Goal: Task Accomplishment & Management: Manage account settings

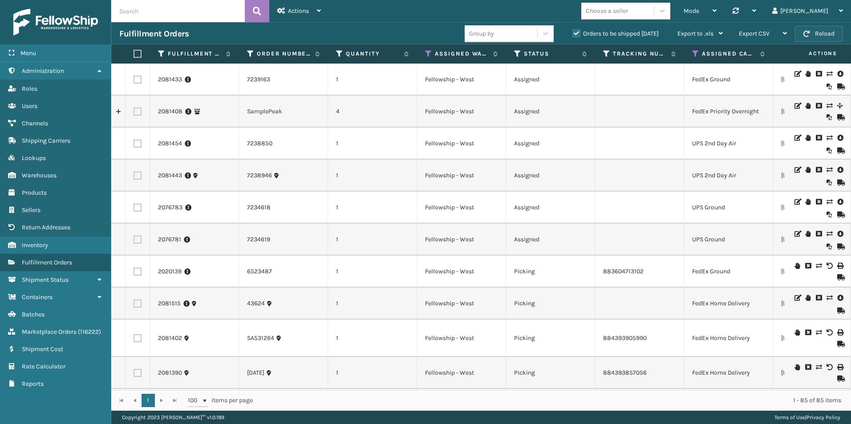
click at [827, 31] on button "Reload" at bounding box center [819, 34] width 48 height 16
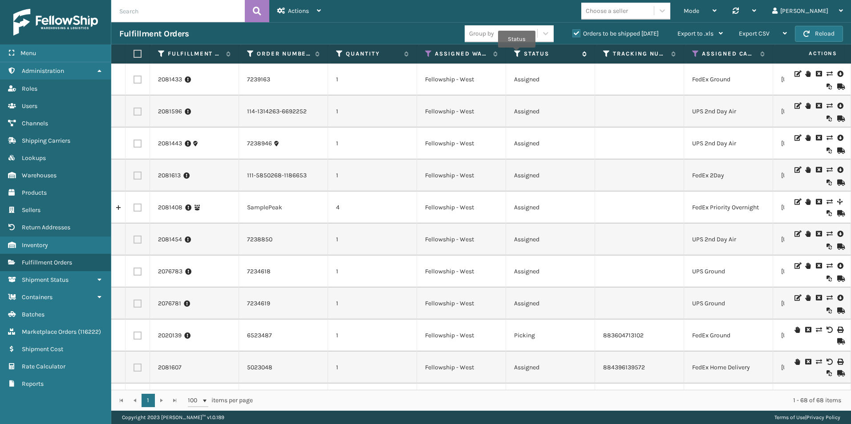
click at [517, 54] on icon at bounding box center [517, 54] width 7 height 8
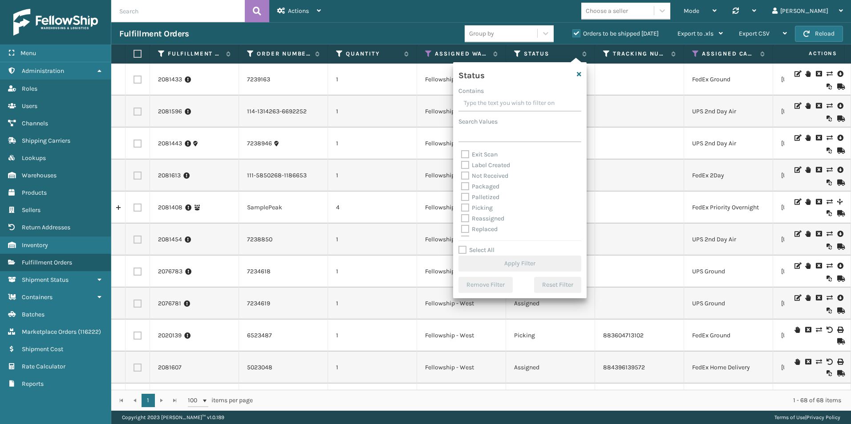
scroll to position [44, 0]
click at [466, 191] on label "Picking" at bounding box center [477, 194] width 32 height 8
click at [461, 191] on input "Picking" at bounding box center [461, 192] width 0 height 6
checkbox input "true"
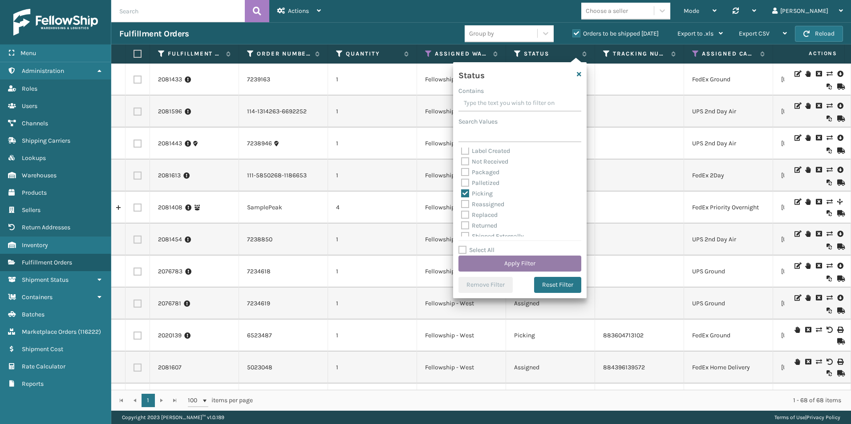
click at [513, 268] on button "Apply Filter" at bounding box center [519, 264] width 123 height 16
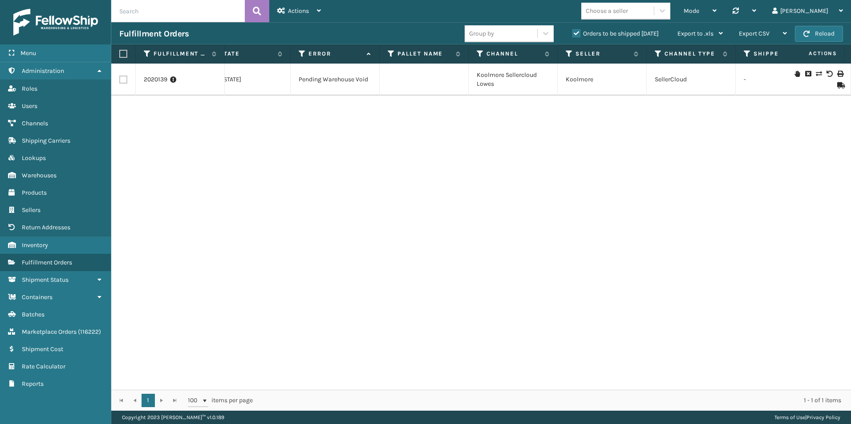
scroll to position [0, 158]
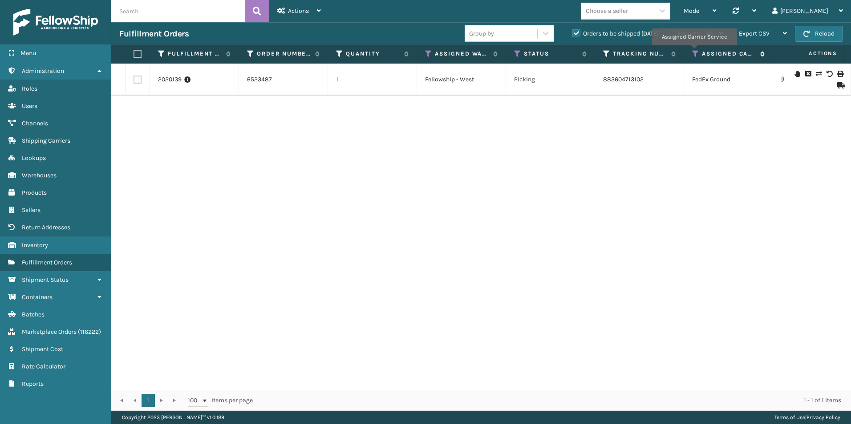
click at [694, 52] on icon at bounding box center [695, 54] width 7 height 8
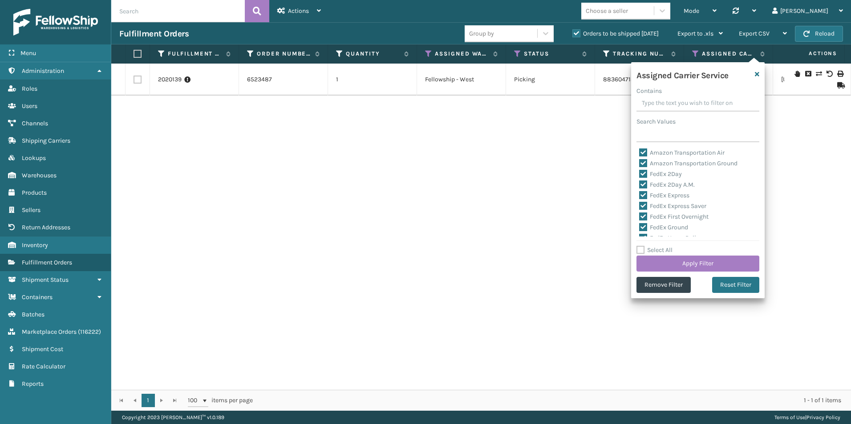
click at [642, 251] on label "Select All" at bounding box center [654, 251] width 36 height 8
click at [642, 246] on input "Select All" at bounding box center [702, 245] width 133 height 1
checkbox input "true"
click at [642, 251] on label "Select All" at bounding box center [654, 251] width 36 height 8
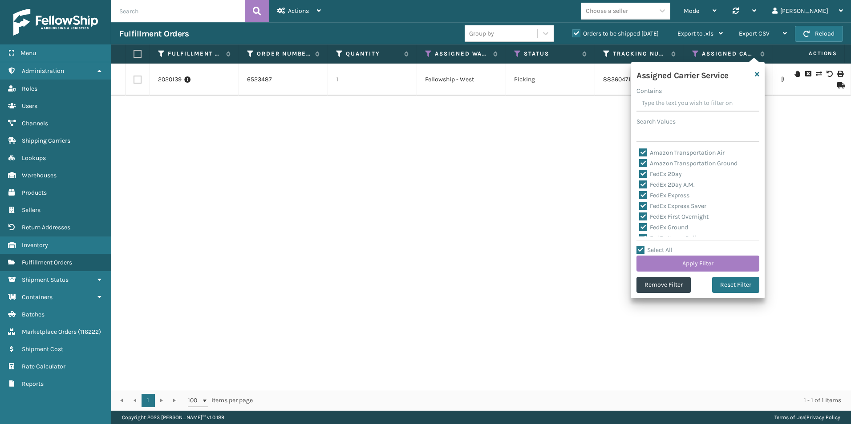
click at [642, 246] on input "Select All" at bounding box center [702, 245] width 133 height 1
checkbox input "false"
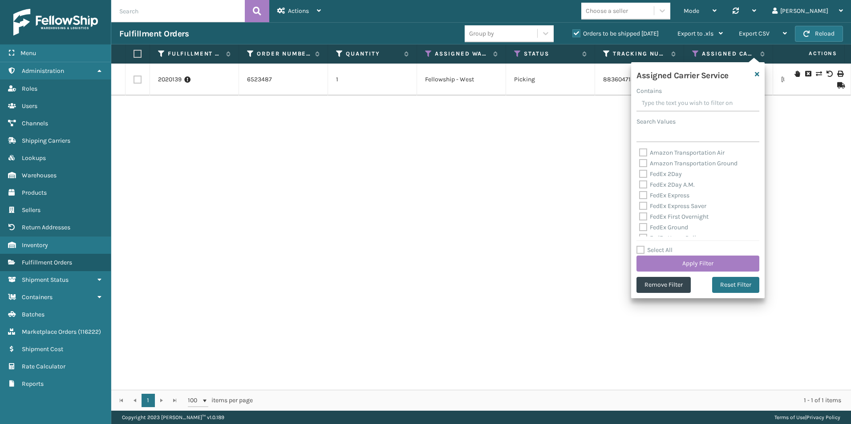
checkbox input "false"
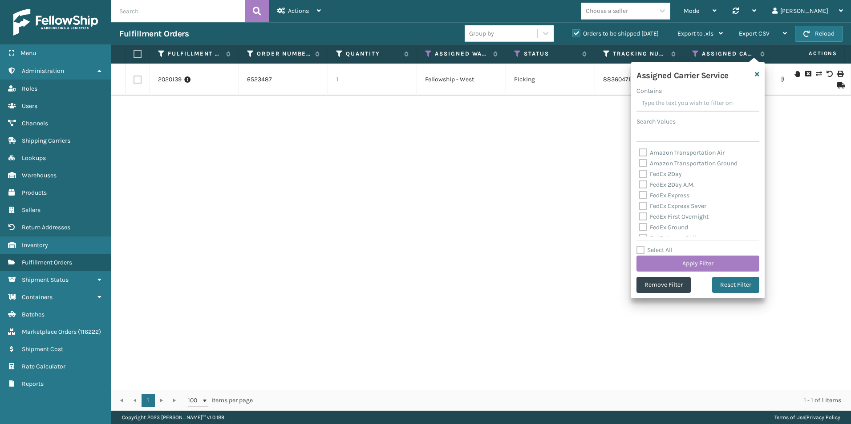
checkbox input "false"
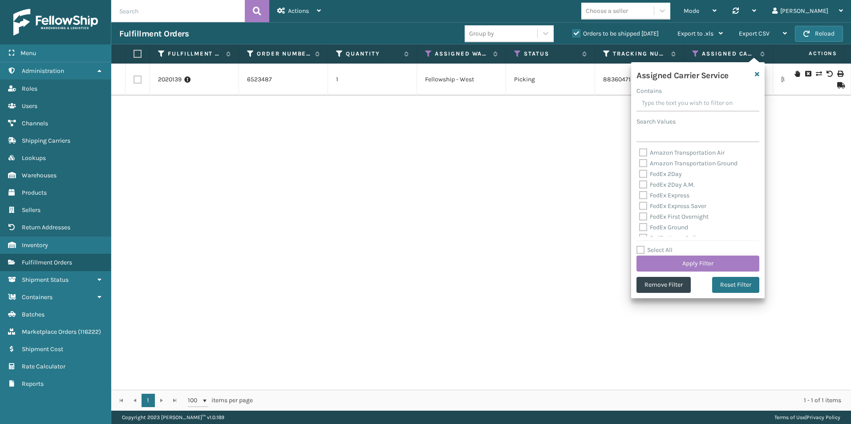
checkbox input "false"
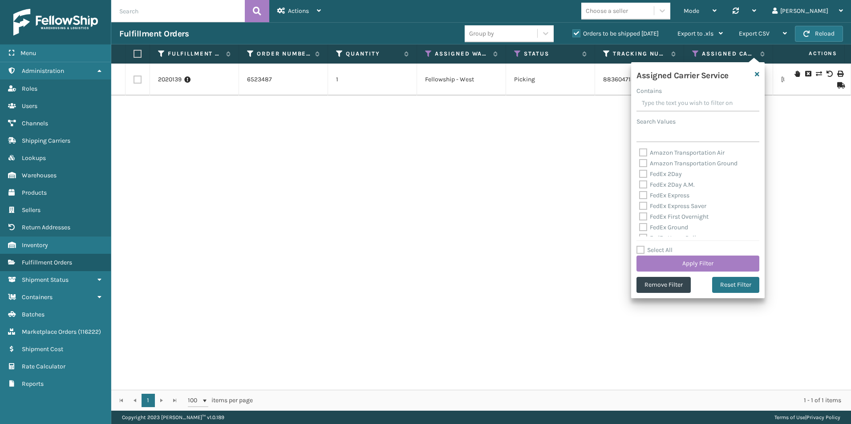
checkbox input "false"
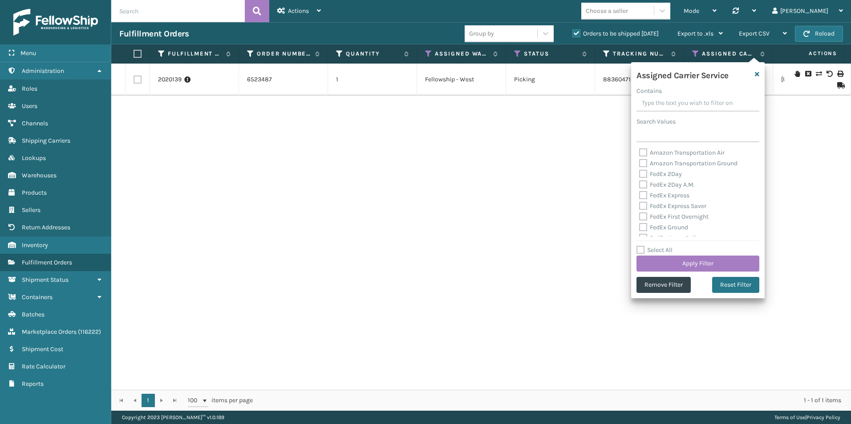
checkbox input "false"
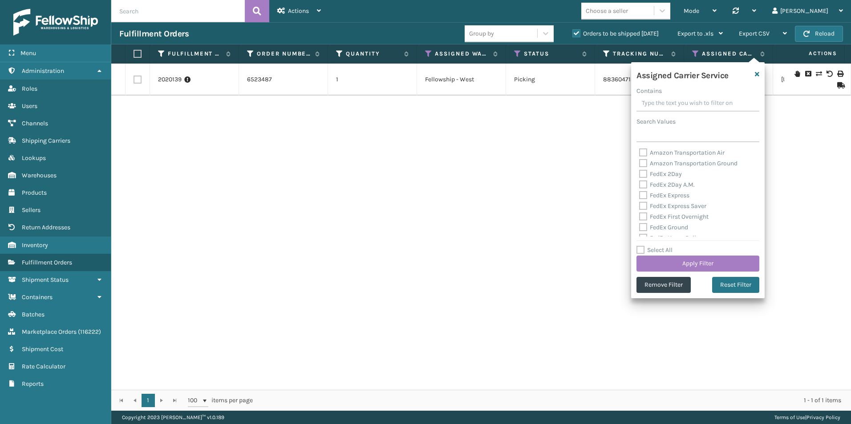
checkbox input "false"
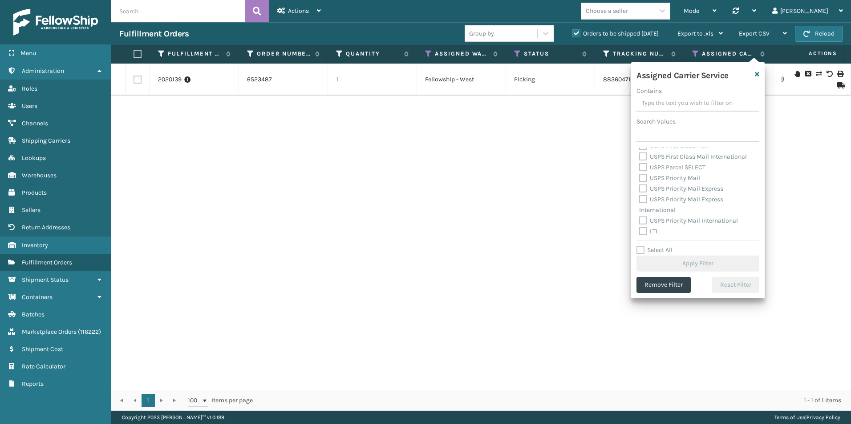
scroll to position [274, 0]
click at [642, 230] on label "LTL" at bounding box center [649, 231] width 20 height 8
click at [639, 230] on input "LTL" at bounding box center [639, 229] width 0 height 6
checkbox input "true"
click at [706, 262] on button "Apply Filter" at bounding box center [697, 264] width 123 height 16
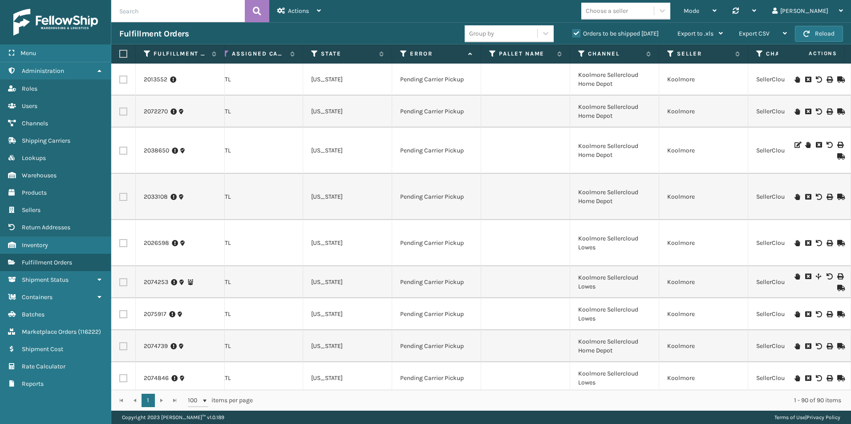
scroll to position [0, 608]
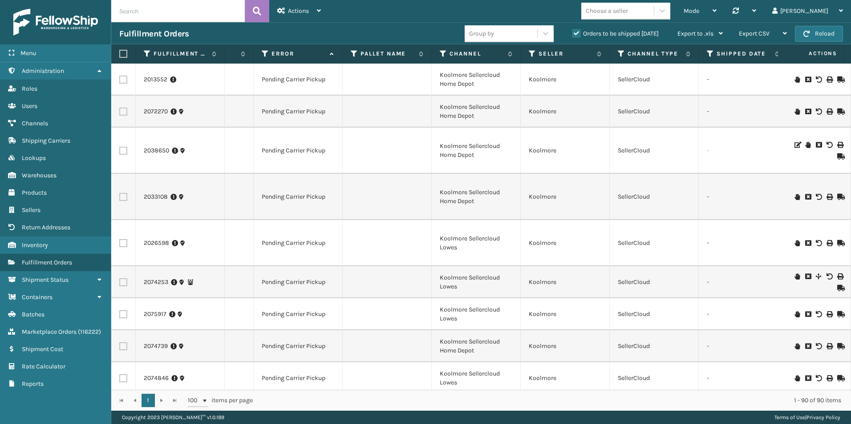
click at [150, 11] on input "text" at bounding box center [177, 11] width 133 height 22
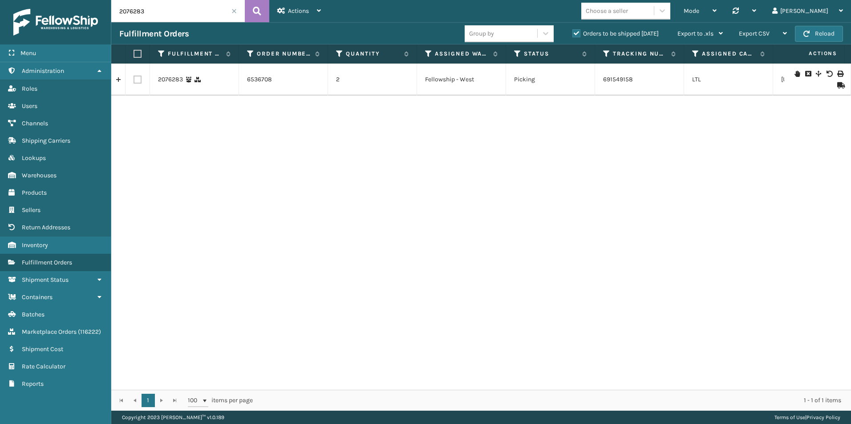
click at [794, 71] on icon at bounding box center [796, 74] width 5 height 6
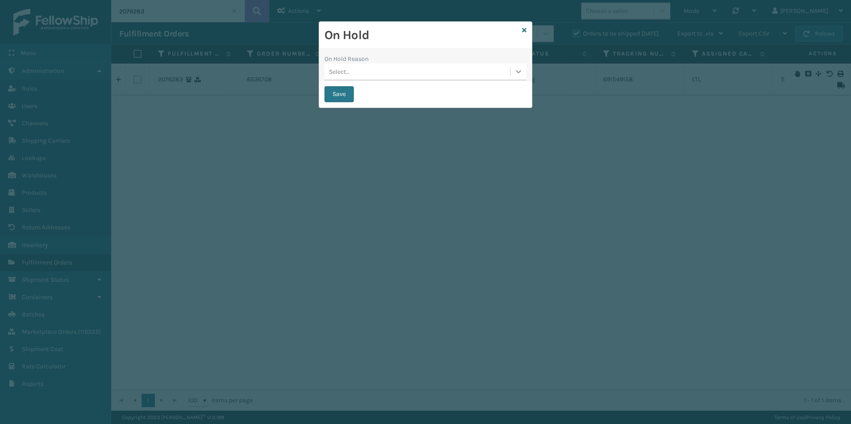
click at [518, 70] on icon at bounding box center [518, 71] width 9 height 9
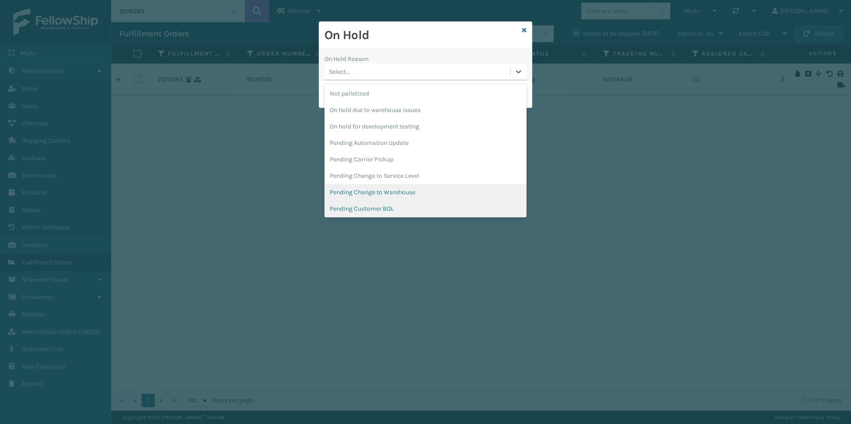
scroll to position [267, 0]
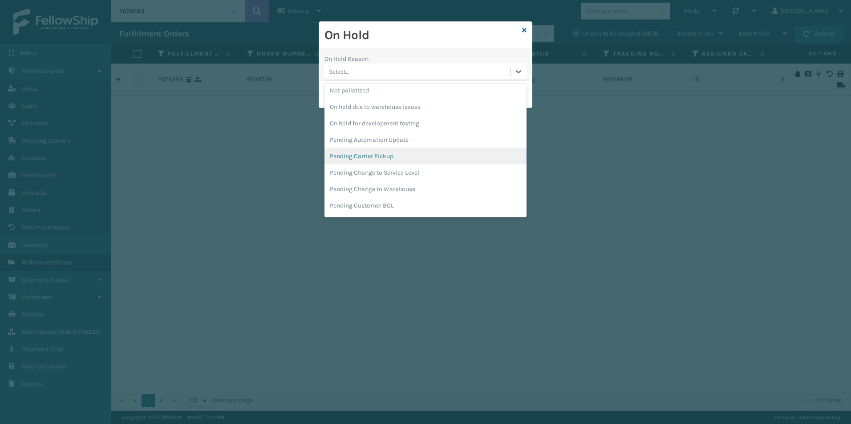
click at [396, 156] on div "Pending Carrier Pickup" at bounding box center [425, 156] width 202 height 16
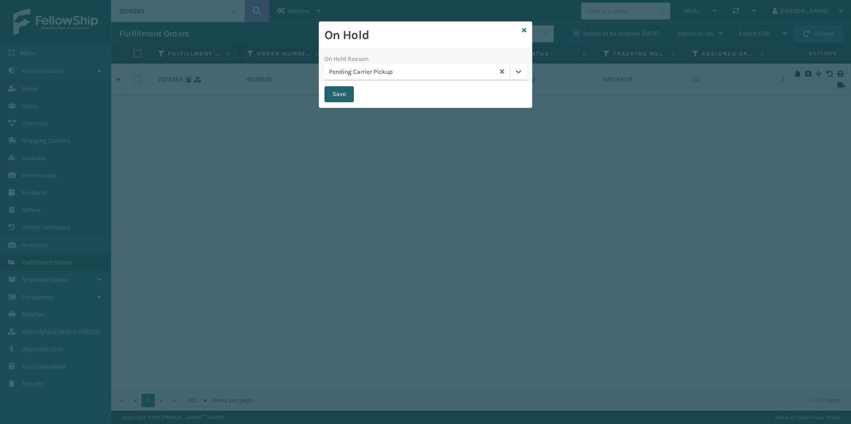
click at [339, 97] on button "Save" at bounding box center [338, 94] width 29 height 16
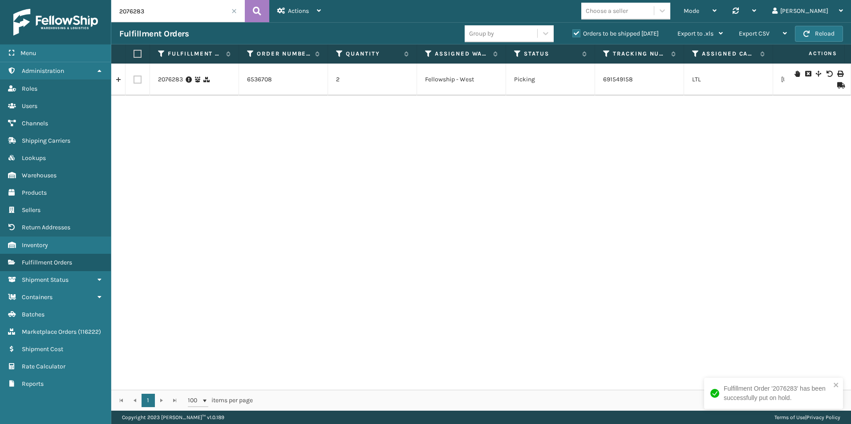
drag, startPoint x: 135, startPoint y: 11, endPoint x: 156, endPoint y: 11, distance: 20.9
click at [156, 11] on input "2076283" at bounding box center [177, 11] width 133 height 22
click at [794, 77] on icon at bounding box center [796, 80] width 5 height 6
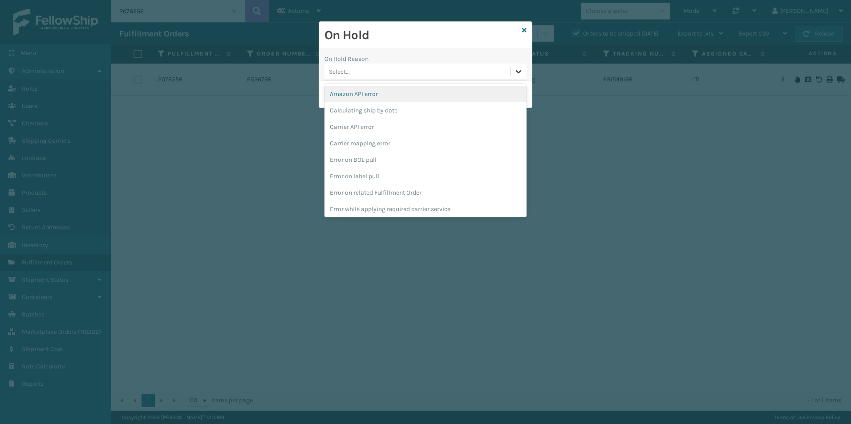
click at [517, 70] on icon at bounding box center [518, 71] width 9 height 9
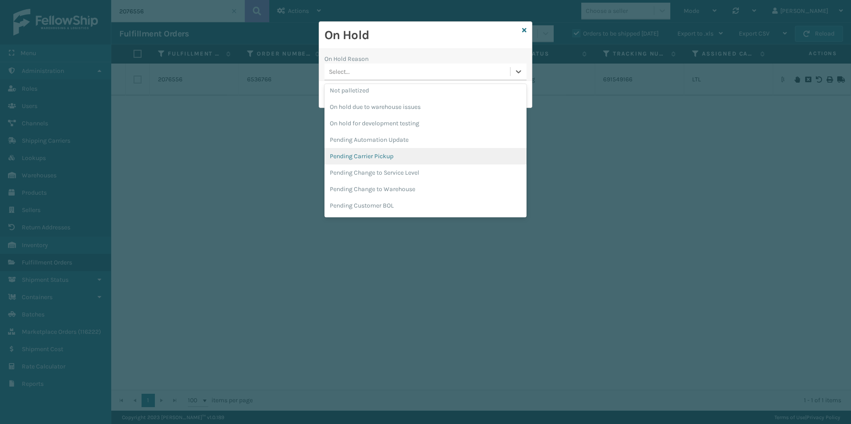
click at [379, 155] on div "Pending Carrier Pickup" at bounding box center [425, 156] width 202 height 16
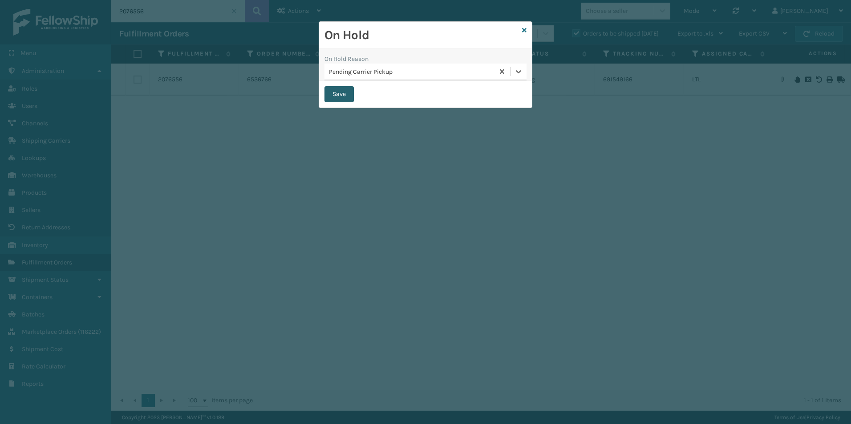
click at [334, 93] on button "Save" at bounding box center [338, 94] width 29 height 16
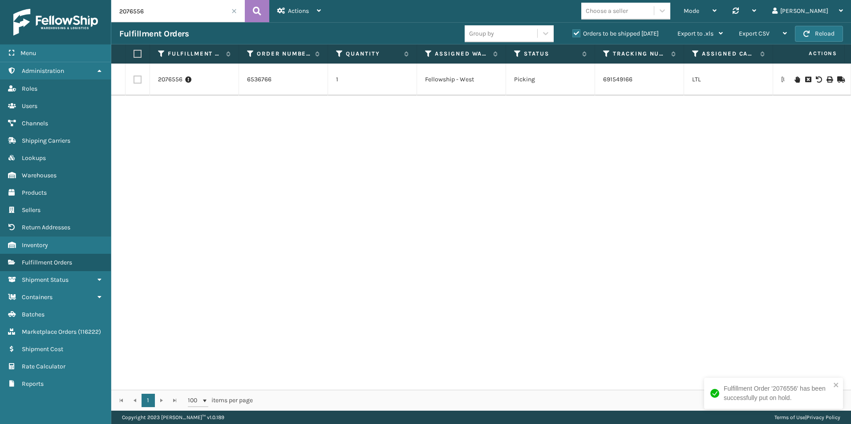
drag, startPoint x: 130, startPoint y: 11, endPoint x: 162, endPoint y: 33, distance: 39.0
click at [165, 14] on input "2076556" at bounding box center [177, 11] width 133 height 22
click at [794, 79] on icon at bounding box center [796, 80] width 5 height 6
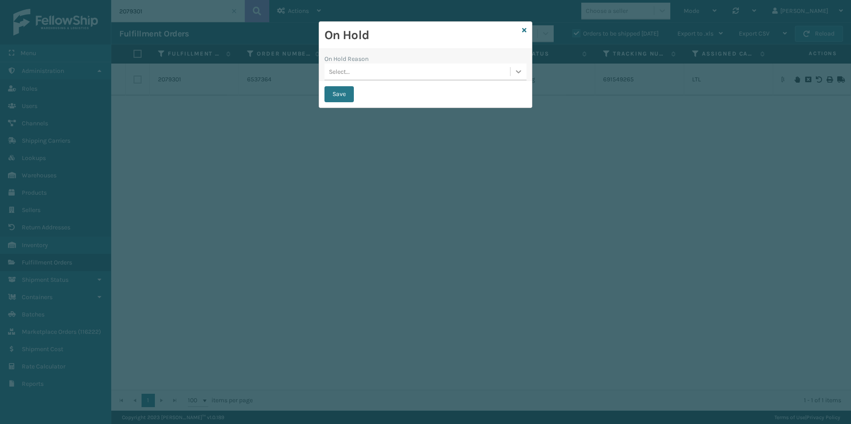
click at [520, 71] on icon at bounding box center [518, 71] width 5 height 3
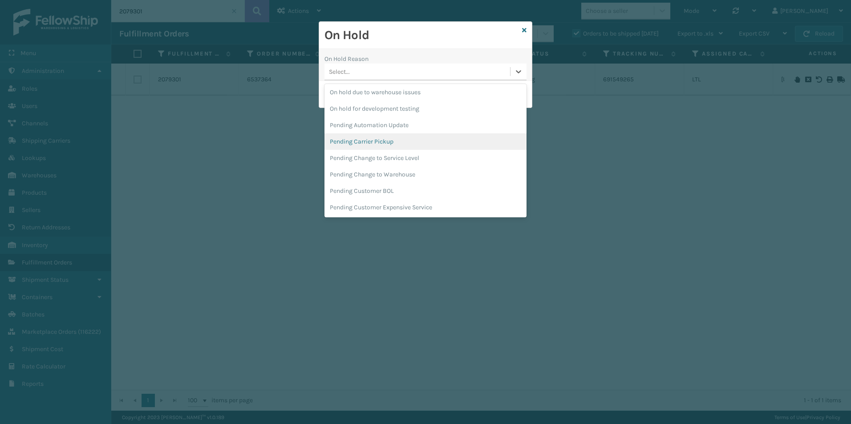
click at [382, 143] on div "Pending Carrier Pickup" at bounding box center [425, 141] width 202 height 16
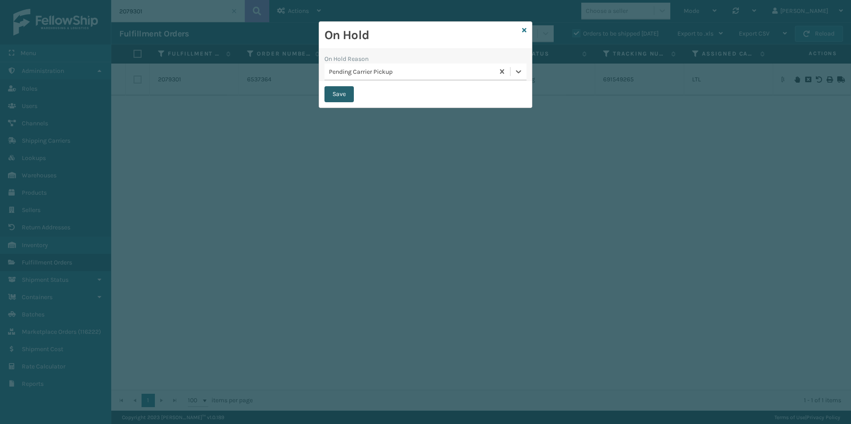
click at [331, 92] on button "Save" at bounding box center [338, 94] width 29 height 16
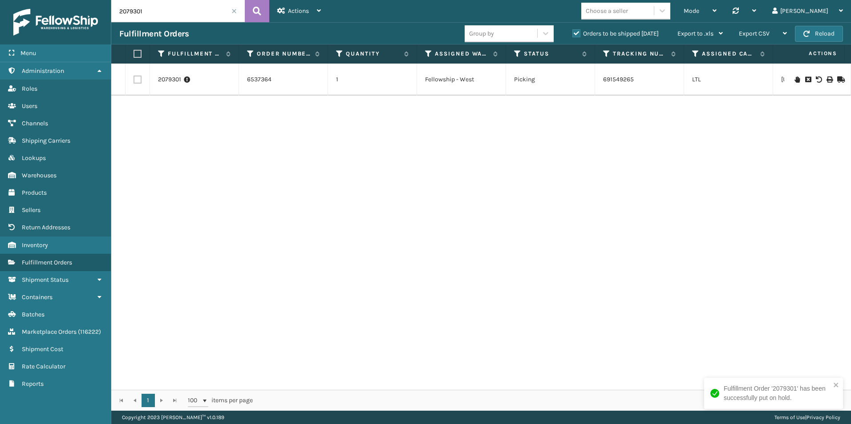
drag, startPoint x: 129, startPoint y: 11, endPoint x: 151, endPoint y: 12, distance: 21.4
click at [151, 12] on input "2079301" at bounding box center [177, 11] width 133 height 22
click at [794, 71] on icon at bounding box center [796, 74] width 5 height 6
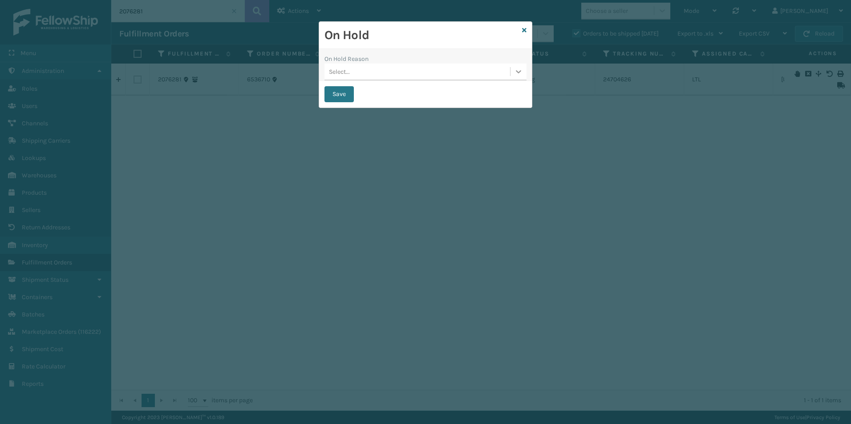
click at [517, 72] on icon at bounding box center [518, 71] width 5 height 3
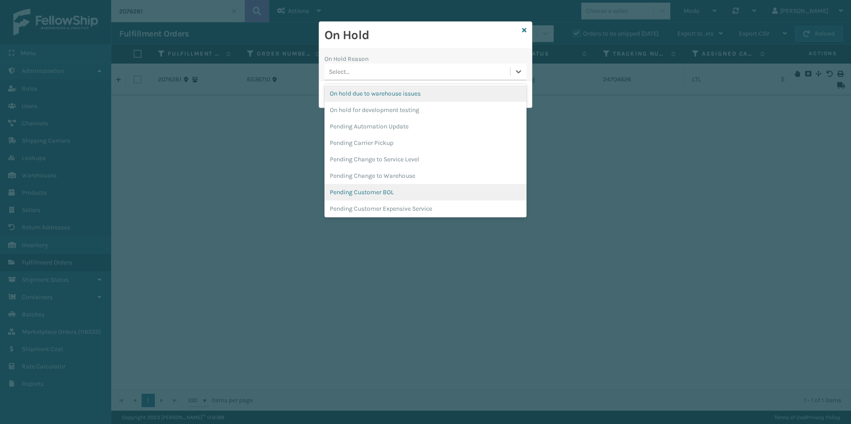
scroll to position [282, 0]
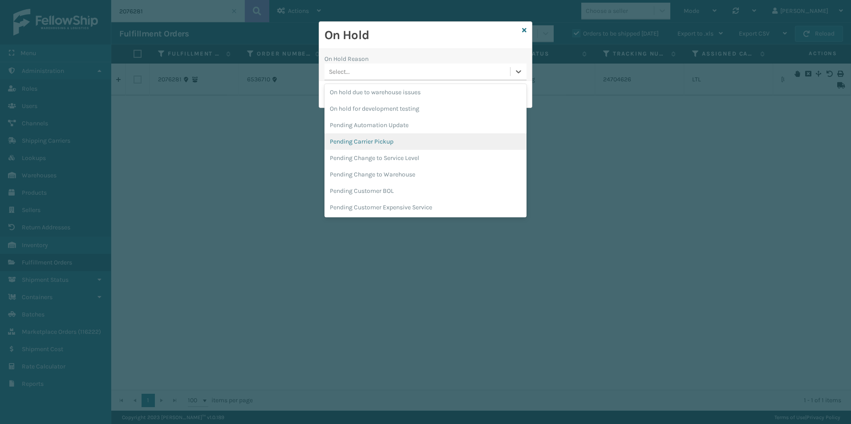
click at [384, 140] on div "Pending Carrier Pickup" at bounding box center [425, 141] width 202 height 16
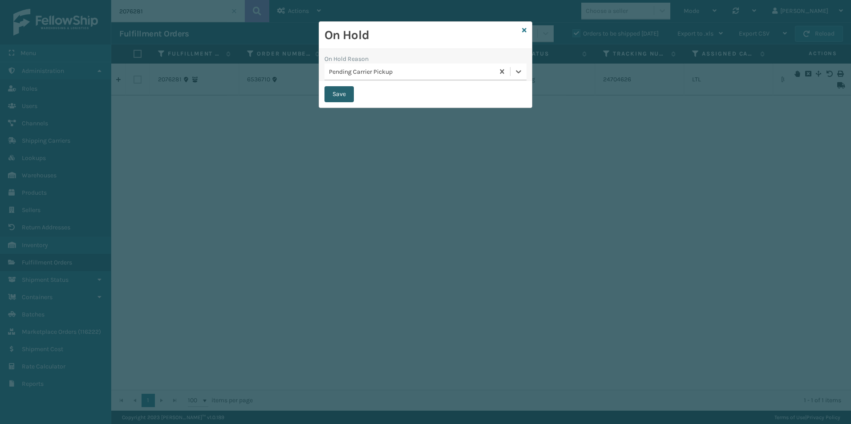
click at [336, 98] on button "Save" at bounding box center [338, 94] width 29 height 16
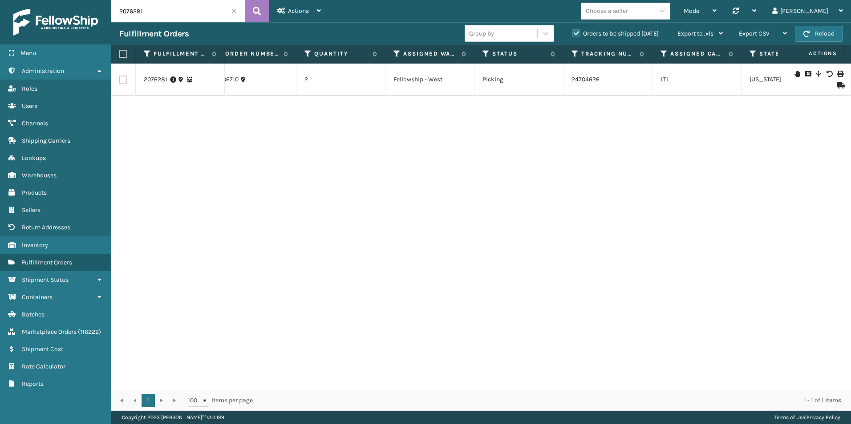
scroll to position [0, 0]
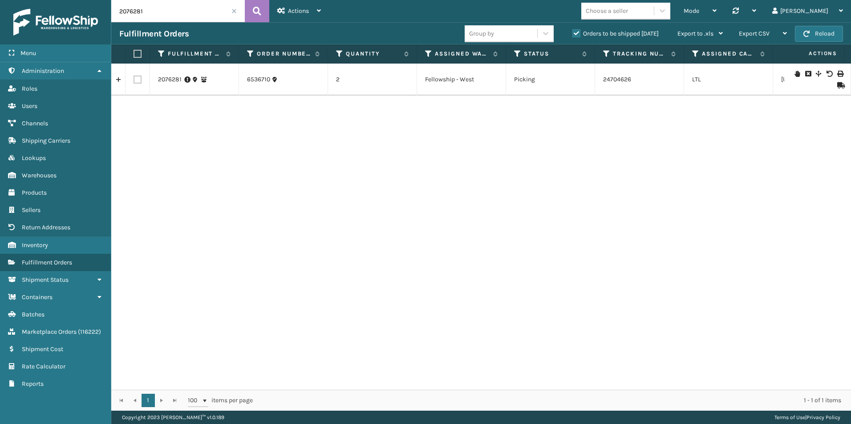
drag, startPoint x: 139, startPoint y: 12, endPoint x: 154, endPoint y: 13, distance: 14.7
click at [154, 12] on input "2076281" at bounding box center [177, 11] width 133 height 22
click at [794, 78] on icon at bounding box center [796, 80] width 5 height 6
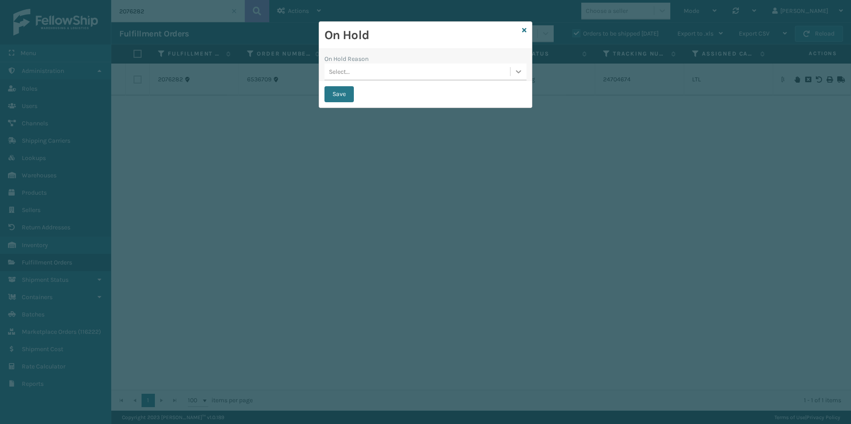
click at [518, 71] on icon at bounding box center [518, 71] width 9 height 9
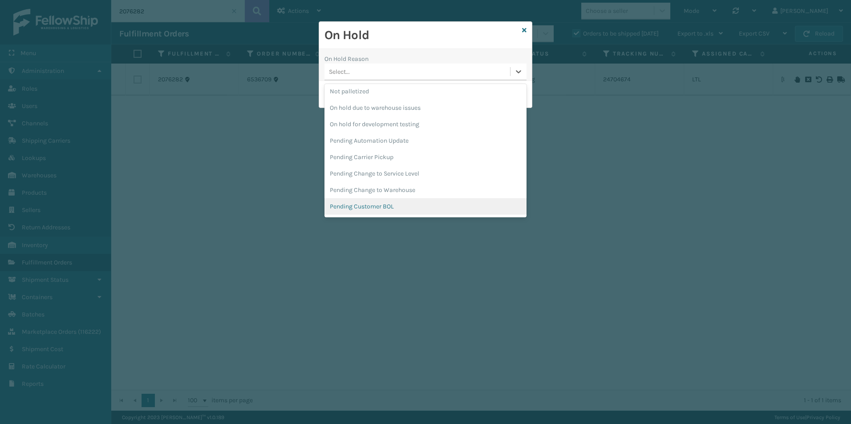
scroll to position [282, 0]
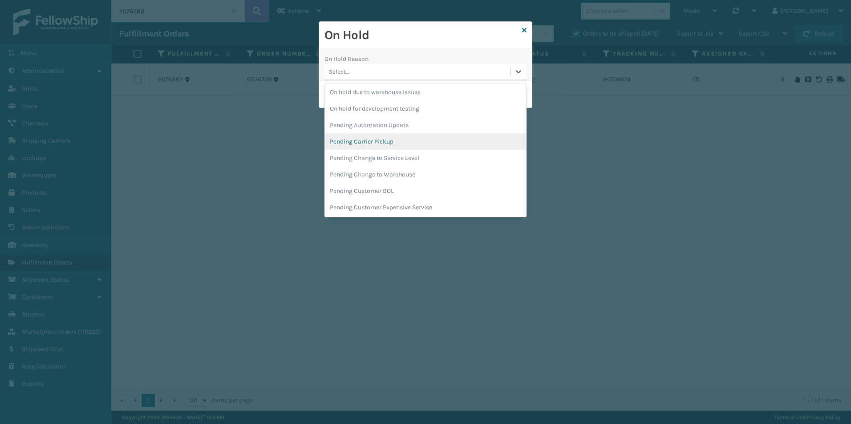
click at [375, 144] on div "Pending Carrier Pickup" at bounding box center [425, 141] width 202 height 16
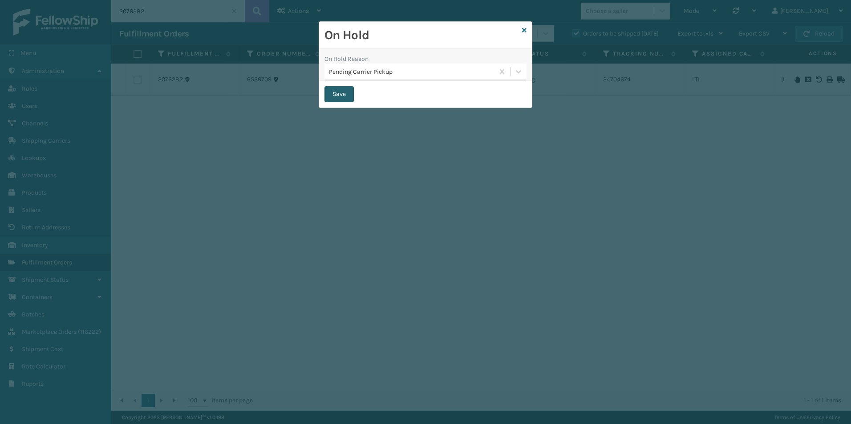
click at [336, 92] on button "Save" at bounding box center [338, 94] width 29 height 16
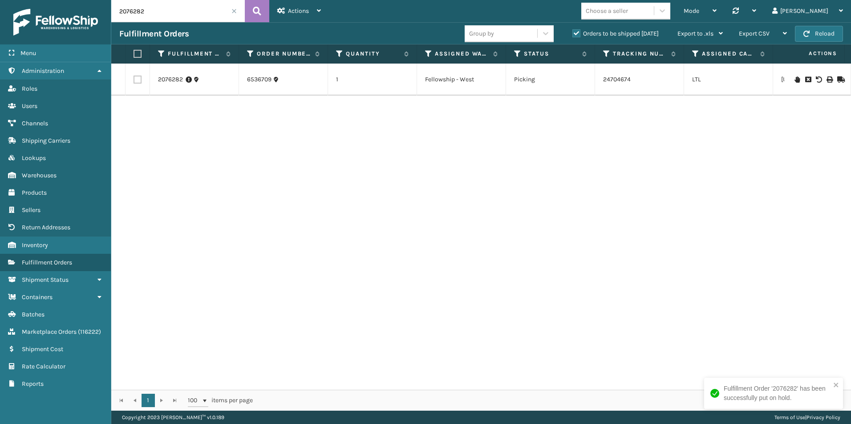
drag, startPoint x: 129, startPoint y: 12, endPoint x: 155, endPoint y: 11, distance: 25.4
click at [155, 11] on input "2076282" at bounding box center [177, 11] width 133 height 22
click at [794, 80] on icon at bounding box center [796, 80] width 5 height 6
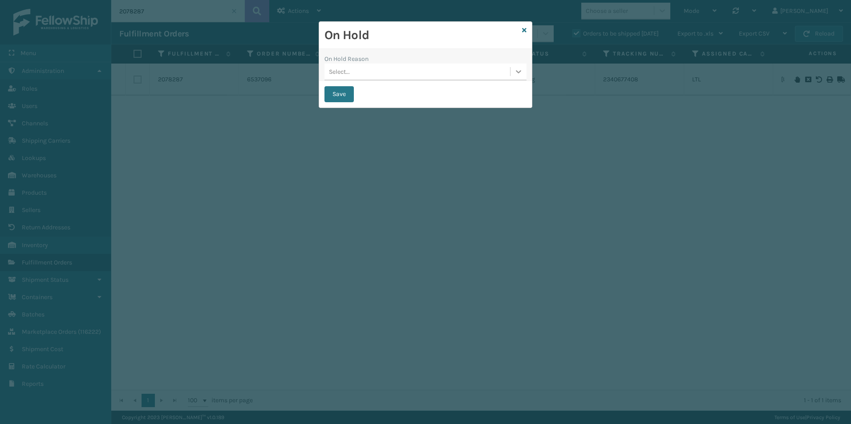
click at [518, 72] on icon at bounding box center [518, 71] width 9 height 9
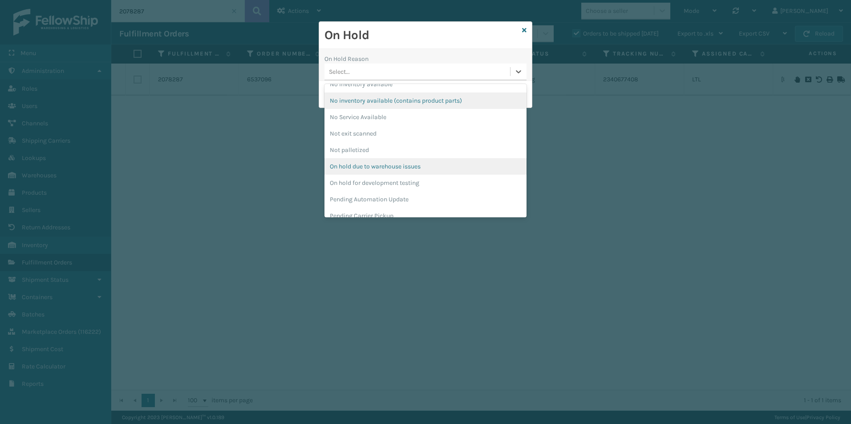
scroll to position [222, 0]
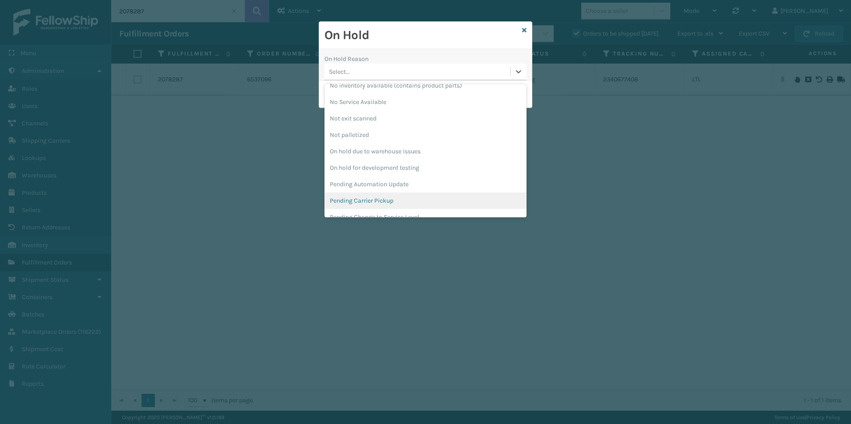
click at [382, 199] on div "Pending Carrier Pickup" at bounding box center [425, 201] width 202 height 16
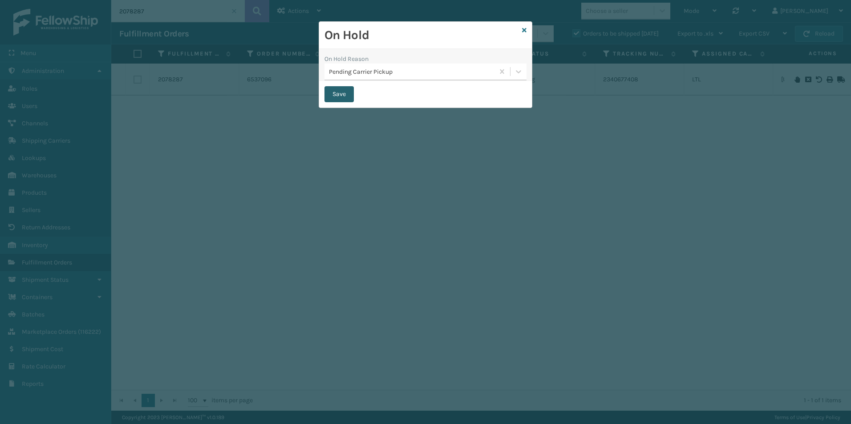
click at [345, 93] on button "Save" at bounding box center [338, 94] width 29 height 16
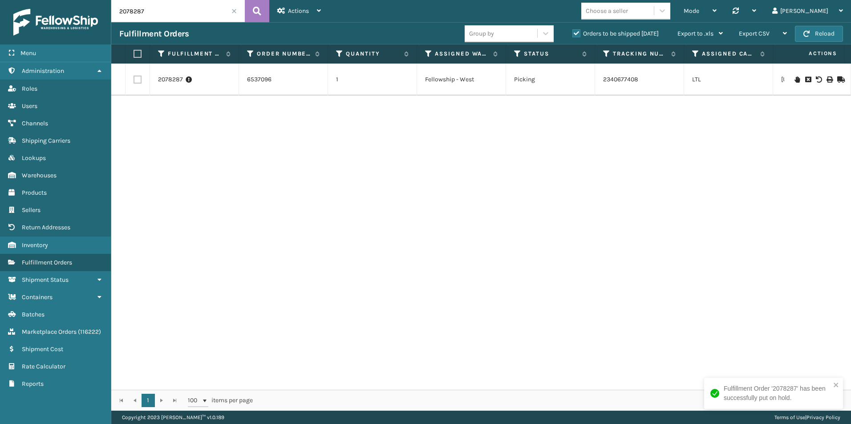
drag, startPoint x: 132, startPoint y: 12, endPoint x: 200, endPoint y: 8, distance: 68.6
click at [197, 9] on input "2078287" at bounding box center [177, 11] width 133 height 22
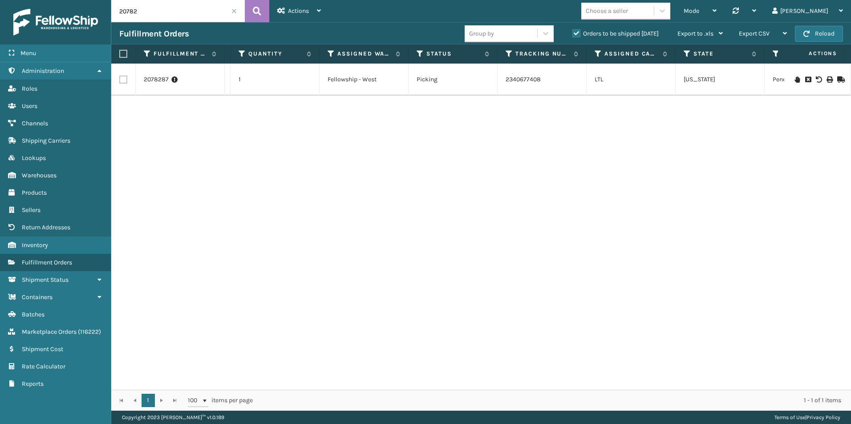
scroll to position [0, 24]
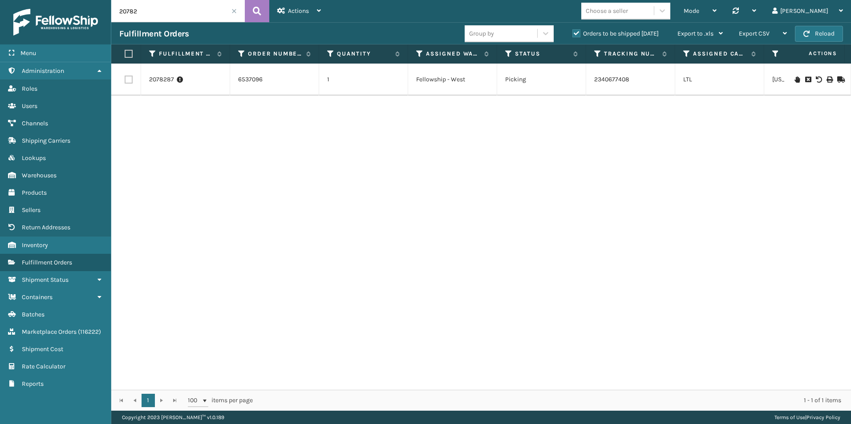
drag, startPoint x: 133, startPoint y: 11, endPoint x: 203, endPoint y: 31, distance: 73.4
click at [190, 15] on input "20782" at bounding box center [177, 11] width 133 height 22
click at [794, 79] on icon at bounding box center [796, 80] width 5 height 6
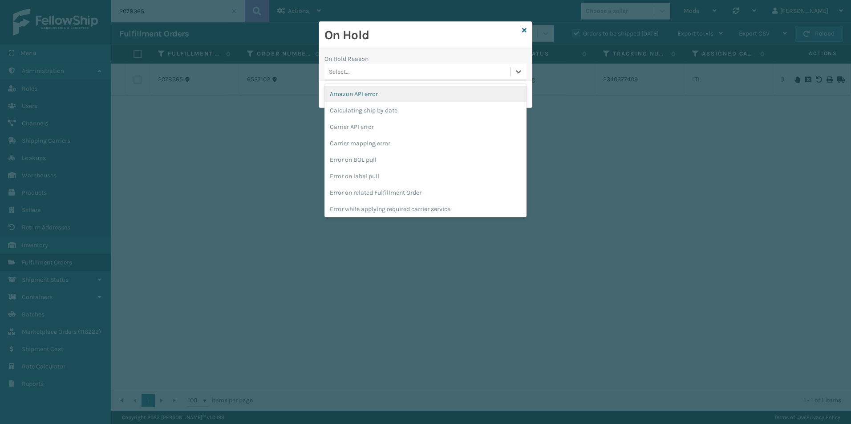
drag, startPoint x: 524, startPoint y: 70, endPoint x: 505, endPoint y: 91, distance: 28.7
click at [522, 72] on div at bounding box center [518, 72] width 16 height 16
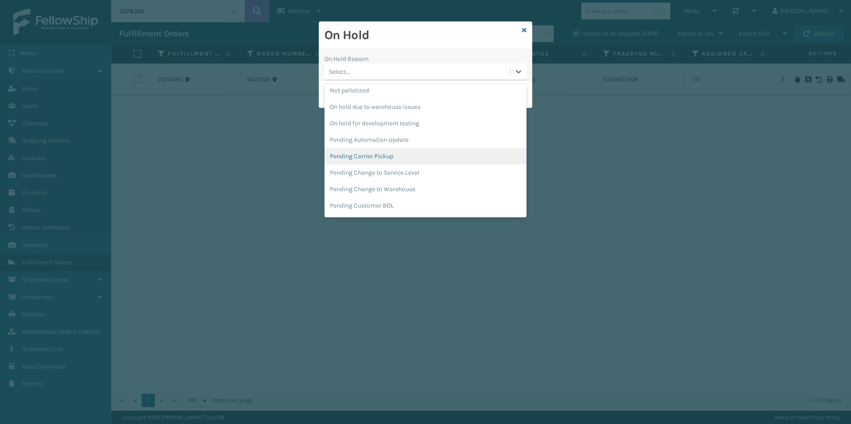
click at [381, 159] on div "Pending Carrier Pickup" at bounding box center [425, 156] width 202 height 16
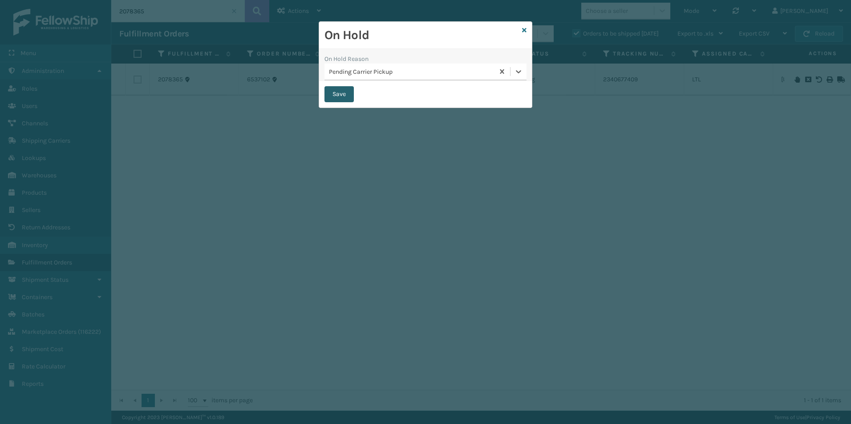
click at [332, 94] on button "Save" at bounding box center [338, 94] width 29 height 16
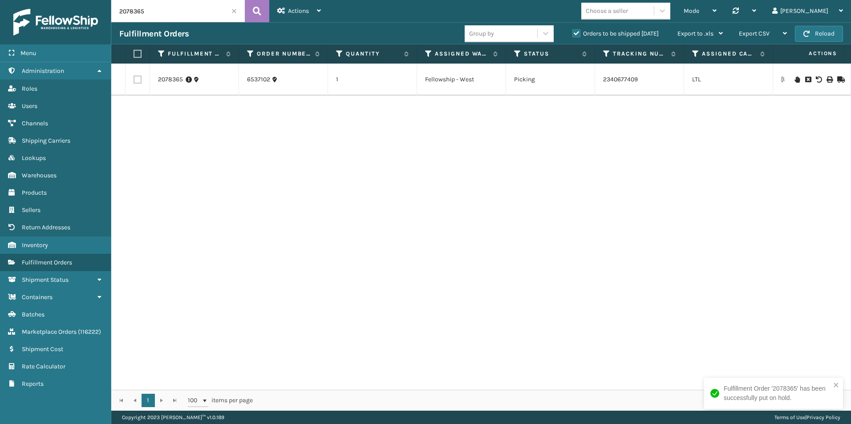
drag, startPoint x: 134, startPoint y: 8, endPoint x: 164, endPoint y: 12, distance: 30.0
click at [164, 12] on input "2078365" at bounding box center [177, 11] width 133 height 22
click at [794, 77] on icon at bounding box center [796, 80] width 5 height 6
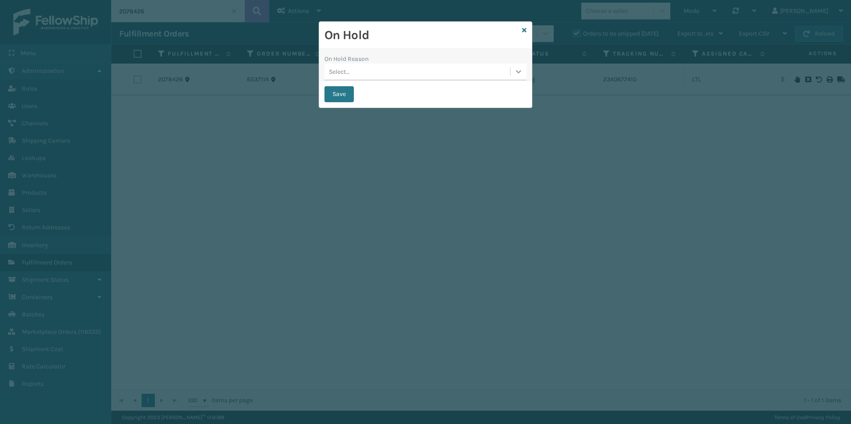
click at [519, 71] on icon at bounding box center [518, 71] width 9 height 9
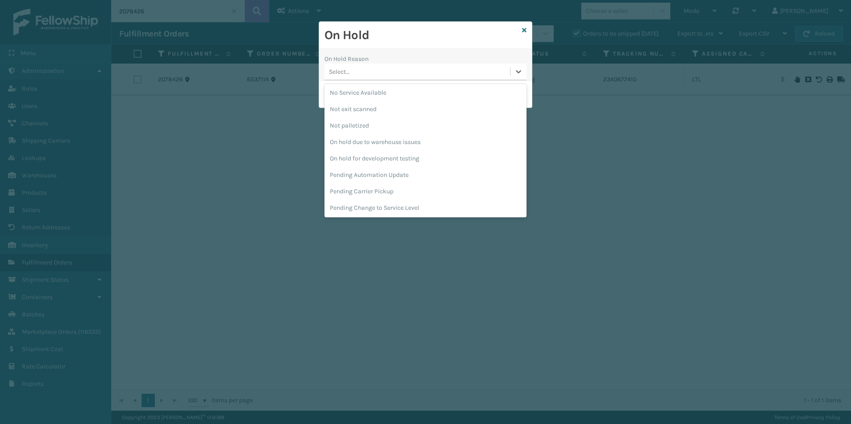
scroll to position [267, 0]
click at [387, 156] on div "Pending Carrier Pickup" at bounding box center [425, 156] width 202 height 16
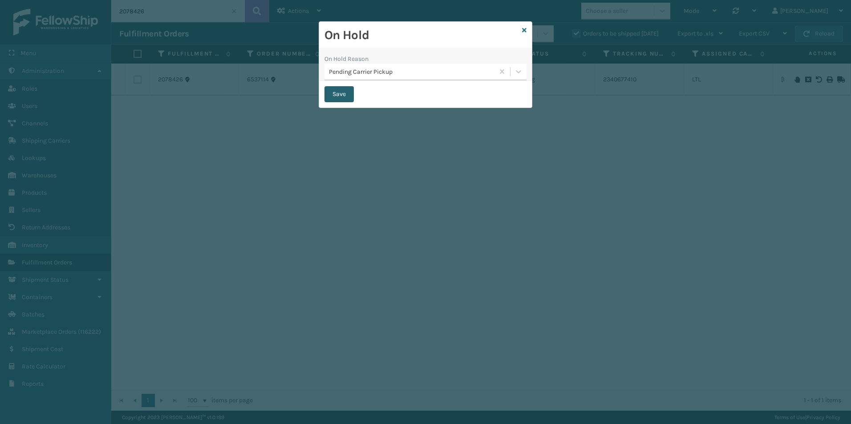
drag, startPoint x: 343, startPoint y: 94, endPoint x: 319, endPoint y: 89, distance: 24.6
click at [344, 94] on button "Save" at bounding box center [338, 94] width 29 height 16
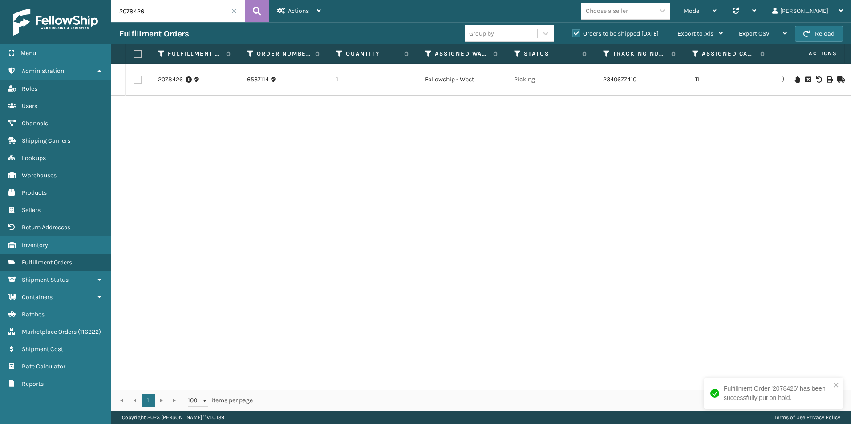
drag, startPoint x: 129, startPoint y: 13, endPoint x: 189, endPoint y: 7, distance: 60.8
click at [176, 8] on input "2078426" at bounding box center [177, 11] width 133 height 22
drag, startPoint x: 337, startPoint y: 383, endPoint x: 389, endPoint y: 382, distance: 52.5
click at [389, 382] on div "2078653 6537285 2 Fellowship - West Picking 2340677412 LTL [US_STATE] [GEOGRAPH…" at bounding box center [481, 227] width 740 height 327
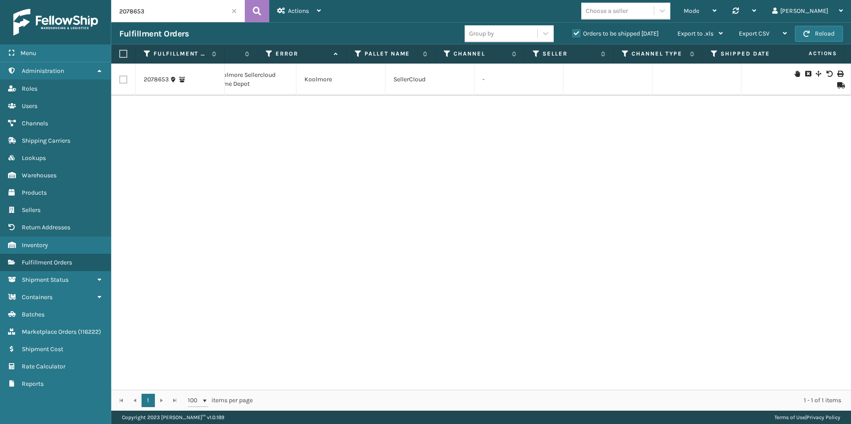
scroll to position [0, 863]
click at [794, 77] on icon at bounding box center [796, 74] width 5 height 6
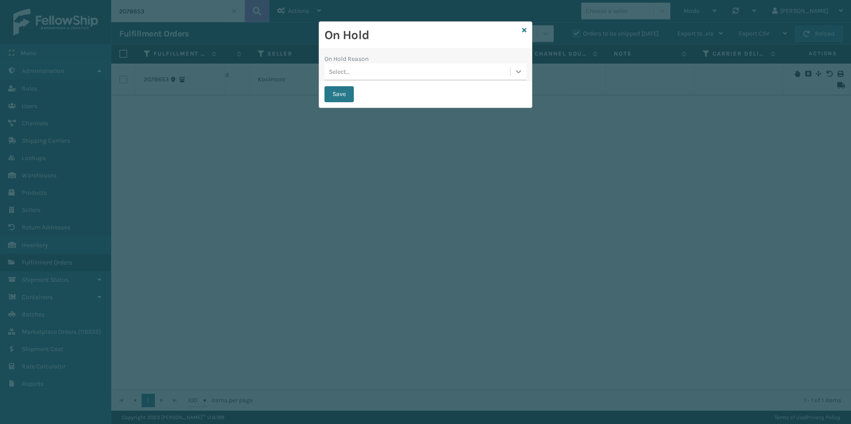
click at [520, 74] on icon at bounding box center [518, 71] width 9 height 9
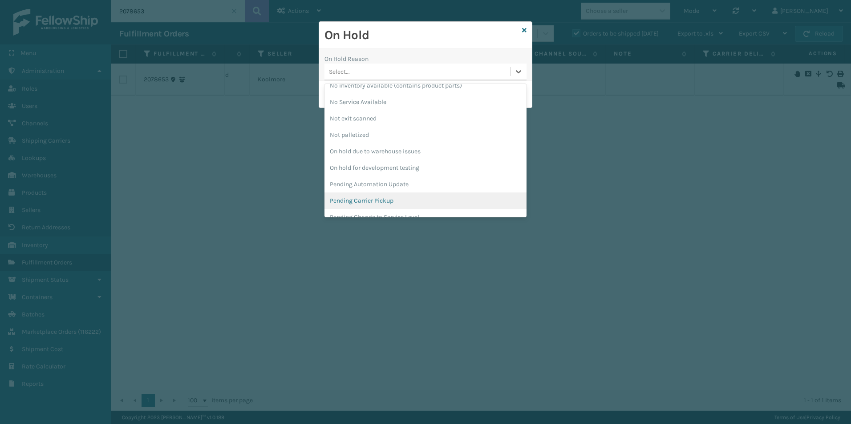
click at [373, 201] on div "Pending Carrier Pickup" at bounding box center [425, 201] width 202 height 16
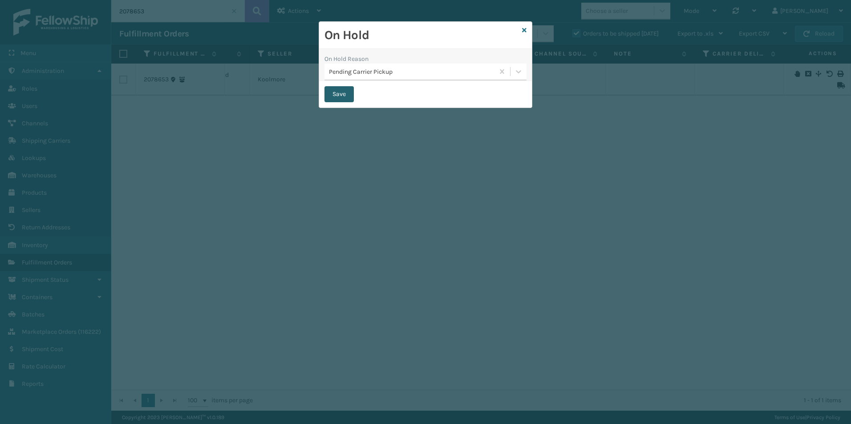
click at [328, 91] on button "Save" at bounding box center [338, 94] width 29 height 16
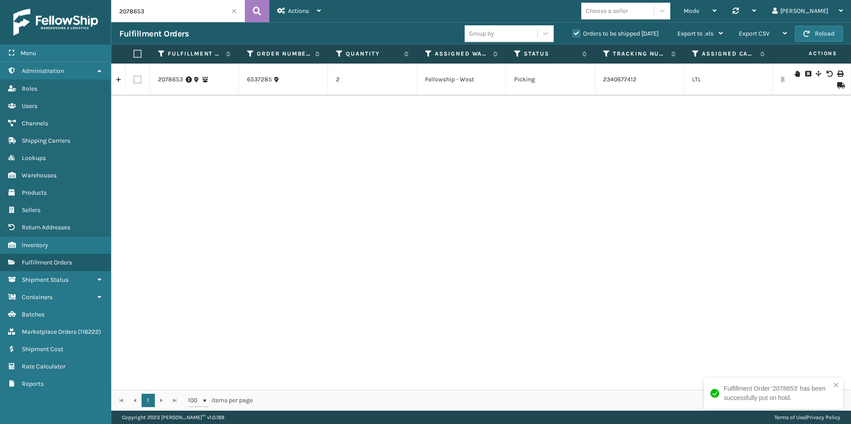
drag, startPoint x: 128, startPoint y: 11, endPoint x: 171, endPoint y: 9, distance: 43.2
click at [171, 9] on input "2078653" at bounding box center [177, 11] width 133 height 22
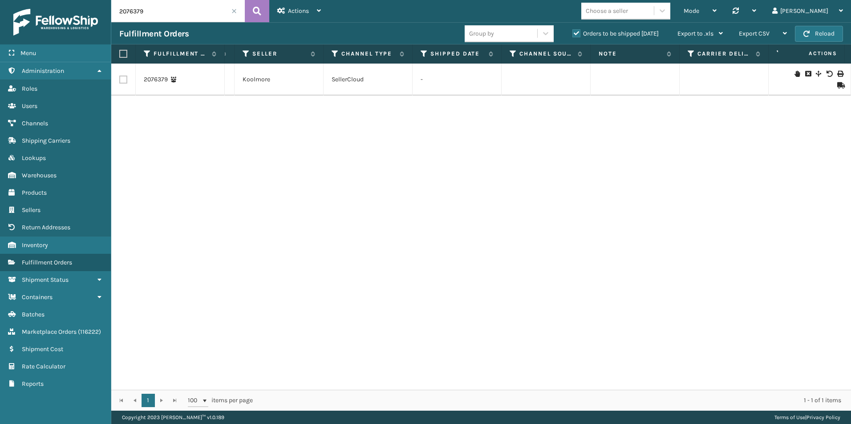
click at [794, 73] on icon at bounding box center [796, 74] width 5 height 6
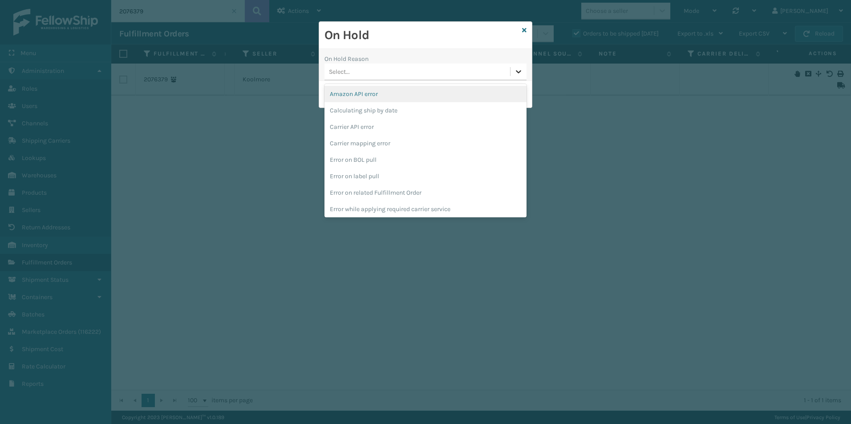
click at [516, 71] on icon at bounding box center [518, 71] width 9 height 9
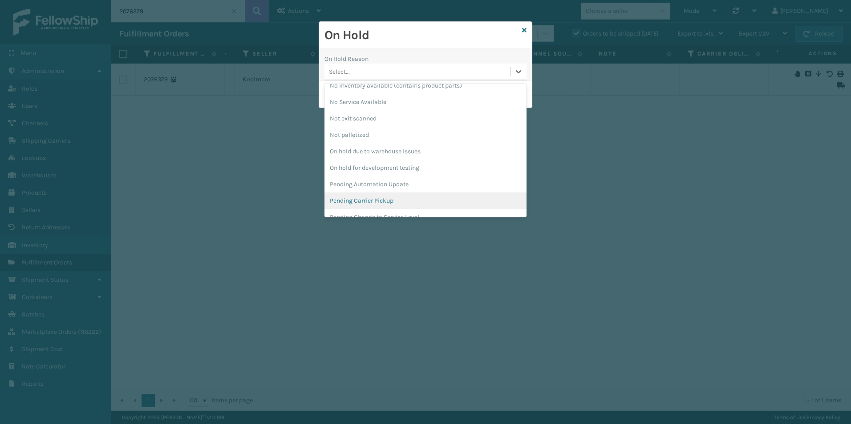
click at [399, 201] on div "Pending Carrier Pickup" at bounding box center [425, 201] width 202 height 16
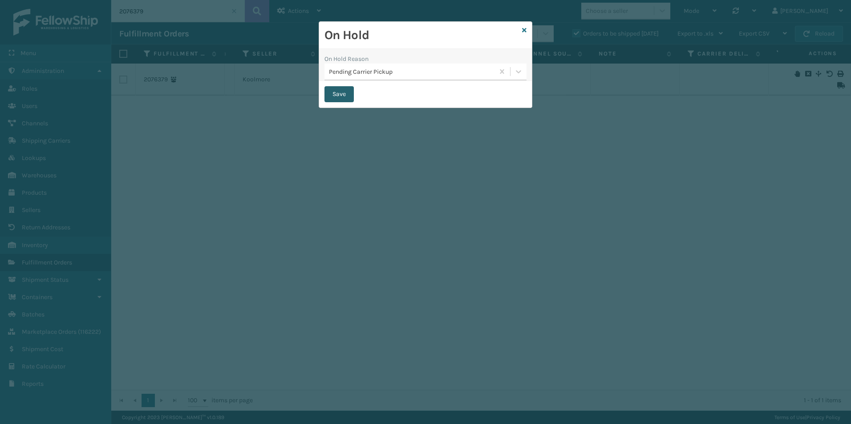
click at [338, 92] on button "Save" at bounding box center [338, 94] width 29 height 16
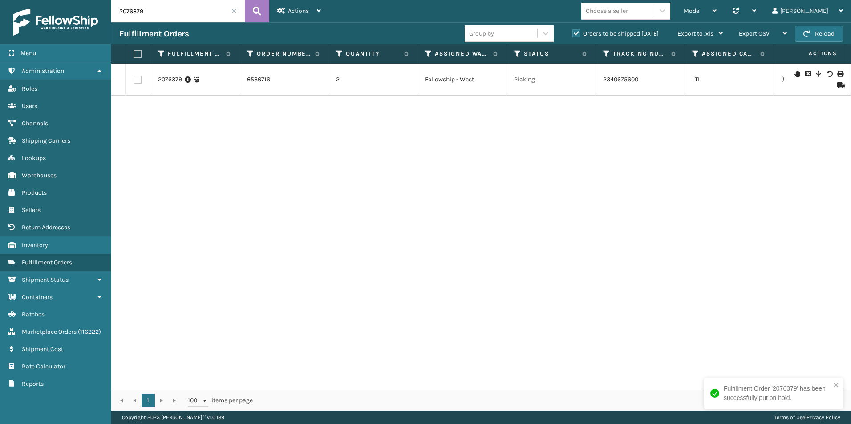
drag, startPoint x: 134, startPoint y: 8, endPoint x: 228, endPoint y: 13, distance: 94.0
click at [222, 12] on input "2076379" at bounding box center [177, 11] width 133 height 22
click at [794, 76] on icon at bounding box center [796, 74] width 5 height 6
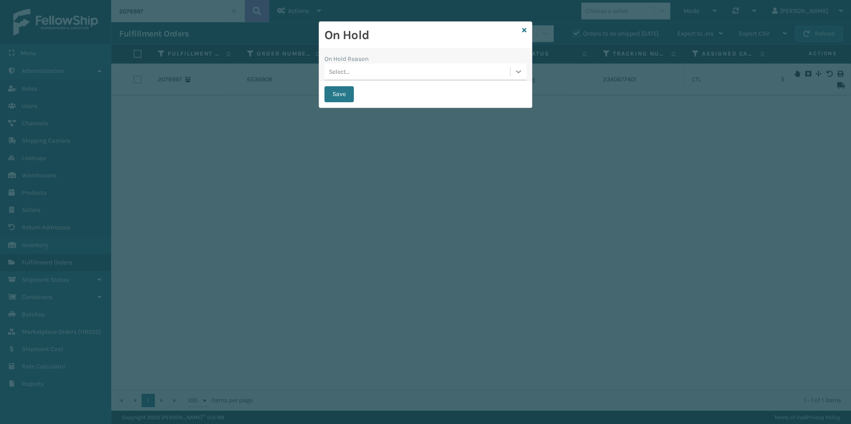
click at [516, 75] on icon at bounding box center [518, 71] width 9 height 9
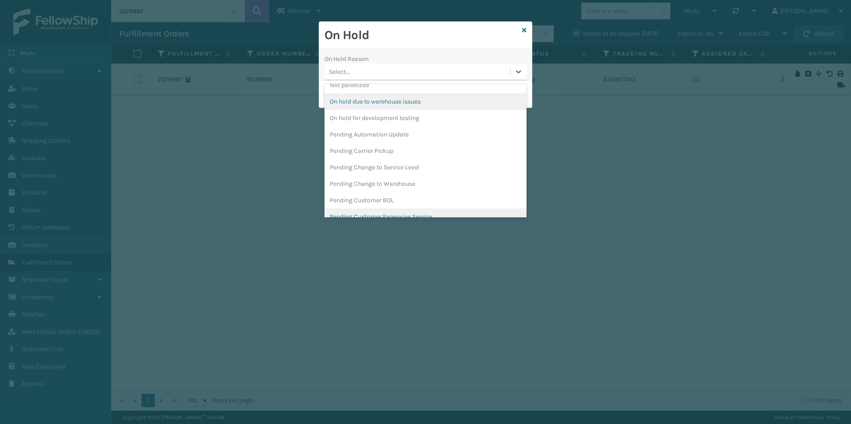
scroll to position [282, 0]
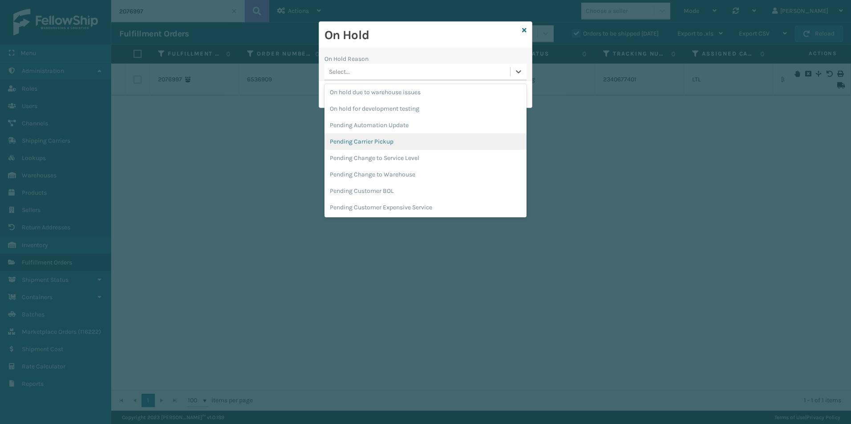
click at [376, 145] on div "Pending Carrier Pickup" at bounding box center [425, 141] width 202 height 16
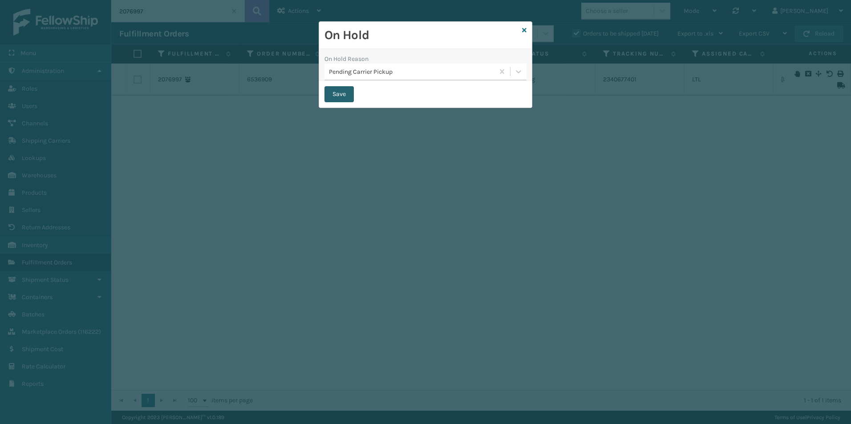
click at [331, 93] on button "Save" at bounding box center [338, 94] width 29 height 16
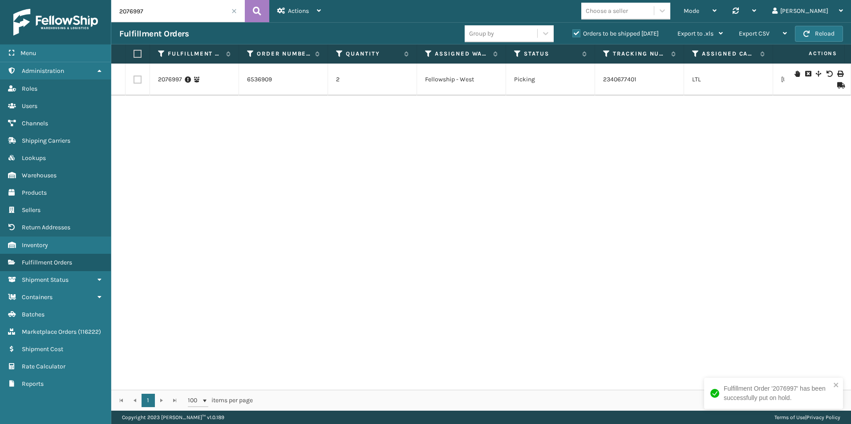
drag, startPoint x: 129, startPoint y: 11, endPoint x: 173, endPoint y: 16, distance: 44.0
click at [171, 13] on input "2076997" at bounding box center [177, 11] width 133 height 22
click at [794, 73] on icon at bounding box center [796, 74] width 5 height 6
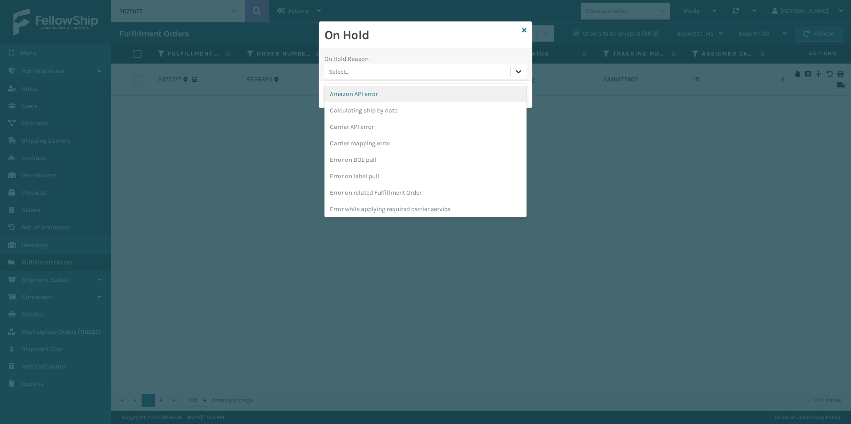
click at [517, 73] on icon at bounding box center [518, 71] width 9 height 9
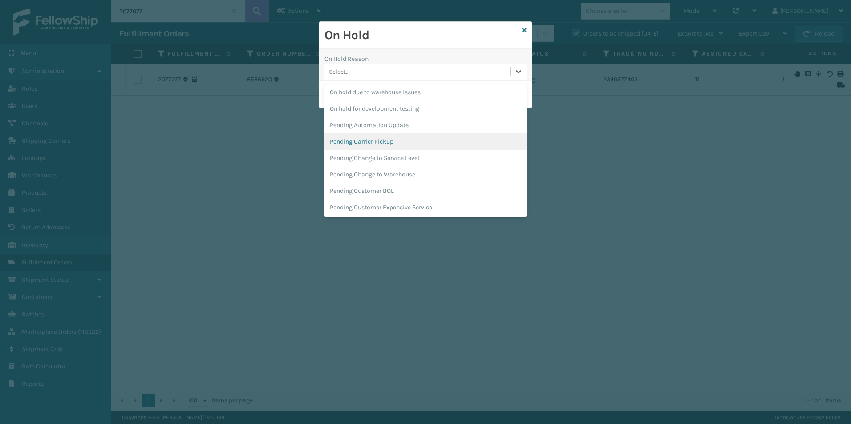
click at [376, 141] on div "Pending Carrier Pickup" at bounding box center [425, 141] width 202 height 16
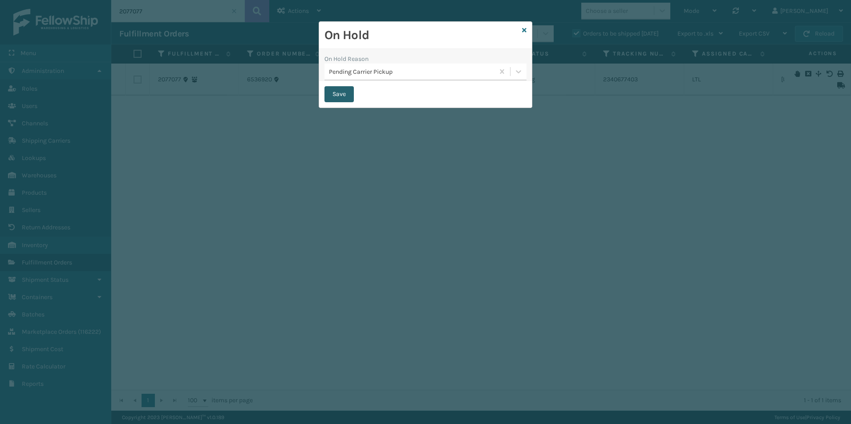
click at [343, 90] on button "Save" at bounding box center [338, 94] width 29 height 16
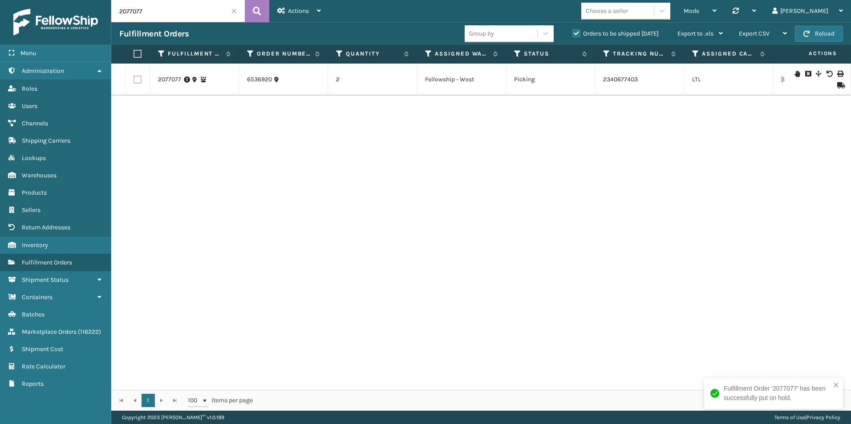
click at [141, 13] on input "2077077" at bounding box center [177, 11] width 133 height 22
click at [794, 79] on icon at bounding box center [796, 80] width 5 height 6
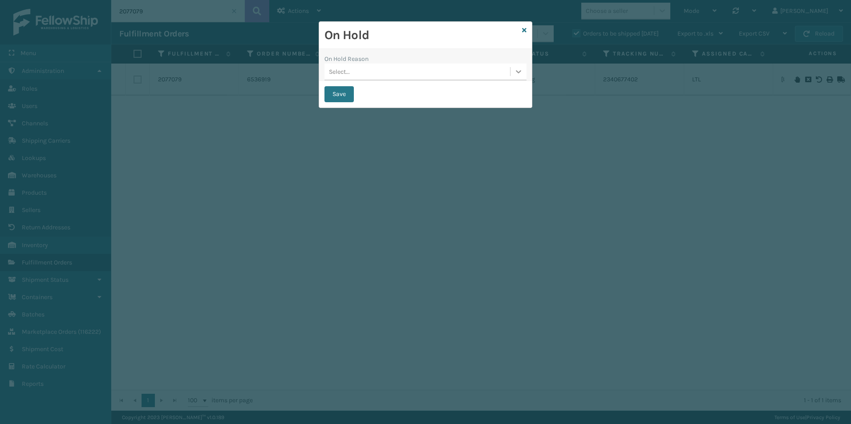
click at [524, 69] on div at bounding box center [518, 72] width 16 height 16
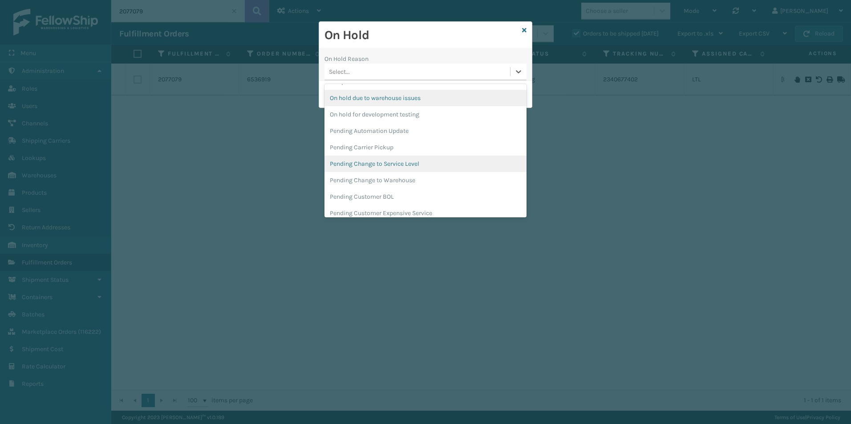
scroll to position [282, 0]
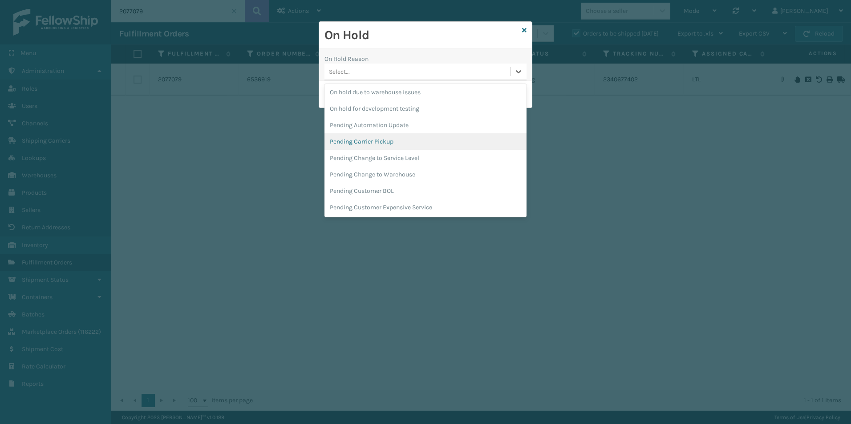
click at [385, 141] on div "Pending Carrier Pickup" at bounding box center [425, 141] width 202 height 16
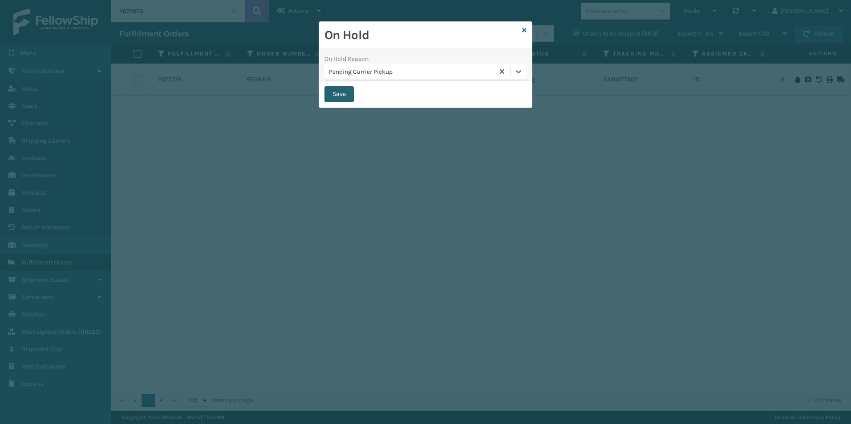
click at [337, 93] on button "Save" at bounding box center [338, 94] width 29 height 16
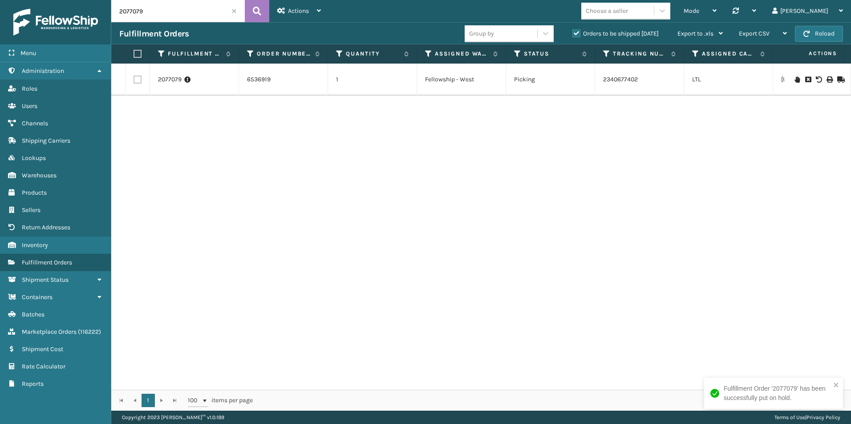
drag, startPoint x: 133, startPoint y: 12, endPoint x: 182, endPoint y: 19, distance: 49.8
click at [179, 14] on input "2077079" at bounding box center [177, 11] width 133 height 22
drag, startPoint x: 129, startPoint y: 11, endPoint x: 219, endPoint y: 19, distance: 90.2
click at [200, 12] on input "2077281" at bounding box center [177, 11] width 133 height 22
type input "2076143"
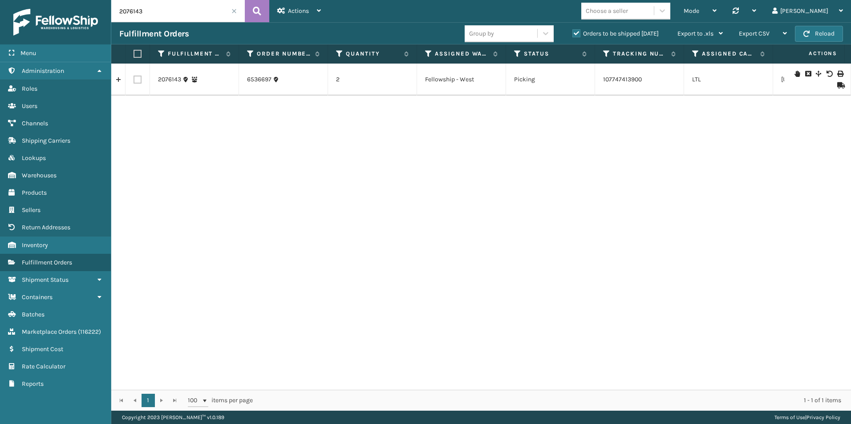
click at [794, 74] on icon at bounding box center [796, 74] width 5 height 6
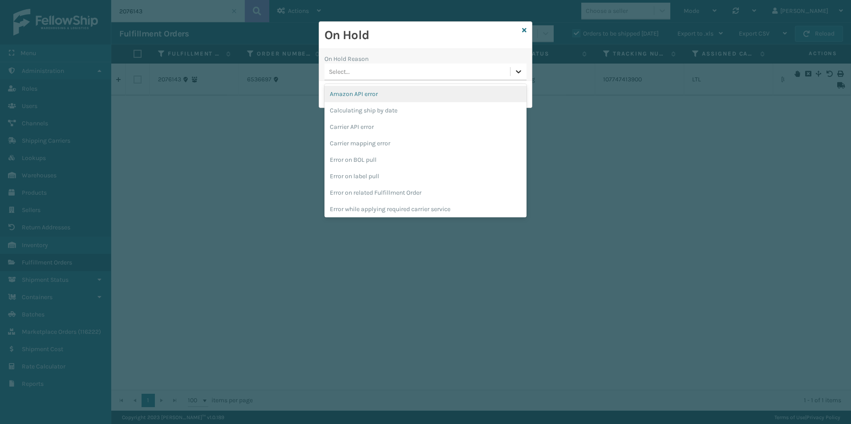
click at [514, 78] on div at bounding box center [518, 72] width 16 height 16
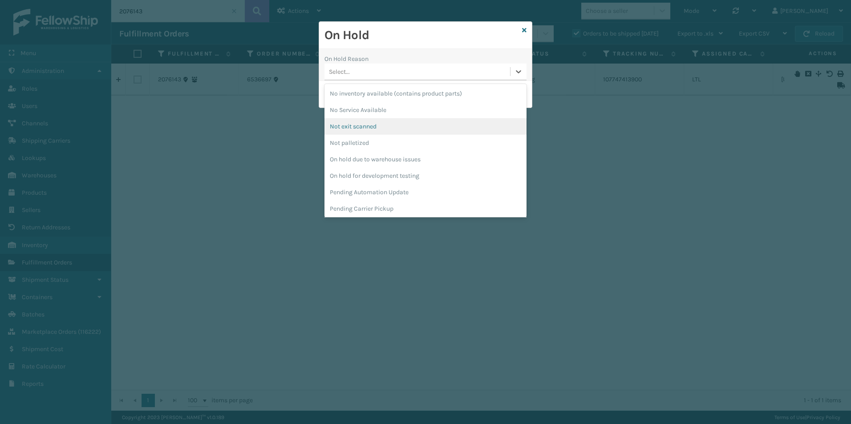
scroll to position [267, 0]
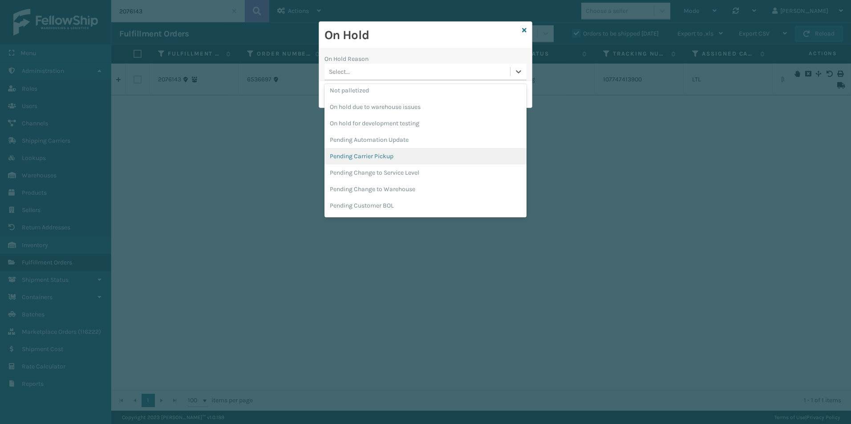
click at [370, 159] on div "Pending Carrier Pickup" at bounding box center [425, 156] width 202 height 16
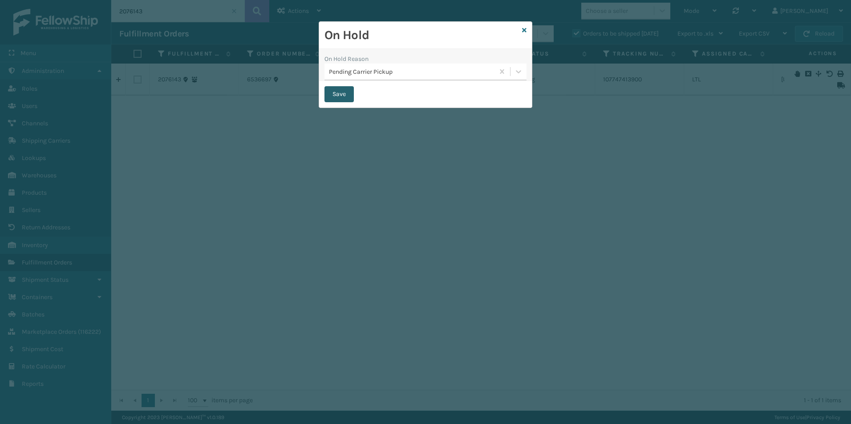
click at [334, 96] on button "Save" at bounding box center [338, 94] width 29 height 16
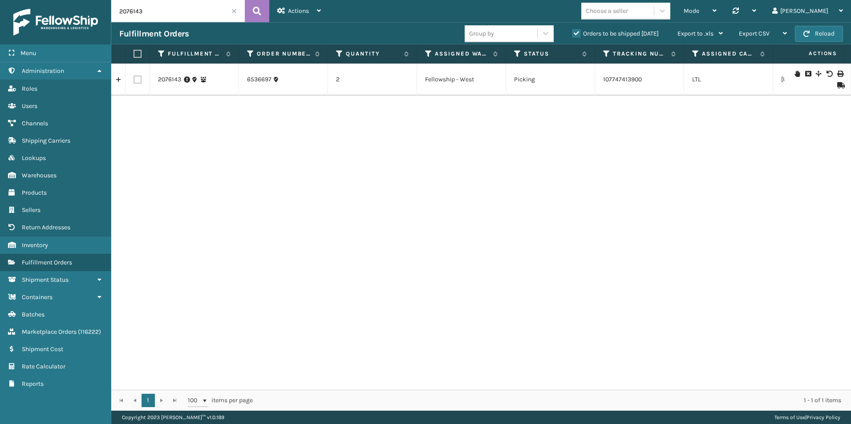
click at [233, 11] on span at bounding box center [233, 10] width 5 height 5
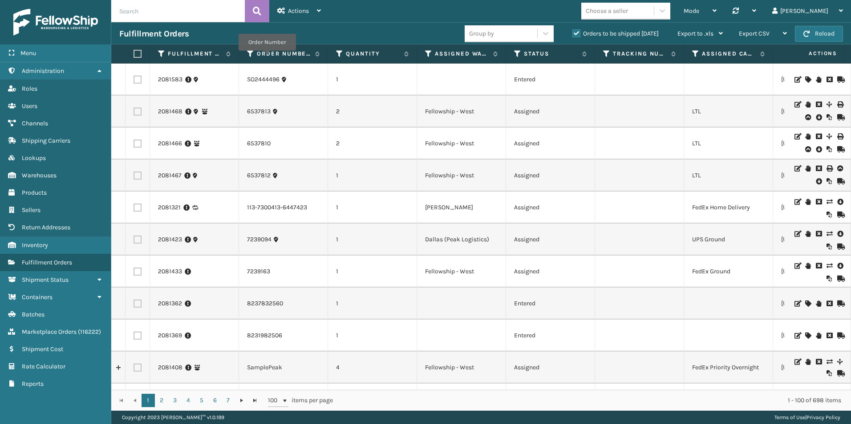
drag, startPoint x: 517, startPoint y: 54, endPoint x: 607, endPoint y: 104, distance: 103.8
click at [517, 54] on icon at bounding box center [517, 54] width 7 height 8
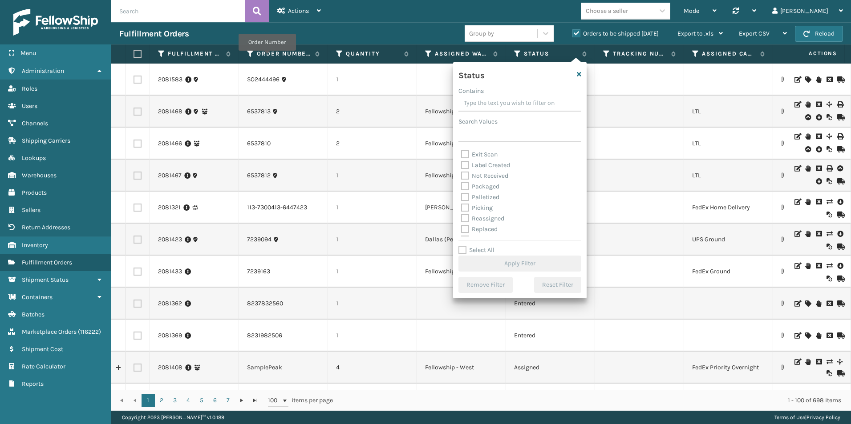
scroll to position [50, 0]
click at [463, 186] on label "Picking" at bounding box center [477, 189] width 32 height 8
click at [461, 186] on input "Picking" at bounding box center [461, 186] width 0 height 6
checkbox input "true"
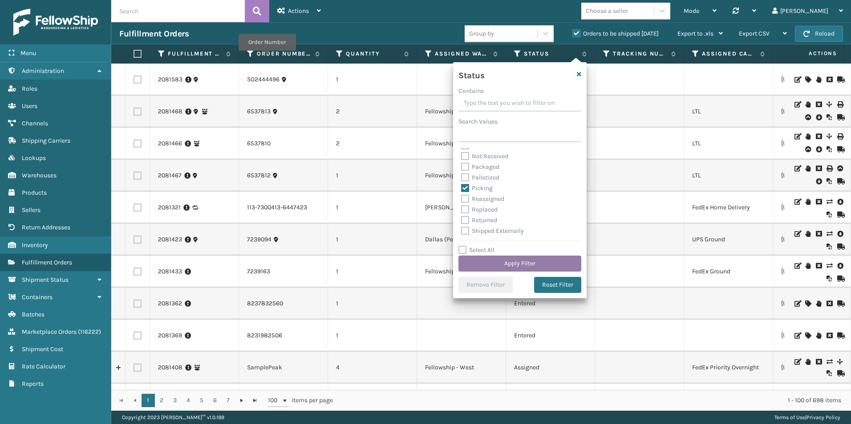
click at [521, 261] on button "Apply Filter" at bounding box center [519, 264] width 123 height 16
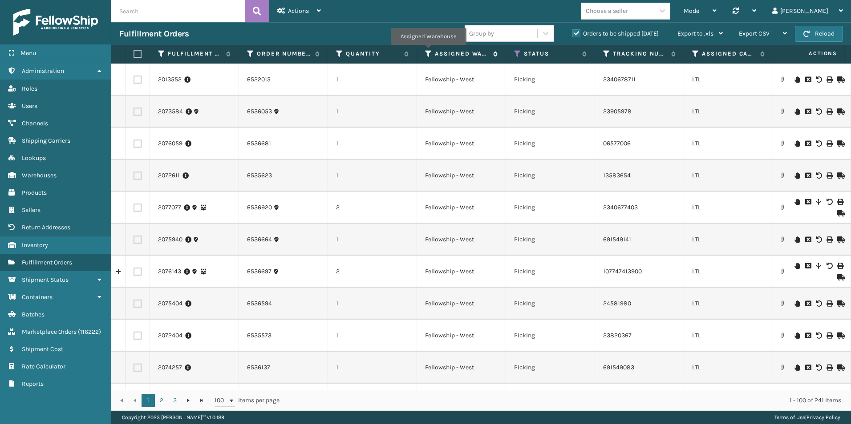
click at [428, 51] on icon at bounding box center [428, 54] width 7 height 8
click at [417, 16] on div "Mode Regular Mode Picking Mode Labeling Mode Palletizing Mode Exit Scan Mode Ch…" at bounding box center [590, 11] width 522 height 22
click at [515, 50] on icon at bounding box center [517, 54] width 7 height 8
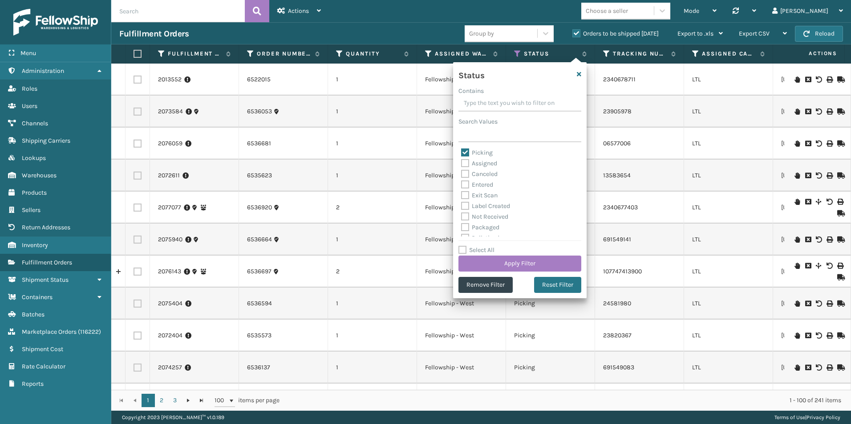
click at [464, 152] on label "Picking" at bounding box center [477, 153] width 32 height 8
click at [461, 152] on input "Picking" at bounding box center [461, 151] width 0 height 6
checkbox input "false"
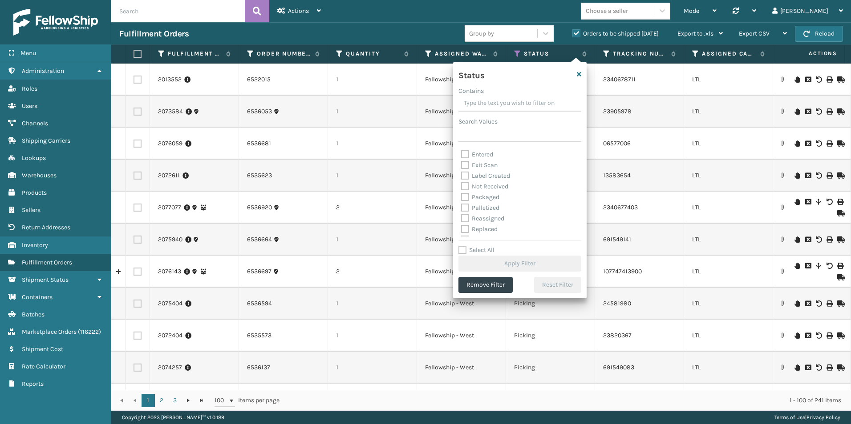
scroll to position [44, 0]
click at [464, 194] on label "Palletized" at bounding box center [480, 194] width 38 height 8
click at [461, 194] on input "Palletized" at bounding box center [461, 192] width 0 height 6
checkbox input "true"
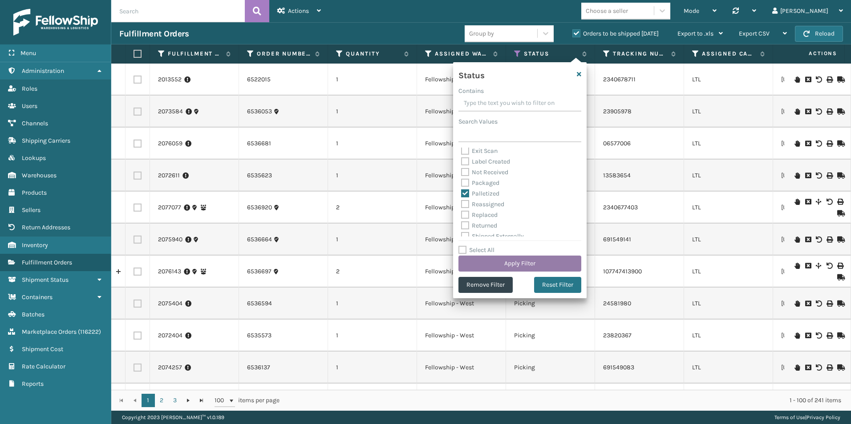
click at [515, 263] on button "Apply Filter" at bounding box center [519, 264] width 123 height 16
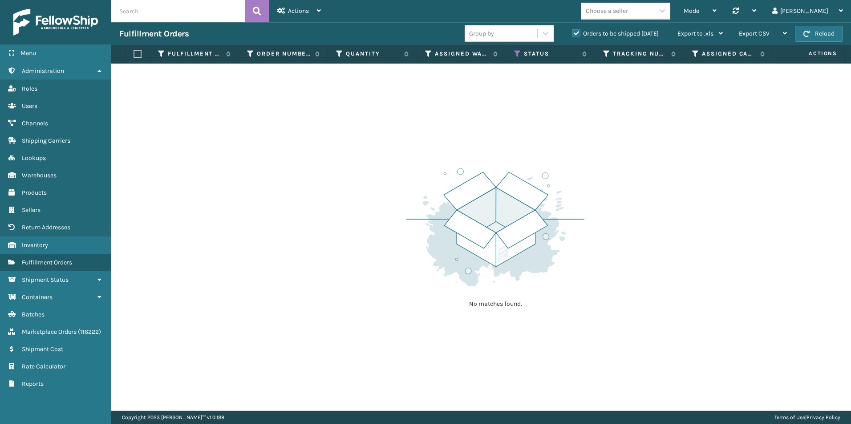
click at [575, 32] on label "Orders to be shipped [DATE]" at bounding box center [615, 34] width 86 height 8
click at [573, 32] on input "Orders to be shipped [DATE]" at bounding box center [572, 31] width 0 height 6
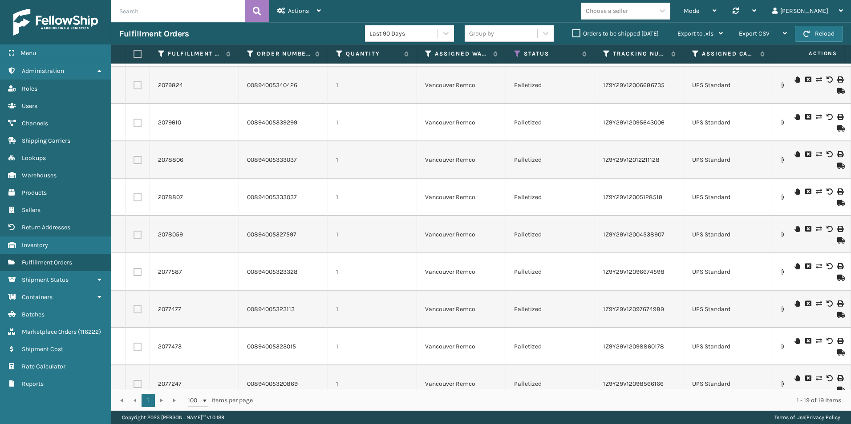
scroll to position [0, 0]
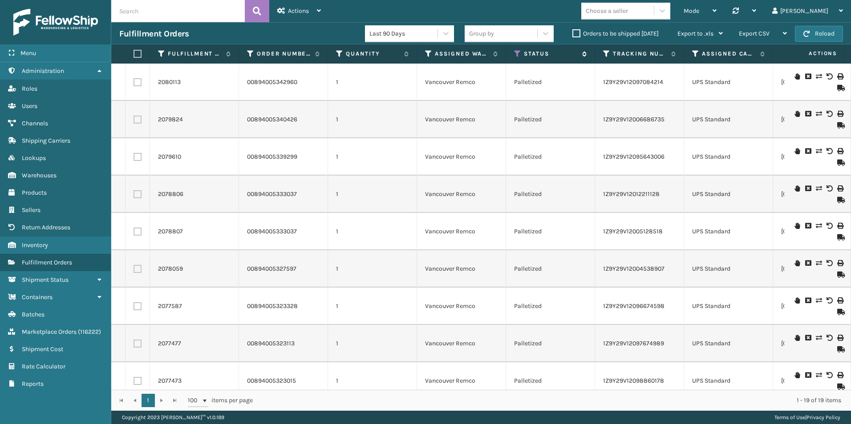
click at [517, 53] on icon at bounding box center [517, 54] width 7 height 8
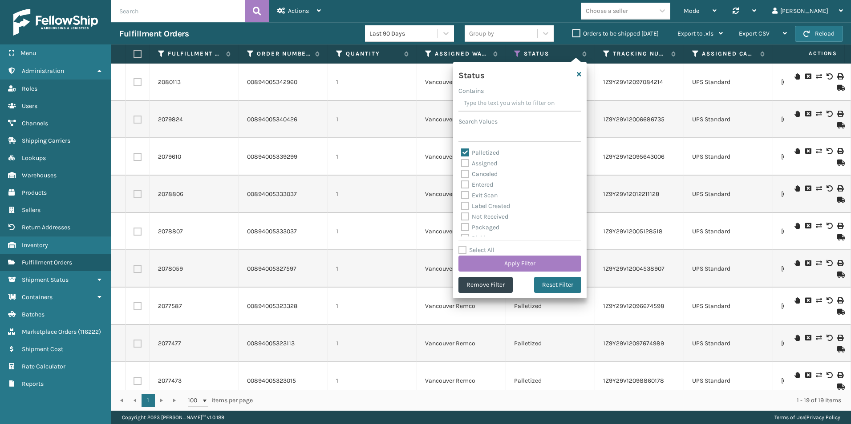
click at [465, 152] on label "Palletized" at bounding box center [480, 153] width 38 height 8
click at [461, 152] on input "Palletized" at bounding box center [461, 151] width 0 height 6
checkbox input "false"
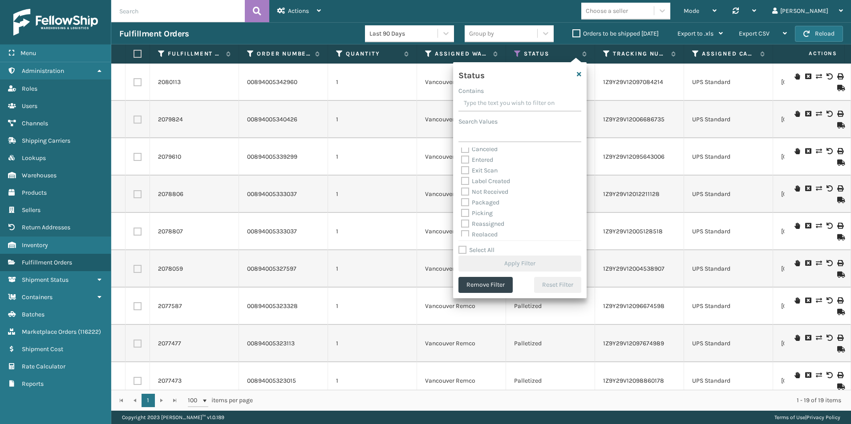
scroll to position [50, 0]
click at [463, 188] on label "Picking" at bounding box center [477, 189] width 32 height 8
click at [461, 188] on input "Picking" at bounding box center [461, 186] width 0 height 6
checkbox input "true"
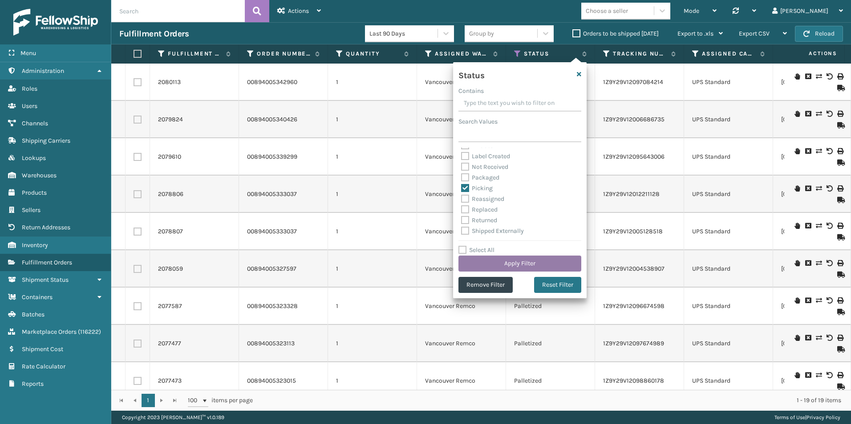
click at [515, 261] on button "Apply Filter" at bounding box center [519, 264] width 123 height 16
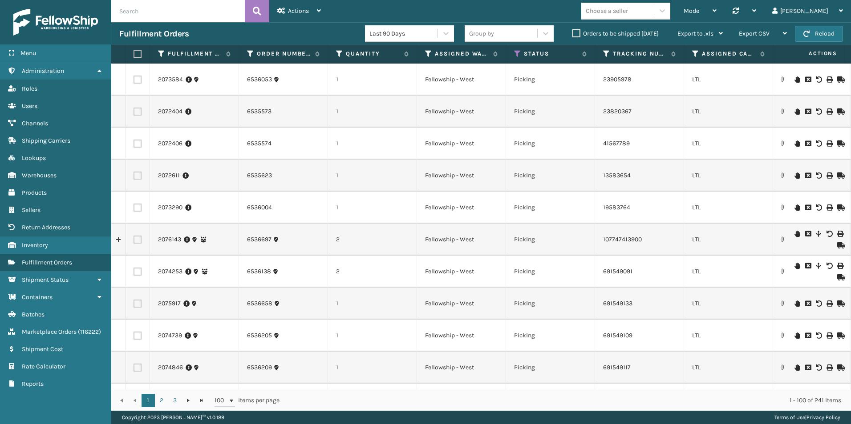
click at [576, 32] on label "Orders to be shipped [DATE]" at bounding box center [615, 34] width 86 height 8
click at [573, 32] on input "Orders to be shipped [DATE]" at bounding box center [572, 31] width 0 height 6
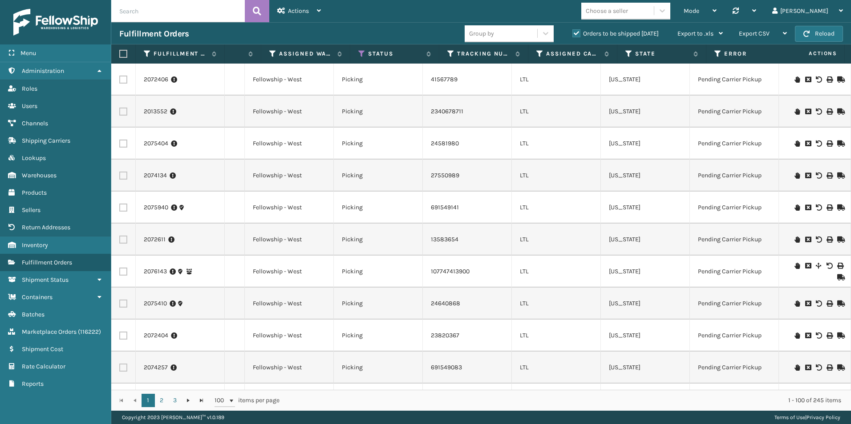
scroll to position [0, 172]
click at [256, 51] on icon at bounding box center [256, 54] width 7 height 8
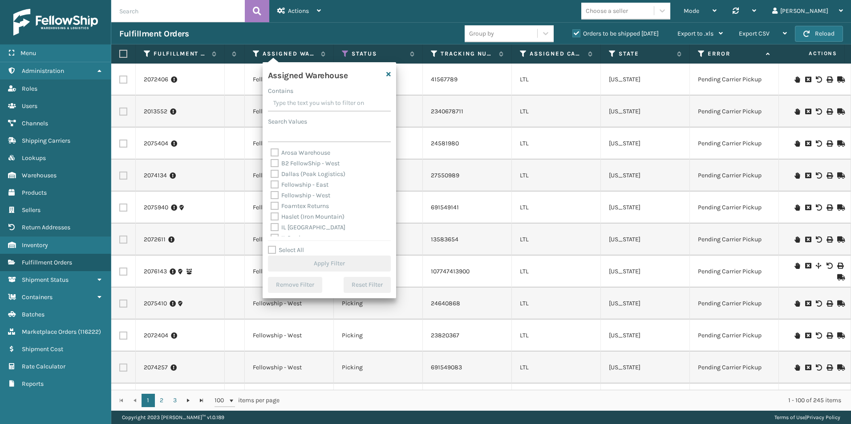
click at [274, 194] on label "Fellowship - West" at bounding box center [301, 196] width 60 height 8
click at [271, 194] on input "Fellowship - West" at bounding box center [271, 193] width 0 height 6
checkbox input "true"
click at [328, 255] on div "Select All Apply Filter" at bounding box center [329, 258] width 123 height 27
click at [329, 262] on button "Apply Filter" at bounding box center [329, 264] width 123 height 16
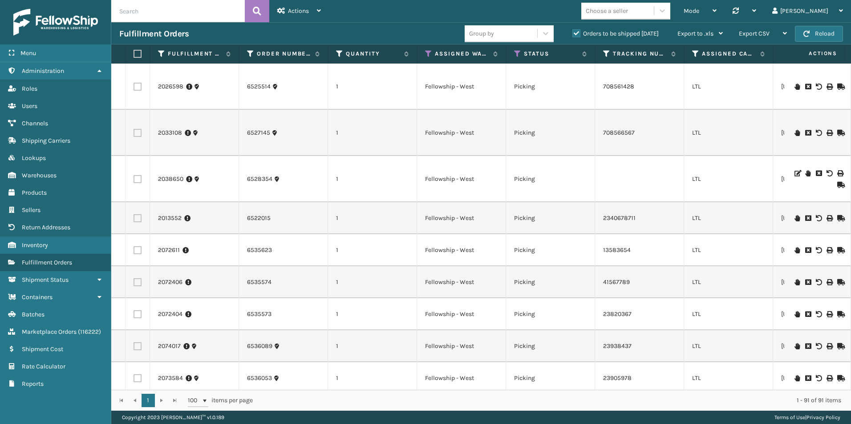
click at [154, 9] on input "text" at bounding box center [177, 11] width 133 height 22
paste input "2072270"
type input "2072270"
click at [263, 6] on button at bounding box center [257, 11] width 24 height 22
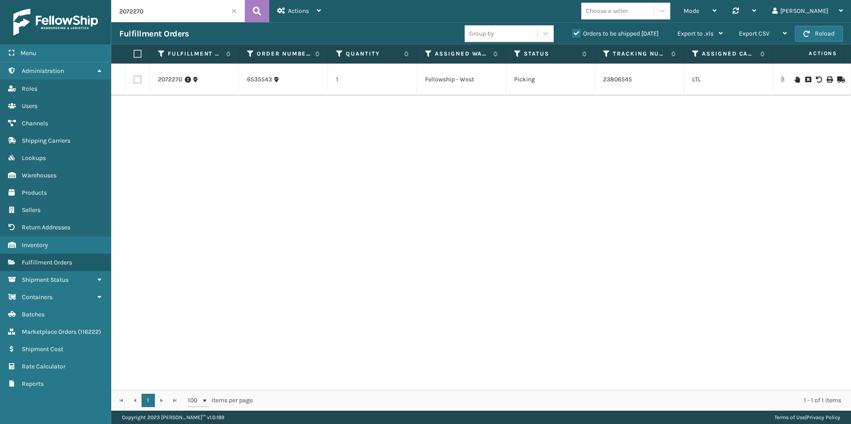
click at [837, 79] on icon at bounding box center [839, 80] width 5 height 6
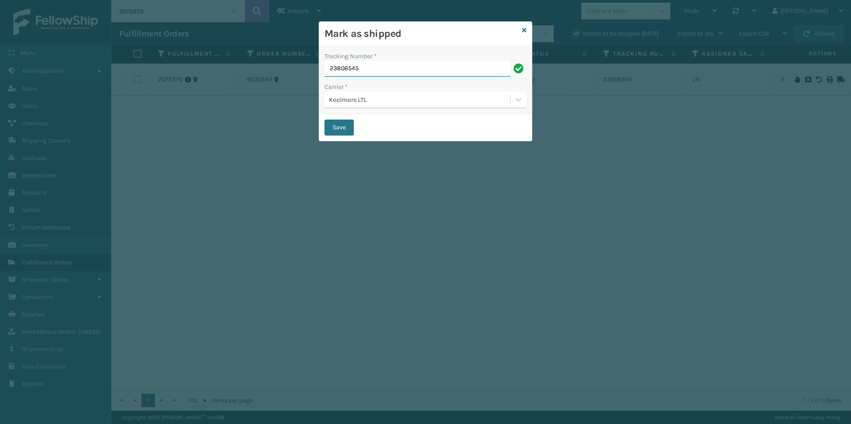
drag, startPoint x: 373, startPoint y: 73, endPoint x: 313, endPoint y: 73, distance: 60.5
click at [315, 73] on div "Mark as shipped Tracking Number * 23806545 Carrier * Koolmore LTL Save" at bounding box center [425, 212] width 851 height 424
paste input "21424146"
type input "221424146"
click at [341, 129] on button "Save" at bounding box center [338, 128] width 29 height 16
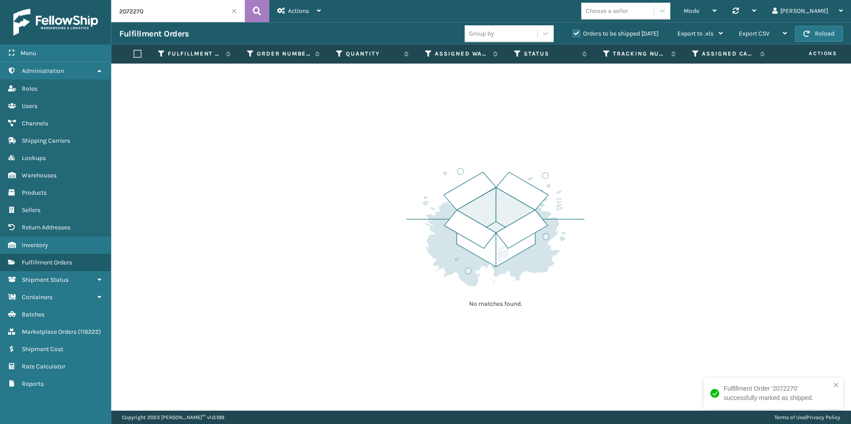
drag, startPoint x: 163, startPoint y: 14, endPoint x: 110, endPoint y: 14, distance: 53.4
click at [110, 0] on div "Menu Channels Administration Channels Roles Channels Users Channels Channels Ch…" at bounding box center [425, 0] width 851 height 0
paste input "611"
type input "2072611"
click at [261, 14] on icon at bounding box center [257, 10] width 8 height 13
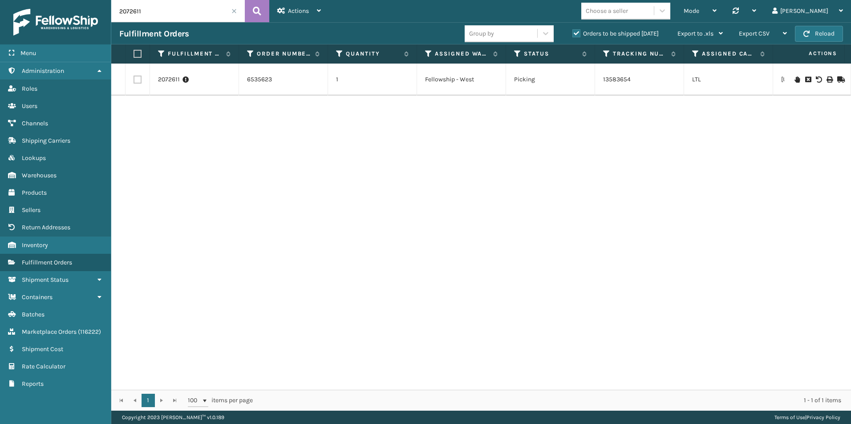
click at [837, 81] on icon at bounding box center [839, 80] width 5 height 6
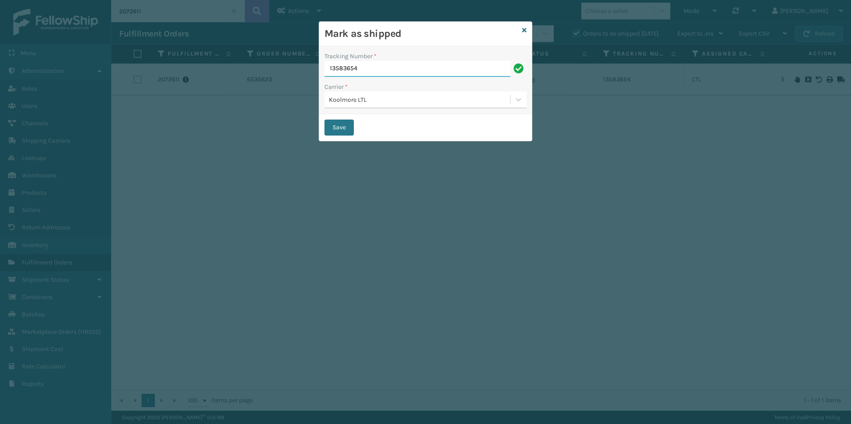
drag, startPoint x: 380, startPoint y: 65, endPoint x: 288, endPoint y: 65, distance: 92.1
click at [288, 65] on div "Mark as shipped Tracking Number * 13583654 Carrier * Koolmore LTL Save" at bounding box center [425, 212] width 851 height 424
paste input "221424153"
type input "221424153"
click at [329, 127] on button "Save" at bounding box center [338, 128] width 29 height 16
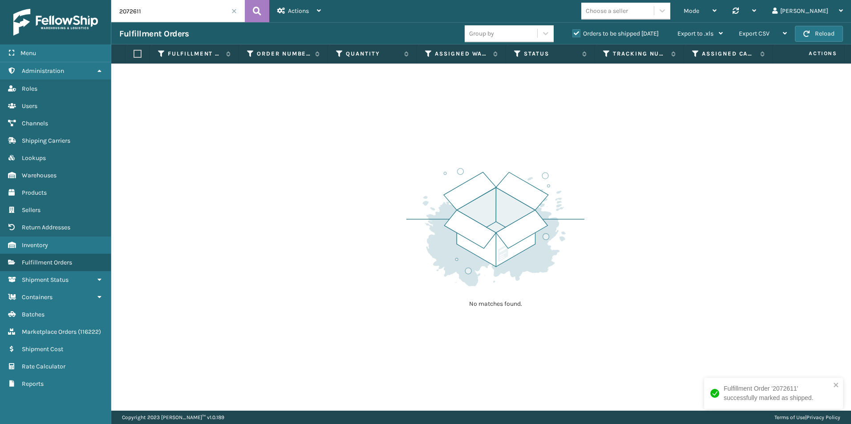
drag, startPoint x: 130, startPoint y: 9, endPoint x: 161, endPoint y: 11, distance: 30.3
click at [161, 11] on input "2072611" at bounding box center [177, 11] width 133 height 22
type input "2072406"
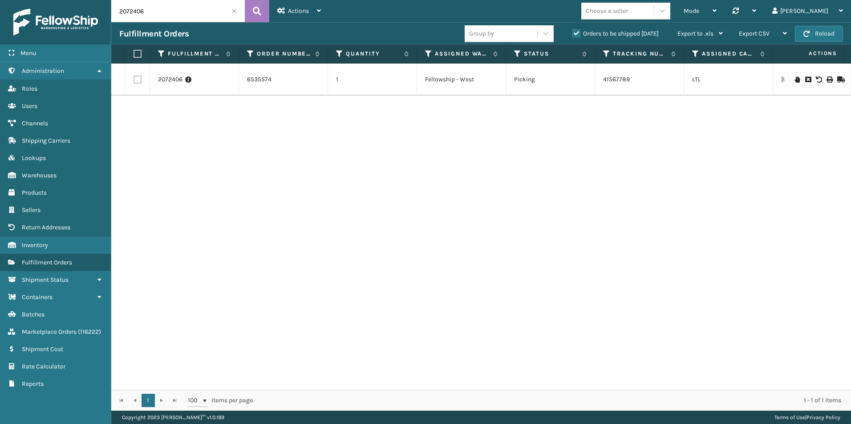
click at [837, 78] on icon at bounding box center [839, 80] width 5 height 6
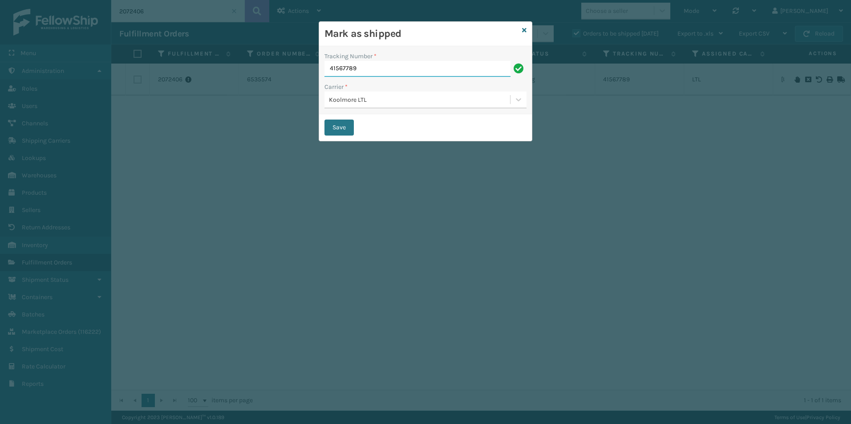
drag, startPoint x: 366, startPoint y: 67, endPoint x: 313, endPoint y: 65, distance: 53.0
click at [309, 66] on div "Mark as shipped Tracking Number * 41567789 Carrier * Koolmore LTL Save" at bounding box center [425, 212] width 851 height 424
paste input "221424161"
type input "221424161"
click at [331, 127] on button "Save" at bounding box center [338, 128] width 29 height 16
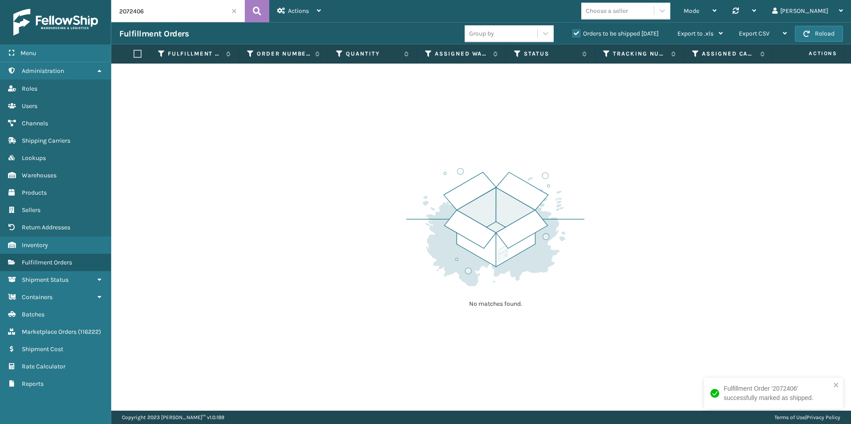
drag, startPoint x: 130, startPoint y: 13, endPoint x: 155, endPoint y: 16, distance: 25.6
click at [155, 16] on input "2072406" at bounding box center [177, 11] width 133 height 22
type input "2073290"
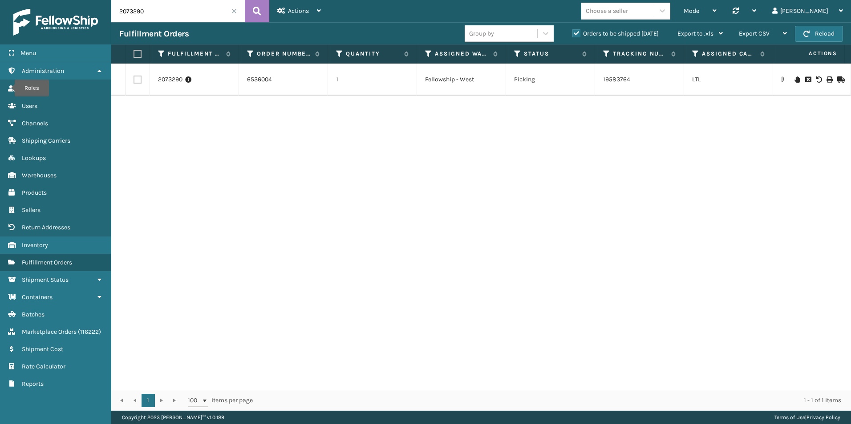
click at [837, 79] on icon at bounding box center [839, 80] width 5 height 6
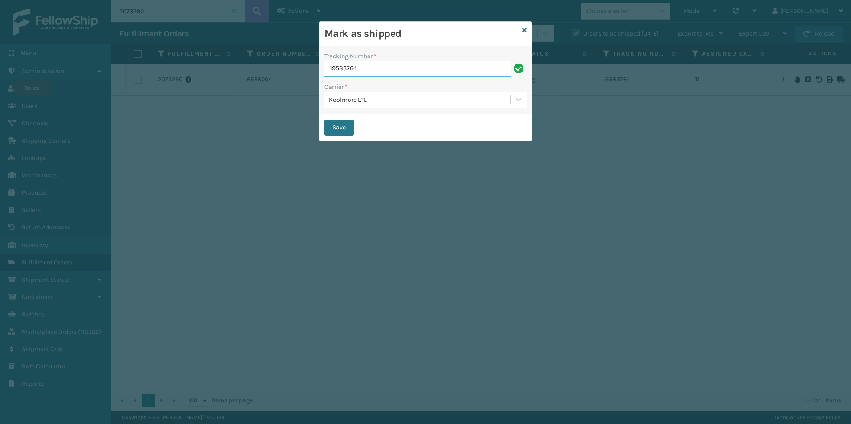
drag, startPoint x: 372, startPoint y: 68, endPoint x: 312, endPoint y: 68, distance: 60.1
click at [312, 68] on div "Mark as shipped Tracking Number * 19583764 Carrier * Koolmore LTL Save" at bounding box center [425, 212] width 851 height 424
paste input "221424179"
type input "221424179"
click at [339, 125] on button "Save" at bounding box center [338, 128] width 29 height 16
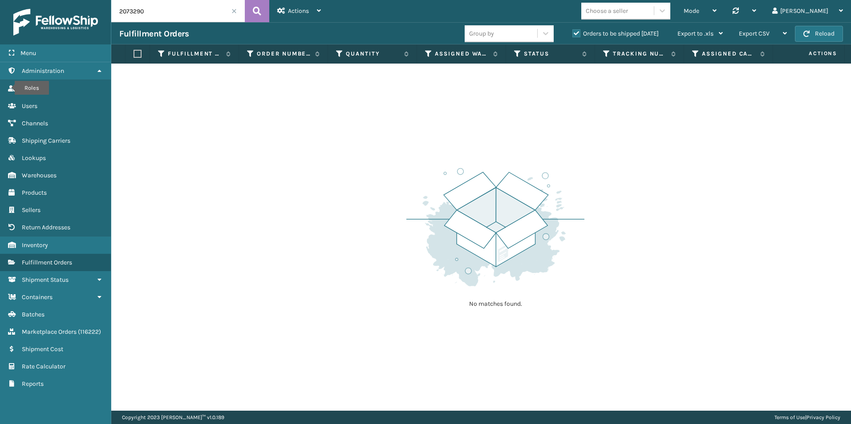
drag, startPoint x: 129, startPoint y: 11, endPoint x: 150, endPoint y: 17, distance: 21.7
click at [153, 14] on input "2073290" at bounding box center [177, 11] width 133 height 22
type input "2072404"
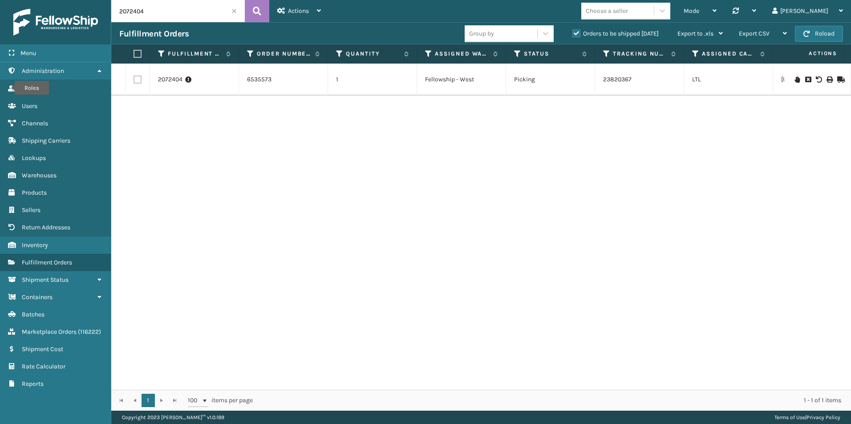
click at [837, 79] on icon at bounding box center [839, 80] width 5 height 6
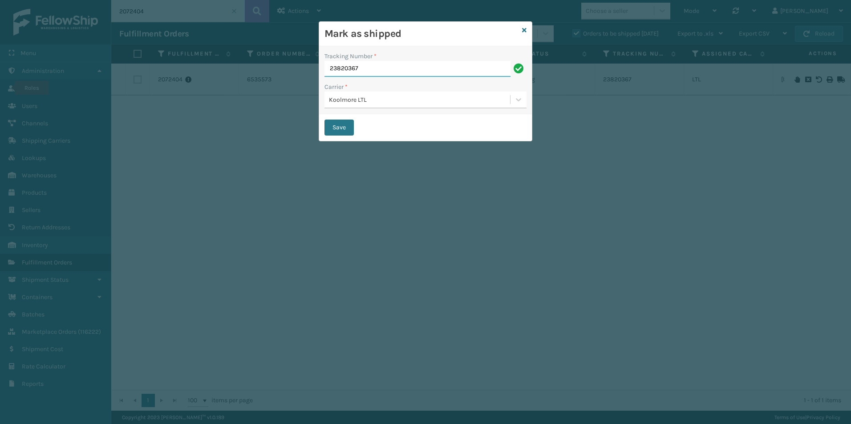
drag, startPoint x: 322, startPoint y: 66, endPoint x: 303, endPoint y: 64, distance: 18.8
click at [310, 64] on div "Mark as shipped Tracking Number * 23820367 Carrier * Koolmore LTL Save" at bounding box center [425, 212] width 851 height 424
paste input "2142418"
type input "221424187"
click at [338, 127] on button "Save" at bounding box center [338, 128] width 29 height 16
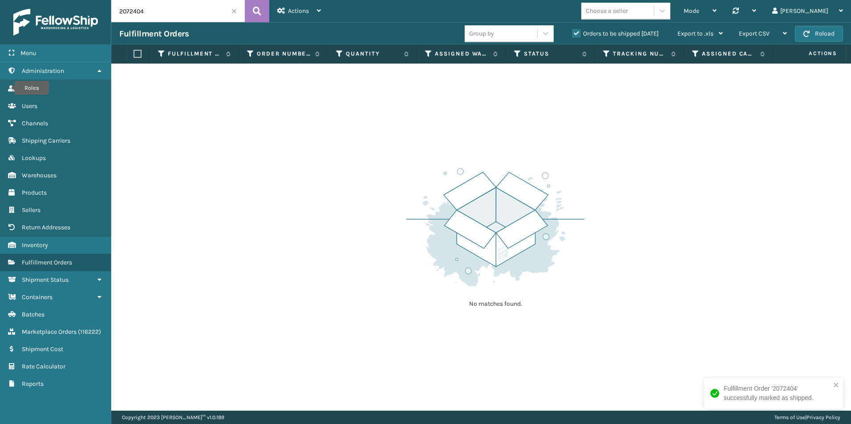
drag, startPoint x: 130, startPoint y: 12, endPoint x: 168, endPoint y: 16, distance: 38.5
click at [168, 16] on input "2072404" at bounding box center [177, 11] width 133 height 22
type input "2073584"
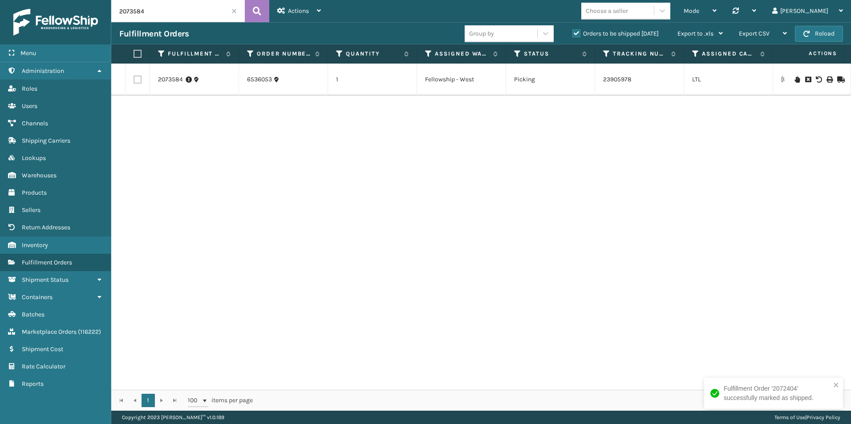
click at [837, 77] on icon at bounding box center [839, 80] width 5 height 6
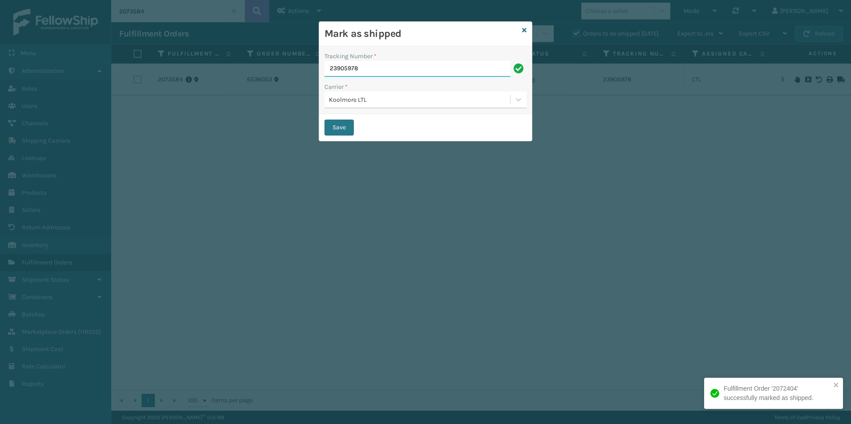
drag, startPoint x: 376, startPoint y: 66, endPoint x: 301, endPoint y: 62, distance: 75.7
click at [300, 62] on div "Mark as shipped Tracking Number * 23905978 Carrier * Koolmore LTL Save" at bounding box center [425, 212] width 851 height 424
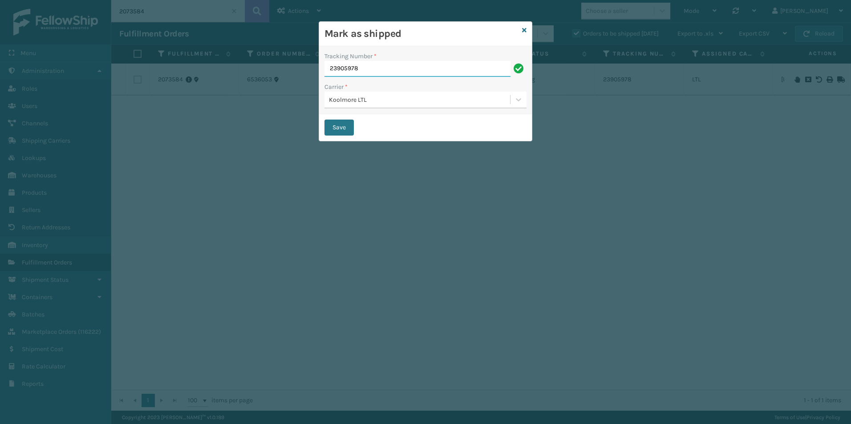
paste input "21424195"
type input "221424195"
click at [334, 126] on button "Save" at bounding box center [338, 128] width 29 height 16
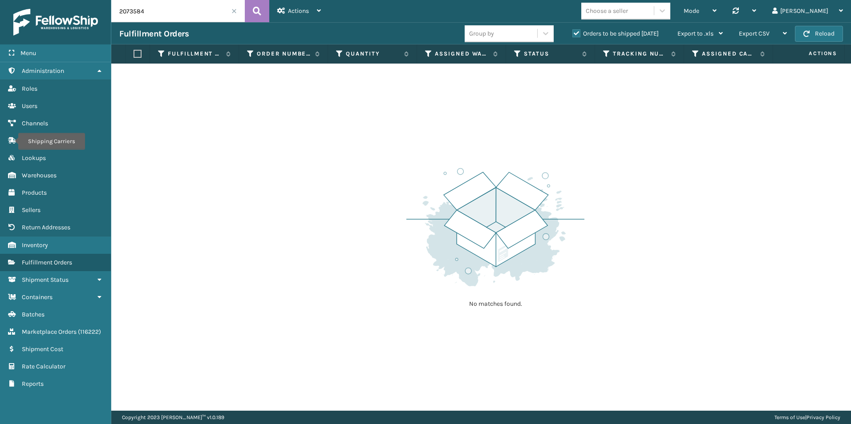
drag, startPoint x: 128, startPoint y: 11, endPoint x: 194, endPoint y: 16, distance: 66.5
click at [189, 13] on input "2073584" at bounding box center [177, 11] width 133 height 22
type input "2075404"
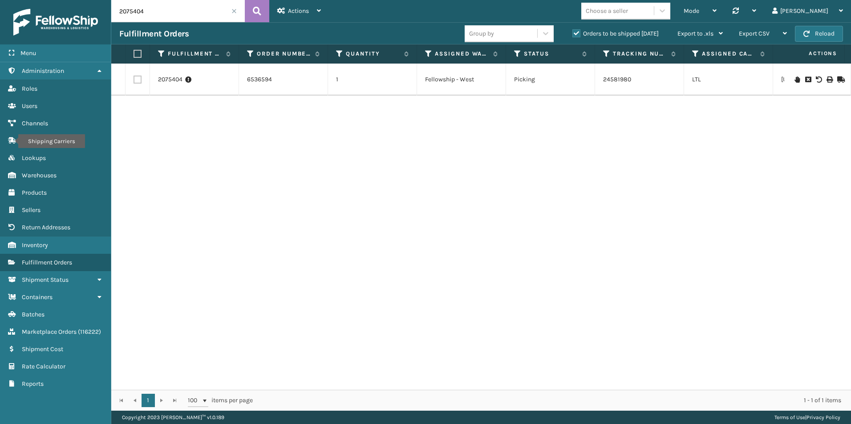
click at [837, 77] on icon at bounding box center [839, 80] width 5 height 6
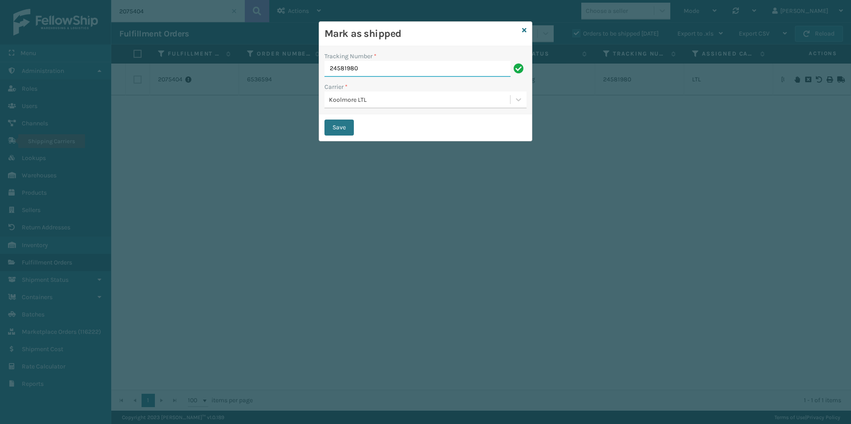
drag, startPoint x: 367, startPoint y: 70, endPoint x: 316, endPoint y: 70, distance: 50.3
click at [309, 70] on div "Mark as shipped Tracking Number * 24581980 Carrier * Koolmore LTL Save" at bounding box center [425, 212] width 851 height 424
paste input "21424203"
type input "221424203"
click at [333, 129] on button "Save" at bounding box center [338, 128] width 29 height 16
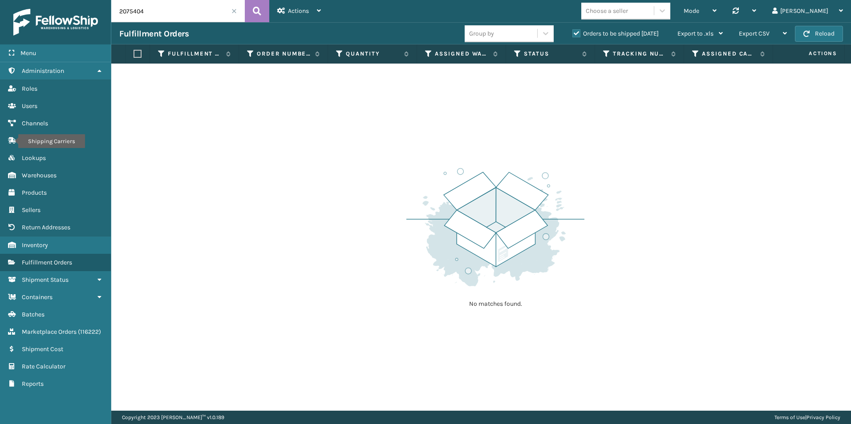
drag, startPoint x: 137, startPoint y: 11, endPoint x: 164, endPoint y: 23, distance: 29.1
click at [167, 14] on input "2075404" at bounding box center [177, 11] width 133 height 22
type input "2075410"
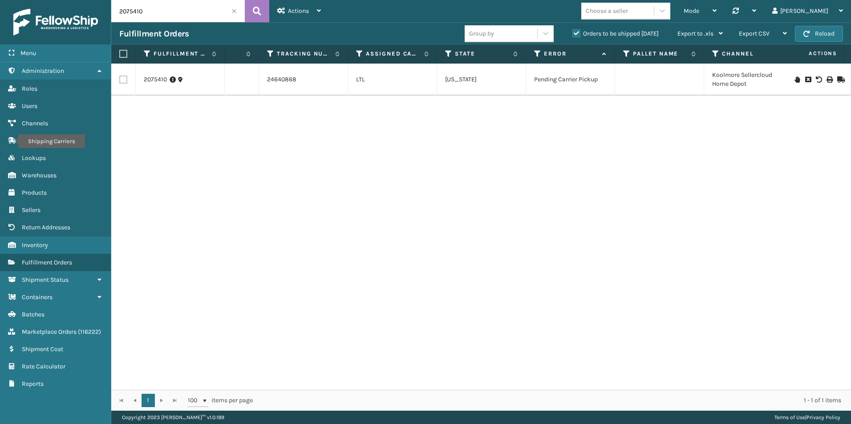
scroll to position [0, 248]
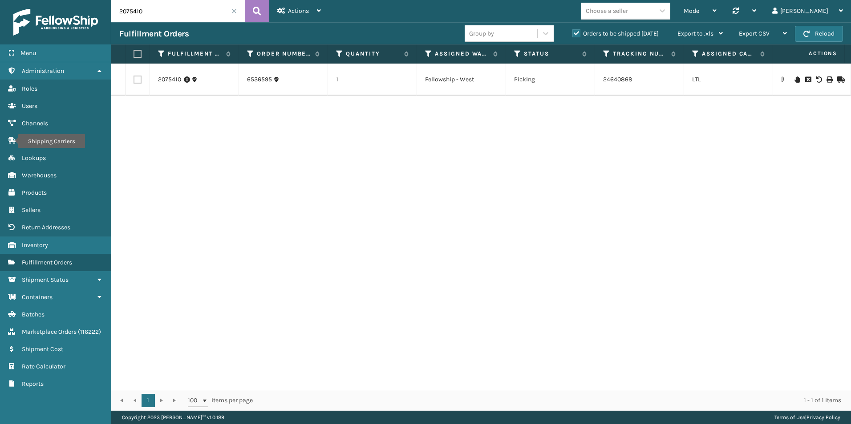
click at [837, 78] on icon at bounding box center [839, 80] width 5 height 6
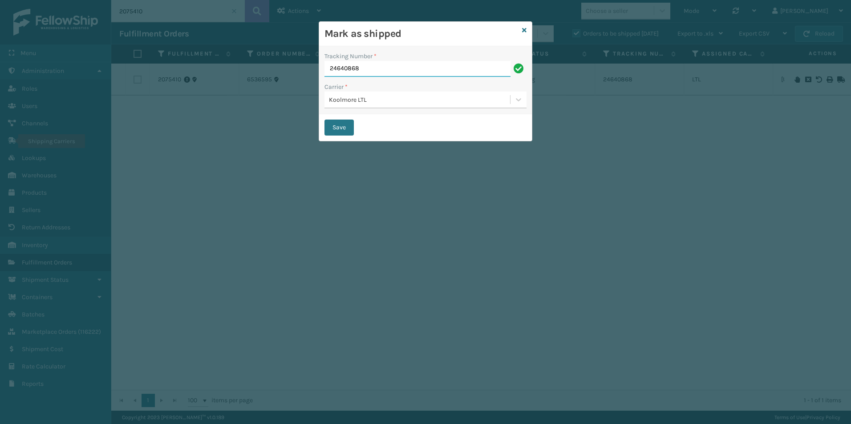
drag, startPoint x: 370, startPoint y: 68, endPoint x: 316, endPoint y: 67, distance: 53.8
click at [316, 67] on div "Mark as shipped Tracking Number * 24640868 Carrier * Koolmore LTL Save" at bounding box center [425, 212] width 851 height 424
paste input "21424211"
type input "221424211"
click at [339, 123] on button "Save" at bounding box center [338, 128] width 29 height 16
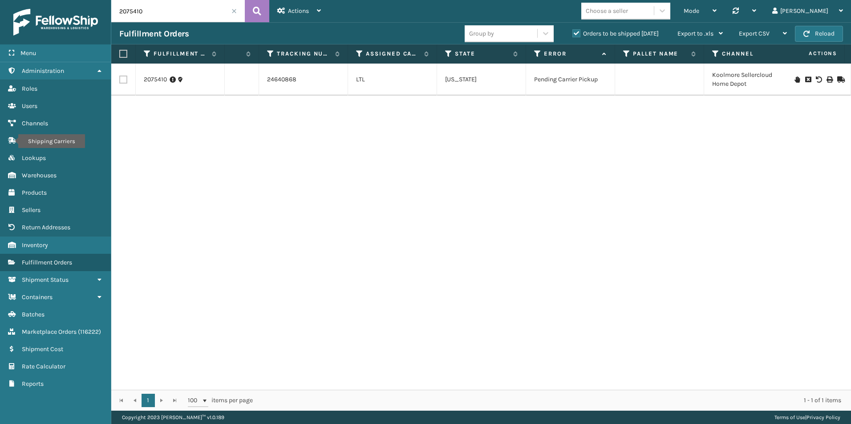
click at [794, 80] on icon at bounding box center [796, 80] width 5 height 6
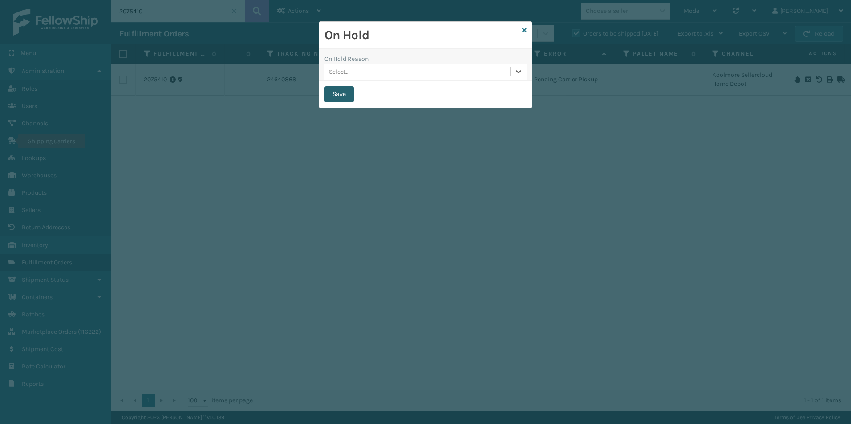
click at [338, 92] on button "Save" at bounding box center [338, 94] width 29 height 16
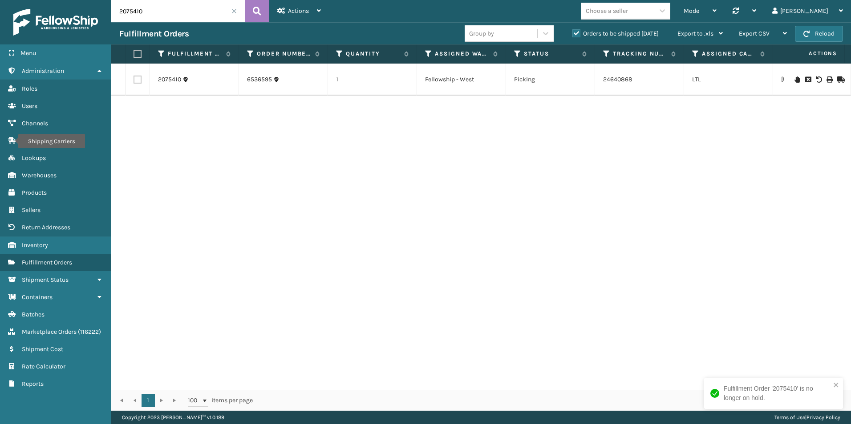
click at [837, 78] on icon at bounding box center [839, 80] width 5 height 6
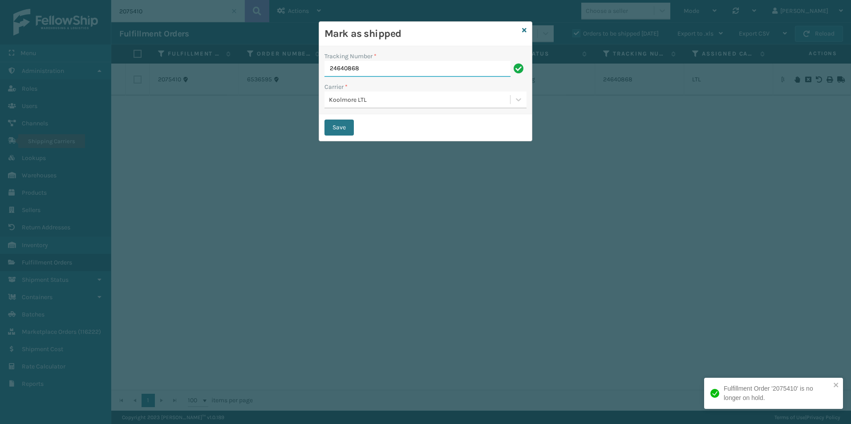
drag, startPoint x: 372, startPoint y: 62, endPoint x: 322, endPoint y: 63, distance: 49.8
click at [328, 63] on input "24640868" at bounding box center [417, 69] width 186 height 16
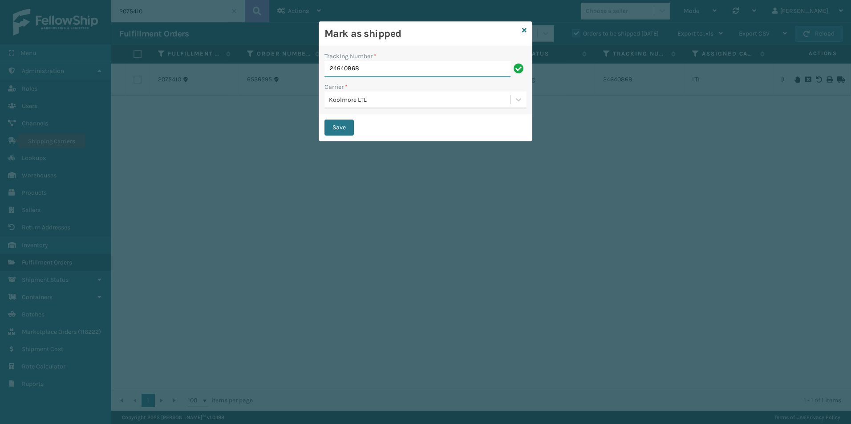
paste input "21424211"
type input "221424211"
click at [424, 121] on div "Save" at bounding box center [425, 127] width 213 height 27
click at [341, 122] on button "Save" at bounding box center [338, 128] width 29 height 16
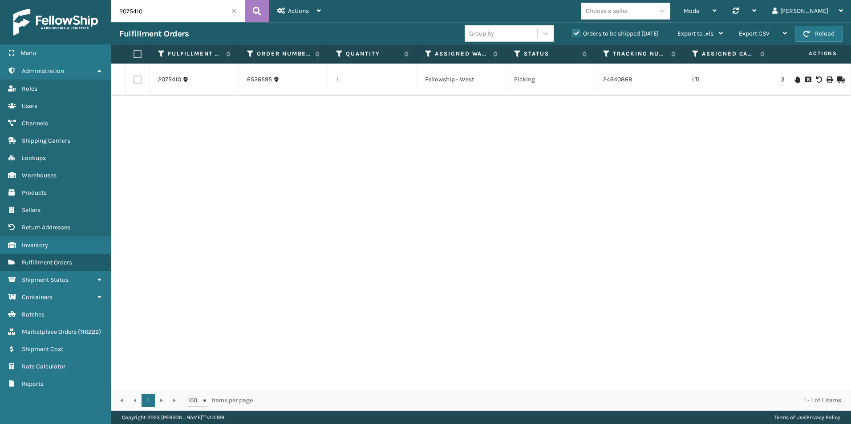
drag, startPoint x: 129, startPoint y: 12, endPoint x: 154, endPoint y: 11, distance: 25.8
click at [154, 11] on input "2075410" at bounding box center [177, 11] width 133 height 22
type input "2074341"
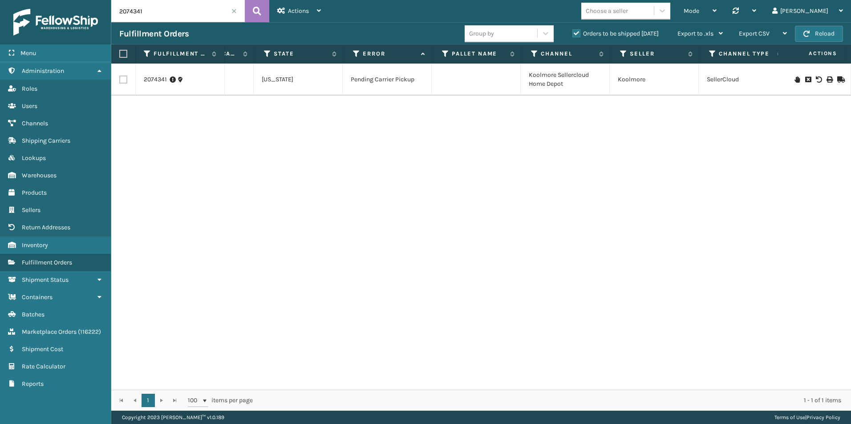
scroll to position [0, 519]
click at [794, 79] on icon at bounding box center [796, 80] width 5 height 6
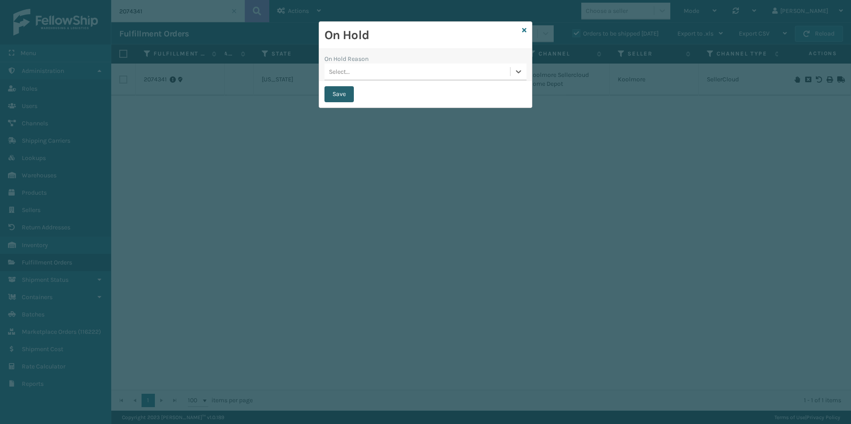
click at [342, 96] on button "Save" at bounding box center [338, 94] width 29 height 16
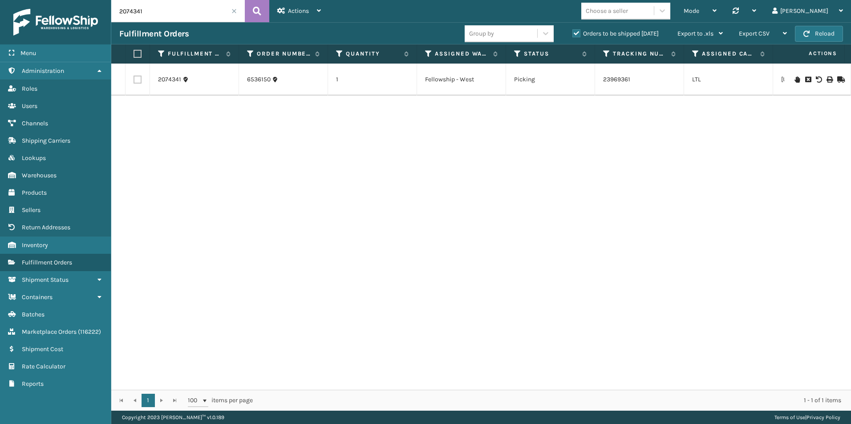
click at [837, 77] on icon at bounding box center [839, 80] width 5 height 6
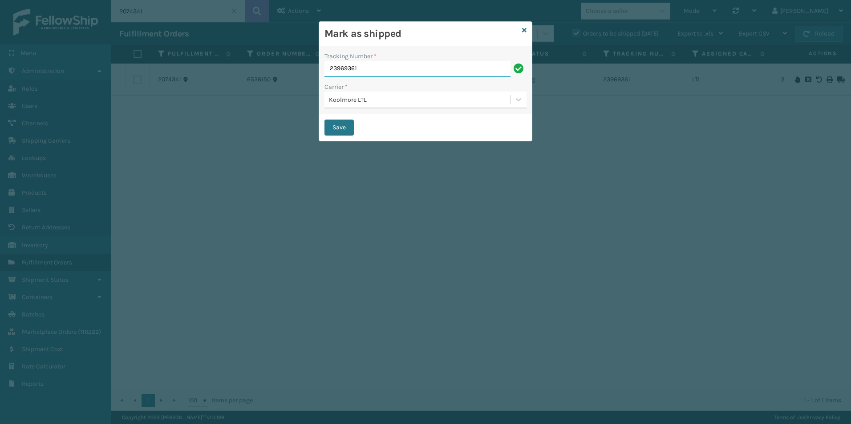
drag, startPoint x: 315, startPoint y: 69, endPoint x: 307, endPoint y: 71, distance: 8.1
click at [292, 69] on div "Mark as shipped Tracking Number * 23969361 Carrier * Koolmore LTL Save" at bounding box center [425, 212] width 851 height 424
paste input "21424229"
type input "221424229"
click at [381, 130] on div "Save" at bounding box center [425, 127] width 213 height 27
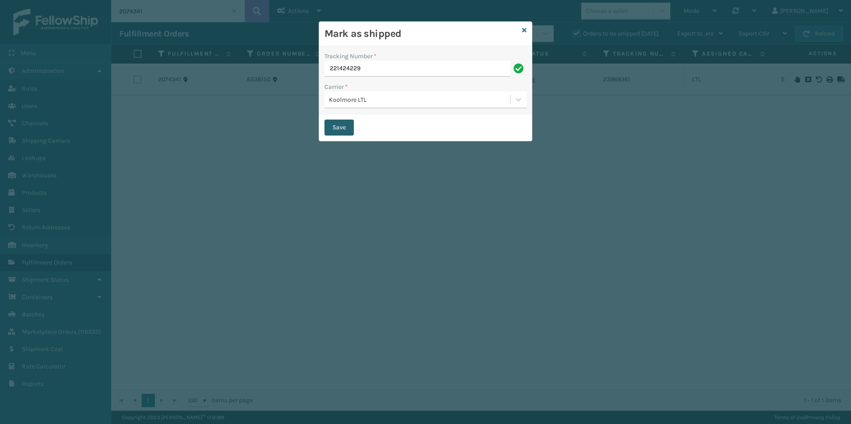
click at [342, 124] on button "Save" at bounding box center [338, 128] width 29 height 16
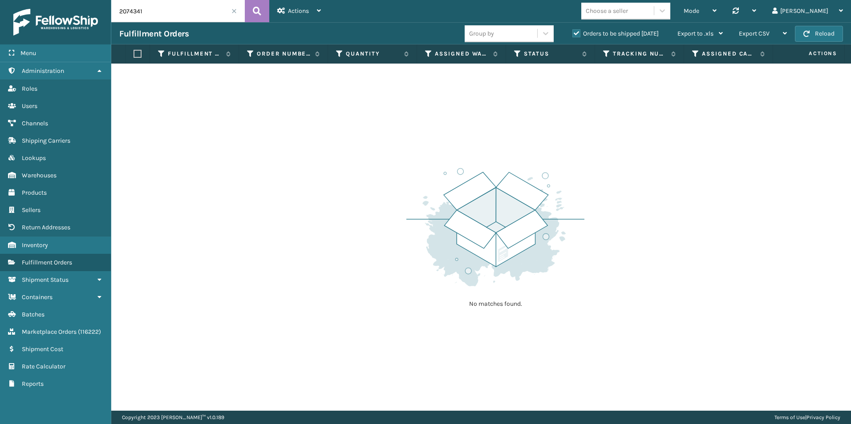
click at [150, 8] on input "2074341" at bounding box center [177, 11] width 133 height 22
drag, startPoint x: 129, startPoint y: 12, endPoint x: 201, endPoint y: 13, distance: 71.6
click at [202, 12] on input "2074341" at bounding box center [177, 11] width 133 height 22
type input "2075955"
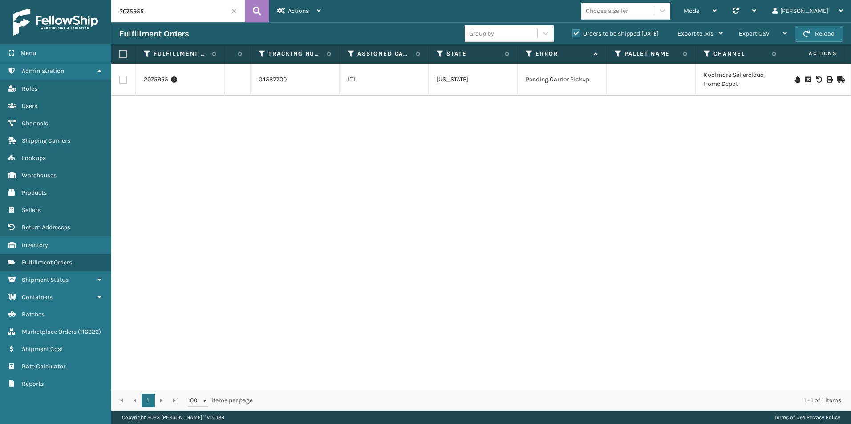
scroll to position [0, 369]
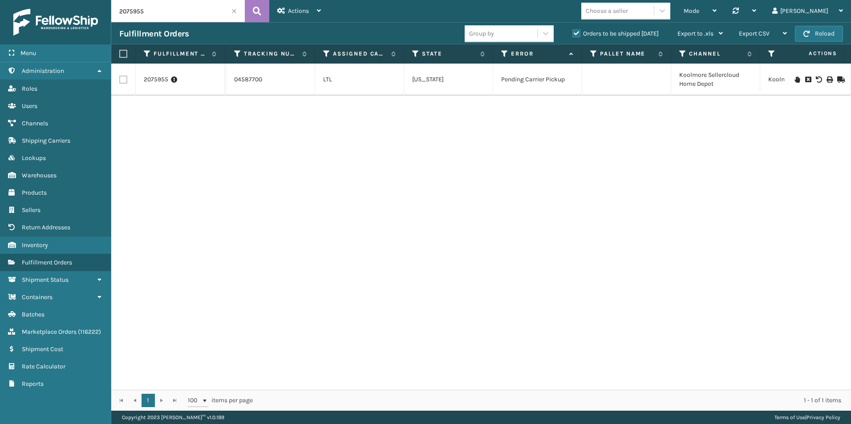
click at [794, 80] on icon at bounding box center [796, 80] width 5 height 6
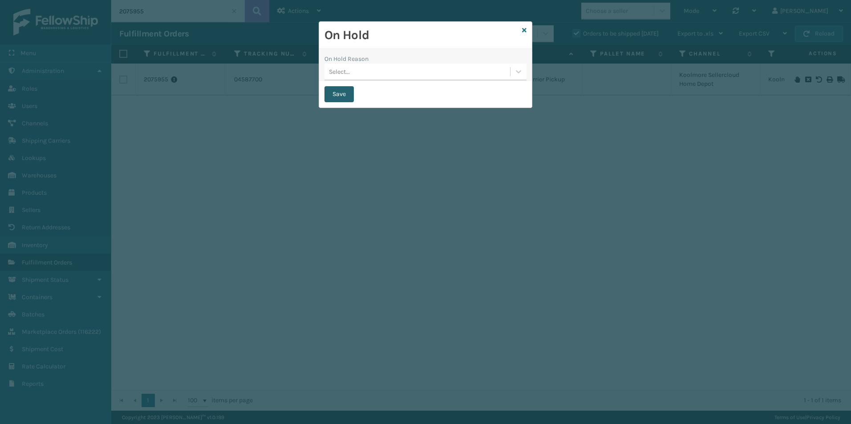
click at [344, 96] on button "Save" at bounding box center [338, 94] width 29 height 16
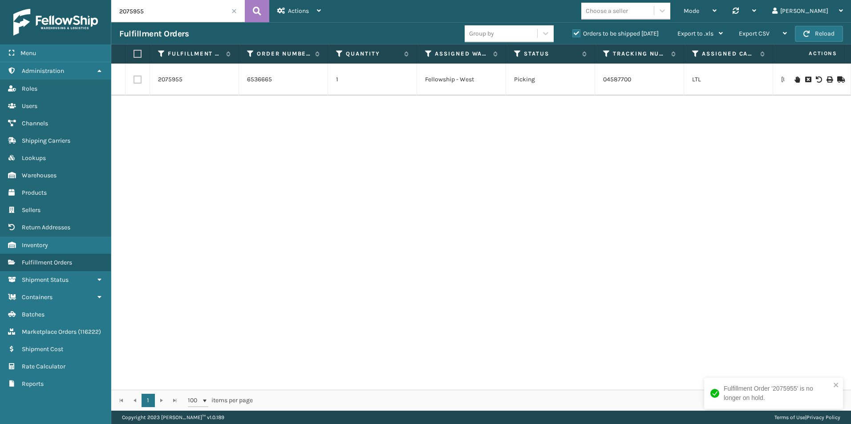
click at [837, 80] on icon at bounding box center [839, 80] width 5 height 6
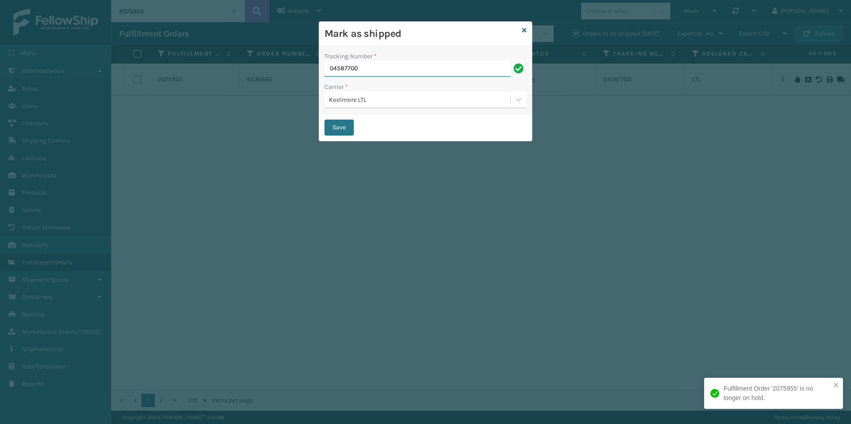
drag, startPoint x: 363, startPoint y: 69, endPoint x: 297, endPoint y: 67, distance: 65.9
click at [297, 67] on div "Mark as shipped Tracking Number * 04587700 Carrier * Koolmore LTL Save" at bounding box center [425, 212] width 851 height 424
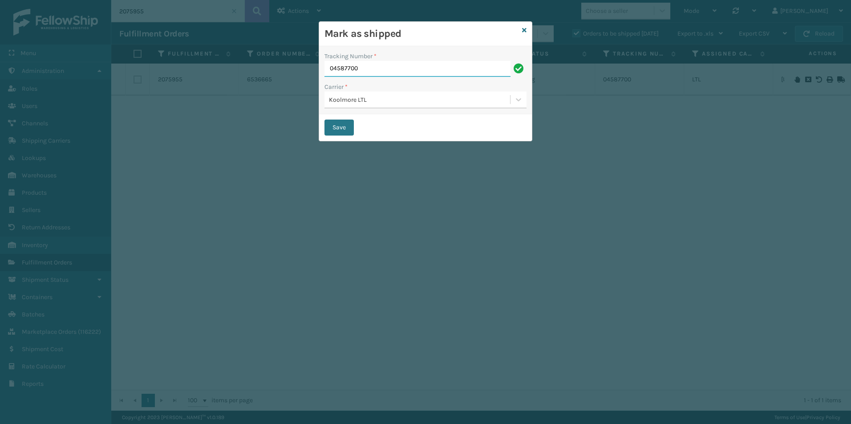
paste input "221424237"
type input "221424237"
click at [341, 122] on button "Save" at bounding box center [338, 128] width 29 height 16
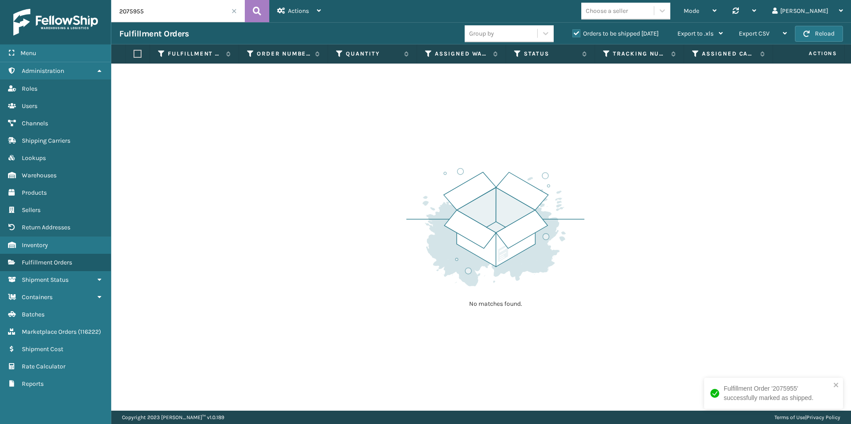
drag, startPoint x: 140, startPoint y: 12, endPoint x: 162, endPoint y: 19, distance: 23.1
click at [160, 14] on input "2075955" at bounding box center [177, 11] width 133 height 22
type input "2075954"
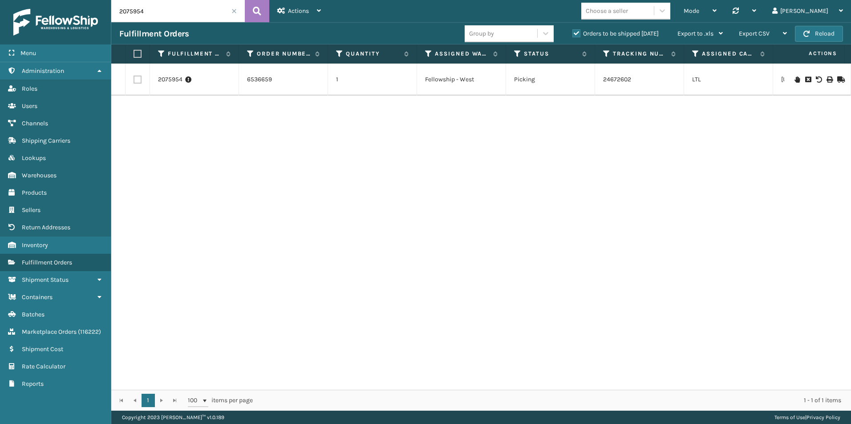
click at [837, 78] on icon at bounding box center [839, 80] width 5 height 6
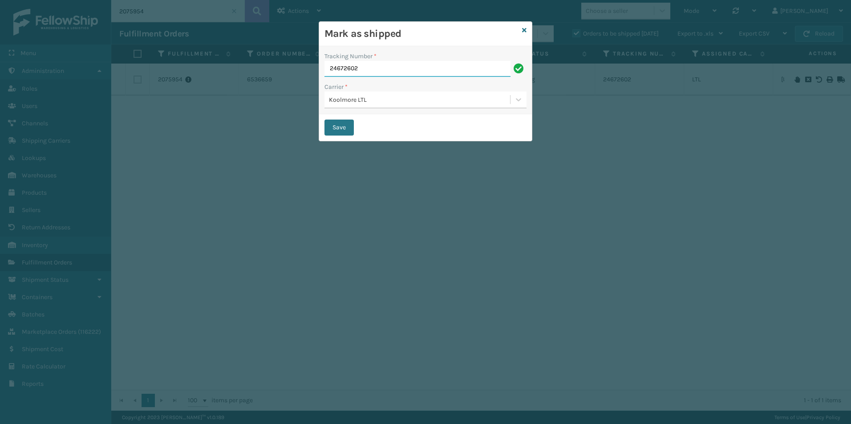
drag, startPoint x: 320, startPoint y: 67, endPoint x: 314, endPoint y: 70, distance: 7.0
click at [291, 67] on div "Mark as shipped Tracking Number * 24672602 Carrier * Koolmore LTL Save" at bounding box center [425, 212] width 851 height 424
paste input "21424245"
type input "221424245"
click at [339, 128] on button "Save" at bounding box center [338, 128] width 29 height 16
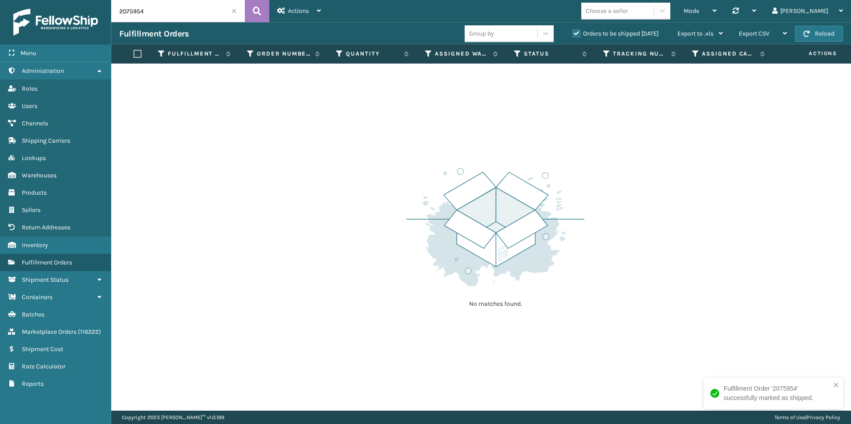
drag, startPoint x: 131, startPoint y: 10, endPoint x: 159, endPoint y: 11, distance: 28.5
click at [159, 11] on input "2075954" at bounding box center [177, 11] width 133 height 22
click at [147, 12] on input "2075954" at bounding box center [177, 11] width 133 height 22
drag, startPoint x: 158, startPoint y: 11, endPoint x: 130, endPoint y: 11, distance: 27.6
click at [130, 11] on input "2075954" at bounding box center [177, 11] width 133 height 22
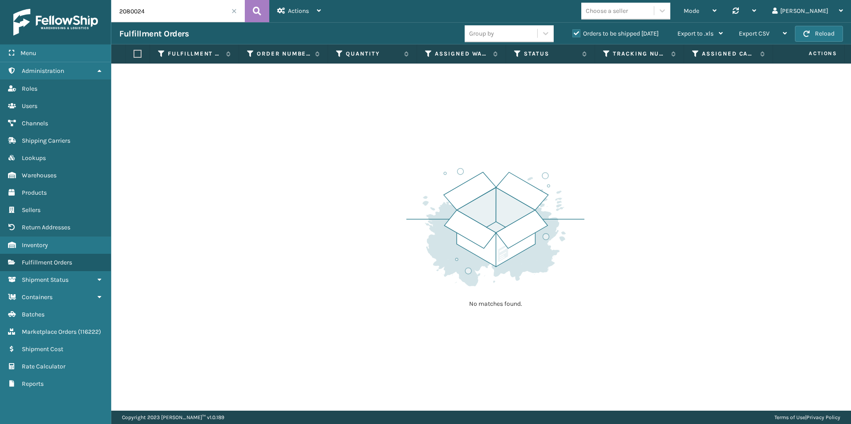
type input "2080024"
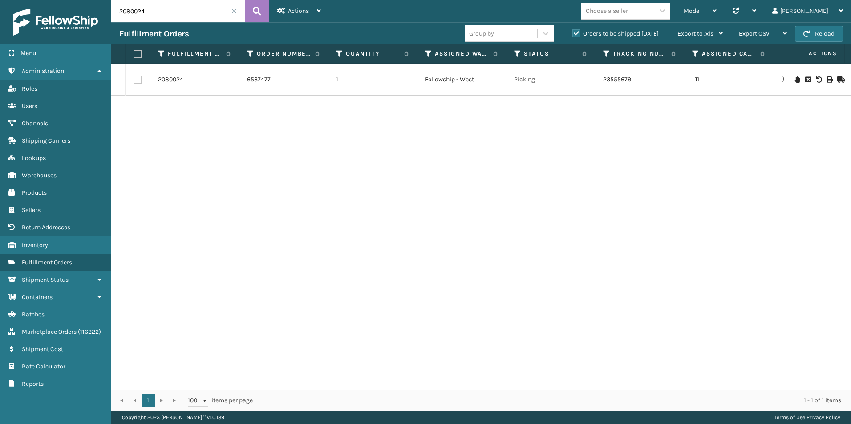
click at [837, 79] on icon at bounding box center [839, 80] width 5 height 6
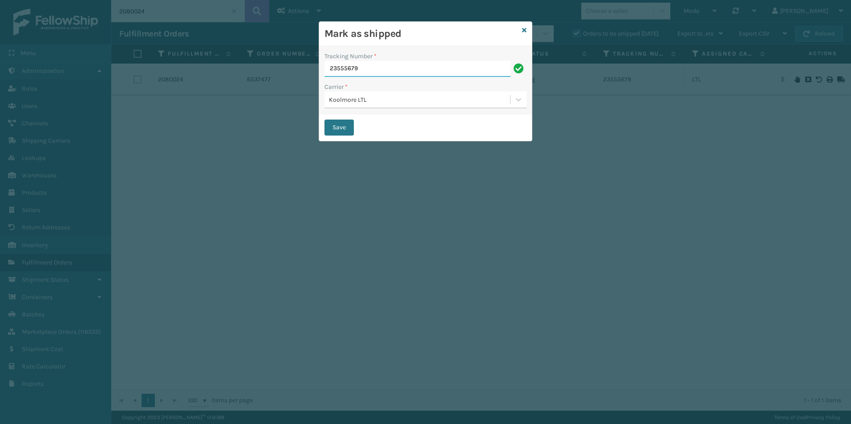
drag, startPoint x: 374, startPoint y: 69, endPoint x: 265, endPoint y: 70, distance: 108.6
click at [264, 69] on div "Mark as shipped Tracking Number * 23555679 Carrier * Koolmore LTL Save" at bounding box center [425, 212] width 851 height 424
paste input "21424252"
type input "221424252"
click at [339, 125] on button "Save" at bounding box center [338, 128] width 29 height 16
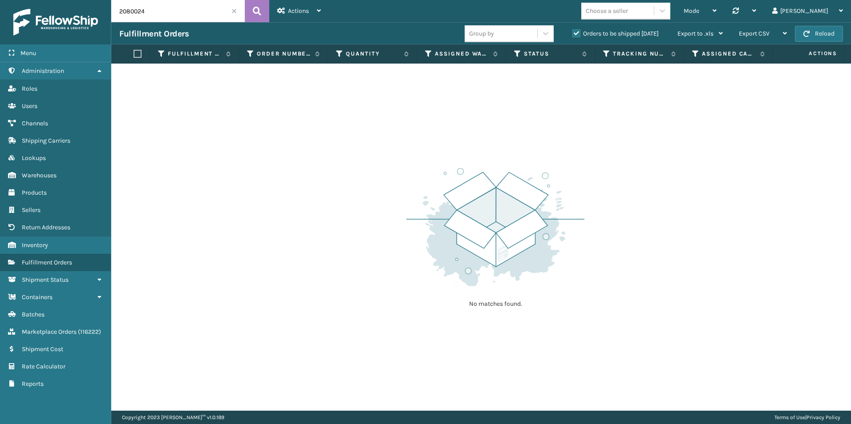
drag, startPoint x: 134, startPoint y: 12, endPoint x: 184, endPoint y: 15, distance: 49.5
click at [179, 15] on input "2080024" at bounding box center [177, 11] width 133 height 22
type input "2080923"
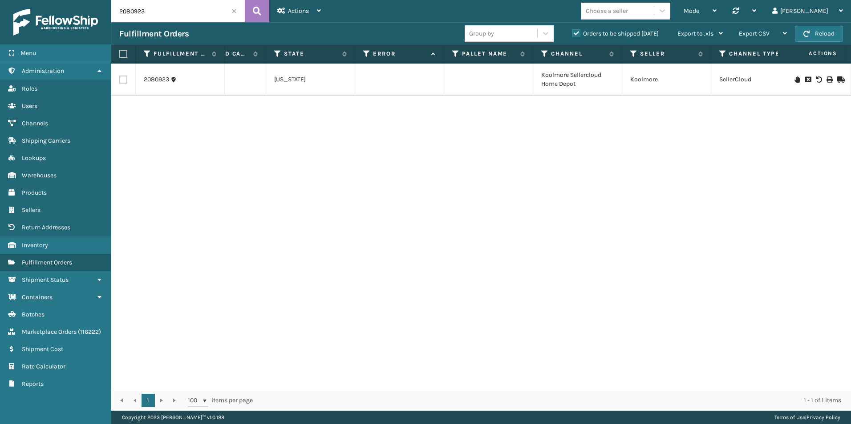
scroll to position [0, 512]
click at [837, 79] on icon at bounding box center [839, 80] width 5 height 6
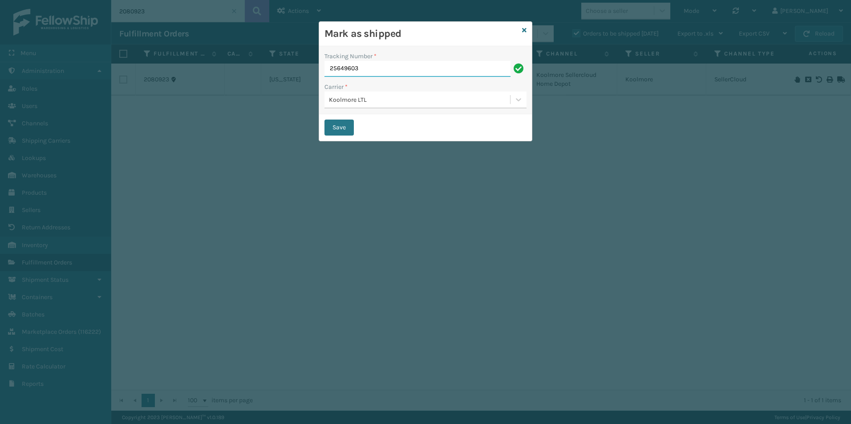
drag, startPoint x: 378, startPoint y: 69, endPoint x: 305, endPoint y: 69, distance: 73.0
click at [291, 69] on div "Mark as shipped Tracking Number * 25649603 Carrier * Koolmore LTL Save" at bounding box center [425, 212] width 851 height 424
paste input "21424260"
type input "221424260"
click at [339, 126] on button "Save" at bounding box center [338, 128] width 29 height 16
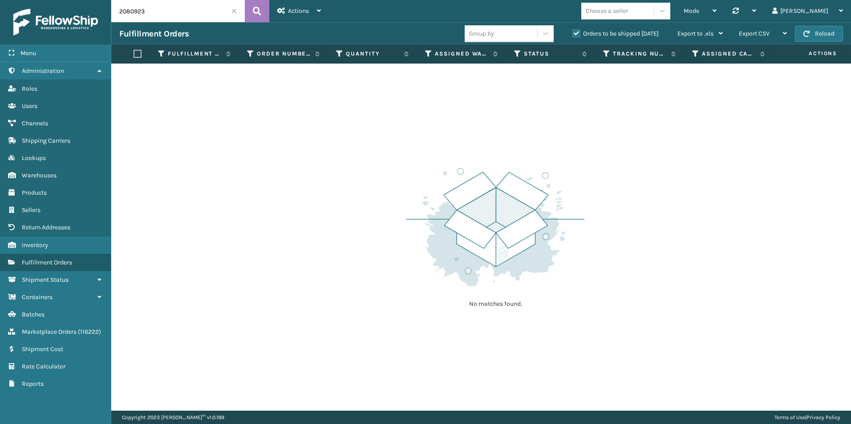
drag, startPoint x: 126, startPoint y: 13, endPoint x: 174, endPoint y: 16, distance: 48.2
click at [174, 16] on input "2080923" at bounding box center [177, 11] width 133 height 22
type input "2076059"
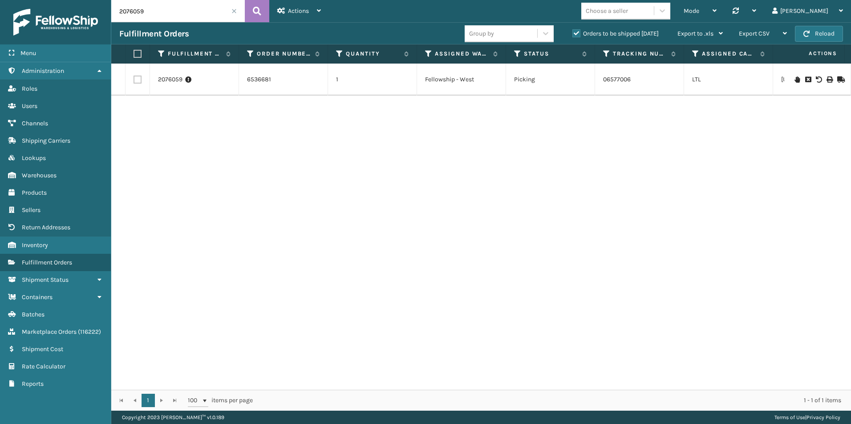
click at [837, 77] on icon at bounding box center [839, 80] width 5 height 6
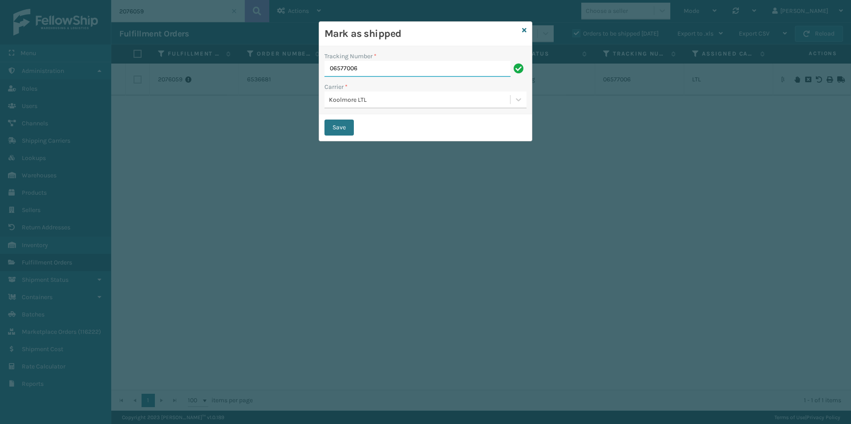
drag, startPoint x: 349, startPoint y: 66, endPoint x: 337, endPoint y: 64, distance: 11.8
click at [297, 61] on div "Mark as shipped Tracking Number * 06577006 Carrier * Koolmore LTL Save" at bounding box center [425, 212] width 851 height 424
paste input "221424278"
type input "221424278"
click at [337, 125] on button "Save" at bounding box center [338, 128] width 29 height 16
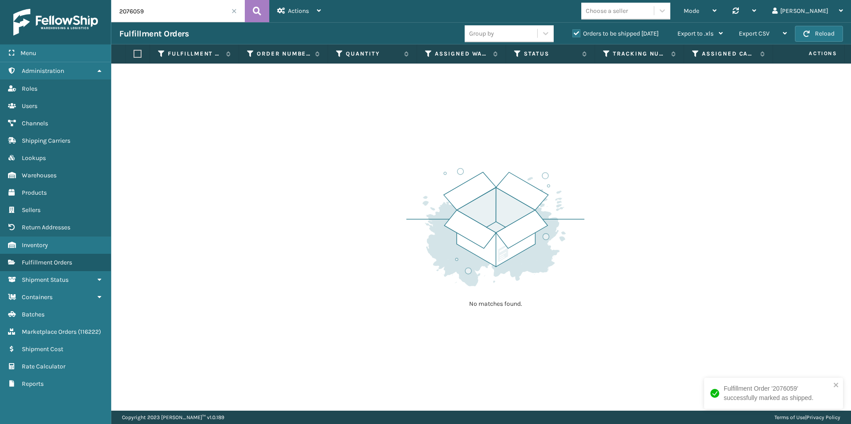
drag, startPoint x: 129, startPoint y: 12, endPoint x: 176, endPoint y: 21, distance: 48.0
click at [172, 14] on input "2076059" at bounding box center [177, 11] width 133 height 22
type input "2074343"
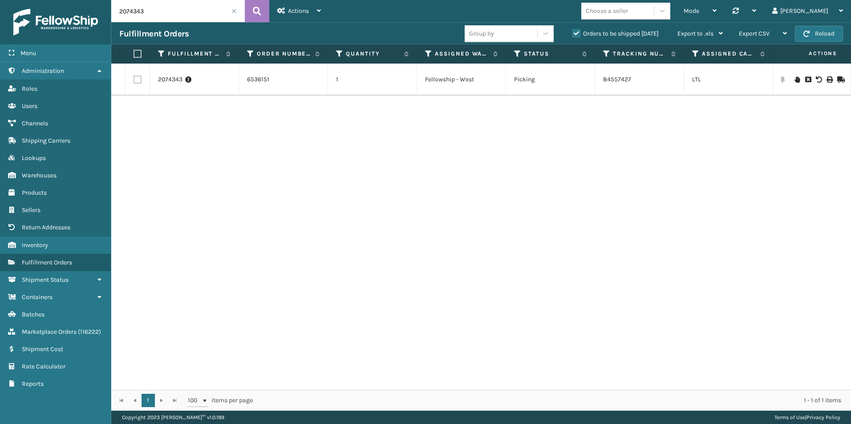
click at [837, 80] on icon at bounding box center [839, 80] width 5 height 6
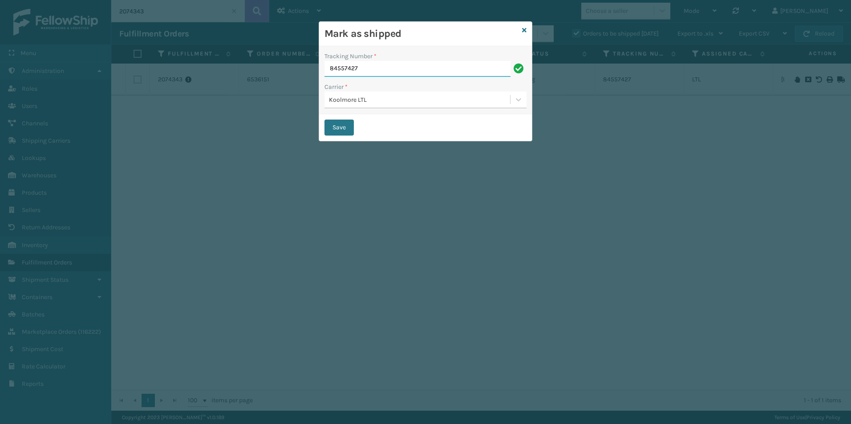
drag, startPoint x: 374, startPoint y: 67, endPoint x: 380, endPoint y: 67, distance: 6.7
click at [373, 67] on input "84557427" at bounding box center [417, 69] width 186 height 16
drag, startPoint x: 390, startPoint y: 66, endPoint x: 321, endPoint y: 66, distance: 68.5
click at [318, 65] on div "Mark as shipped Tracking Number * 84557427 Carrier * Koolmore LTL Save" at bounding box center [425, 212] width 851 height 424
paste input "221424286"
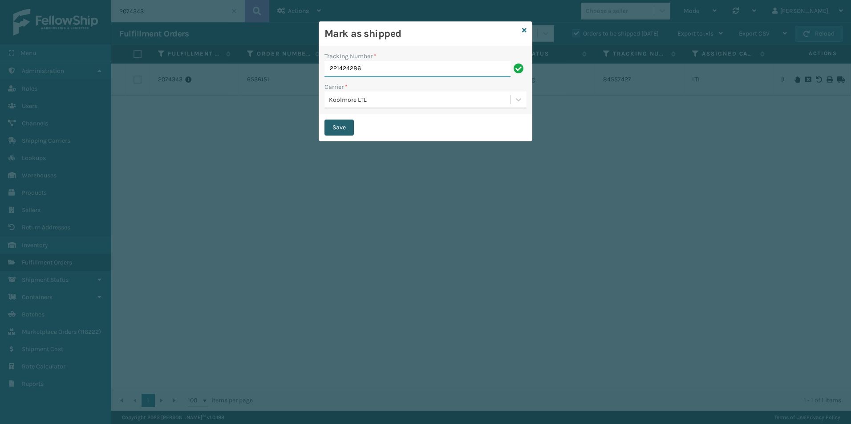
type input "221424286"
click at [339, 125] on button "Save" at bounding box center [338, 128] width 29 height 16
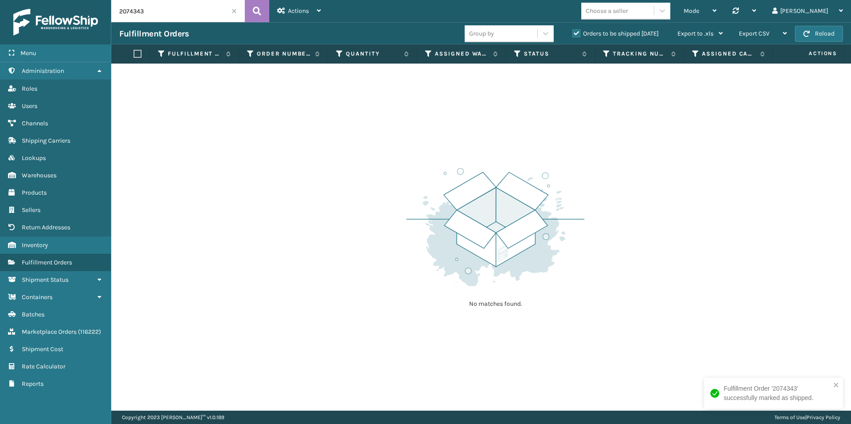
drag, startPoint x: 133, startPoint y: 12, endPoint x: 186, endPoint y: 16, distance: 53.1
click at [182, 16] on input "2074343" at bounding box center [177, 11] width 133 height 22
type input "2074921"
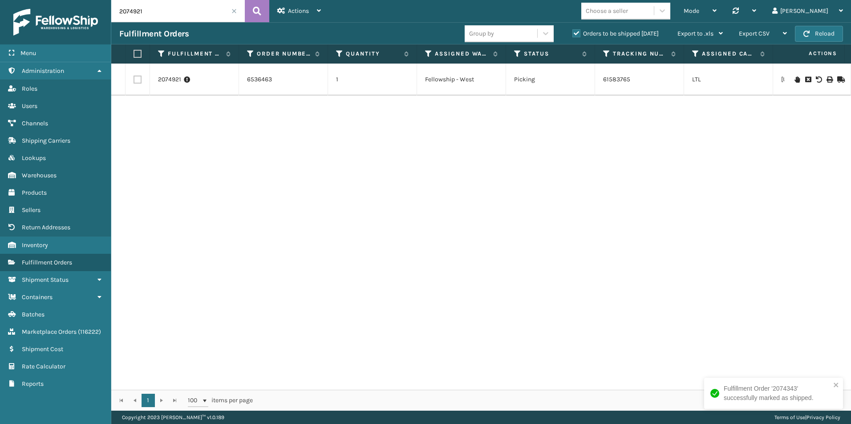
click at [837, 77] on icon at bounding box center [839, 80] width 5 height 6
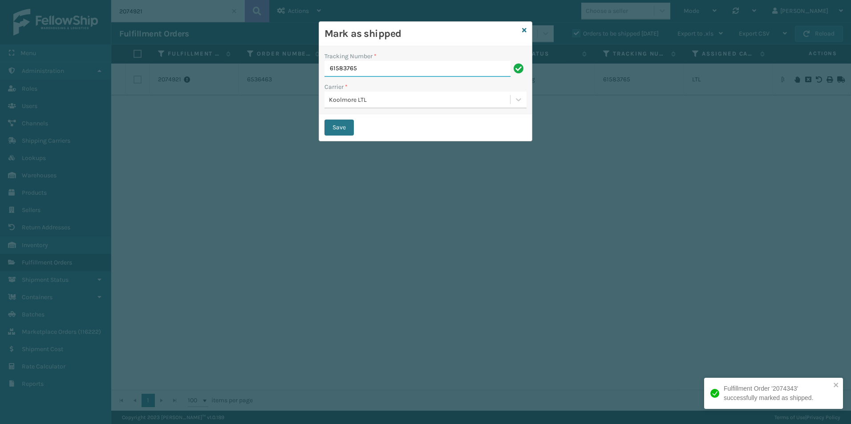
drag, startPoint x: 364, startPoint y: 69, endPoint x: 317, endPoint y: 69, distance: 46.7
click at [305, 69] on div "Mark as shipped Tracking Number * 61583765 Carrier * Koolmore LTL Save" at bounding box center [425, 212] width 851 height 424
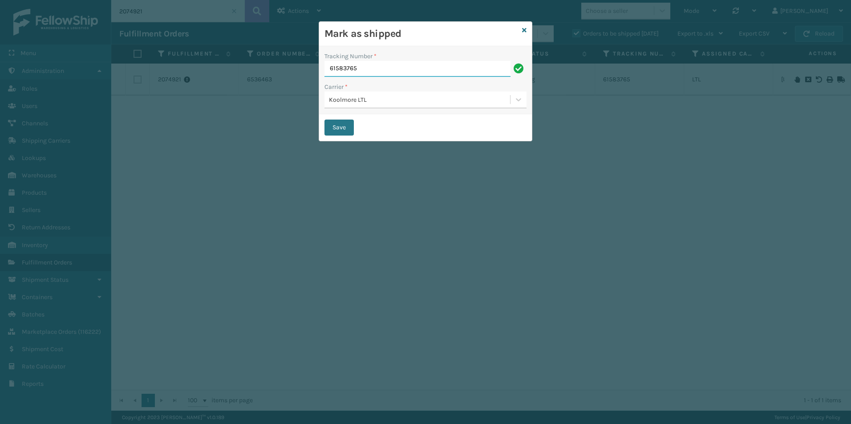
paste input "221424294"
type input "221424294"
click at [337, 129] on button "Save" at bounding box center [338, 128] width 29 height 16
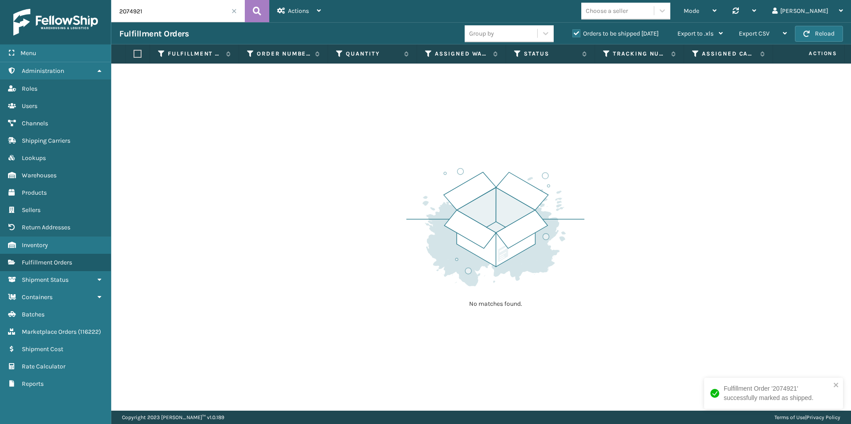
drag, startPoint x: 129, startPoint y: 10, endPoint x: 218, endPoint y: 31, distance: 90.9
click at [173, 15] on input "2074921" at bounding box center [177, 11] width 133 height 22
type input "2077279"
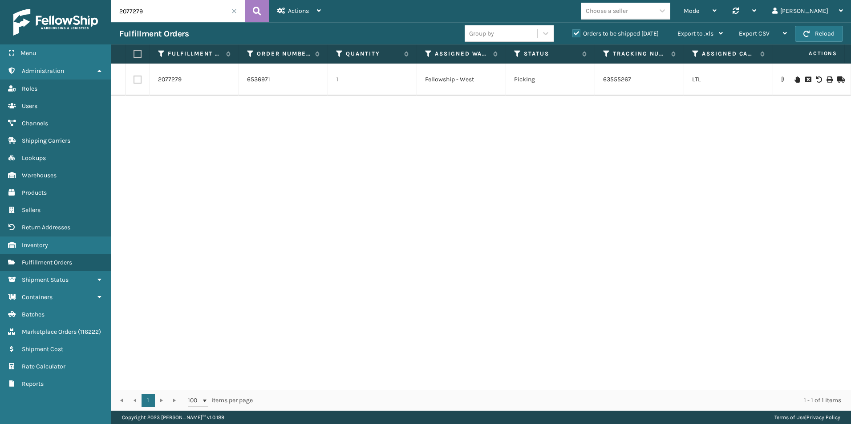
click at [837, 78] on icon at bounding box center [839, 80] width 5 height 6
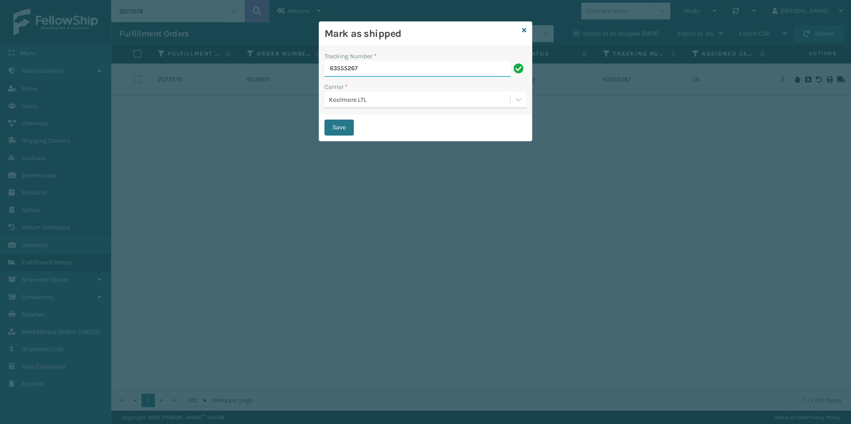
drag, startPoint x: 374, startPoint y: 62, endPoint x: 315, endPoint y: 62, distance: 59.6
click at [318, 62] on div "Mark as shipped Tracking Number * 63555267 Carrier * Koolmore LTL Save" at bounding box center [425, 212] width 851 height 424
paste input "221424302"
type input "221424302"
click at [335, 126] on button "Save" at bounding box center [338, 128] width 29 height 16
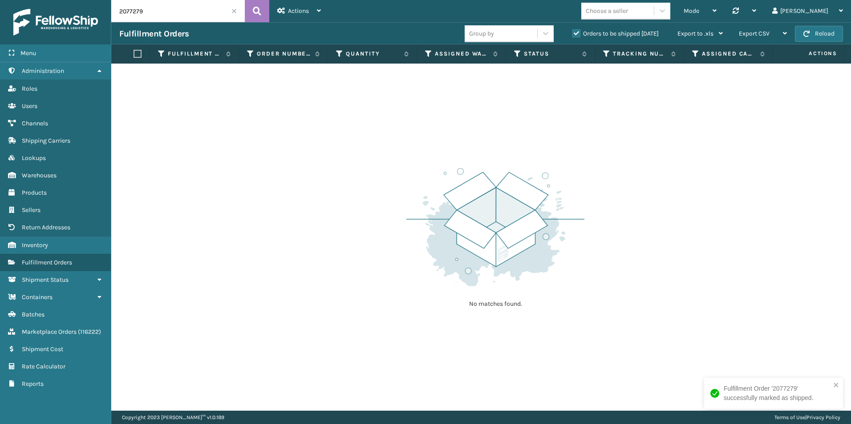
drag, startPoint x: 129, startPoint y: 13, endPoint x: 161, endPoint y: 15, distance: 31.2
click at [161, 15] on input "2077279" at bounding box center [177, 11] width 133 height 22
type input "2078109"
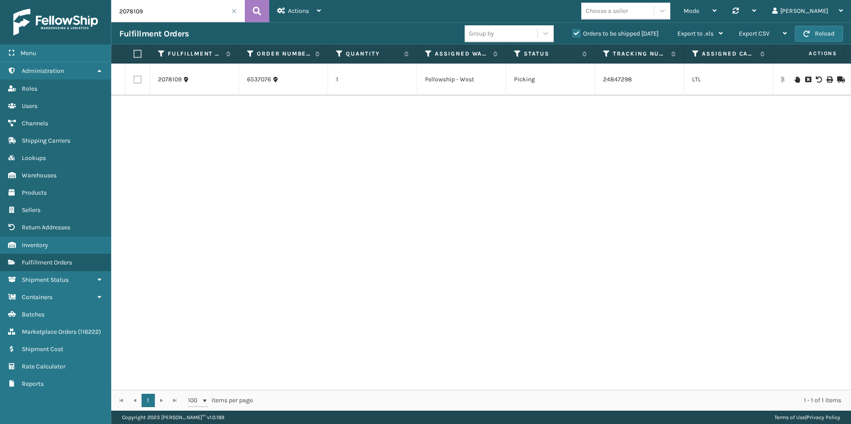
click at [837, 78] on icon at bounding box center [839, 80] width 5 height 6
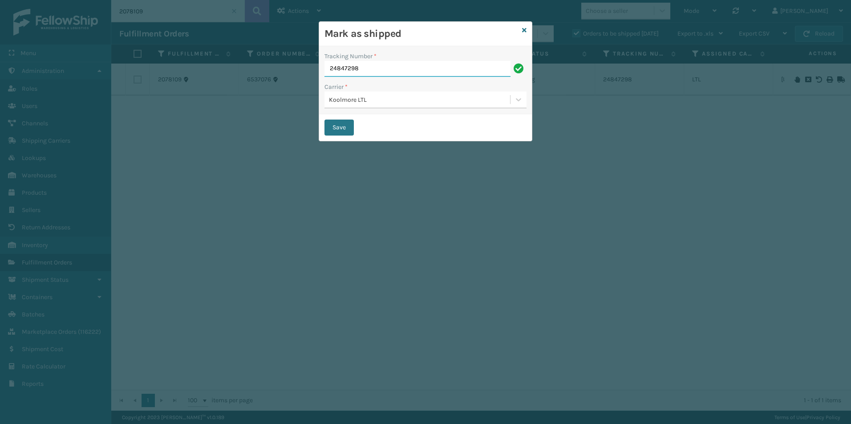
drag, startPoint x: 373, startPoint y: 69, endPoint x: 290, endPoint y: 65, distance: 83.7
click at [290, 65] on div "Mark as shipped Tracking Number * 24847298 Carrier * Koolmore LTL Save" at bounding box center [425, 212] width 851 height 424
paste input "21424310"
type input "221424310"
click at [339, 125] on button "Save" at bounding box center [338, 128] width 29 height 16
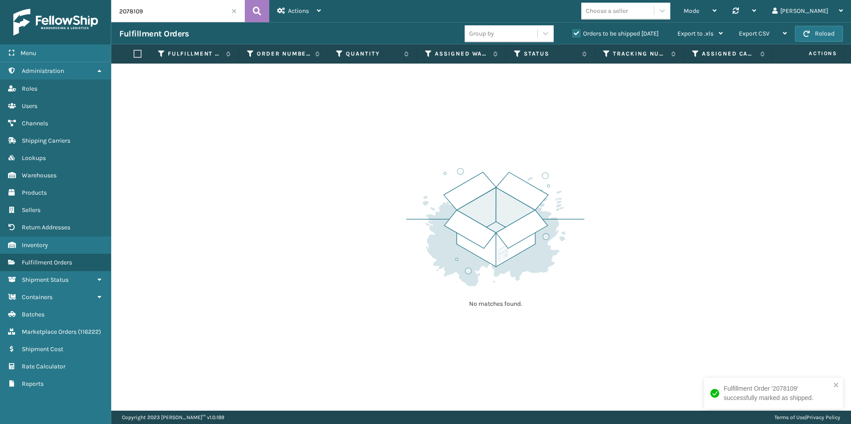
drag, startPoint x: 130, startPoint y: 11, endPoint x: 200, endPoint y: 9, distance: 69.9
click at [200, 9] on input "2078109" at bounding box center [177, 11] width 133 height 22
type input "2074017"
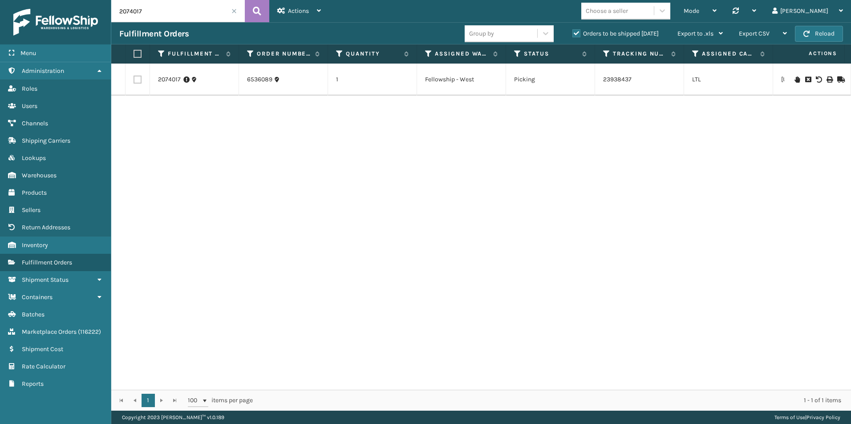
click at [837, 80] on icon at bounding box center [839, 80] width 5 height 6
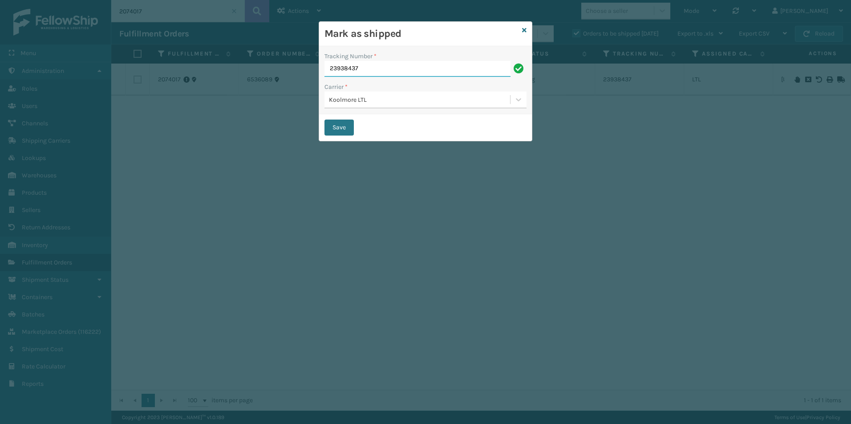
click at [299, 66] on div "Mark as shipped Tracking Number * 23938437 Carrier * Koolmore LTL Save" at bounding box center [425, 212] width 851 height 424
paste input "21424336"
type input "221424336"
click at [347, 129] on button "Save" at bounding box center [338, 128] width 29 height 16
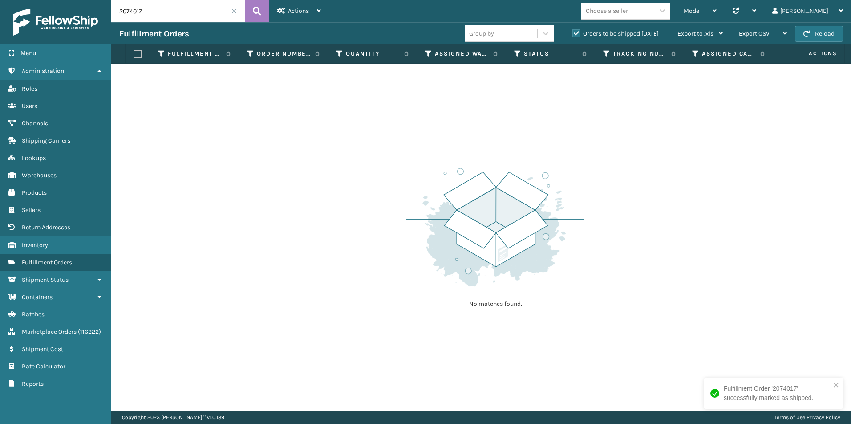
drag, startPoint x: 137, startPoint y: 10, endPoint x: 165, endPoint y: 12, distance: 28.1
click at [165, 12] on input "2074017" at bounding box center [177, 11] width 133 height 22
type input "2074134"
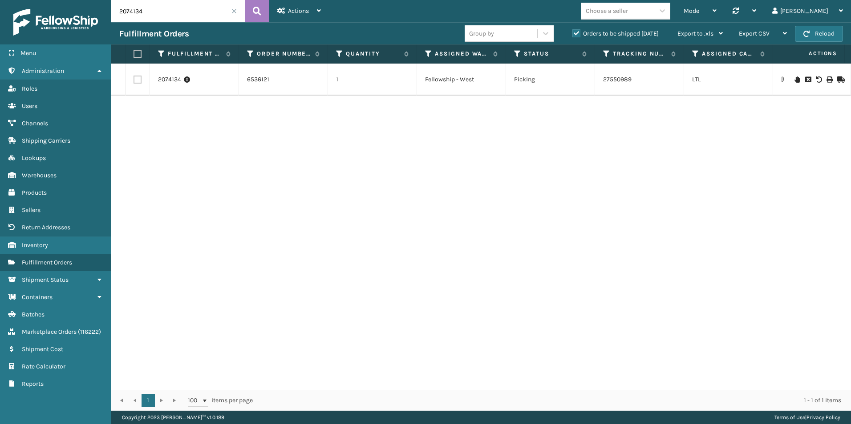
click at [837, 79] on icon at bounding box center [839, 80] width 5 height 6
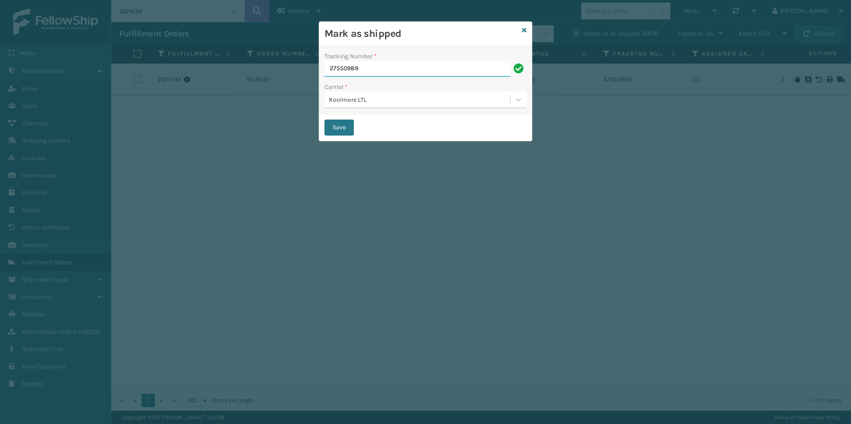
drag, startPoint x: 376, startPoint y: 69, endPoint x: 287, endPoint y: 66, distance: 88.6
click at [287, 66] on div "Mark as shipped Tracking Number * 27550989 Carrier * Koolmore LTL Save" at bounding box center [425, 212] width 851 height 424
paste input "21424344"
type input "221424344"
click at [338, 122] on button "Save" at bounding box center [338, 128] width 29 height 16
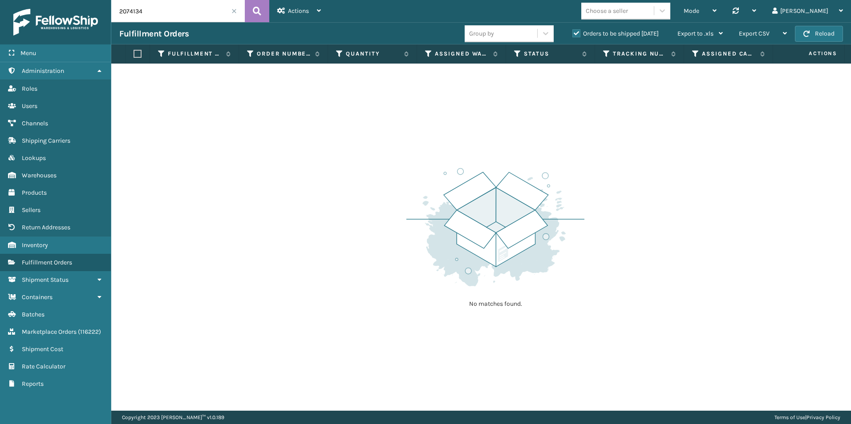
click at [234, 12] on span at bounding box center [233, 10] width 5 height 5
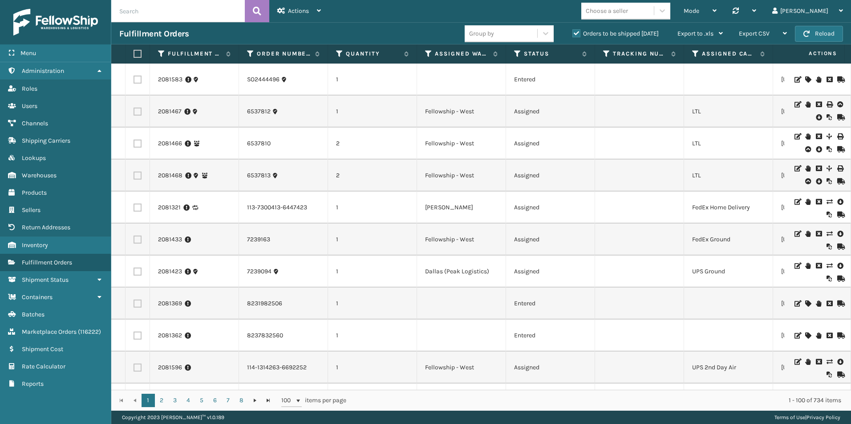
click at [168, 11] on input "text" at bounding box center [177, 11] width 133 height 22
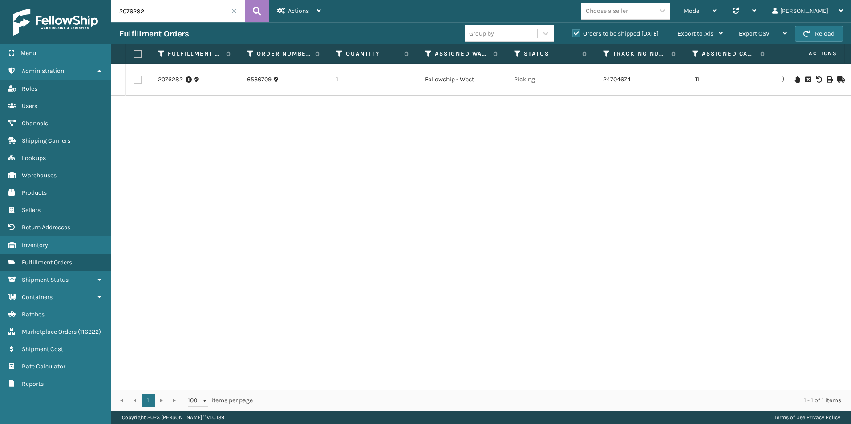
click at [794, 78] on icon at bounding box center [796, 80] width 5 height 6
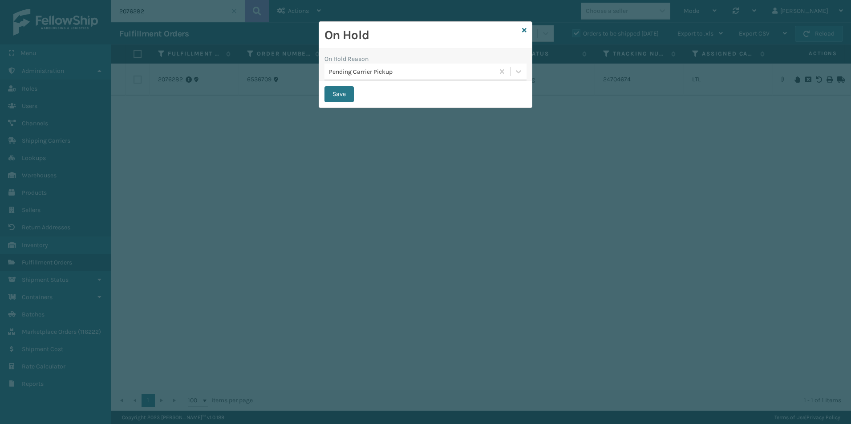
click at [339, 94] on button "Save" at bounding box center [338, 94] width 29 height 16
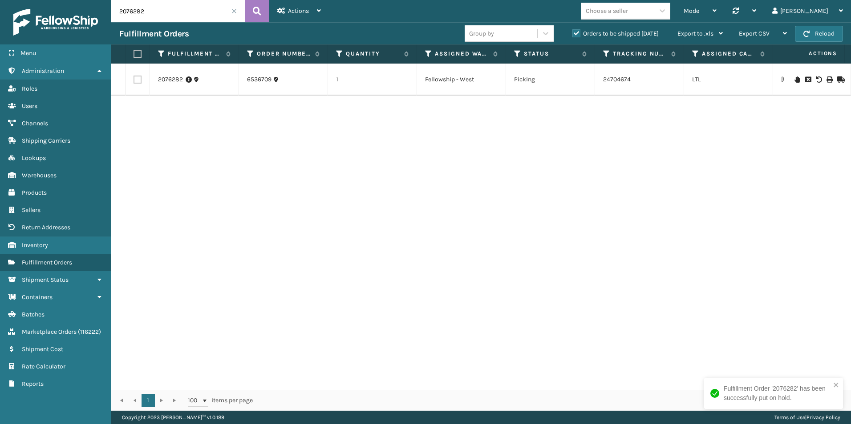
drag, startPoint x: 131, startPoint y: 12, endPoint x: 166, endPoint y: 12, distance: 34.7
click at [166, 12] on input "2076282" at bounding box center [177, 11] width 133 height 22
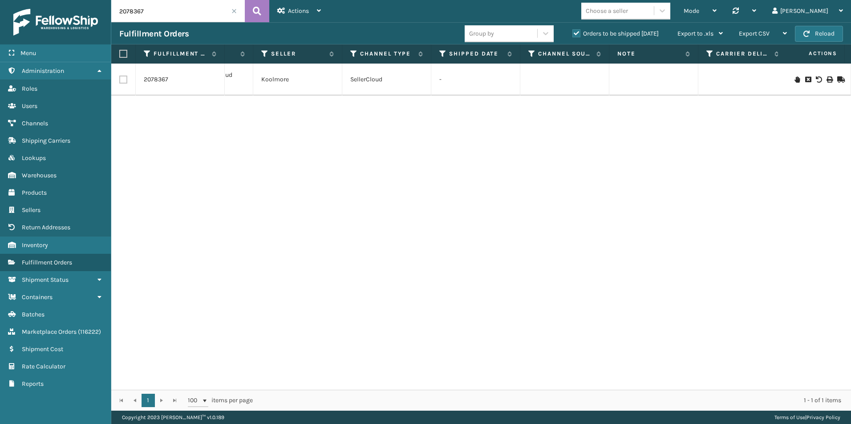
scroll to position [0, 977]
click at [794, 80] on icon at bounding box center [796, 80] width 5 height 6
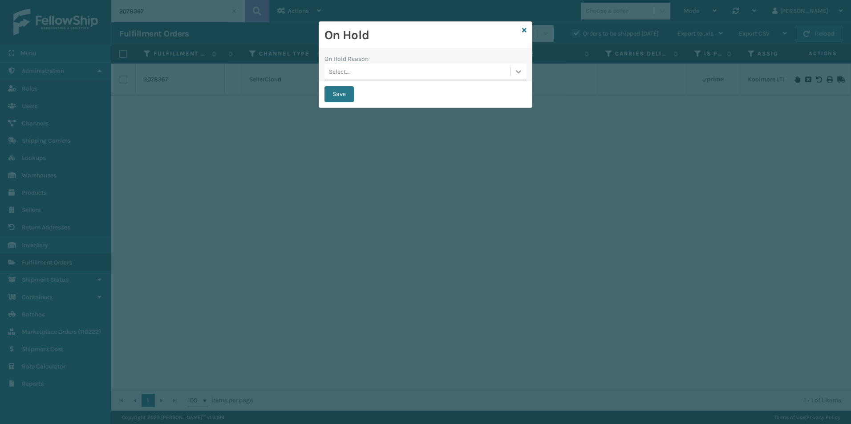
click at [517, 71] on icon at bounding box center [518, 71] width 5 height 3
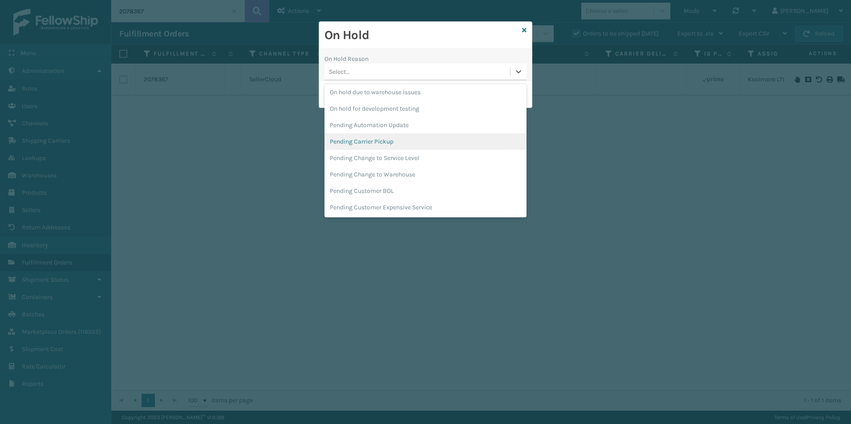
click at [368, 137] on div "Pending Carrier Pickup" at bounding box center [425, 141] width 202 height 16
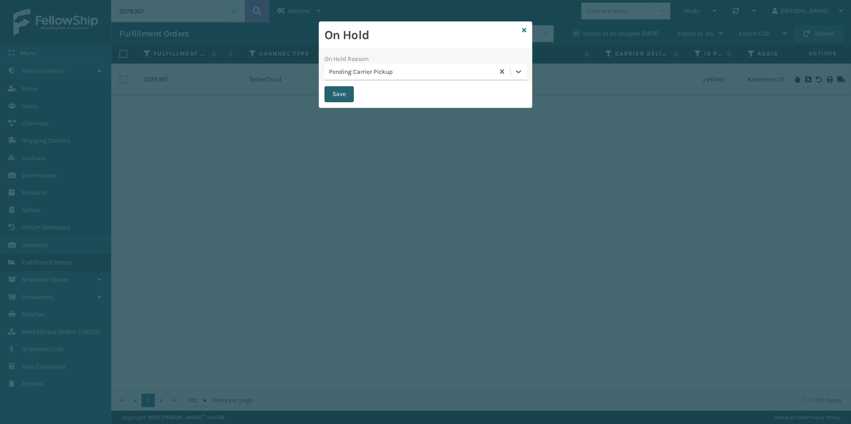
click at [344, 90] on button "Save" at bounding box center [338, 94] width 29 height 16
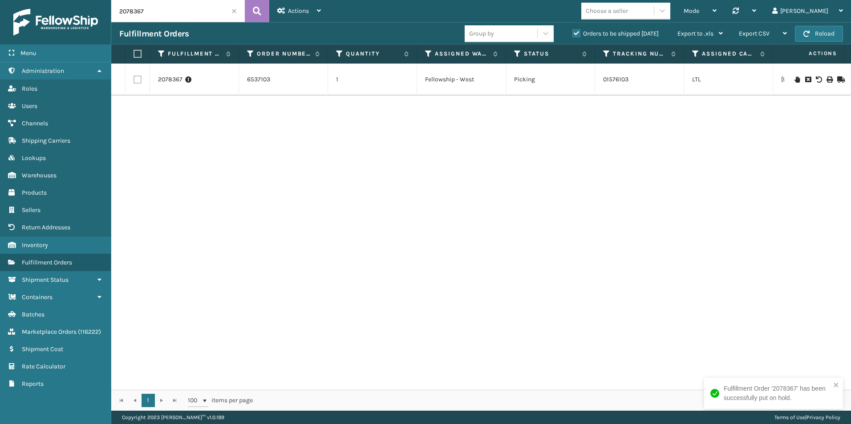
drag, startPoint x: 129, startPoint y: 9, endPoint x: 186, endPoint y: 16, distance: 57.4
click at [184, 14] on input "2078367" at bounding box center [177, 11] width 133 height 22
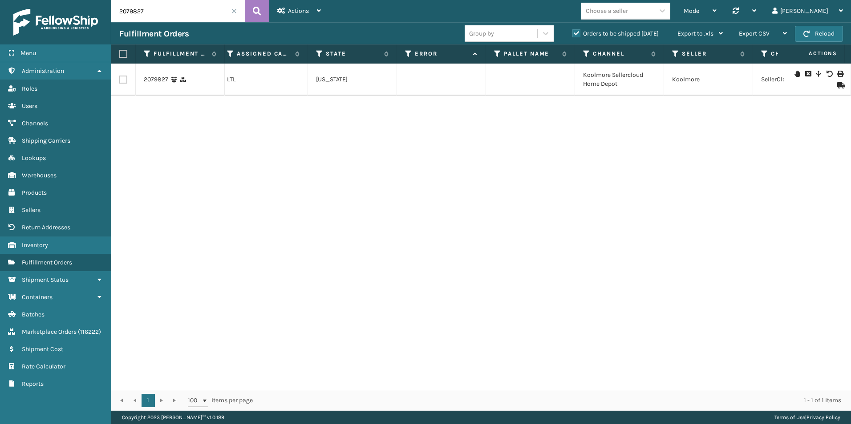
click at [794, 73] on icon at bounding box center [796, 74] width 5 height 6
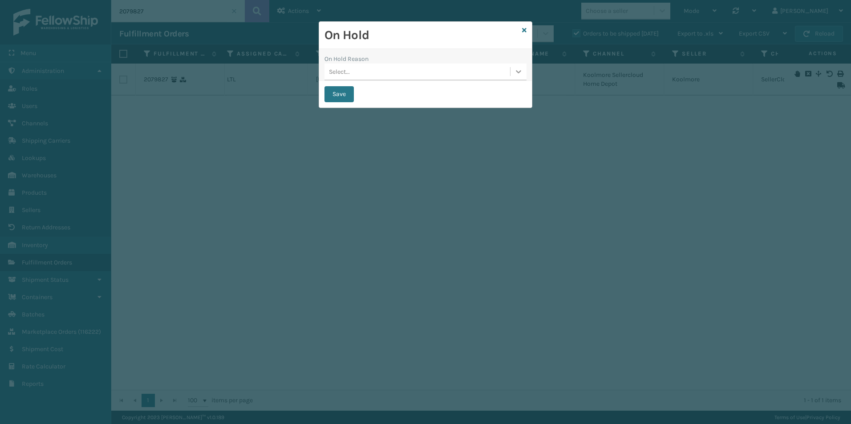
click at [517, 71] on icon at bounding box center [518, 71] width 5 height 3
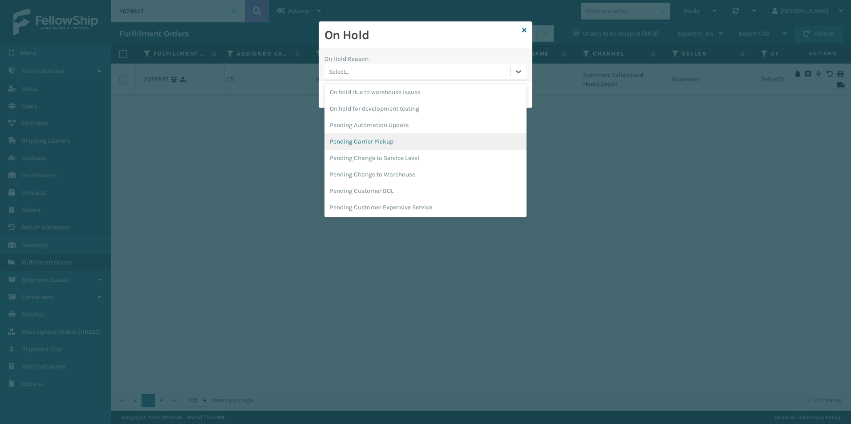
click at [371, 140] on div "Pending Carrier Pickup" at bounding box center [425, 141] width 202 height 16
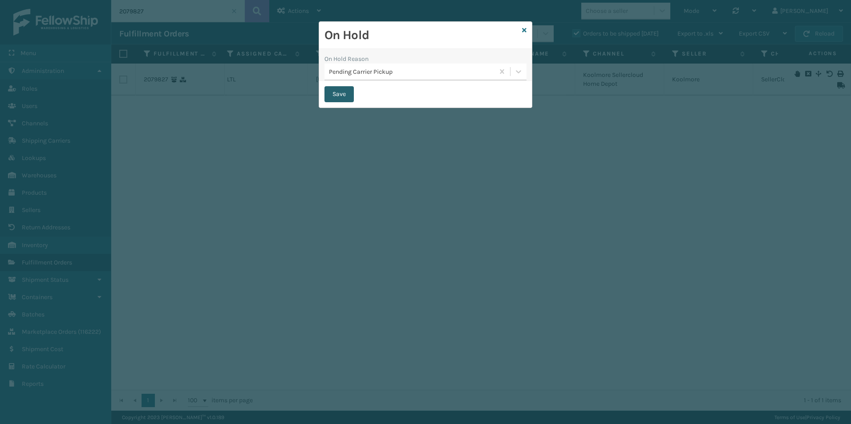
click at [332, 97] on button "Save" at bounding box center [338, 94] width 29 height 16
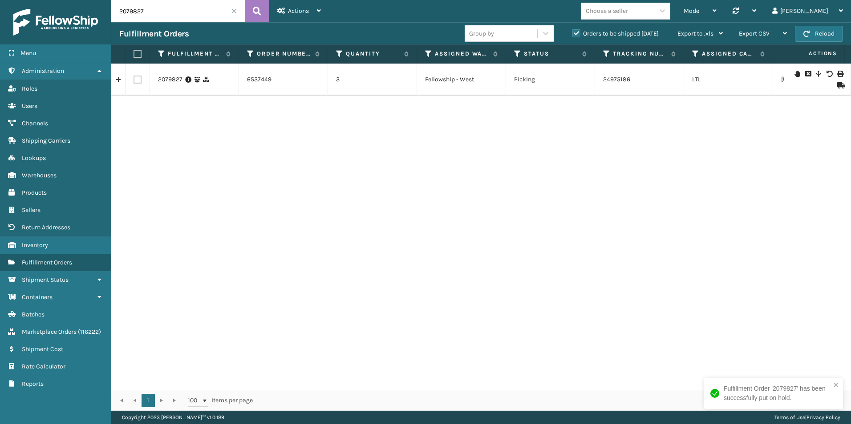
drag, startPoint x: 129, startPoint y: 11, endPoint x: 183, endPoint y: 18, distance: 54.7
click at [183, 18] on input "2079827" at bounding box center [177, 11] width 133 height 22
type input "2076281"
click at [235, 12] on span at bounding box center [233, 10] width 5 height 5
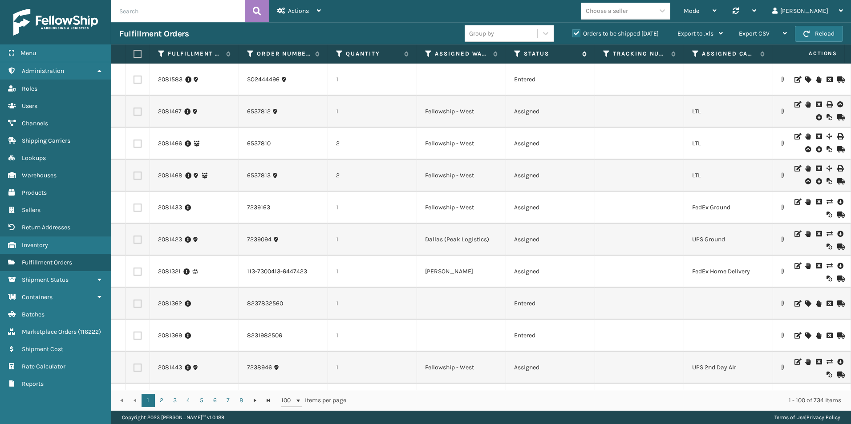
click at [515, 53] on icon at bounding box center [517, 54] width 7 height 8
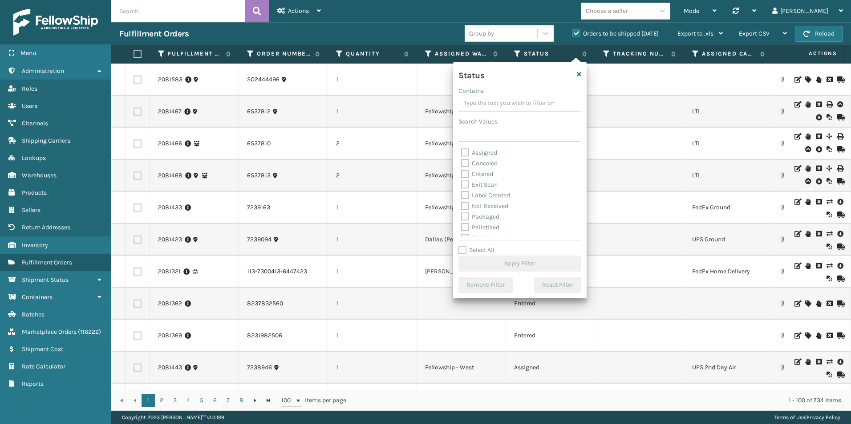
scroll to position [50, 0]
click at [465, 186] on label "Picking" at bounding box center [477, 189] width 32 height 8
click at [461, 186] on input "Picking" at bounding box center [461, 186] width 0 height 6
checkbox input "true"
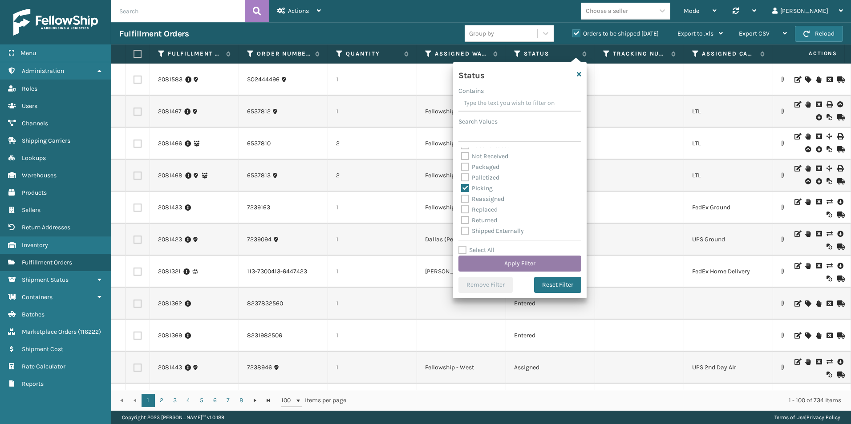
click at [532, 263] on button "Apply Filter" at bounding box center [519, 264] width 123 height 16
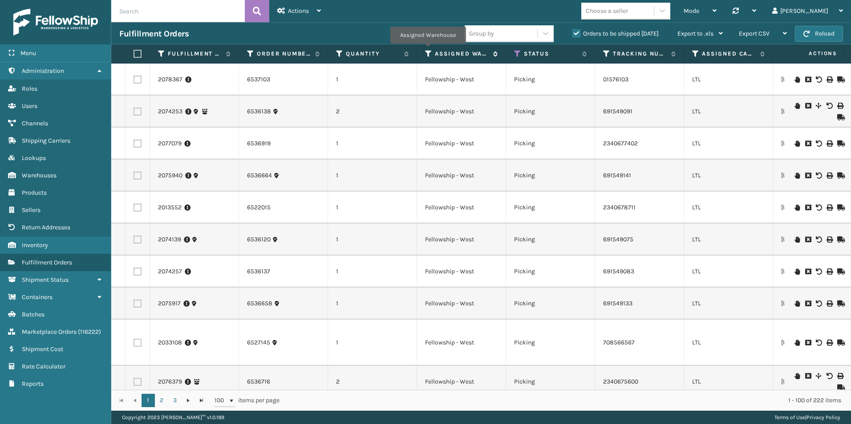
click at [428, 50] on icon at bounding box center [428, 54] width 7 height 8
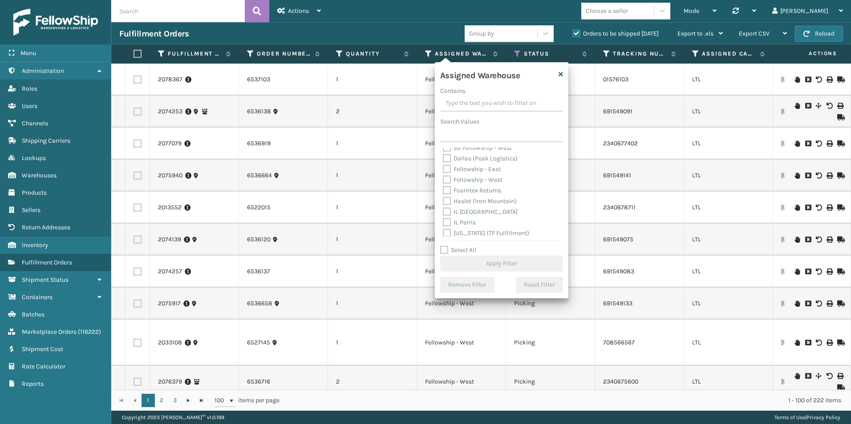
scroll to position [0, 0]
click at [446, 194] on label "Fellowship - West" at bounding box center [473, 196] width 60 height 8
click at [443, 194] on input "Fellowship - West" at bounding box center [443, 193] width 0 height 6
checkbox input "true"
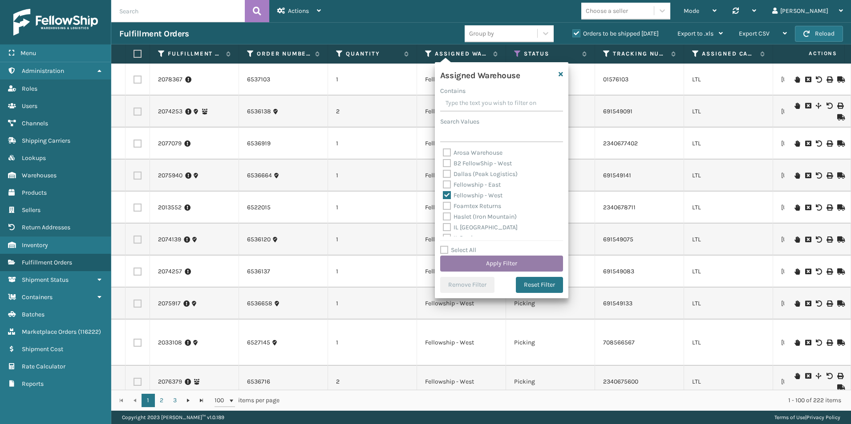
click at [491, 262] on button "Apply Filter" at bounding box center [501, 264] width 123 height 16
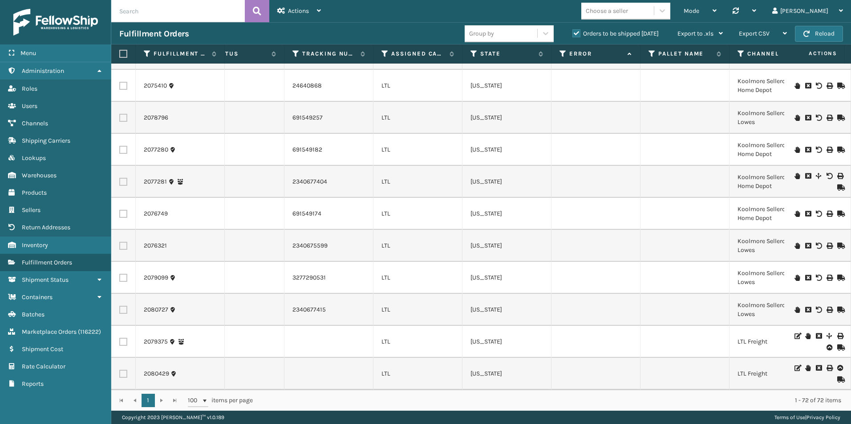
scroll to position [2044, 311]
click at [667, 12] on icon at bounding box center [662, 10] width 9 height 9
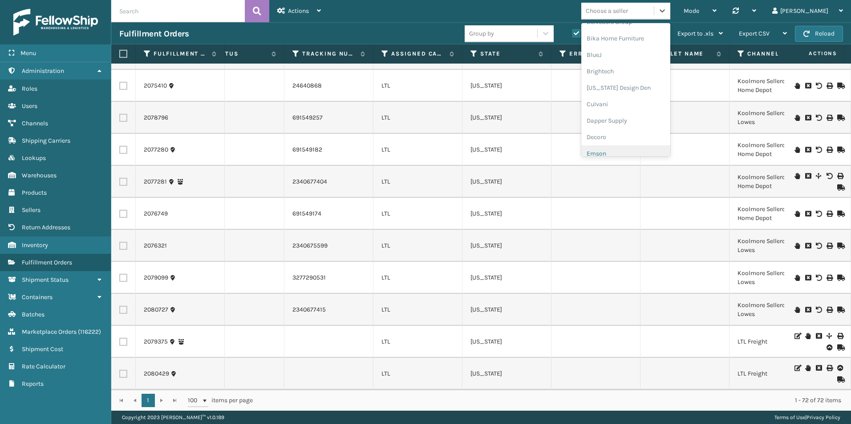
scroll to position [222, 0]
click at [647, 122] on div "Koolmore" at bounding box center [625, 123] width 89 height 16
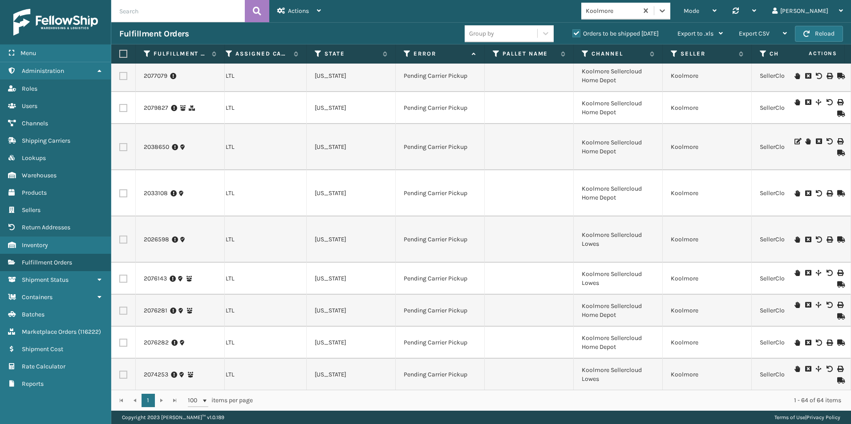
scroll to position [0, 479]
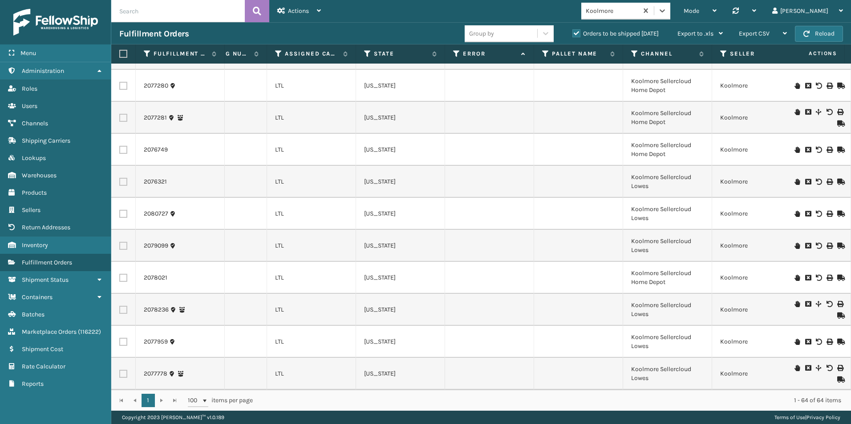
click at [837, 377] on icon at bounding box center [839, 380] width 5 height 6
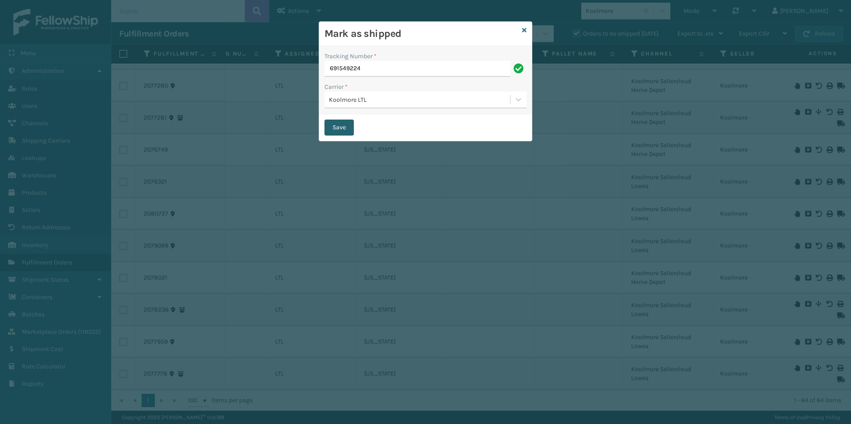
click at [339, 124] on button "Save" at bounding box center [338, 128] width 29 height 16
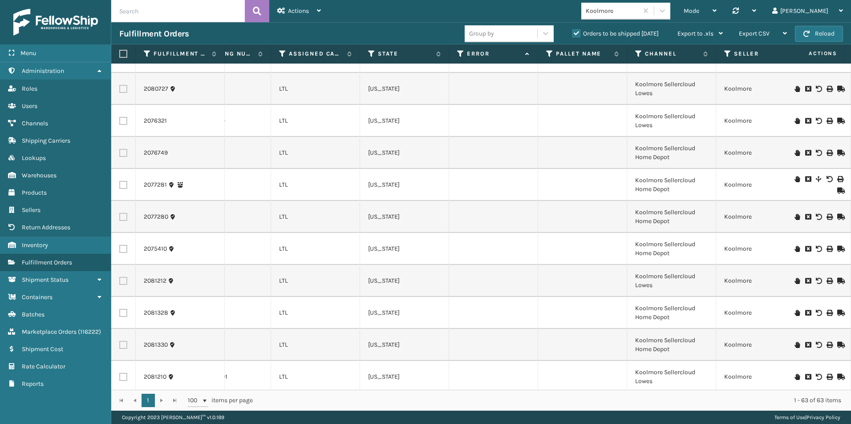
scroll to position [1755, 413]
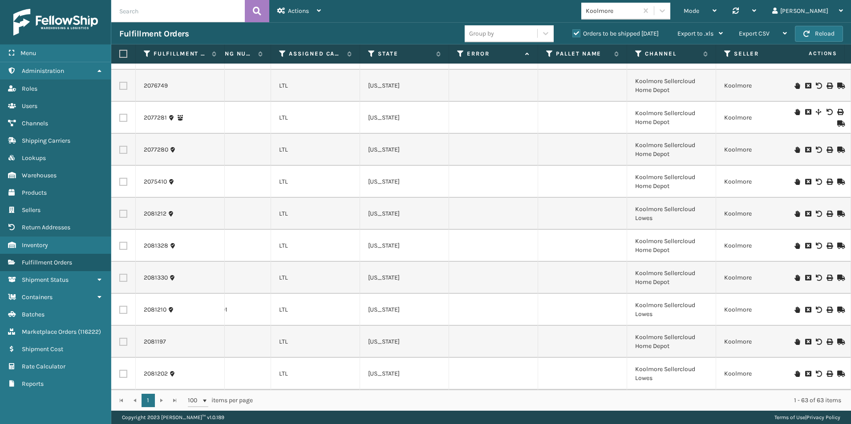
click at [794, 371] on icon at bounding box center [796, 374] width 5 height 6
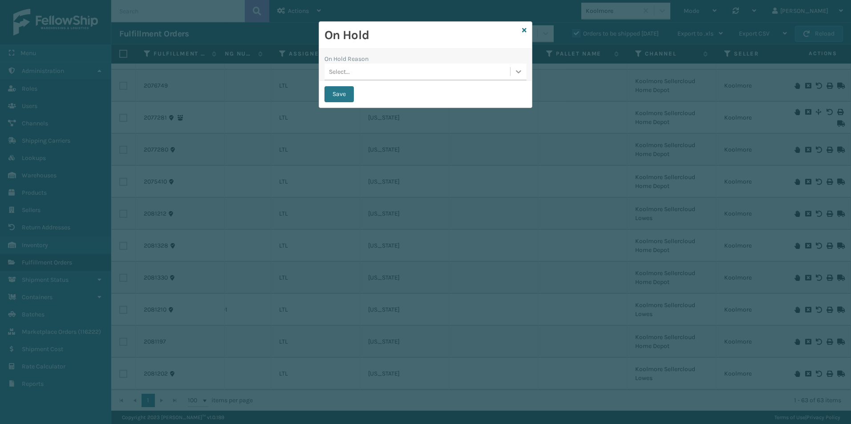
click at [513, 70] on div at bounding box center [518, 72] width 16 height 16
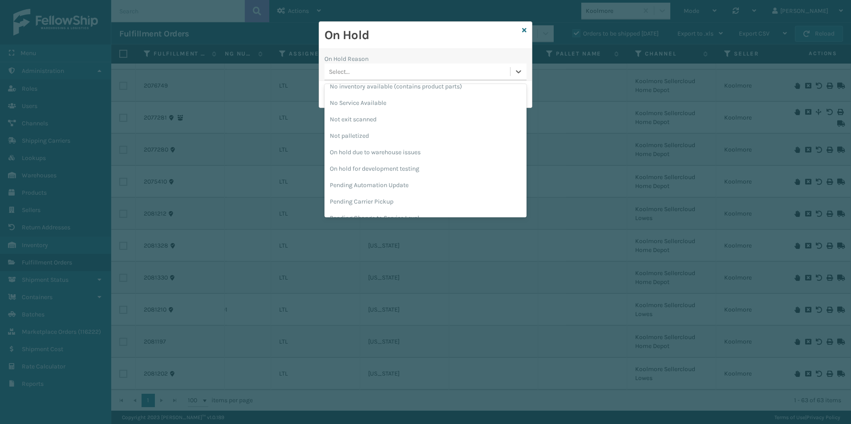
scroll to position [267, 0]
click at [376, 157] on div "Pending Carrier Pickup" at bounding box center [425, 156] width 202 height 16
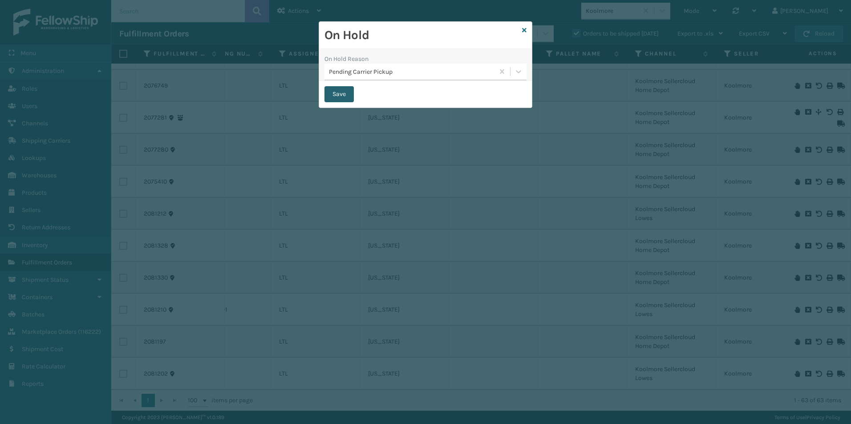
click at [339, 97] on button "Save" at bounding box center [338, 94] width 29 height 16
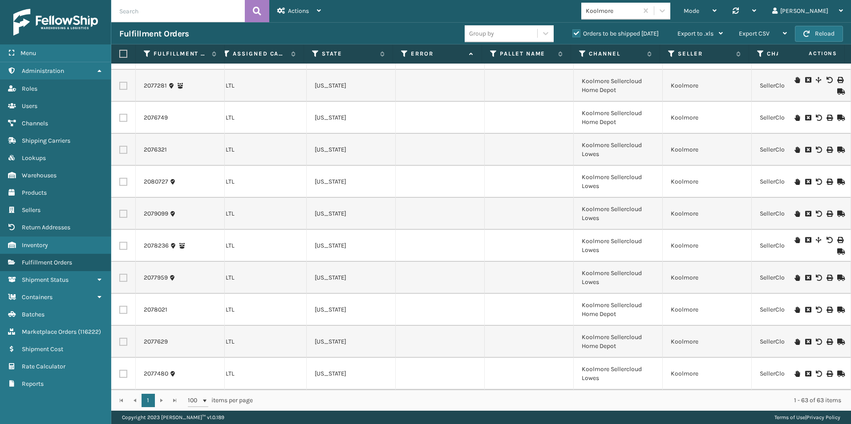
scroll to position [0, 466]
click at [837, 371] on icon at bounding box center [839, 374] width 5 height 6
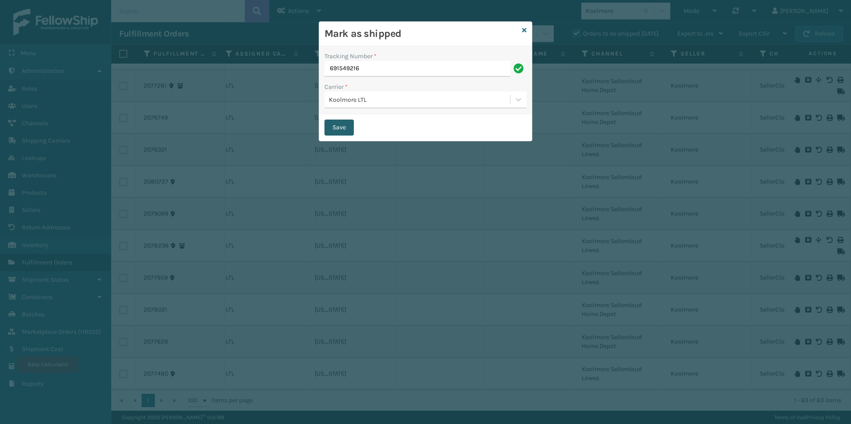
click at [342, 120] on button "Save" at bounding box center [338, 128] width 29 height 16
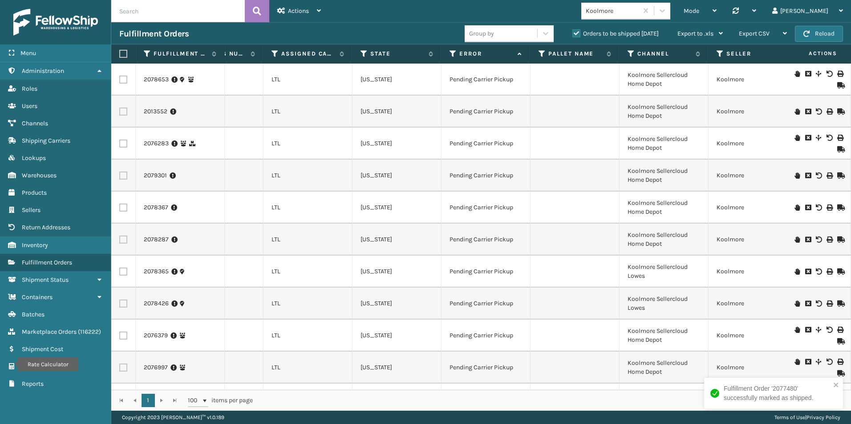
scroll to position [0, 431]
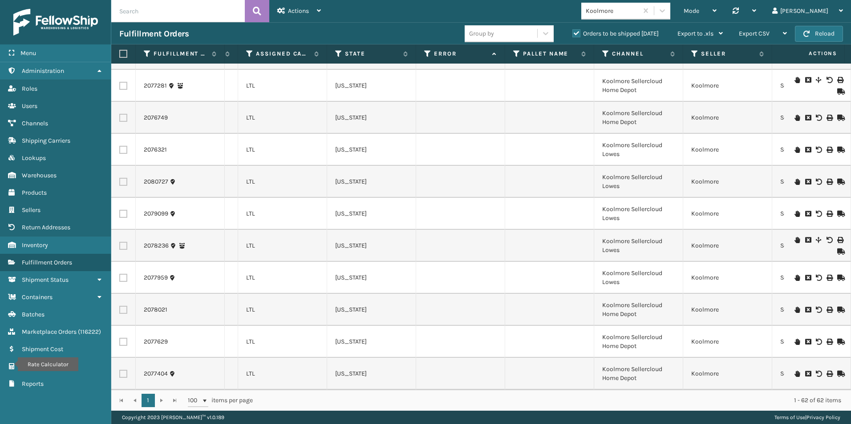
click at [794, 339] on icon at bounding box center [796, 342] width 5 height 6
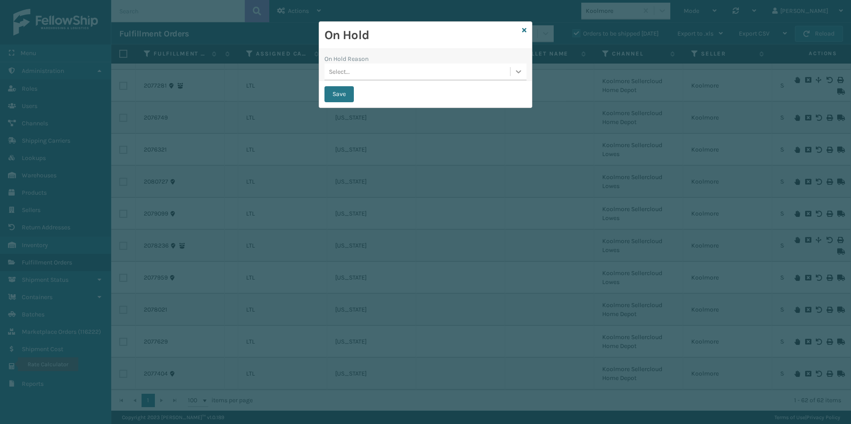
click at [514, 74] on icon at bounding box center [518, 71] width 9 height 9
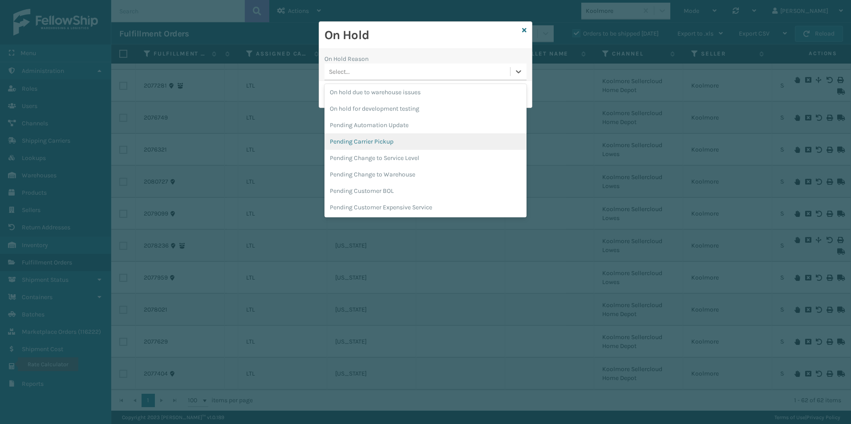
click at [356, 141] on div "Pending Carrier Pickup" at bounding box center [425, 141] width 202 height 16
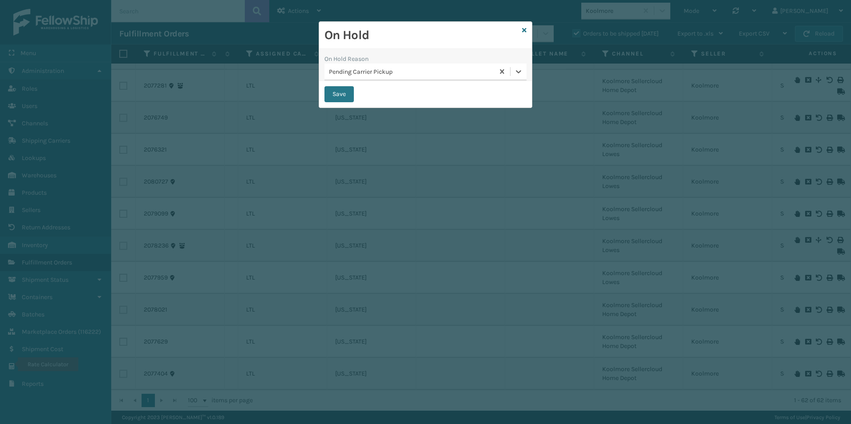
click at [339, 94] on button "Save" at bounding box center [338, 94] width 29 height 16
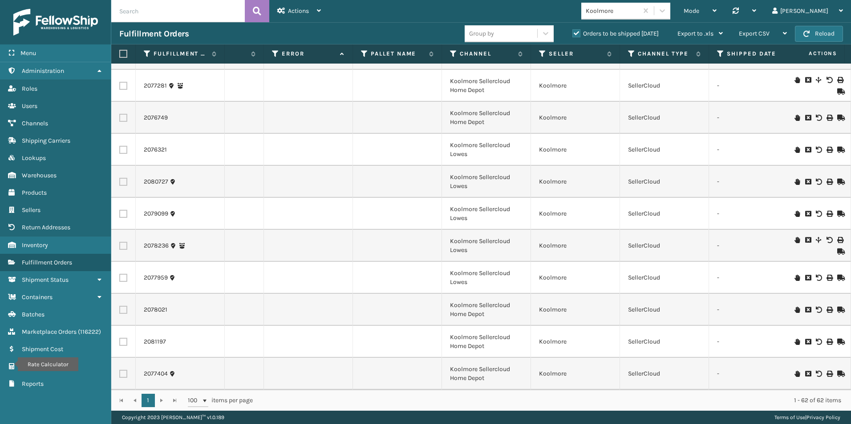
click at [837, 371] on icon at bounding box center [839, 374] width 5 height 6
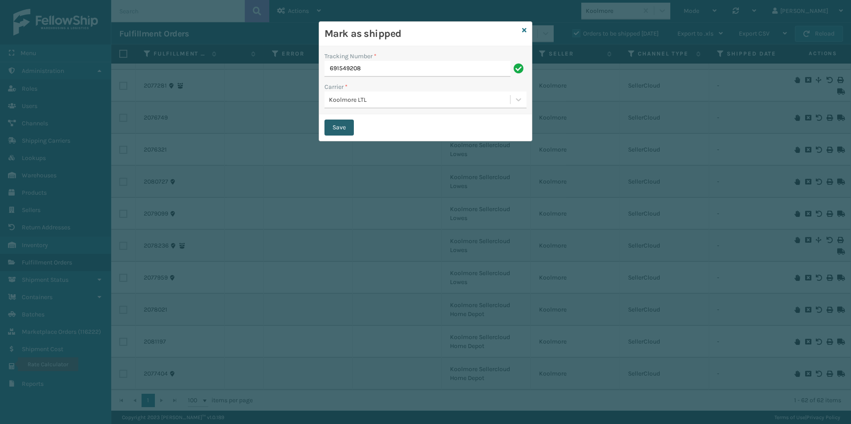
click at [336, 122] on button "Save" at bounding box center [338, 128] width 29 height 16
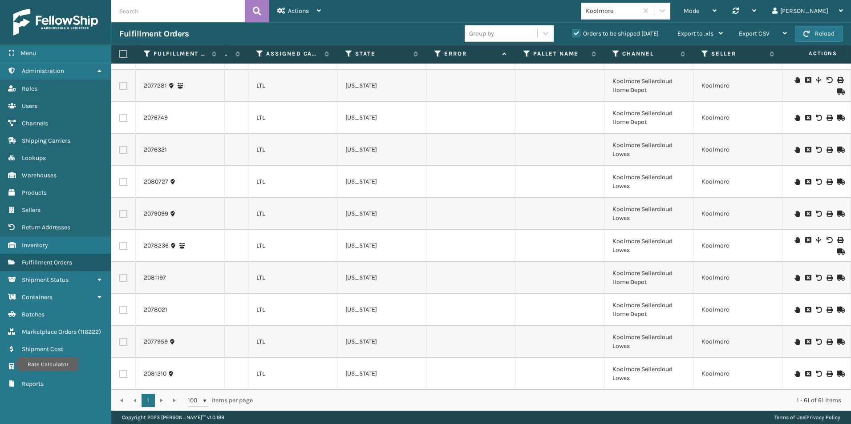
click at [794, 371] on icon at bounding box center [796, 374] width 5 height 6
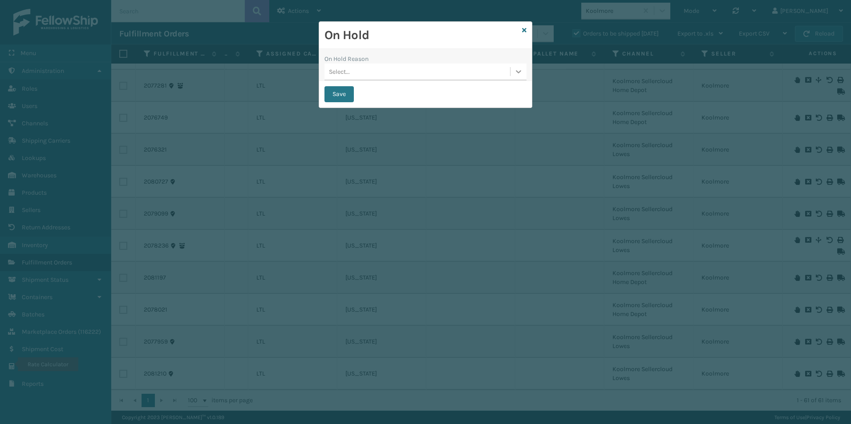
click at [521, 70] on icon at bounding box center [518, 71] width 9 height 9
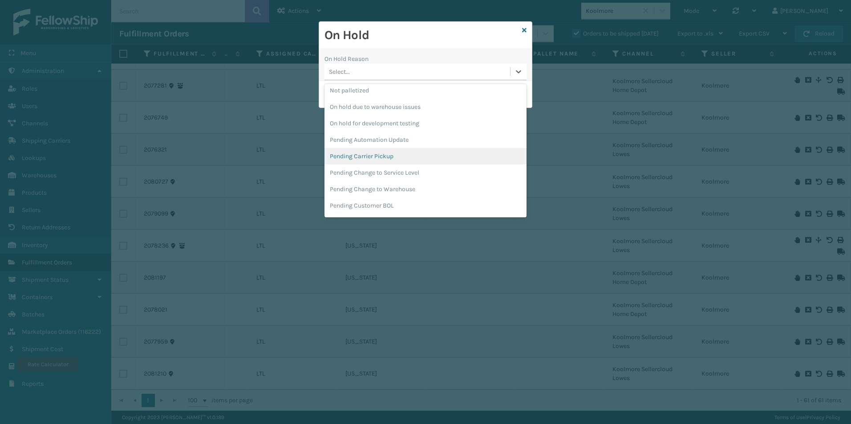
drag, startPoint x: 360, startPoint y: 161, endPoint x: 352, endPoint y: 142, distance: 20.7
click at [360, 160] on div "Pending Carrier Pickup" at bounding box center [425, 156] width 202 height 16
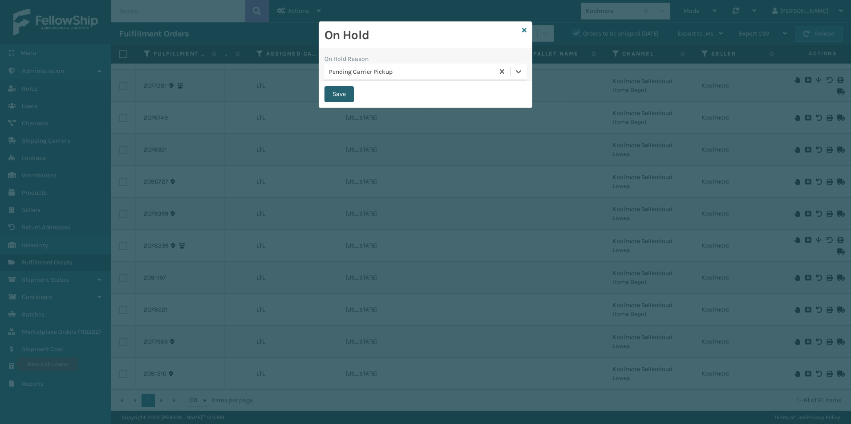
click at [335, 90] on button "Save" at bounding box center [338, 94] width 29 height 16
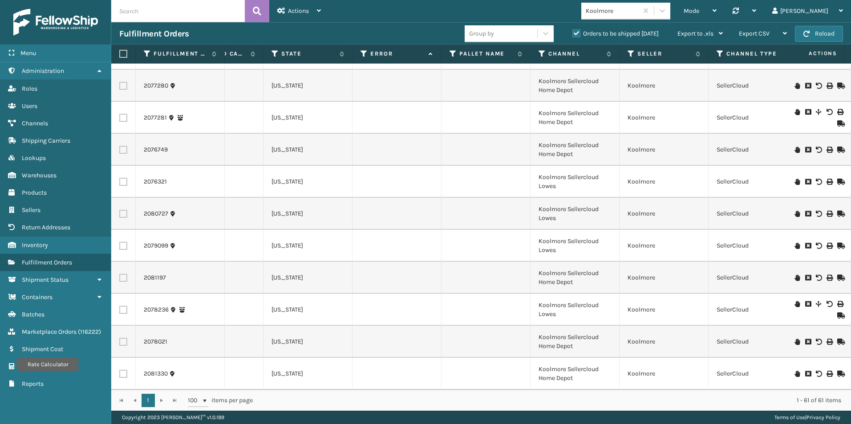
click at [794, 371] on icon at bounding box center [796, 374] width 5 height 6
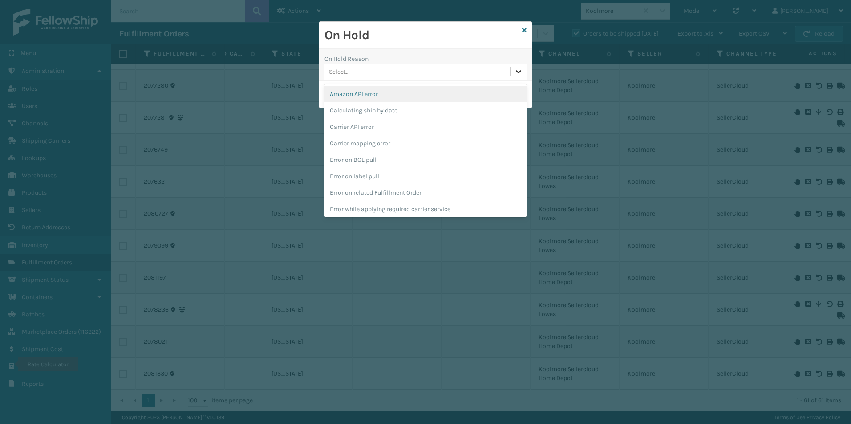
click at [518, 70] on icon at bounding box center [518, 71] width 9 height 9
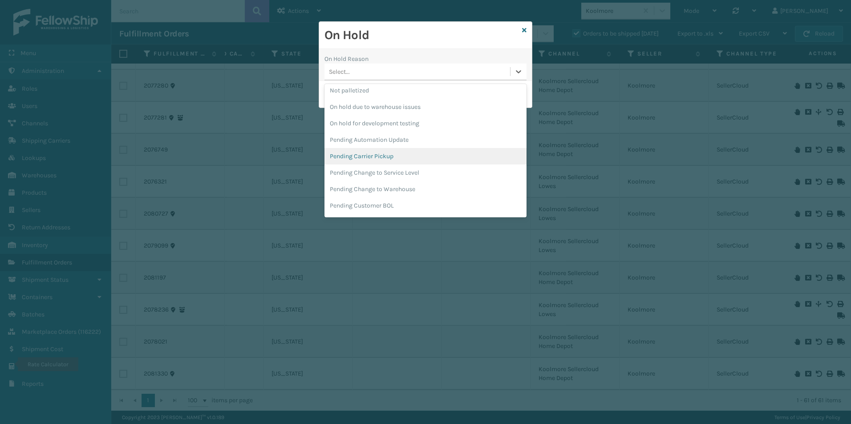
click at [367, 156] on div "Pending Carrier Pickup" at bounding box center [425, 156] width 202 height 16
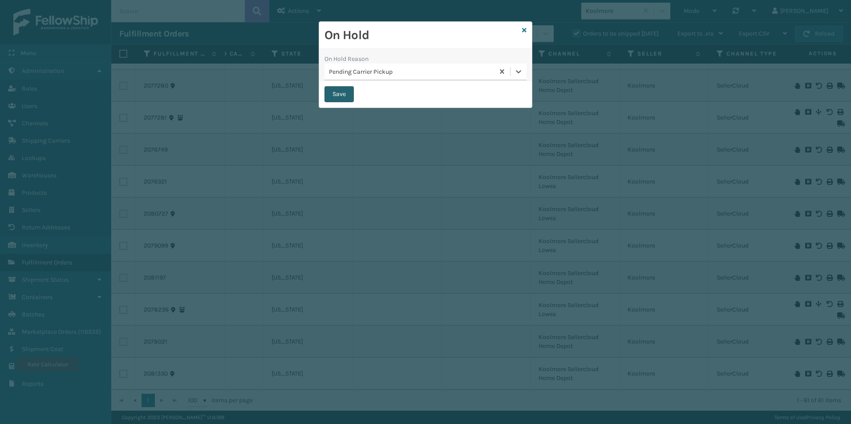
click at [338, 97] on button "Save" at bounding box center [338, 94] width 29 height 16
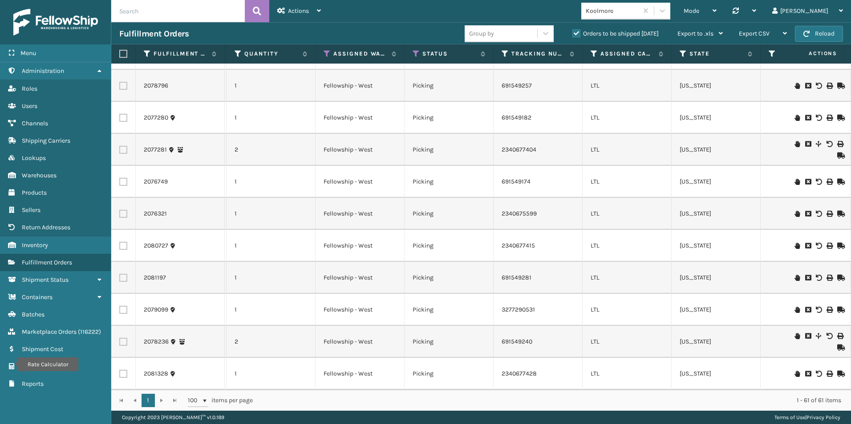
click at [794, 371] on icon at bounding box center [796, 374] width 5 height 6
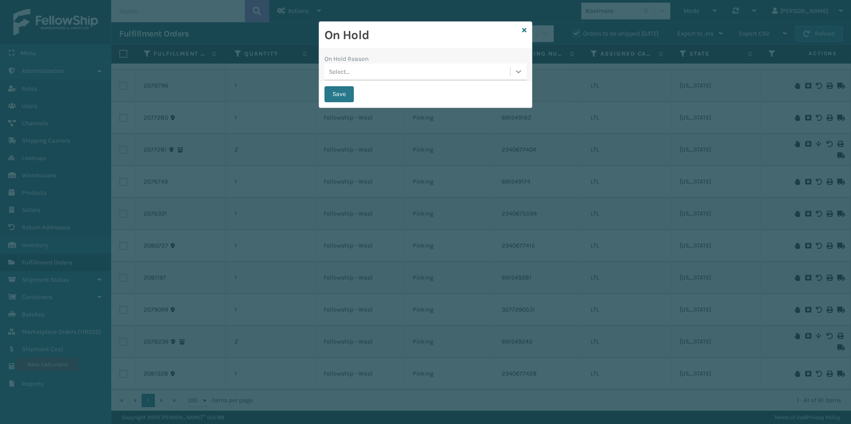
click at [519, 72] on icon at bounding box center [518, 71] width 5 height 3
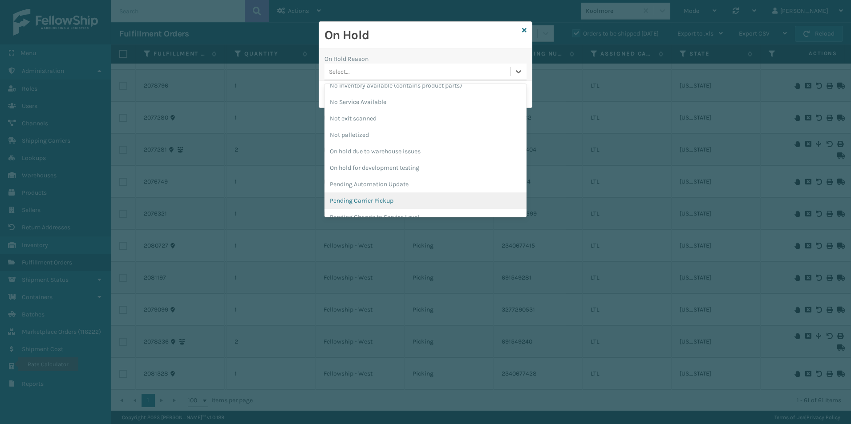
click at [371, 198] on div "Pending Carrier Pickup" at bounding box center [425, 201] width 202 height 16
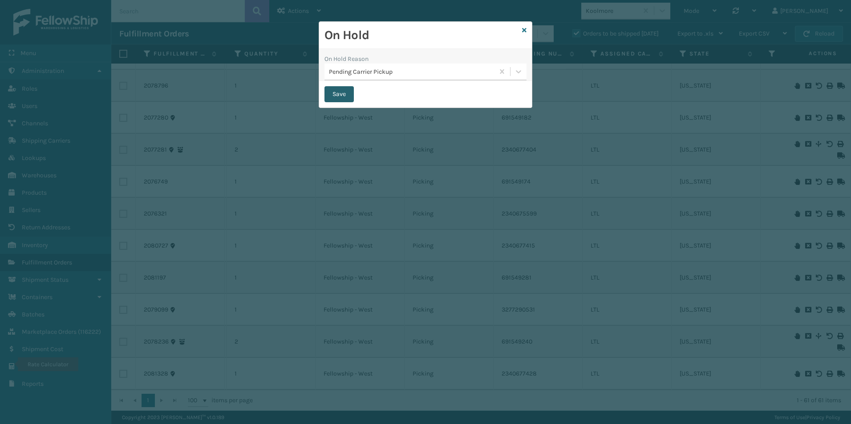
click at [337, 97] on button "Save" at bounding box center [338, 94] width 29 height 16
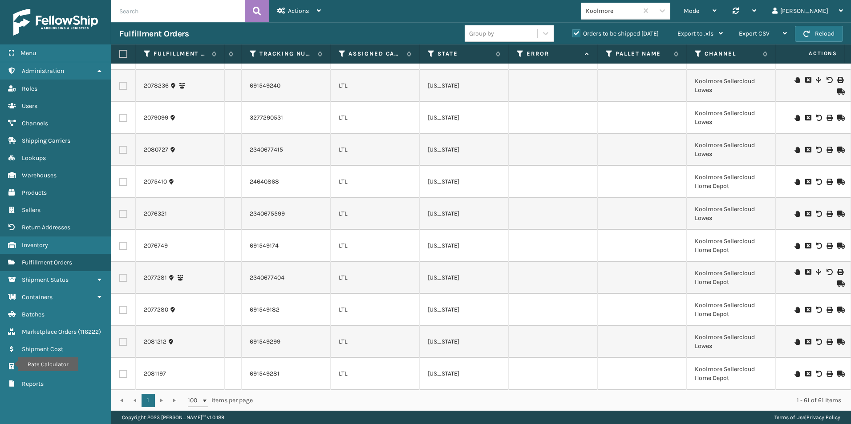
click at [794, 371] on icon at bounding box center [796, 374] width 5 height 6
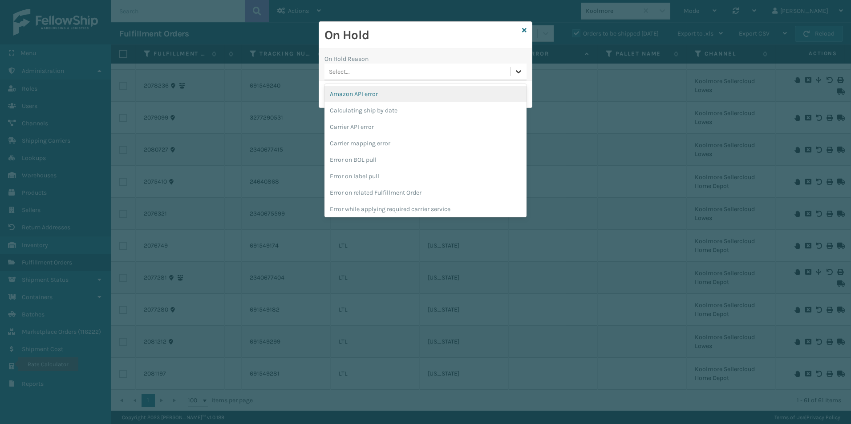
click at [521, 75] on icon at bounding box center [518, 71] width 9 height 9
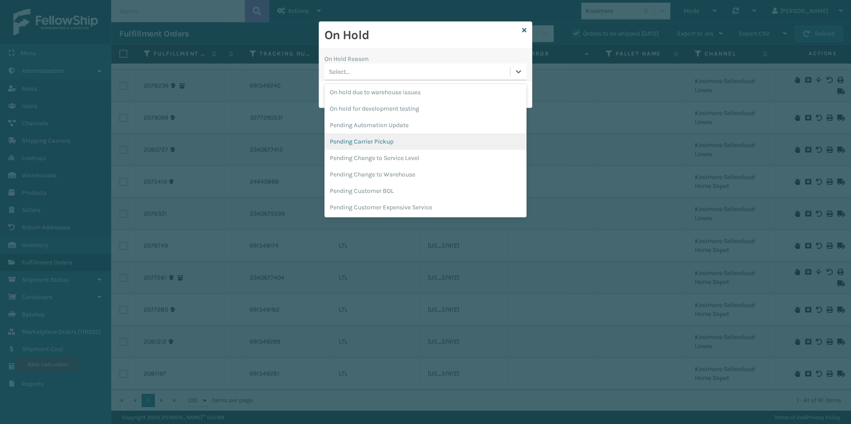
click at [381, 138] on div "Pending Carrier Pickup" at bounding box center [425, 141] width 202 height 16
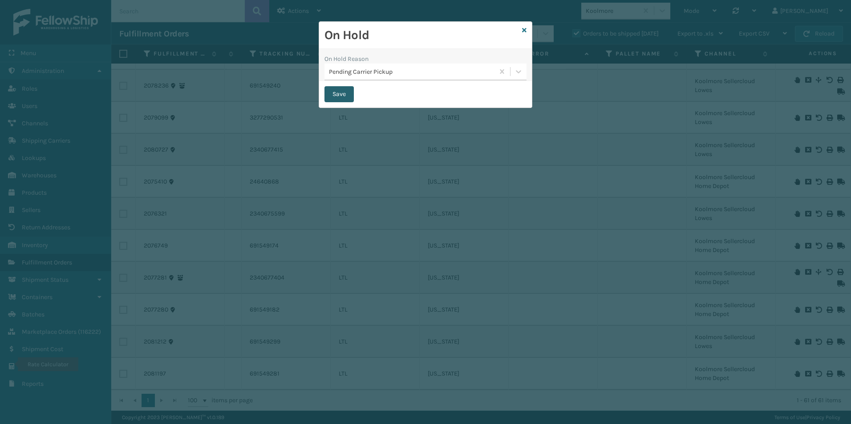
click at [335, 92] on button "Save" at bounding box center [338, 94] width 29 height 16
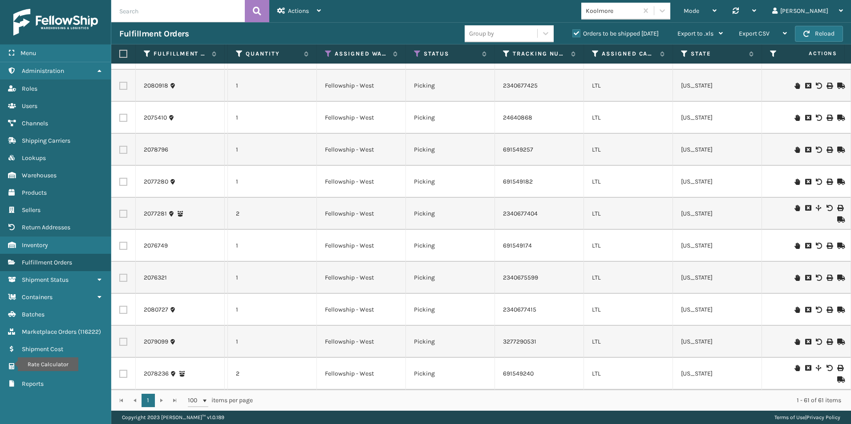
scroll to position [0, 0]
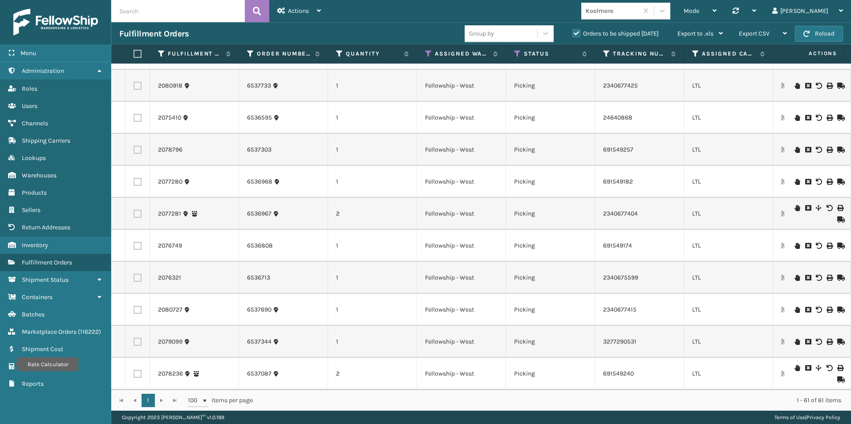
click at [794, 339] on icon at bounding box center [796, 342] width 5 height 6
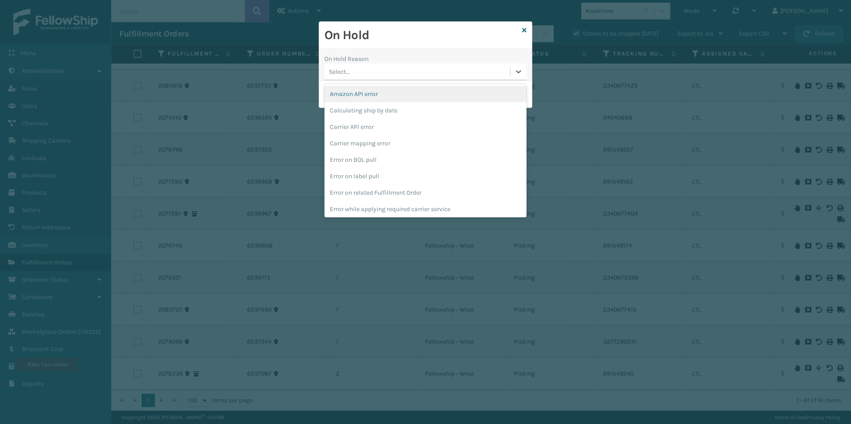
click at [509, 70] on div "Select..." at bounding box center [417, 72] width 186 height 15
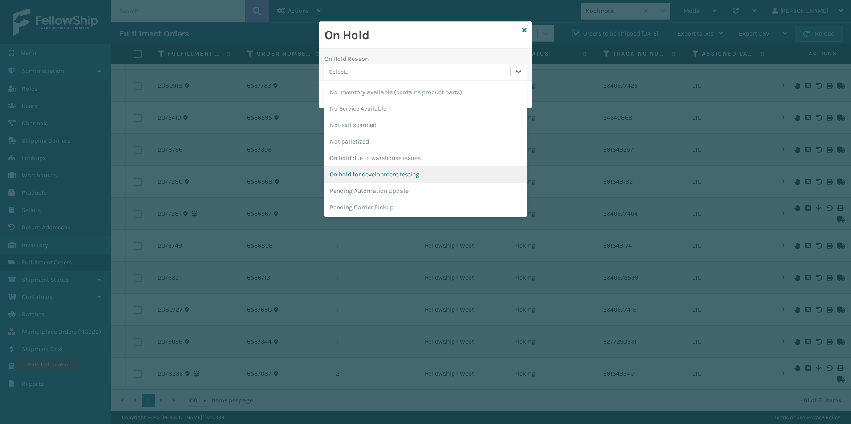
scroll to position [267, 0]
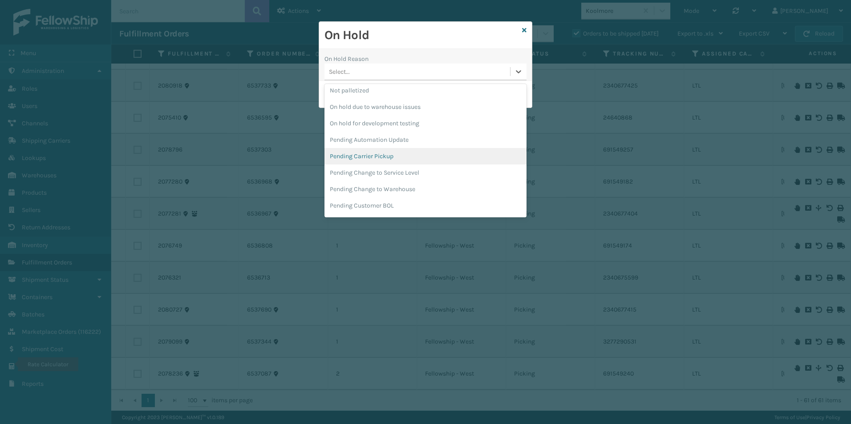
click at [364, 158] on div "Pending Carrier Pickup" at bounding box center [425, 156] width 202 height 16
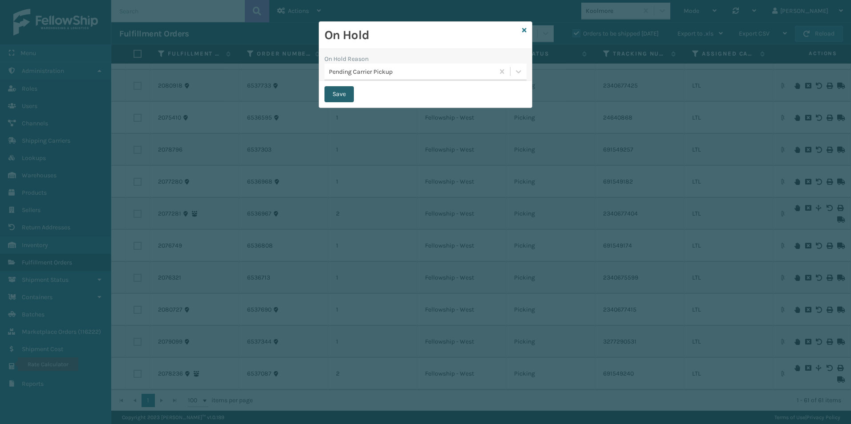
click at [332, 95] on button "Save" at bounding box center [338, 94] width 29 height 16
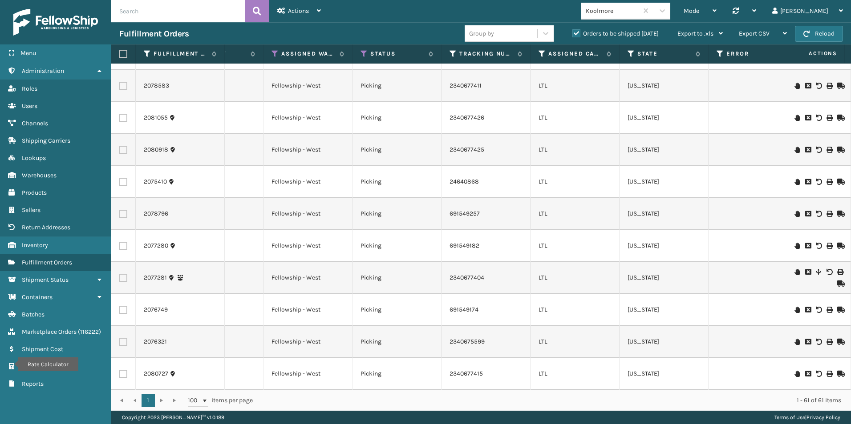
scroll to position [0, 94]
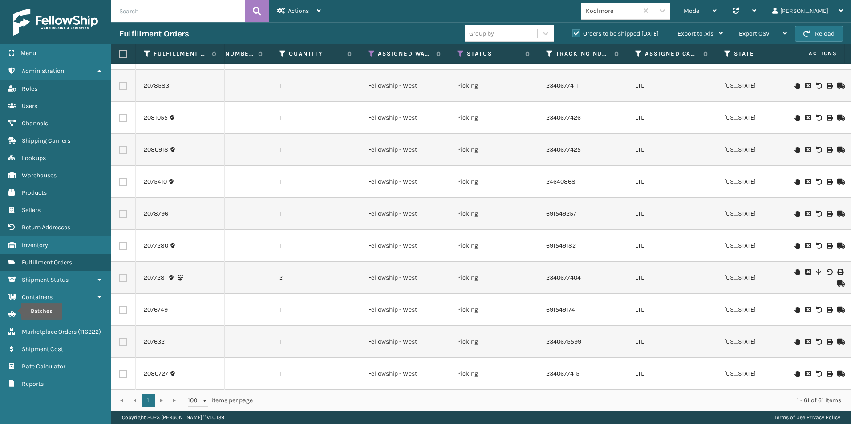
click at [794, 339] on icon at bounding box center [796, 342] width 5 height 6
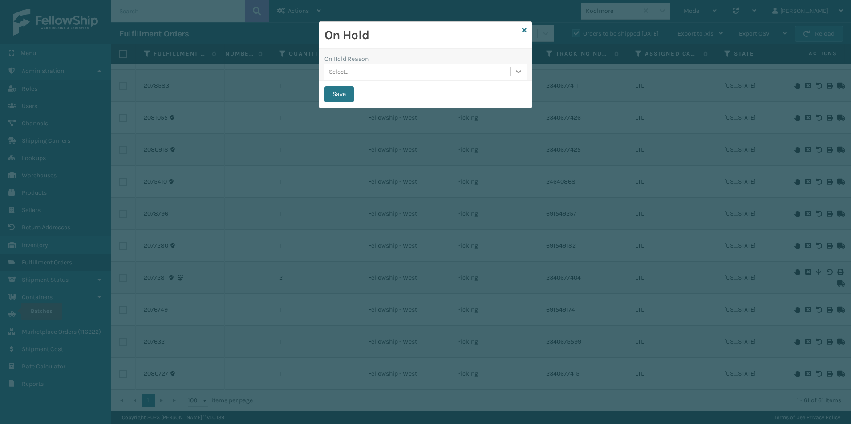
click at [516, 70] on icon at bounding box center [518, 71] width 9 height 9
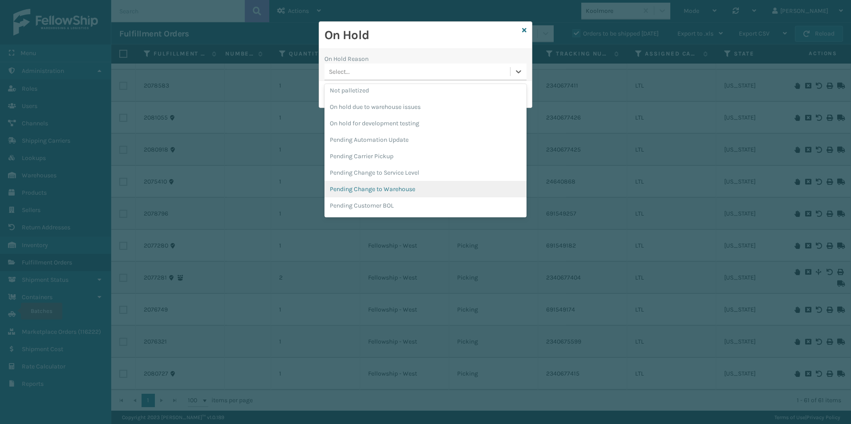
scroll to position [282, 0]
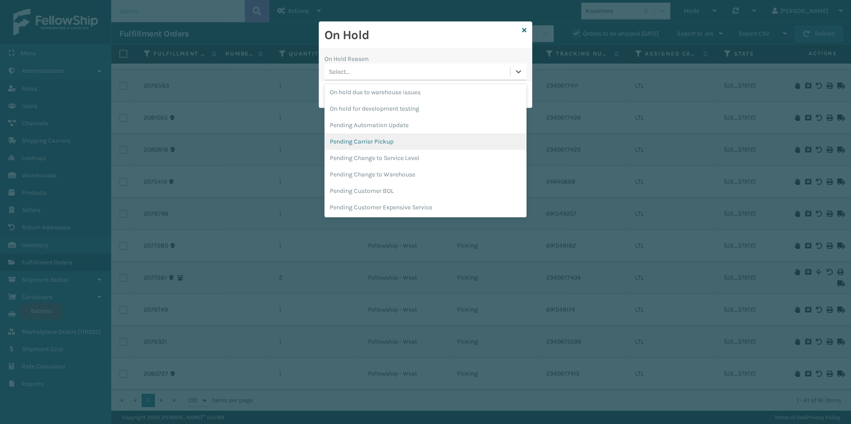
click at [393, 140] on div "Pending Carrier Pickup" at bounding box center [425, 141] width 202 height 16
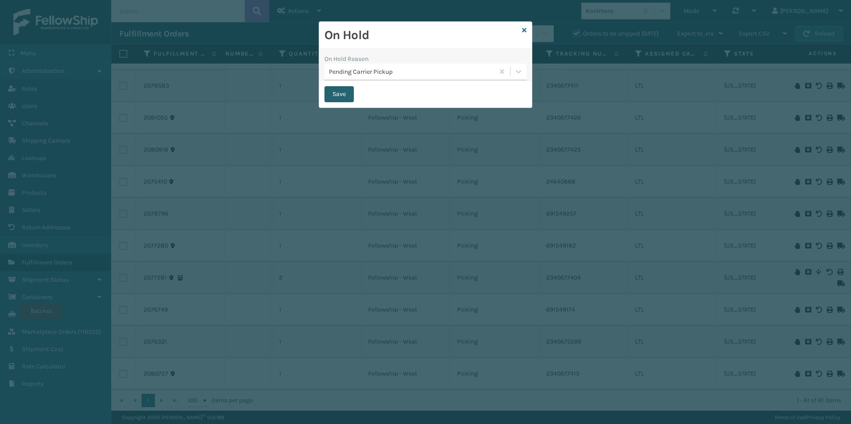
click at [342, 93] on button "Save" at bounding box center [338, 94] width 29 height 16
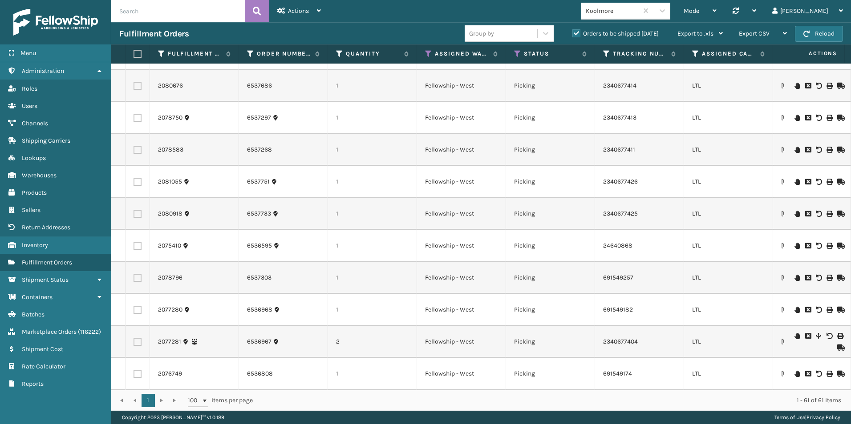
click at [794, 371] on icon at bounding box center [796, 374] width 5 height 6
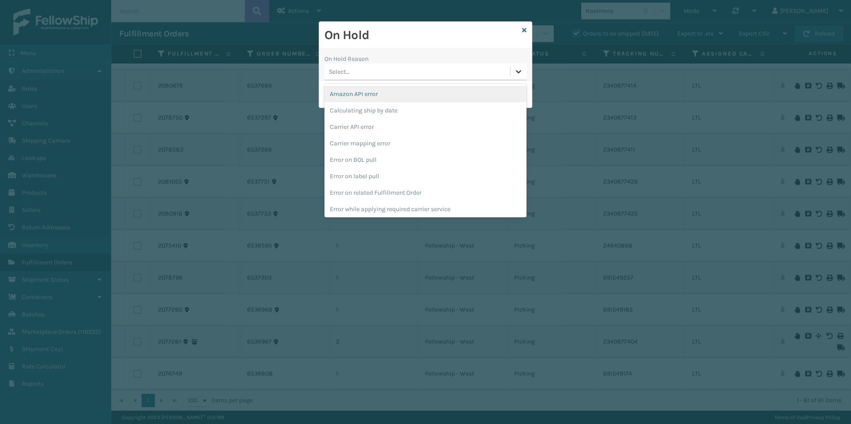
click at [515, 71] on icon at bounding box center [518, 71] width 9 height 9
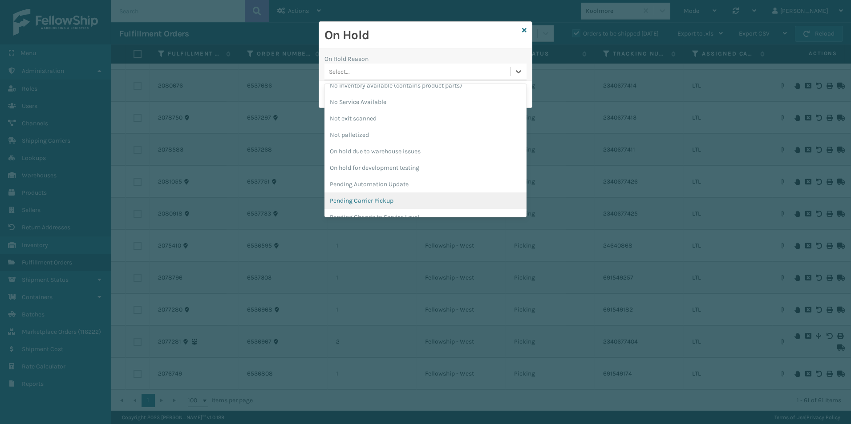
click at [367, 204] on div "Pending Carrier Pickup" at bounding box center [425, 201] width 202 height 16
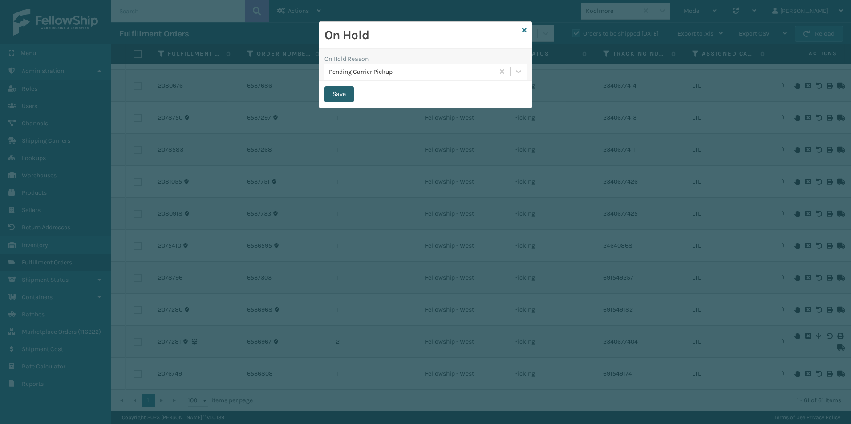
click at [335, 97] on button "Save" at bounding box center [338, 94] width 29 height 16
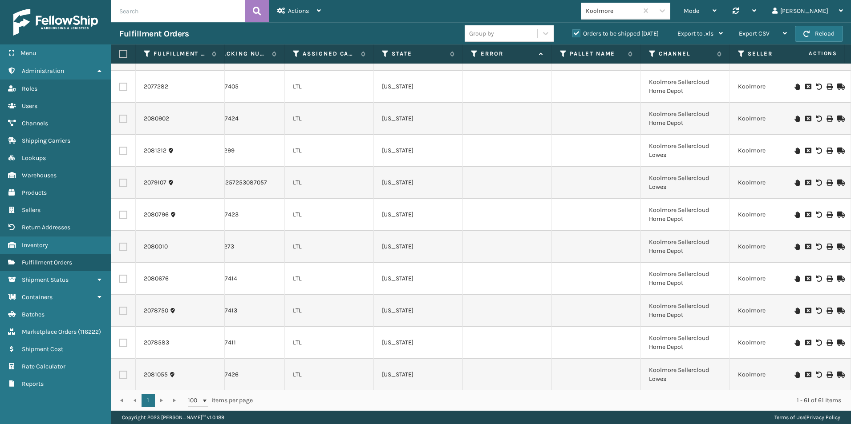
scroll to position [1691, 399]
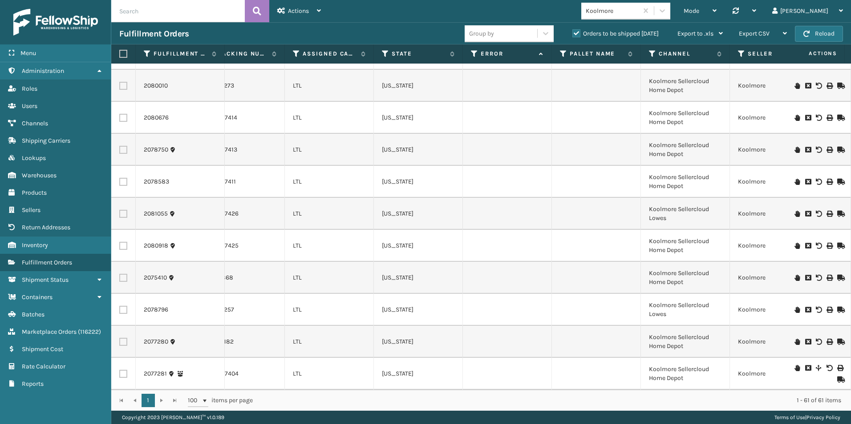
click at [794, 365] on icon at bounding box center [796, 368] width 5 height 6
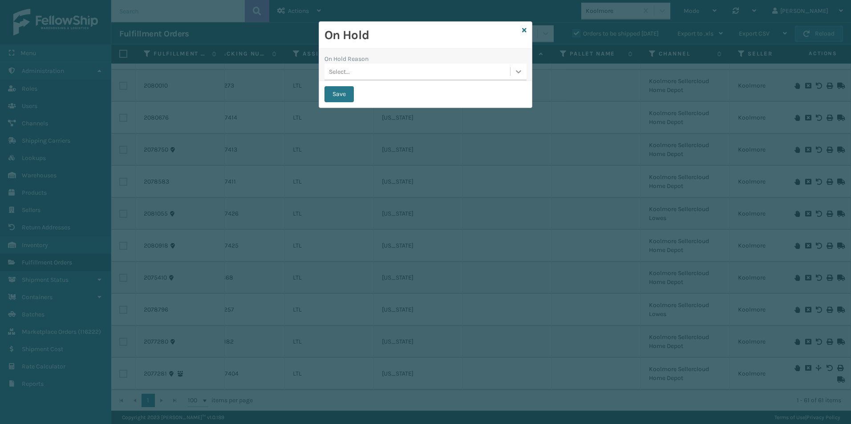
click at [513, 69] on div at bounding box center [518, 72] width 16 height 16
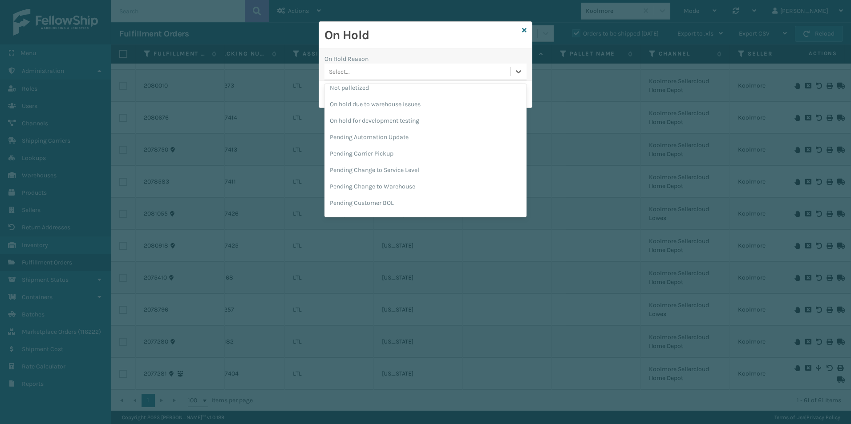
scroll to position [282, 0]
click at [369, 142] on div "Pending Carrier Pickup" at bounding box center [425, 141] width 202 height 16
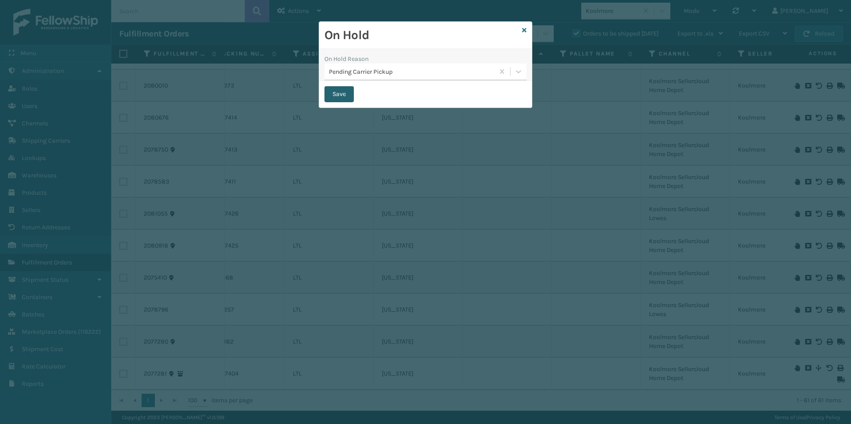
click at [338, 96] on button "Save" at bounding box center [338, 94] width 29 height 16
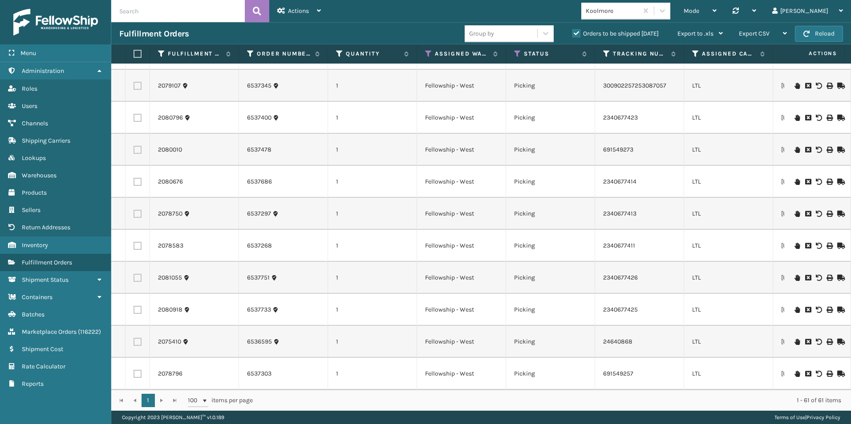
scroll to position [1691, 0]
click at [794, 371] on icon at bounding box center [796, 374] width 5 height 6
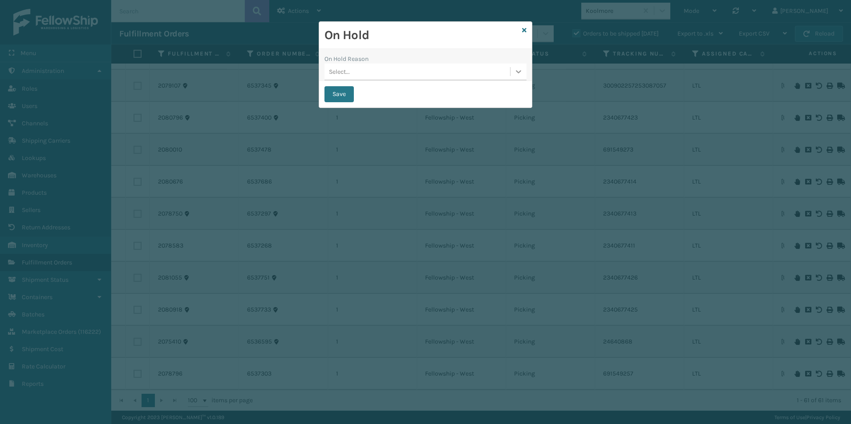
click at [516, 71] on icon at bounding box center [518, 71] width 9 height 9
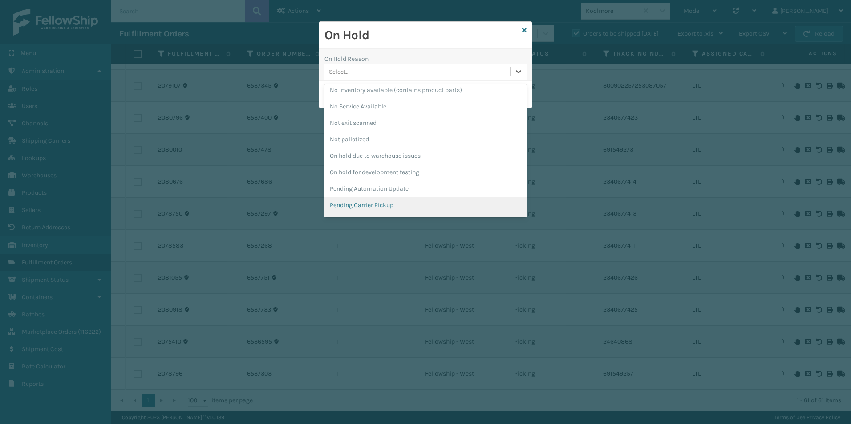
scroll to position [282, 0]
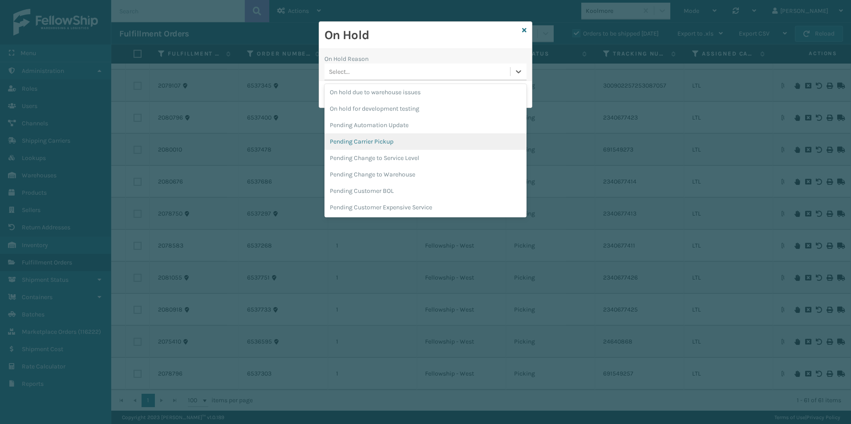
click at [360, 143] on div "Pending Carrier Pickup" at bounding box center [425, 141] width 202 height 16
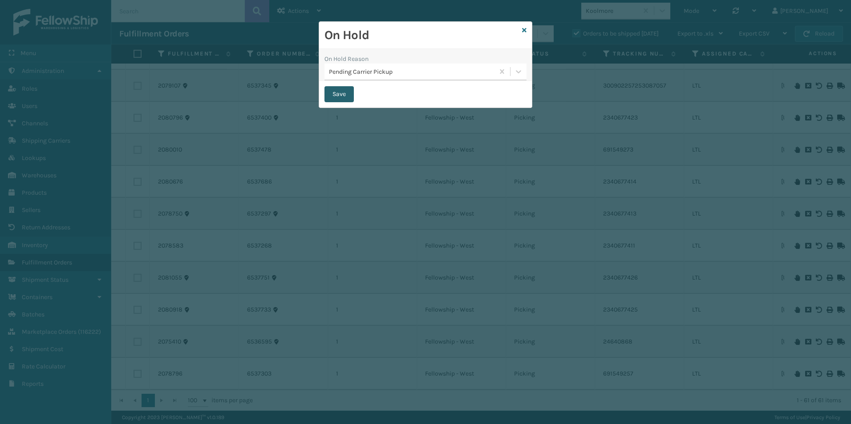
click at [332, 101] on button "Save" at bounding box center [338, 94] width 29 height 16
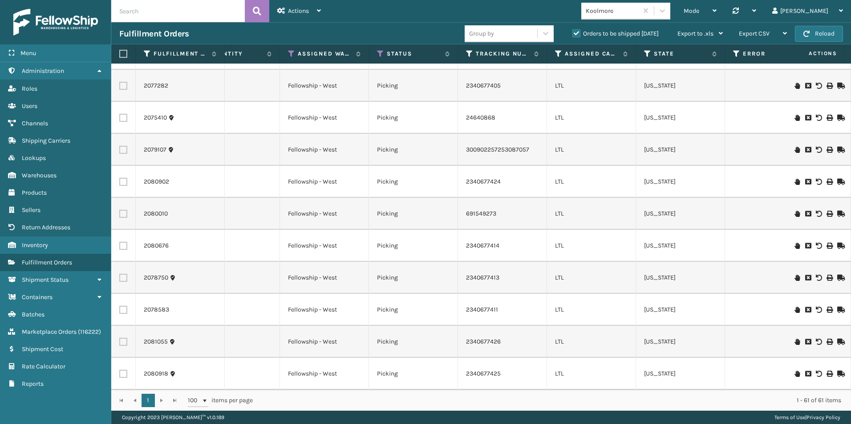
scroll to position [0, 112]
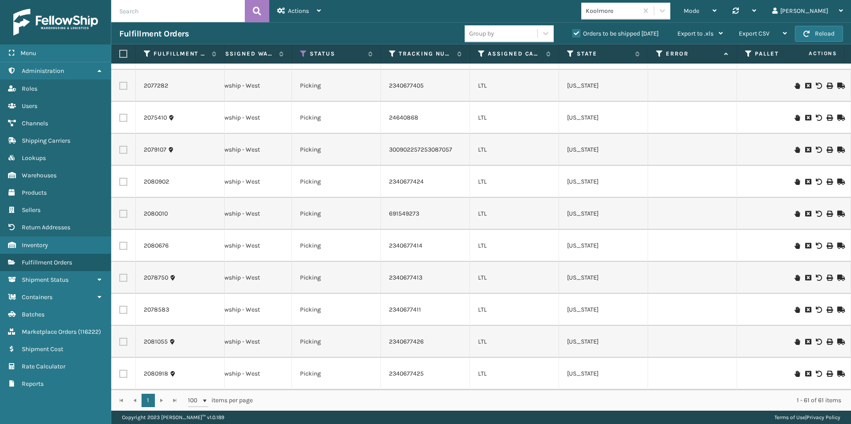
click at [794, 371] on icon at bounding box center [796, 374] width 5 height 6
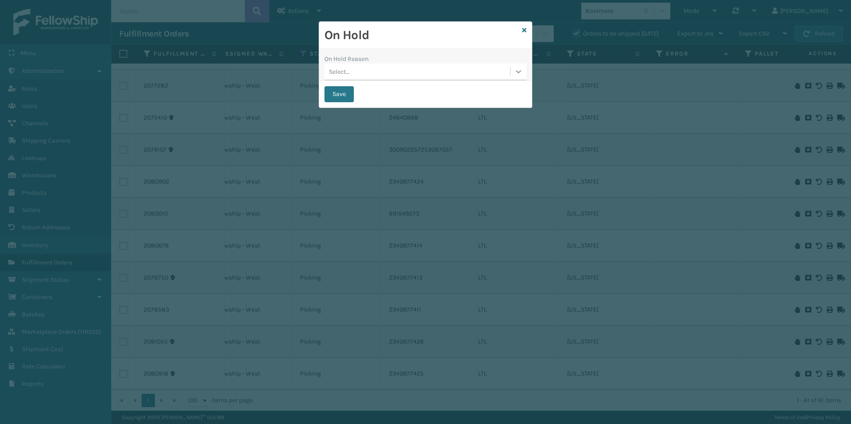
click at [518, 75] on icon at bounding box center [518, 71] width 9 height 9
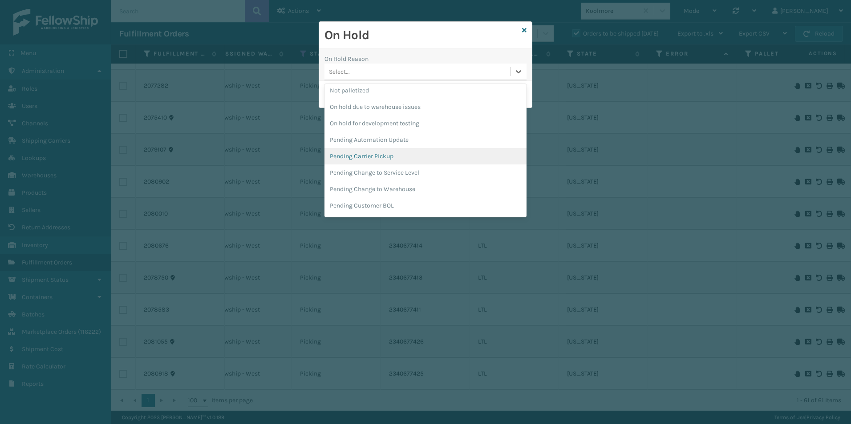
click at [375, 154] on div "Pending Carrier Pickup" at bounding box center [425, 156] width 202 height 16
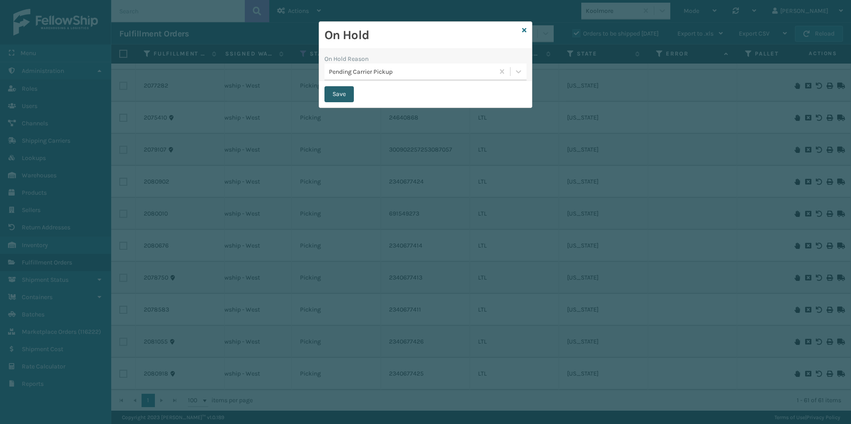
click at [340, 94] on button "Save" at bounding box center [338, 94] width 29 height 16
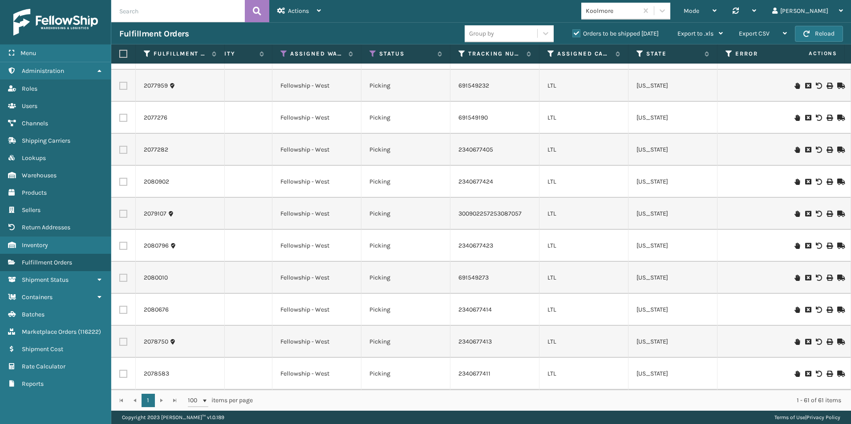
click at [148, 13] on input "text" at bounding box center [177, 11] width 133 height 22
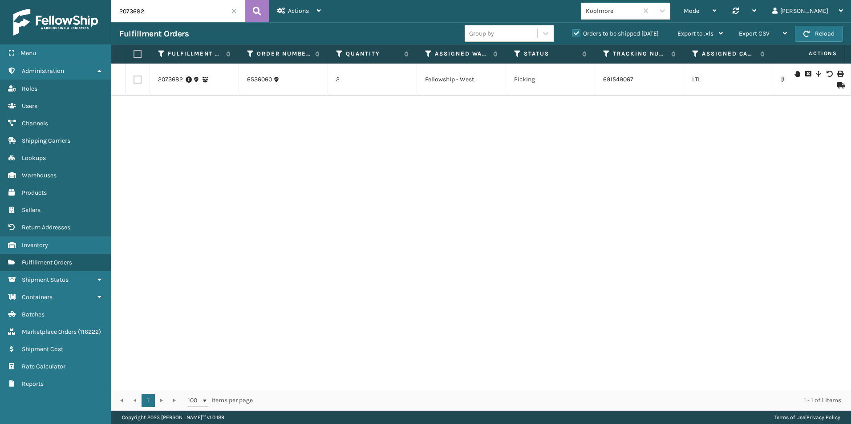
click at [836, 81] on td at bounding box center [817, 80] width 67 height 32
click at [837, 86] on icon at bounding box center [839, 85] width 5 height 6
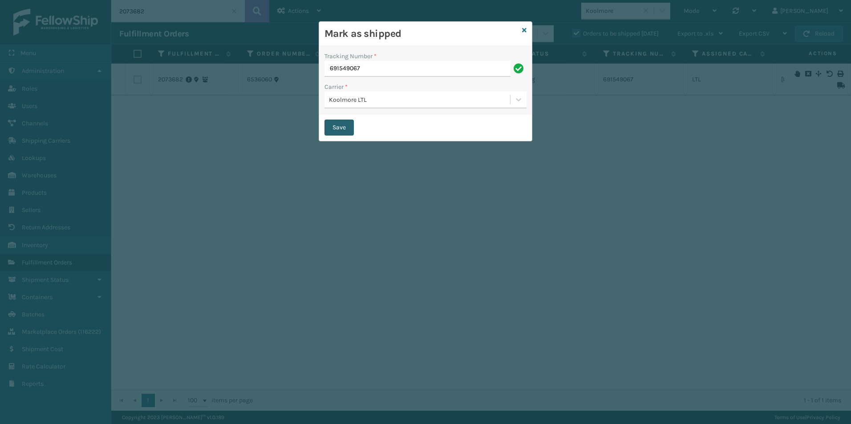
click at [337, 127] on button "Save" at bounding box center [338, 128] width 29 height 16
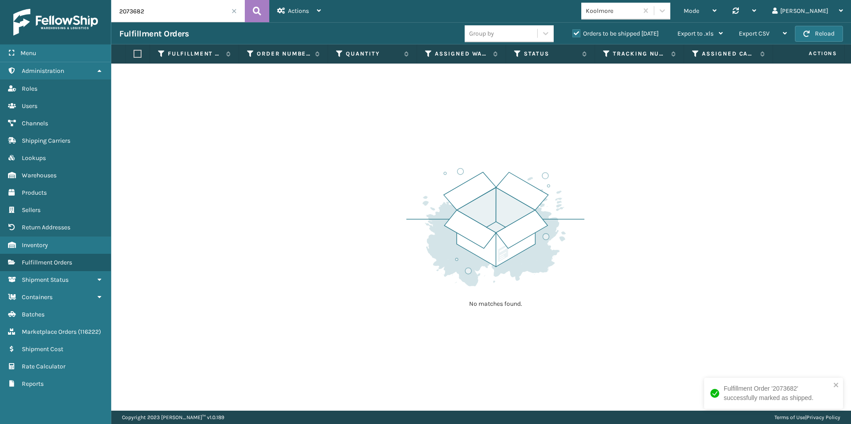
drag, startPoint x: 128, startPoint y: 12, endPoint x: 155, endPoint y: 12, distance: 27.1
click at [155, 12] on input "2073682" at bounding box center [177, 11] width 133 height 22
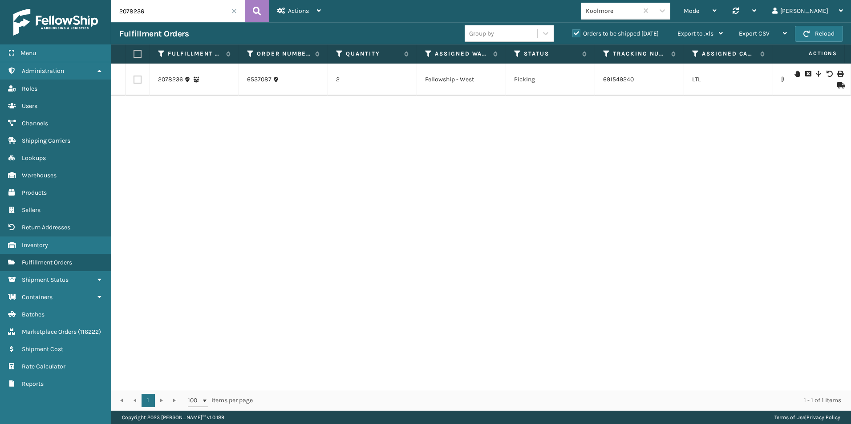
click at [837, 83] on icon at bounding box center [839, 85] width 5 height 6
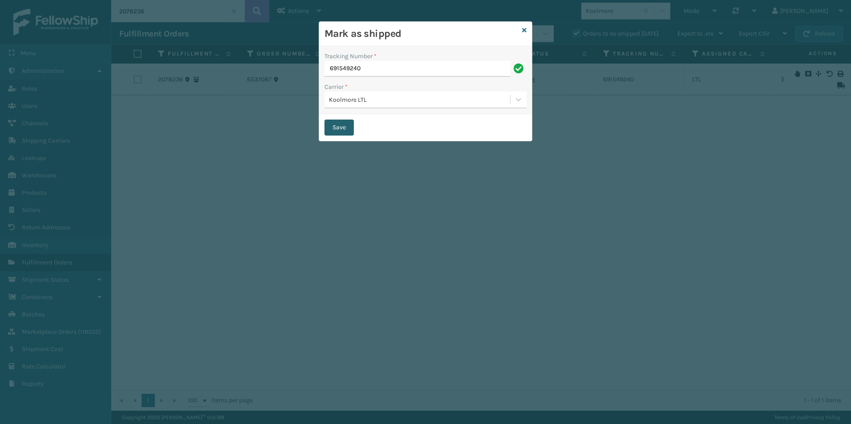
click at [343, 127] on button "Save" at bounding box center [338, 128] width 29 height 16
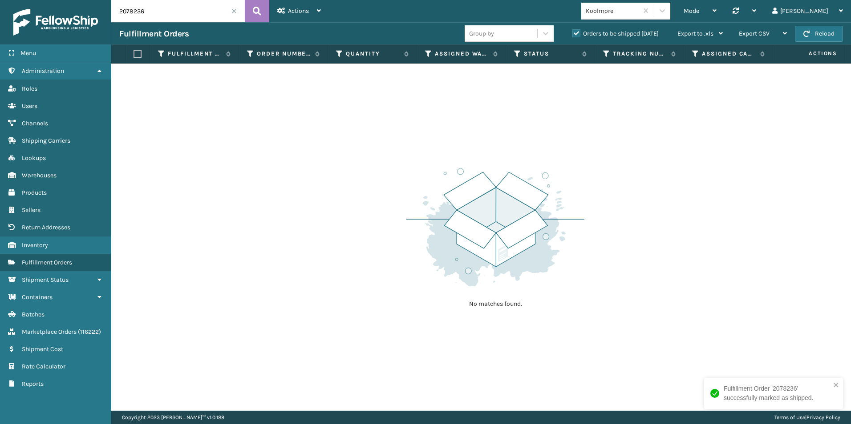
drag, startPoint x: 129, startPoint y: 8, endPoint x: 162, endPoint y: 9, distance: 32.5
click at [162, 9] on input "2078236" at bounding box center [177, 11] width 133 height 22
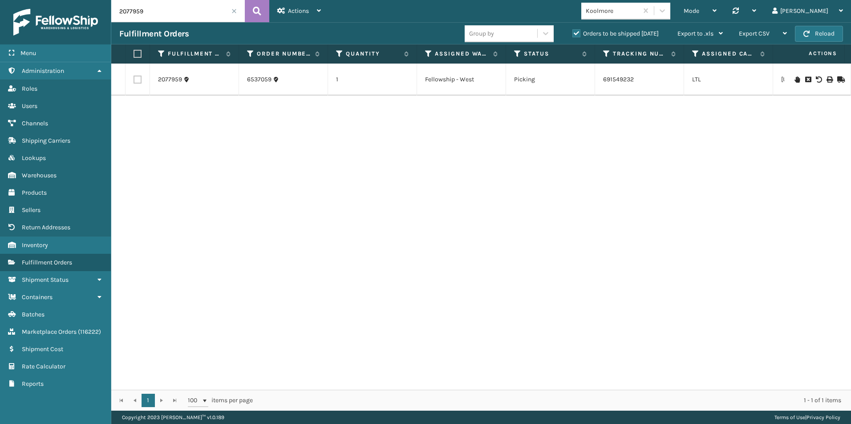
click at [837, 80] on icon at bounding box center [839, 80] width 5 height 6
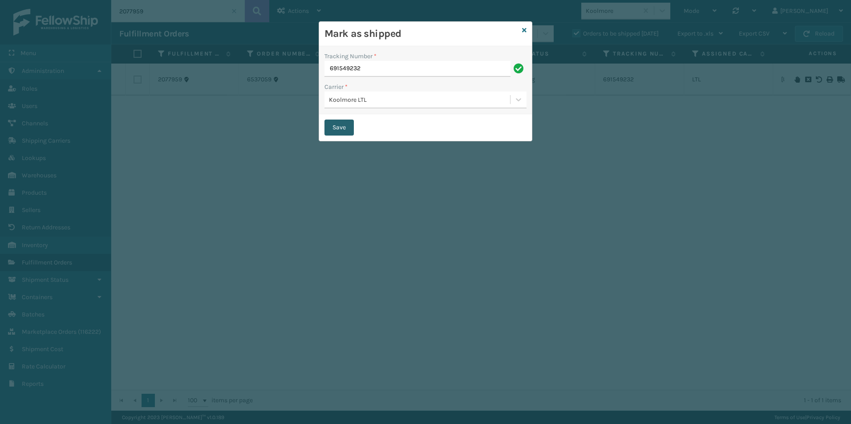
click at [339, 123] on button "Save" at bounding box center [338, 128] width 29 height 16
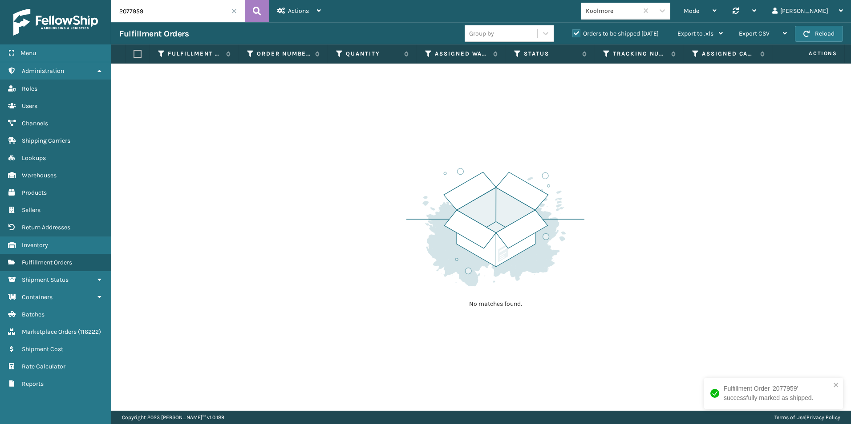
drag, startPoint x: 132, startPoint y: 12, endPoint x: 166, endPoint y: 13, distance: 33.8
click at [166, 13] on input "2077959" at bounding box center [177, 11] width 133 height 22
drag, startPoint x: 132, startPoint y: 12, endPoint x: 160, endPoint y: 12, distance: 28.0
click at [160, 12] on input "2077778" at bounding box center [177, 11] width 133 height 22
drag, startPoint x: 133, startPoint y: 10, endPoint x: 163, endPoint y: 12, distance: 29.9
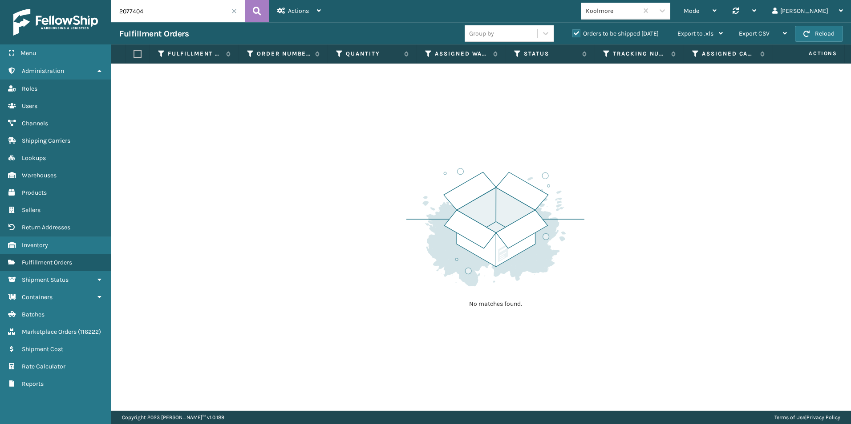
click at [163, 12] on input "2077404" at bounding box center [177, 11] width 133 height 22
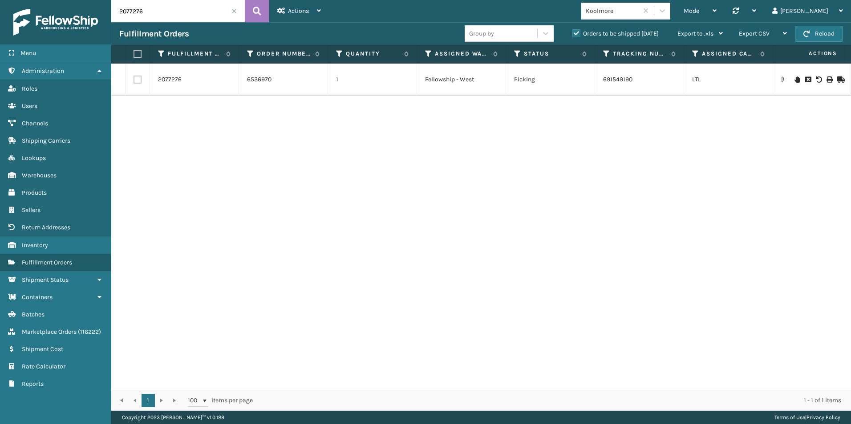
click at [837, 77] on icon at bounding box center [839, 80] width 5 height 6
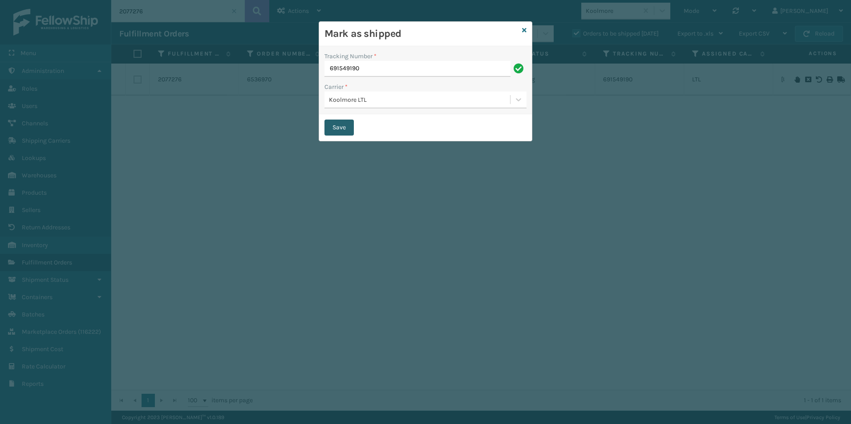
click at [338, 126] on button "Save" at bounding box center [338, 128] width 29 height 16
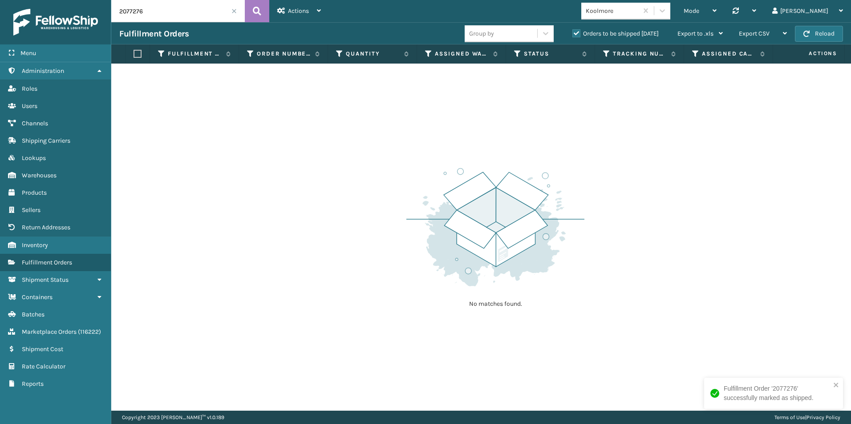
drag, startPoint x: 130, startPoint y: 11, endPoint x: 154, endPoint y: 11, distance: 24.0
click at [154, 11] on input "2077276" at bounding box center [177, 11] width 133 height 22
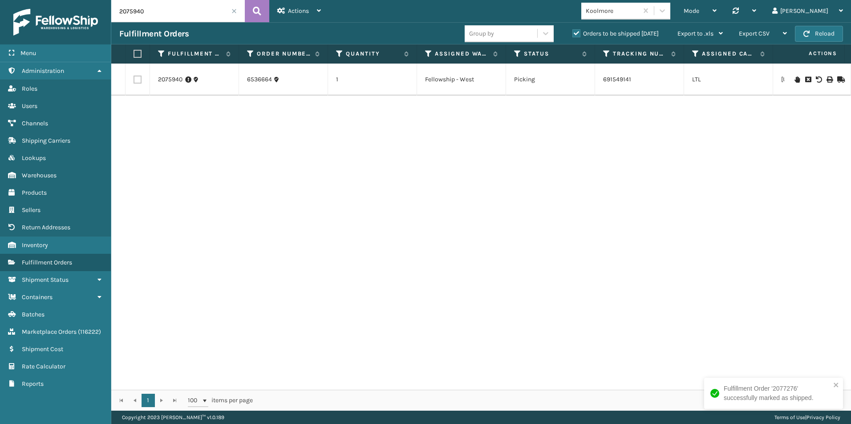
click at [837, 77] on icon at bounding box center [839, 80] width 5 height 6
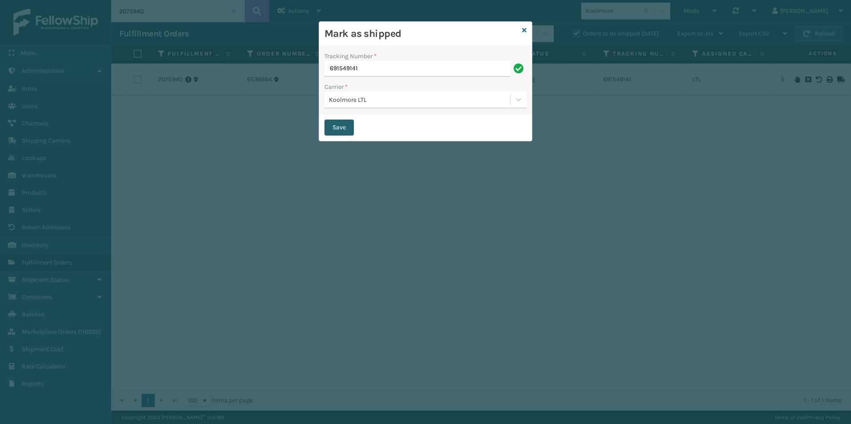
click at [339, 123] on button "Save" at bounding box center [338, 128] width 29 height 16
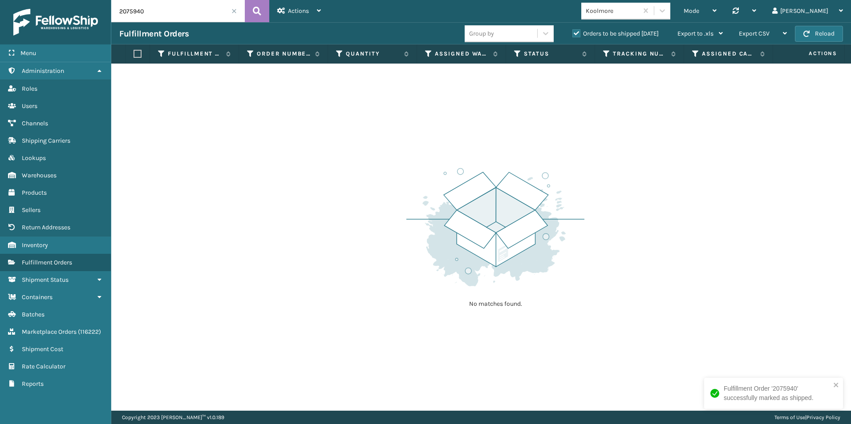
drag, startPoint x: 137, startPoint y: 12, endPoint x: 158, endPoint y: 13, distance: 20.5
click at [159, 12] on input "2075940" at bounding box center [177, 11] width 133 height 22
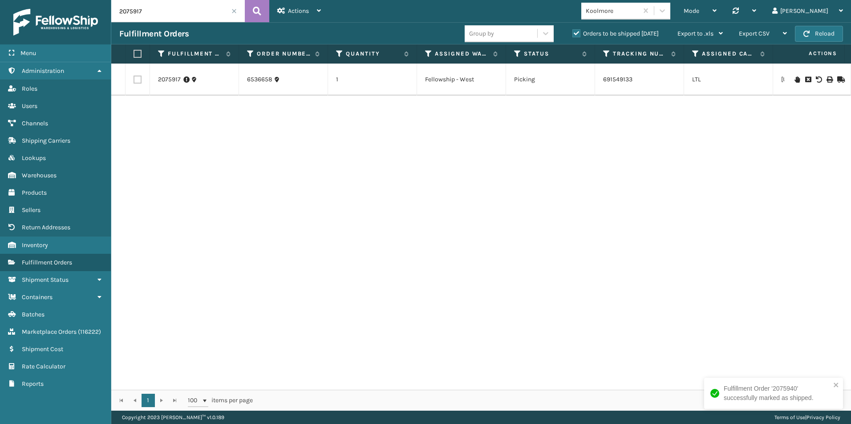
click at [837, 79] on icon at bounding box center [839, 80] width 5 height 6
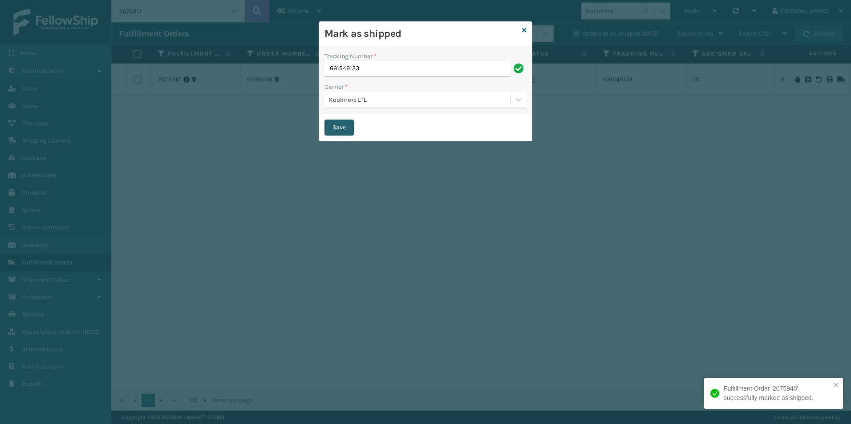
click at [341, 127] on button "Save" at bounding box center [338, 128] width 29 height 16
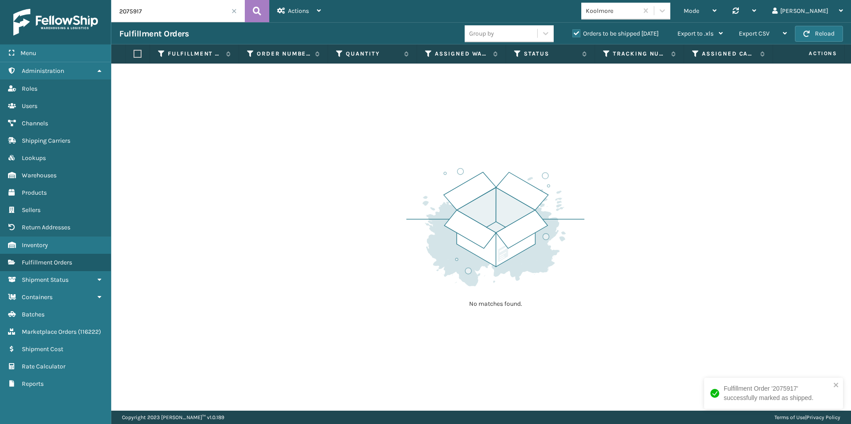
drag, startPoint x: 133, startPoint y: 10, endPoint x: 159, endPoint y: 16, distance: 25.9
click at [162, 11] on input "2075917" at bounding box center [177, 11] width 133 height 22
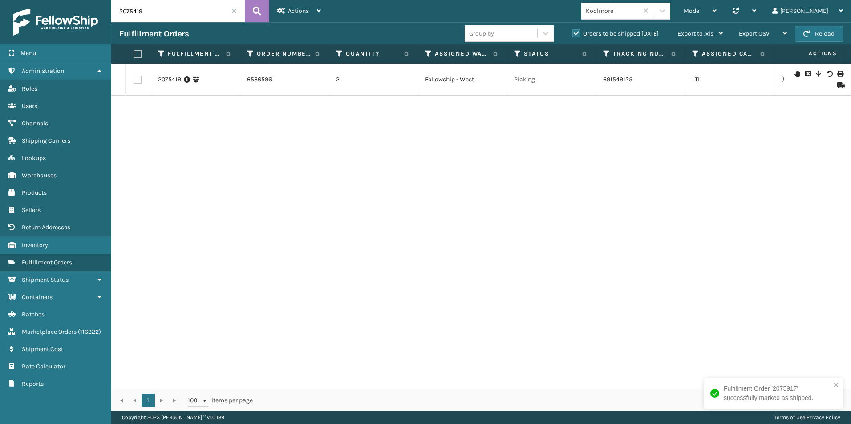
click at [837, 85] on icon at bounding box center [839, 85] width 5 height 6
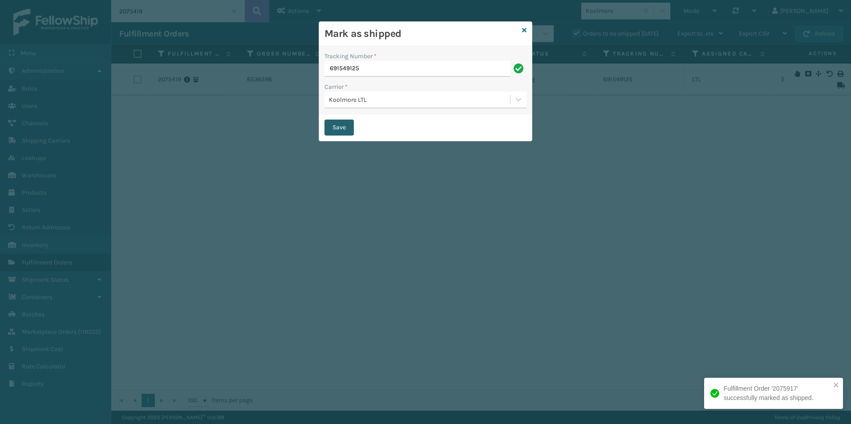
click at [337, 125] on button "Save" at bounding box center [338, 128] width 29 height 16
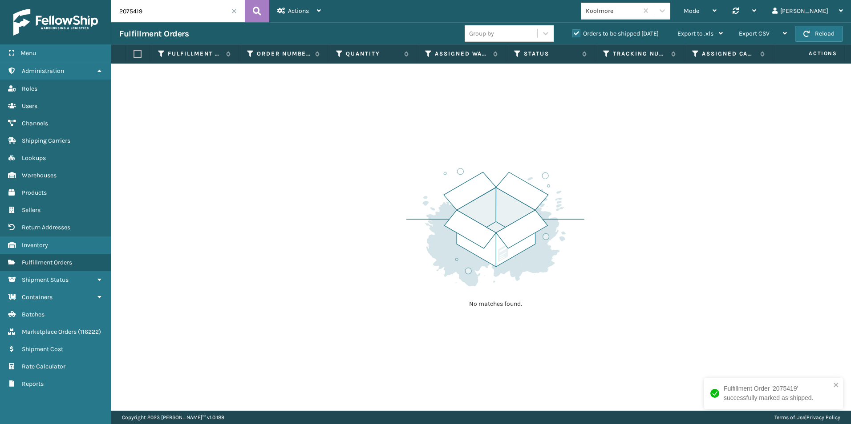
drag, startPoint x: 130, startPoint y: 11, endPoint x: 213, endPoint y: 13, distance: 82.3
click at [191, 12] on input "2075419" at bounding box center [177, 11] width 133 height 22
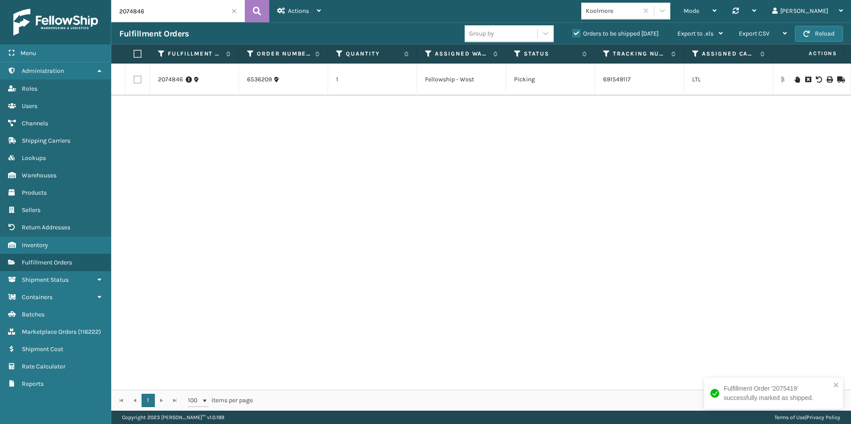
click at [837, 79] on icon at bounding box center [839, 80] width 5 height 6
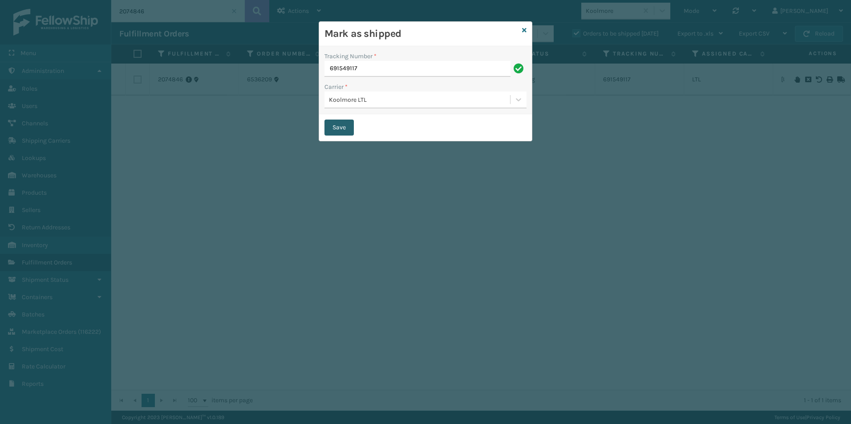
click at [340, 124] on button "Save" at bounding box center [338, 128] width 29 height 16
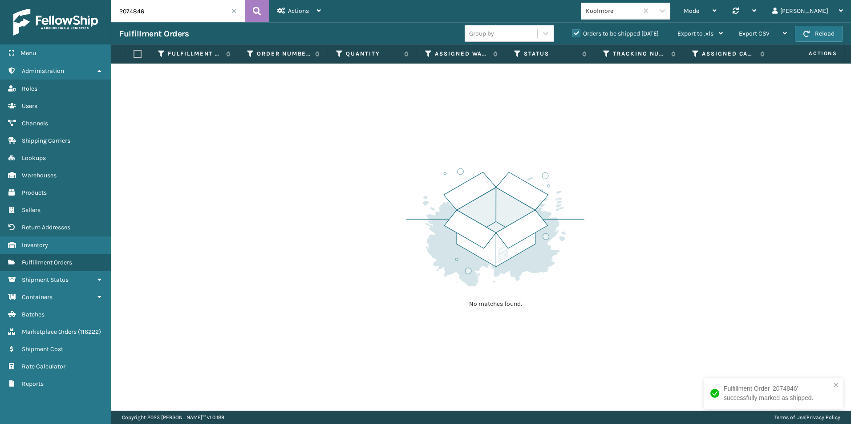
drag, startPoint x: 133, startPoint y: 13, endPoint x: 159, endPoint y: 13, distance: 25.4
click at [159, 13] on input "2074846" at bounding box center [177, 11] width 133 height 22
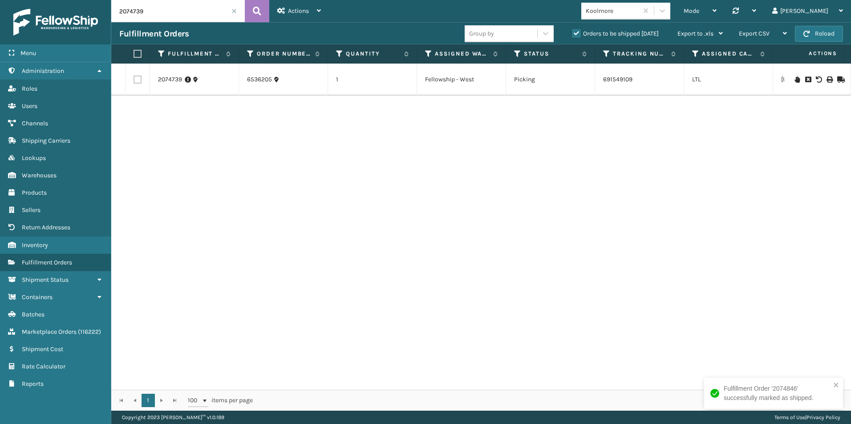
click at [837, 78] on icon at bounding box center [839, 80] width 5 height 6
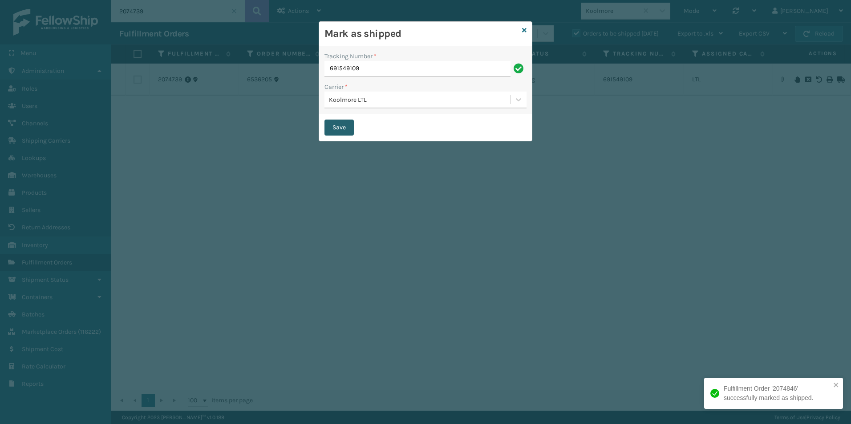
click at [344, 124] on button "Save" at bounding box center [338, 128] width 29 height 16
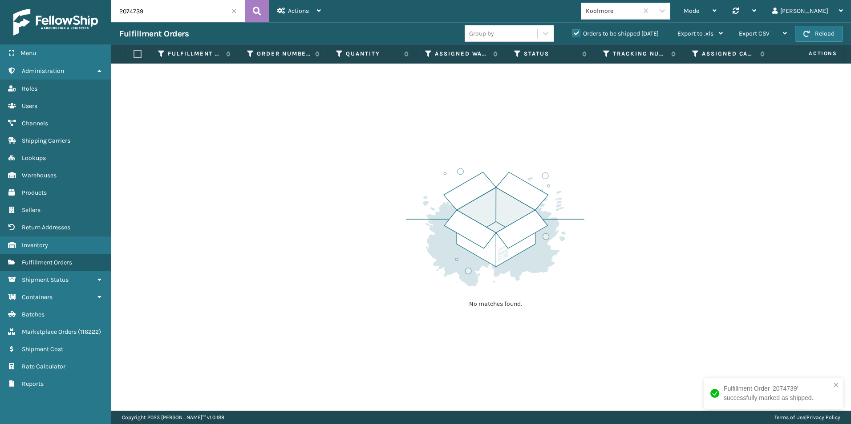
drag, startPoint x: 132, startPoint y: 14, endPoint x: 155, endPoint y: 18, distance: 23.5
click at [155, 18] on input "2074739" at bounding box center [177, 11] width 133 height 22
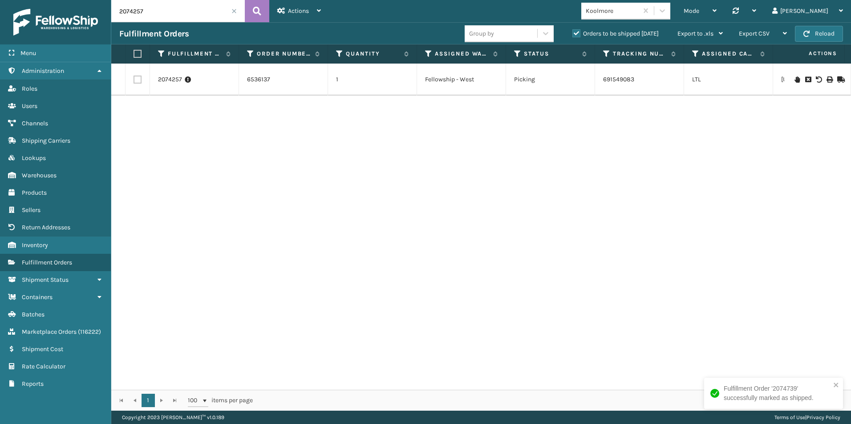
click at [837, 76] on td at bounding box center [817, 80] width 67 height 32
click at [837, 80] on icon at bounding box center [839, 80] width 5 height 6
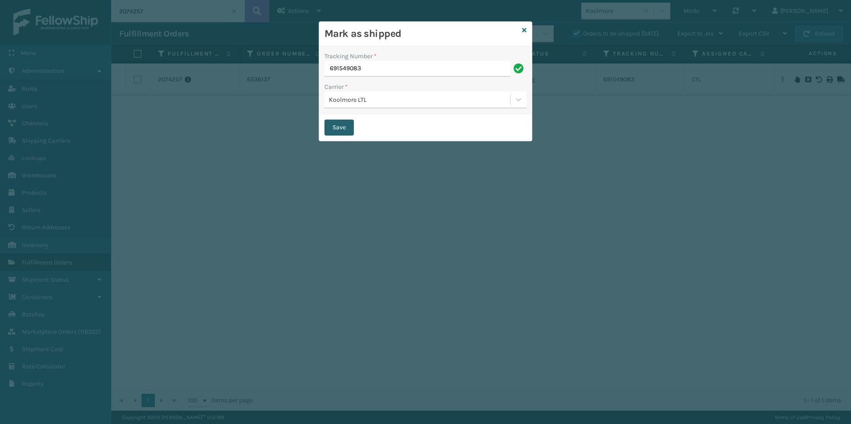
click at [344, 126] on button "Save" at bounding box center [338, 128] width 29 height 16
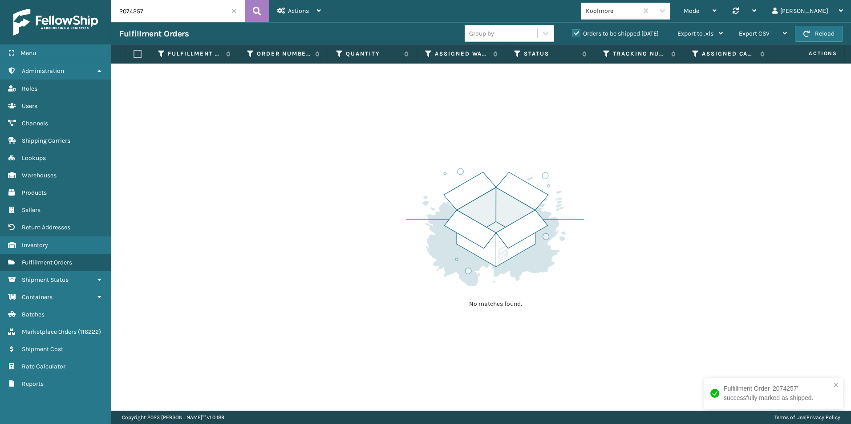
drag, startPoint x: 137, startPoint y: 12, endPoint x: 175, endPoint y: 14, distance: 38.8
click at [175, 14] on input "2074257" at bounding box center [177, 11] width 133 height 22
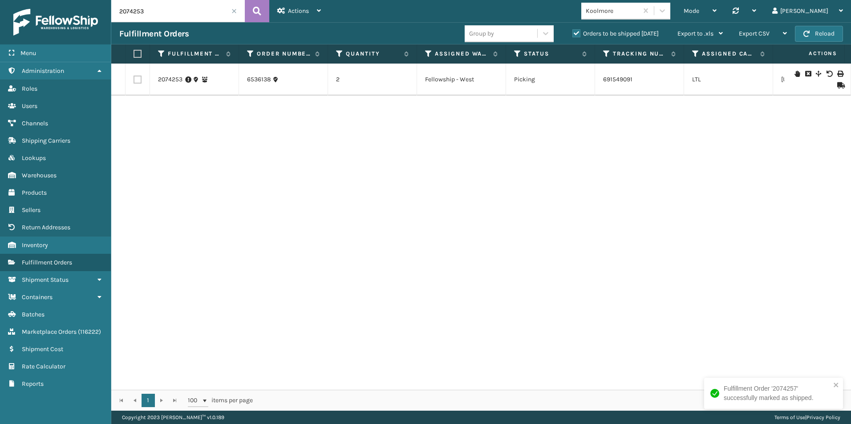
click at [837, 86] on icon at bounding box center [839, 85] width 5 height 6
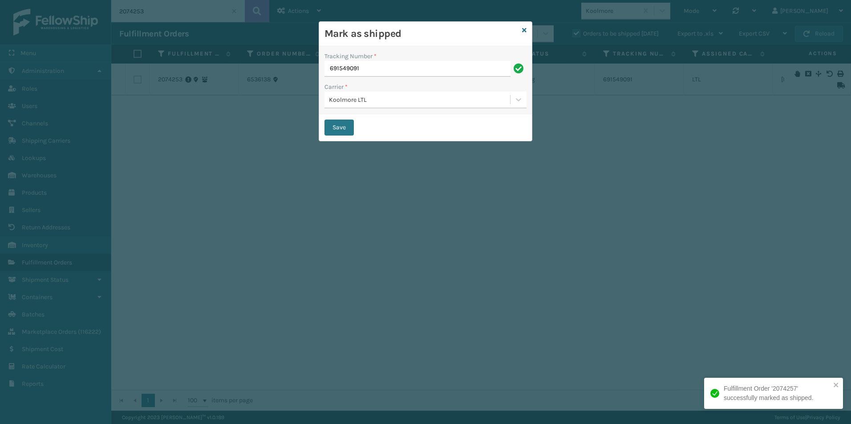
click at [346, 117] on div "Save" at bounding box center [425, 127] width 213 height 27
click at [336, 128] on button "Save" at bounding box center [338, 128] width 29 height 16
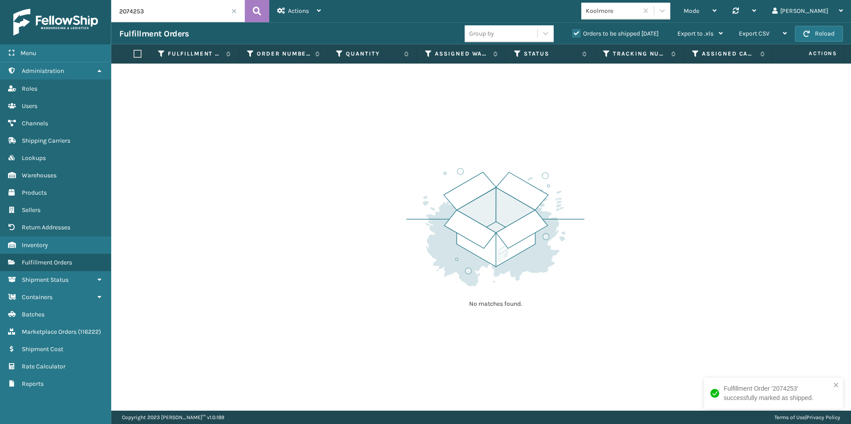
drag, startPoint x: 129, startPoint y: 11, endPoint x: 182, endPoint y: 16, distance: 52.7
click at [182, 16] on input "2074253" at bounding box center [177, 11] width 133 height 22
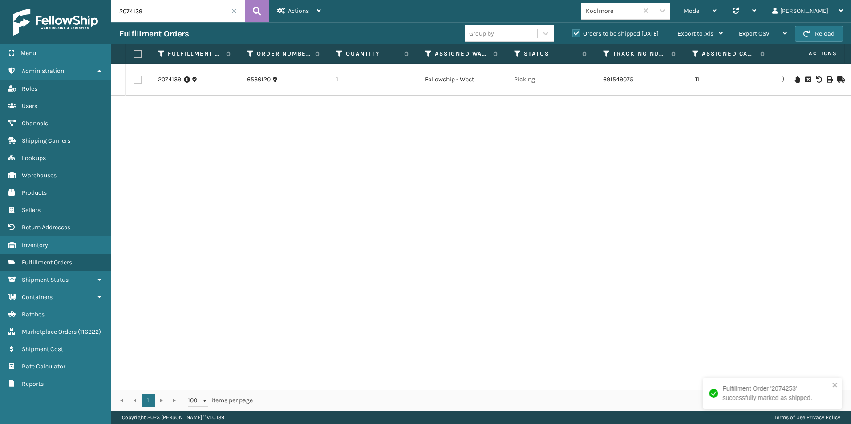
click at [837, 77] on icon at bounding box center [839, 80] width 5 height 6
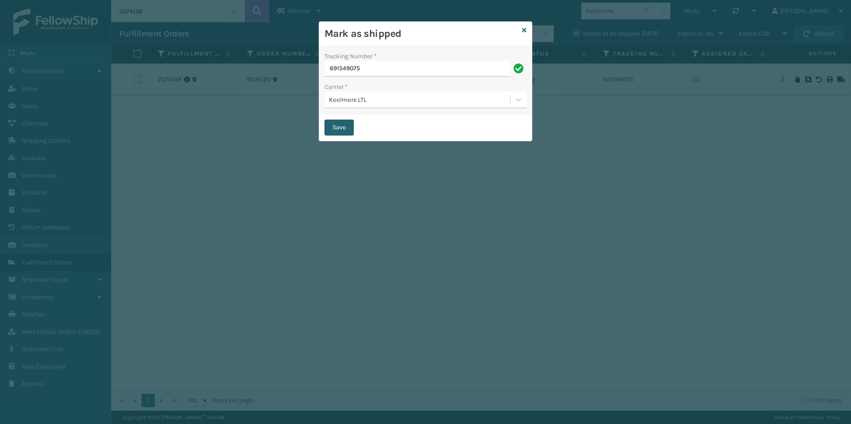
click at [333, 129] on button "Save" at bounding box center [338, 128] width 29 height 16
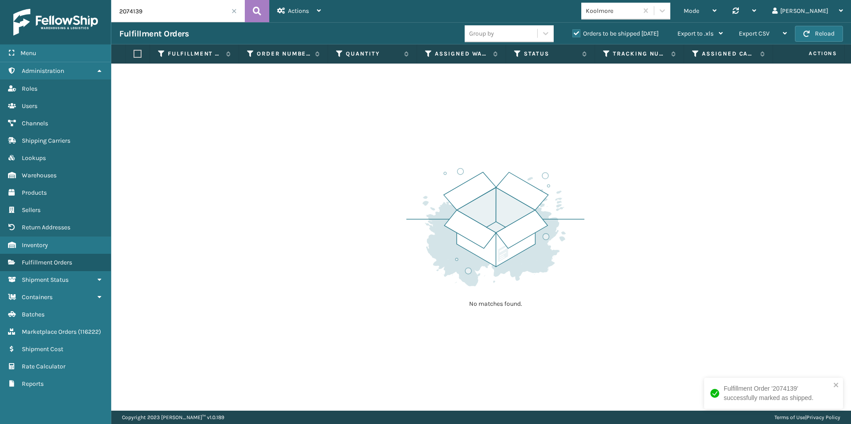
drag, startPoint x: 125, startPoint y: 11, endPoint x: 167, endPoint y: 12, distance: 41.8
click at [167, 12] on input "2074139" at bounding box center [177, 11] width 133 height 22
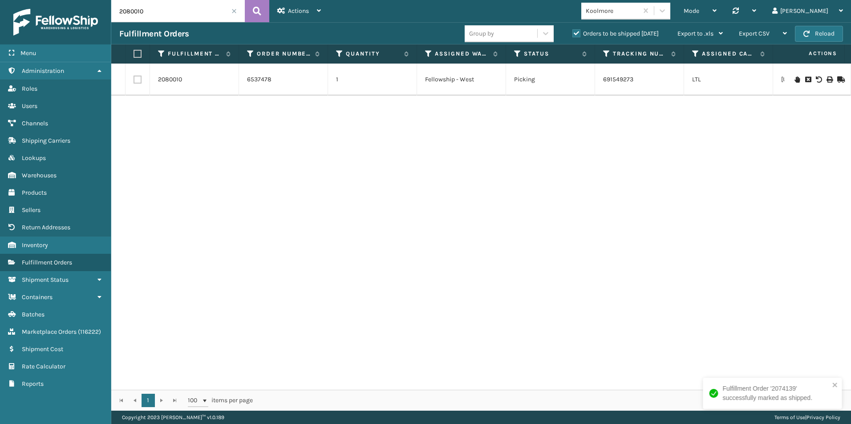
click at [794, 81] on icon at bounding box center [796, 80] width 5 height 6
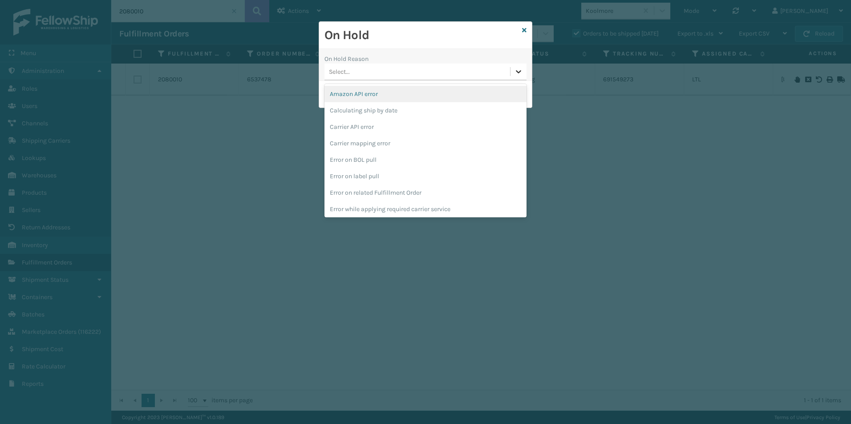
click at [518, 72] on icon at bounding box center [518, 71] width 9 height 9
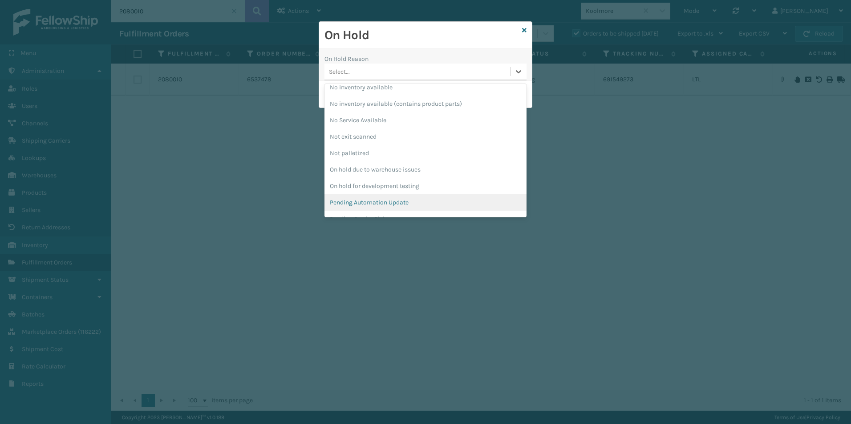
scroll to position [222, 0]
click at [362, 199] on div "Pending Carrier Pickup" at bounding box center [425, 201] width 202 height 16
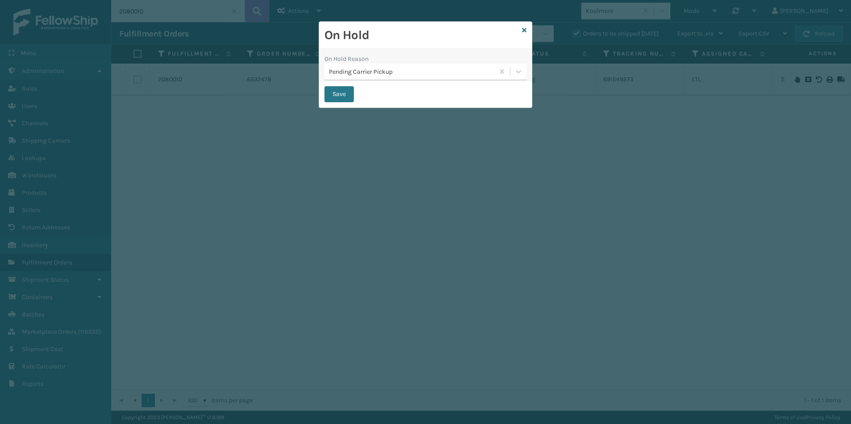
drag, startPoint x: 336, startPoint y: 92, endPoint x: 261, endPoint y: 15, distance: 107.3
click at [336, 89] on button "Save" at bounding box center [338, 94] width 29 height 16
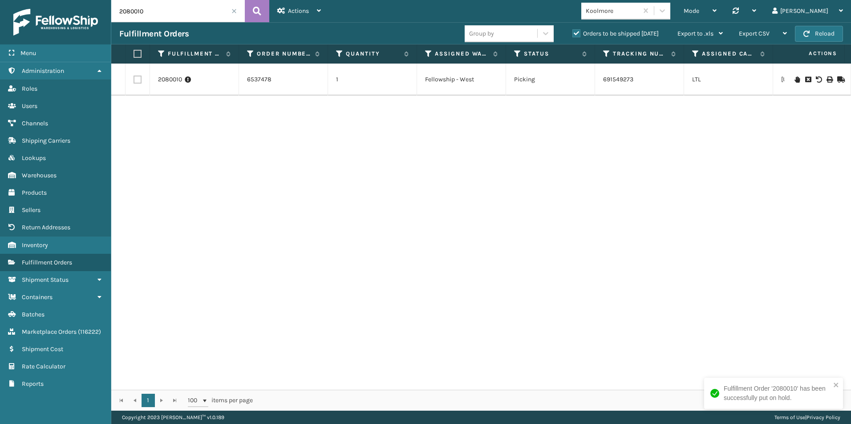
drag, startPoint x: 126, startPoint y: 12, endPoint x: 164, endPoint y: 13, distance: 38.3
click at [164, 13] on input "2080010" at bounding box center [177, 11] width 133 height 22
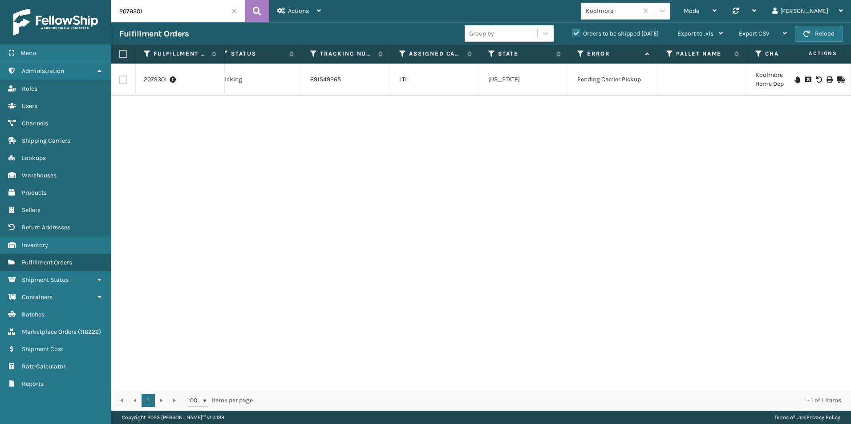
scroll to position [0, 317]
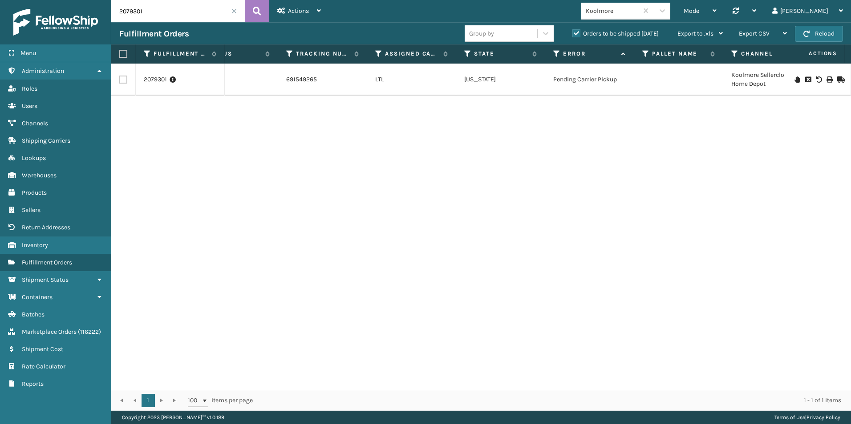
drag, startPoint x: 129, startPoint y: 14, endPoint x: 154, endPoint y: 15, distance: 25.0
click at [154, 15] on input "2079301" at bounding box center [177, 11] width 133 height 22
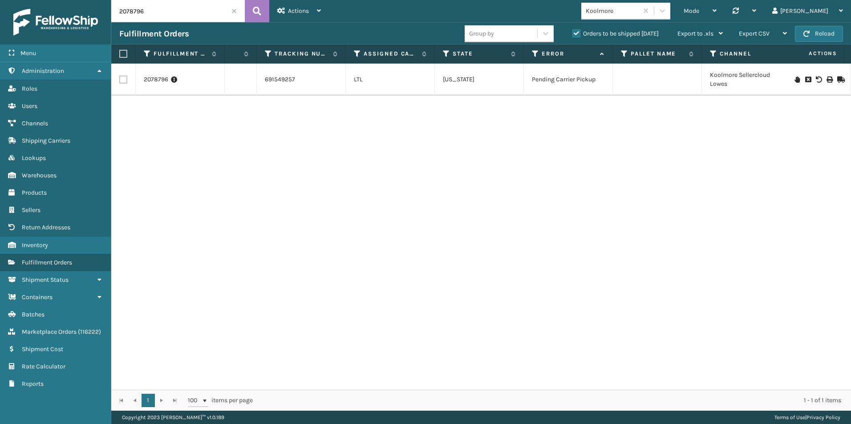
drag, startPoint x: 129, startPoint y: 12, endPoint x: 187, endPoint y: 13, distance: 58.8
click at [187, 13] on input "2078796" at bounding box center [177, 11] width 133 height 22
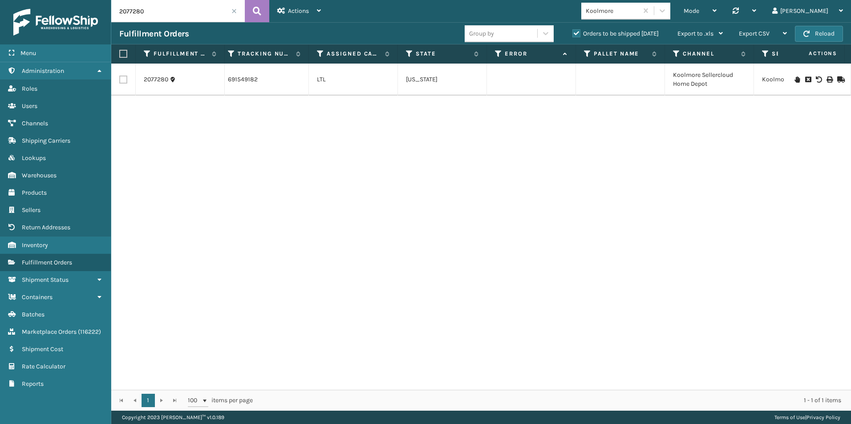
scroll to position [0, 371]
click at [794, 77] on icon at bounding box center [796, 80] width 5 height 6
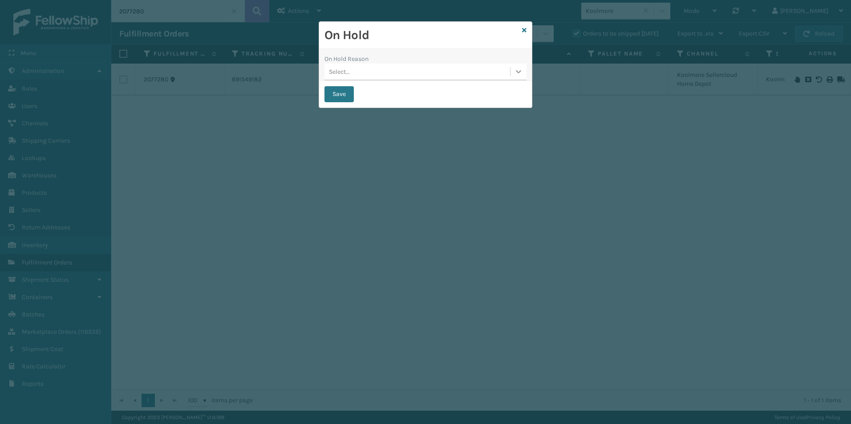
click at [516, 69] on icon at bounding box center [518, 71] width 9 height 9
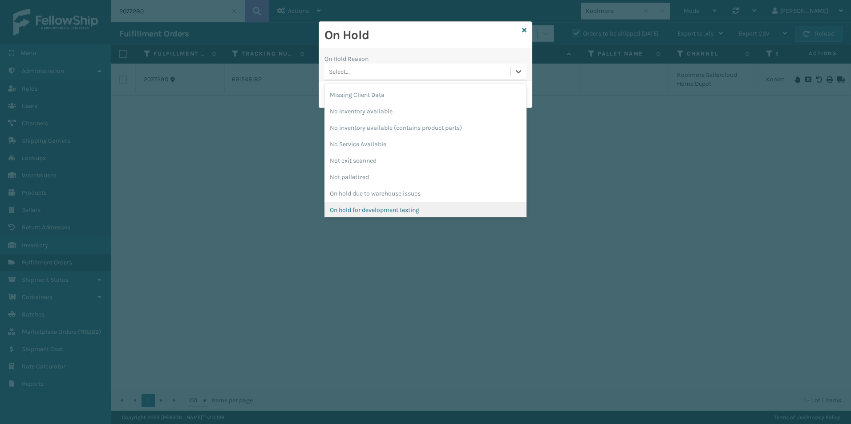
scroll to position [222, 0]
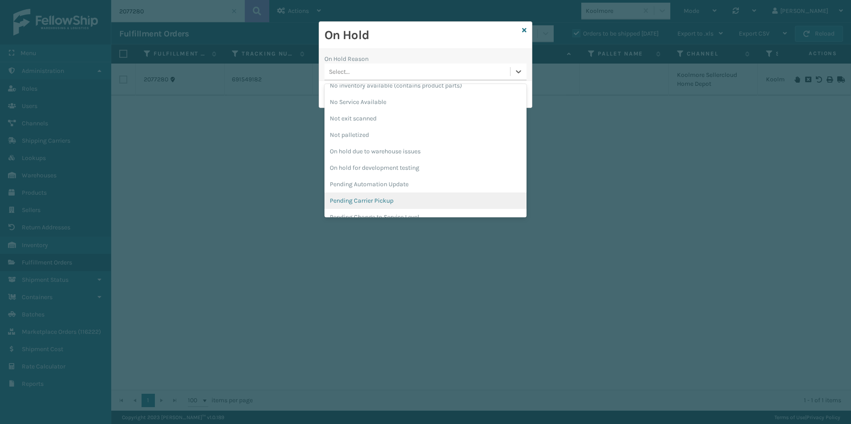
click at [372, 198] on div "Pending Carrier Pickup" at bounding box center [425, 201] width 202 height 16
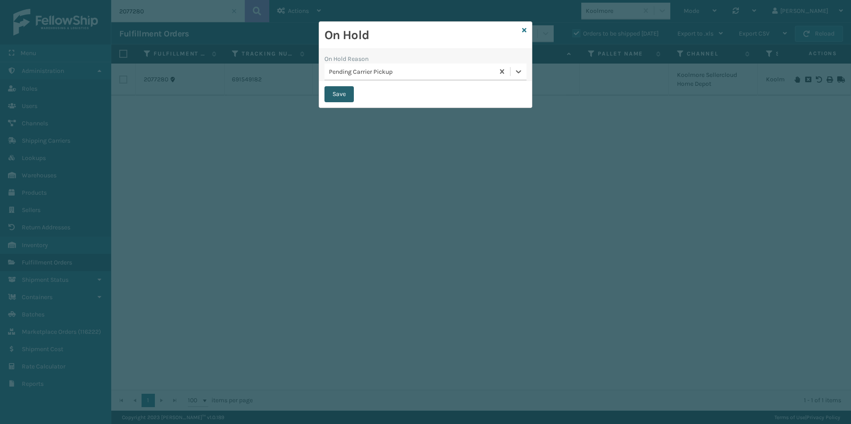
click at [336, 95] on button "Save" at bounding box center [338, 94] width 29 height 16
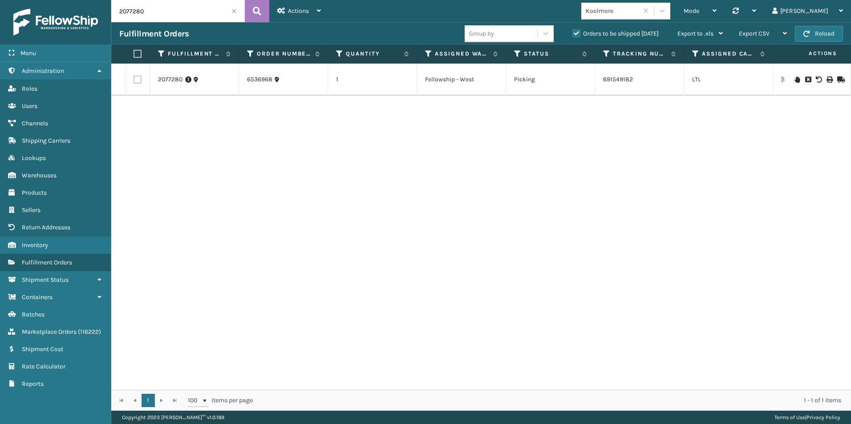
drag, startPoint x: 130, startPoint y: 10, endPoint x: 157, endPoint y: 11, distance: 27.2
click at [157, 11] on input "2077280" at bounding box center [177, 11] width 133 height 22
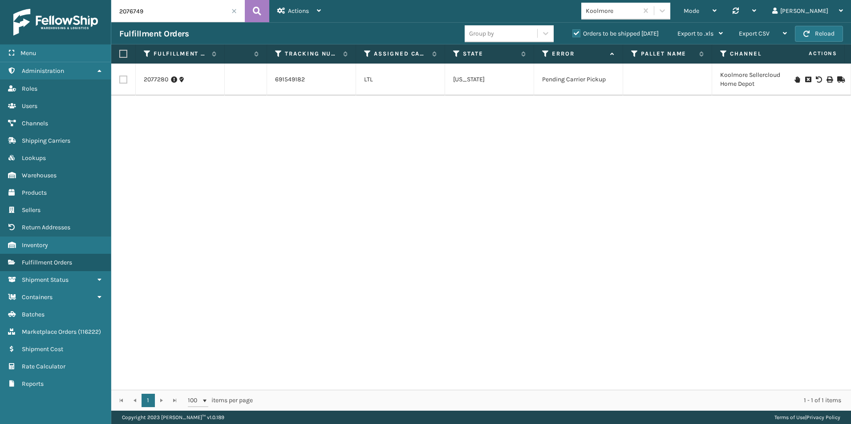
scroll to position [0, 0]
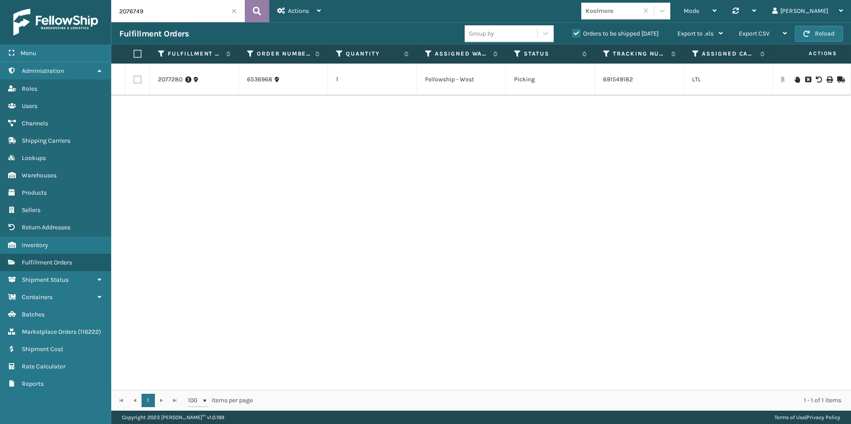
click at [263, 14] on button at bounding box center [257, 11] width 24 height 22
click at [794, 78] on icon at bounding box center [796, 80] width 5 height 6
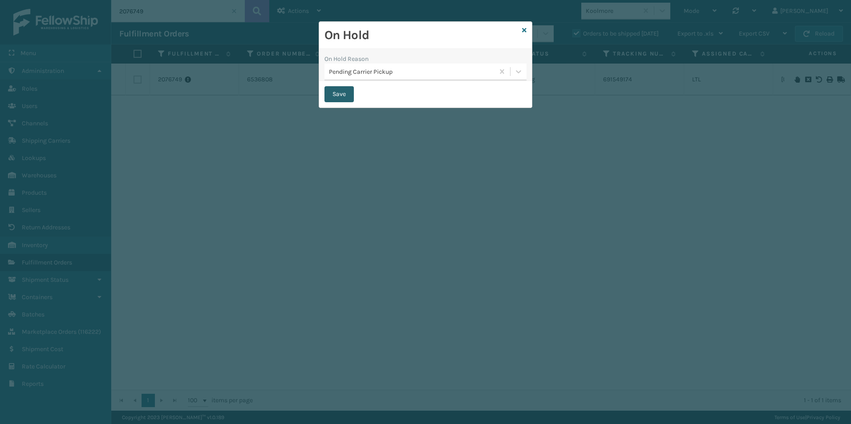
click at [341, 96] on button "Save" at bounding box center [338, 94] width 29 height 16
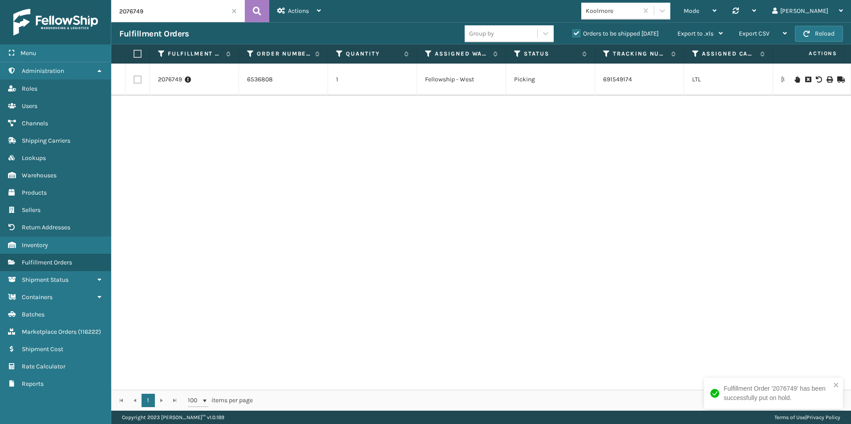
drag, startPoint x: 132, startPoint y: 12, endPoint x: 174, endPoint y: 18, distance: 43.0
click at [179, 14] on input "2076749" at bounding box center [177, 11] width 133 height 22
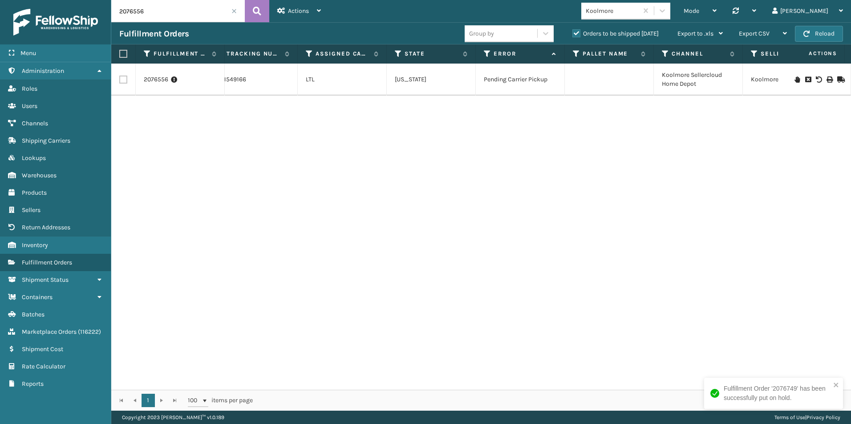
scroll to position [0, 413]
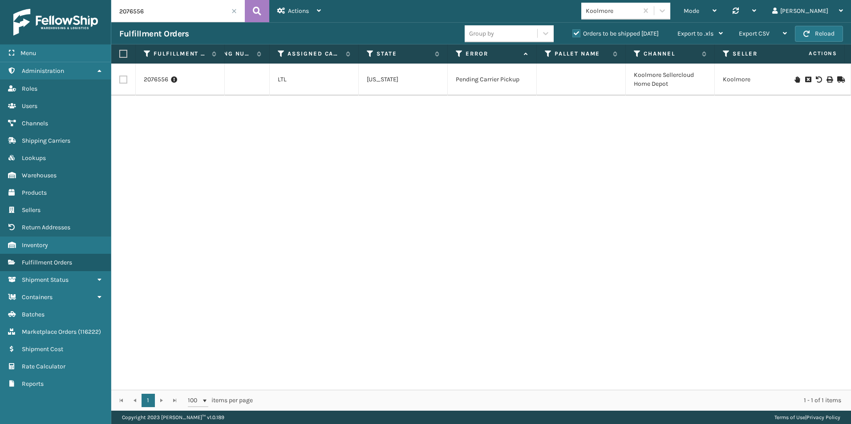
drag, startPoint x: 133, startPoint y: 11, endPoint x: 160, endPoint y: 13, distance: 26.8
click at [160, 13] on input "2076556" at bounding box center [177, 11] width 133 height 22
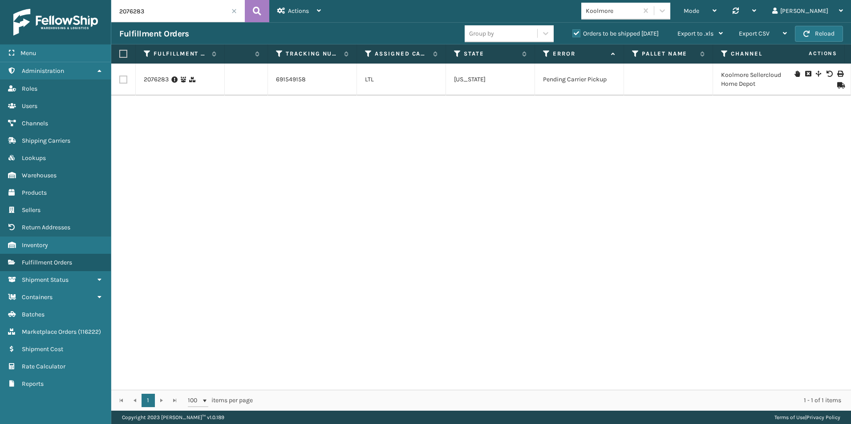
drag, startPoint x: 127, startPoint y: 12, endPoint x: 173, endPoint y: 12, distance: 45.8
click at [173, 12] on input "2076283" at bounding box center [177, 11] width 133 height 22
drag, startPoint x: 132, startPoint y: 12, endPoint x: 165, endPoint y: 14, distance: 33.0
click at [165, 13] on input "2081197" at bounding box center [177, 11] width 133 height 22
type input "2081212"
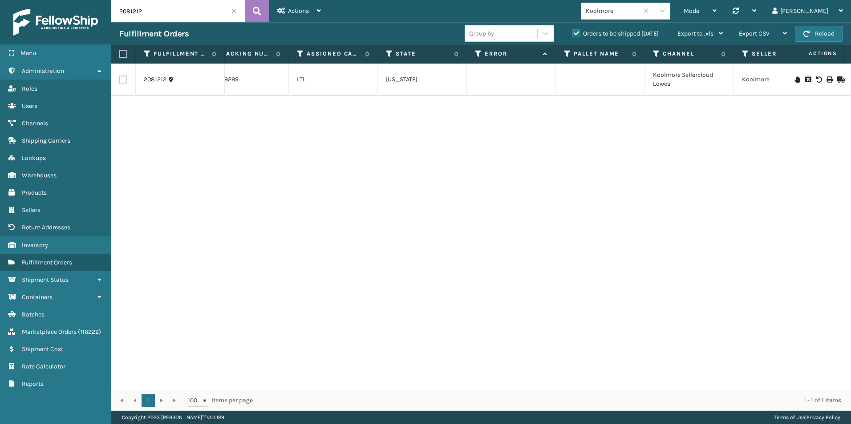
click at [794, 79] on icon at bounding box center [796, 80] width 5 height 6
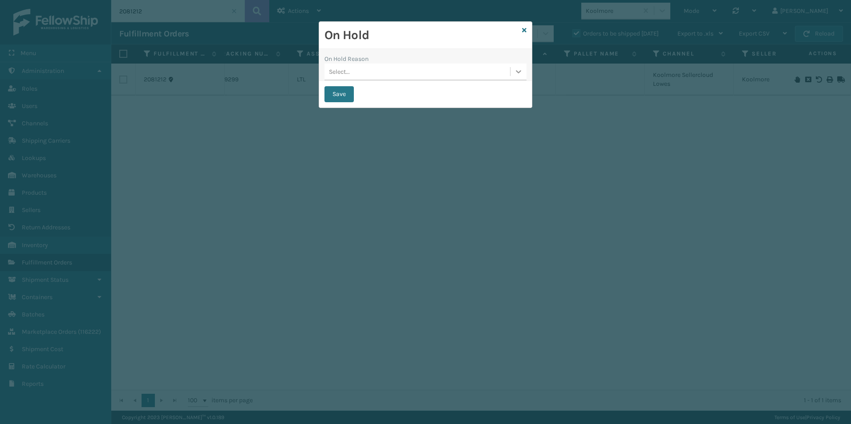
click at [514, 76] on icon at bounding box center [518, 71] width 9 height 9
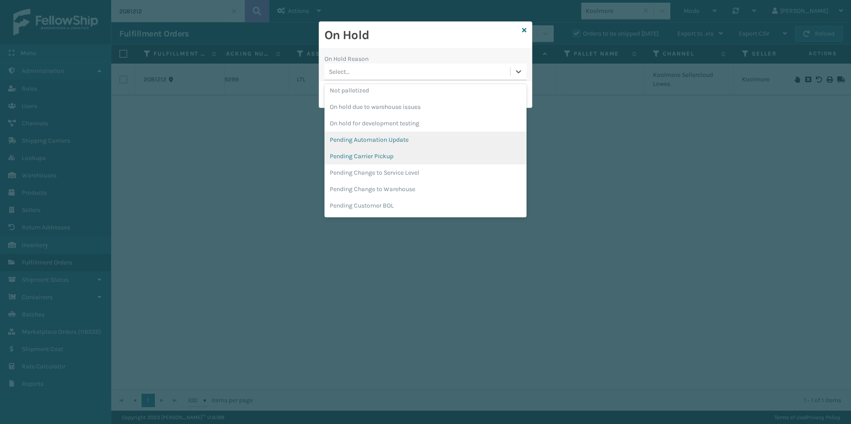
click at [365, 147] on div "Pending Automation Update" at bounding box center [425, 140] width 202 height 16
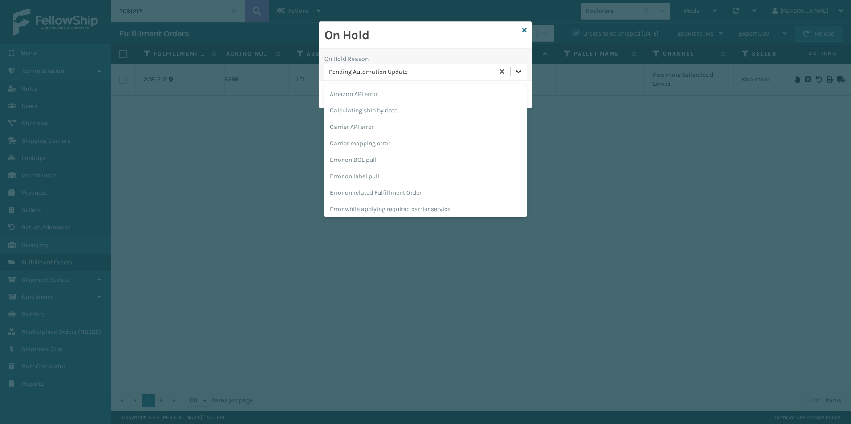
click at [521, 70] on icon at bounding box center [518, 71] width 9 height 9
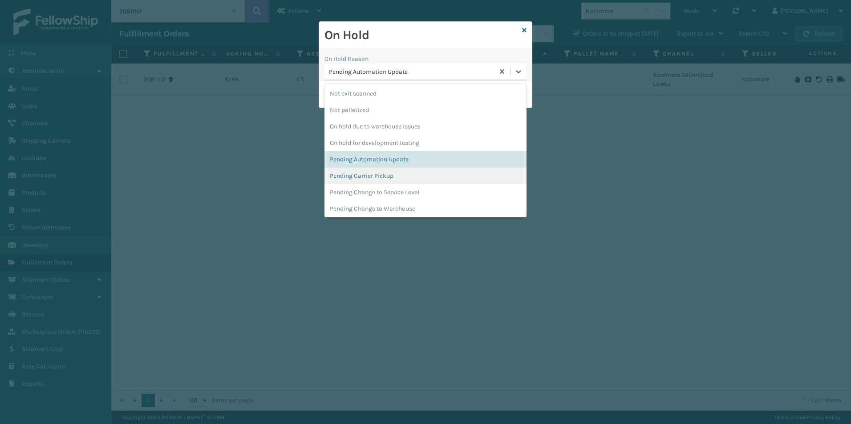
click at [377, 179] on div "Pending Carrier Pickup" at bounding box center [425, 176] width 202 height 16
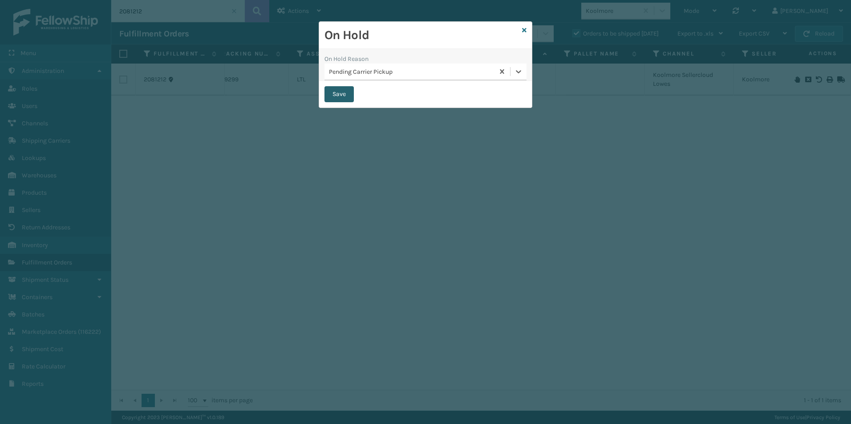
click at [340, 93] on button "Save" at bounding box center [338, 94] width 29 height 16
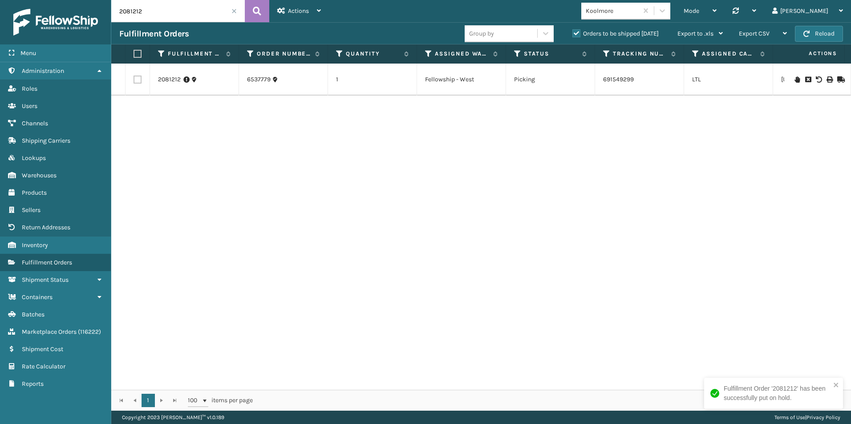
click at [234, 10] on span at bounding box center [233, 10] width 5 height 5
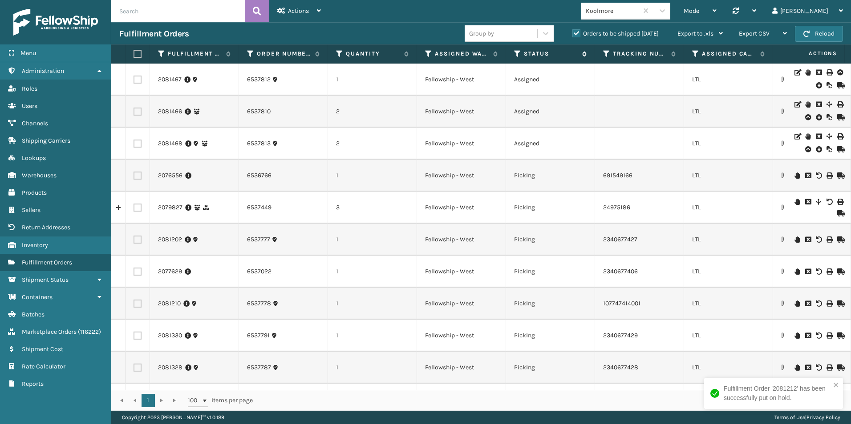
click at [517, 51] on icon at bounding box center [517, 54] width 7 height 8
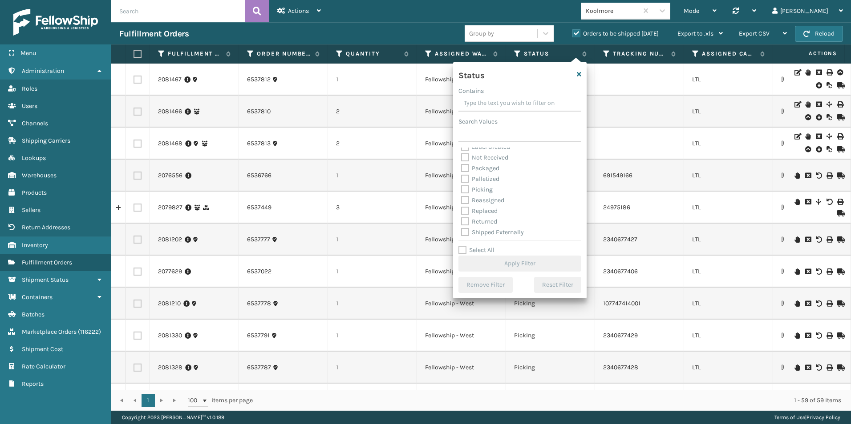
scroll to position [50, 0]
click at [466, 186] on label "Picking" at bounding box center [477, 189] width 32 height 8
click at [461, 186] on input "Picking" at bounding box center [461, 186] width 0 height 6
checkbox input "true"
click at [513, 261] on button "Apply Filter" at bounding box center [519, 264] width 123 height 16
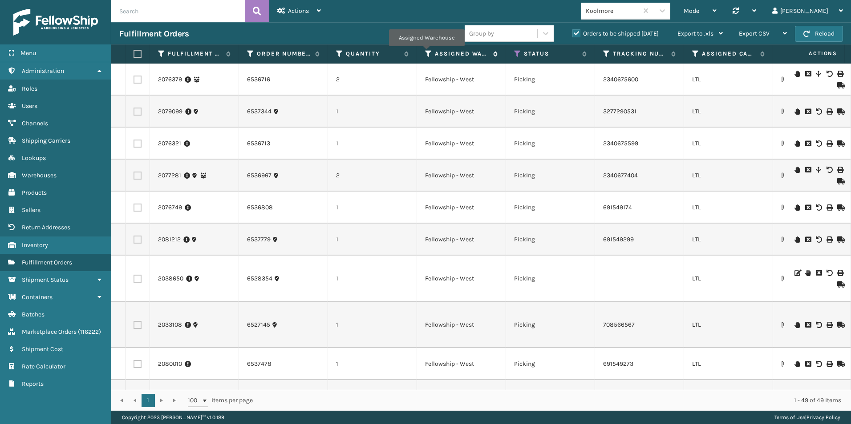
click at [426, 53] on icon at bounding box center [428, 54] width 7 height 8
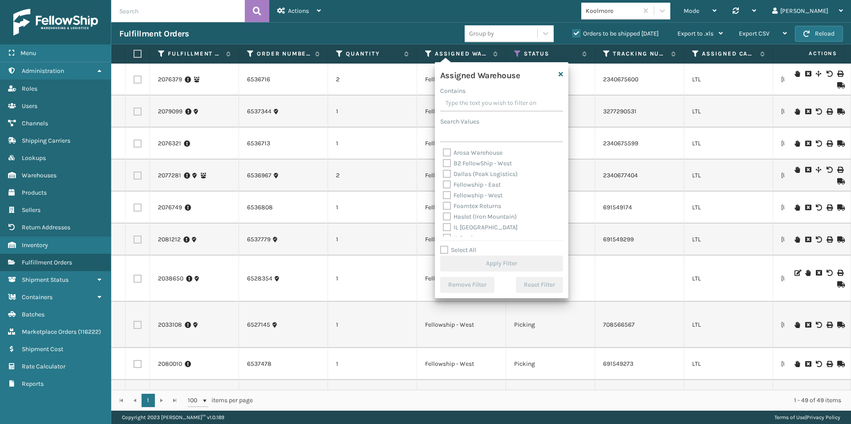
click at [447, 194] on label "Fellowship - West" at bounding box center [473, 196] width 60 height 8
click at [443, 194] on input "Fellowship - West" at bounding box center [443, 193] width 0 height 6
checkbox input "true"
click at [501, 262] on button "Apply Filter" at bounding box center [501, 264] width 123 height 16
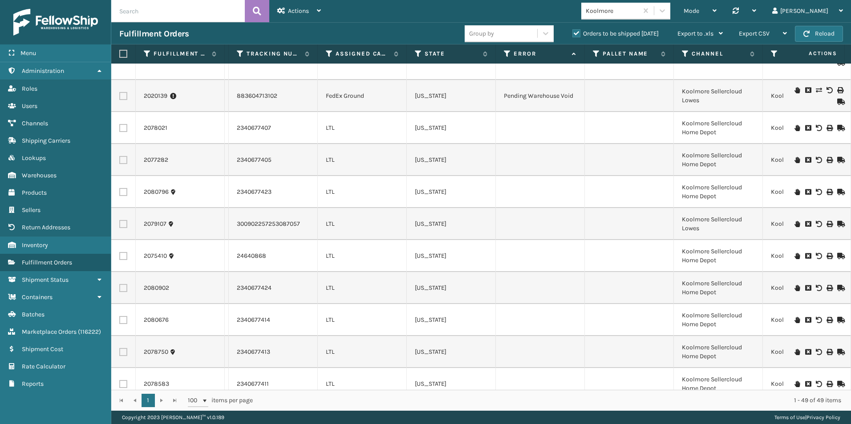
scroll to position [1307, 366]
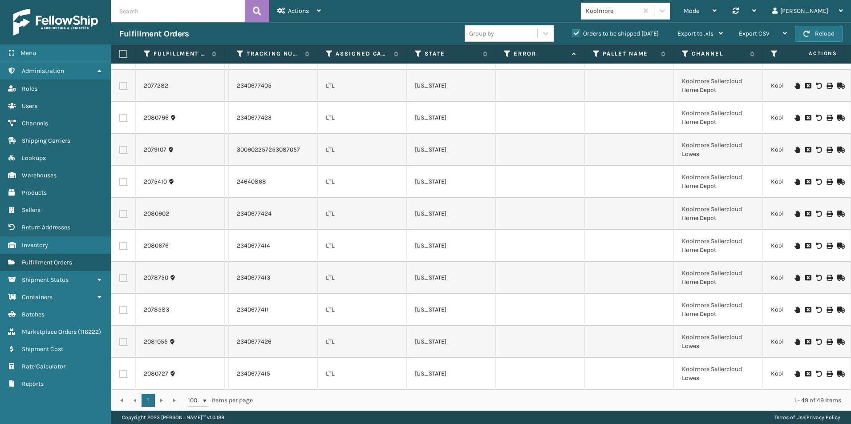
click at [131, 14] on input "text" at bounding box center [177, 11] width 133 height 22
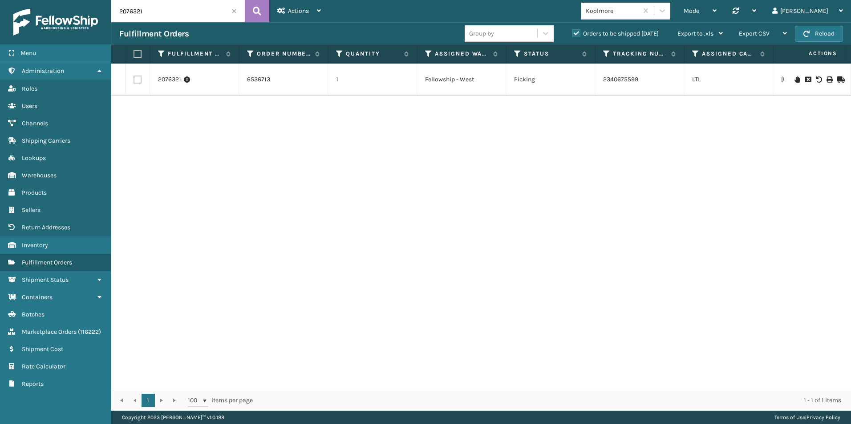
click at [837, 81] on icon at bounding box center [839, 80] width 5 height 6
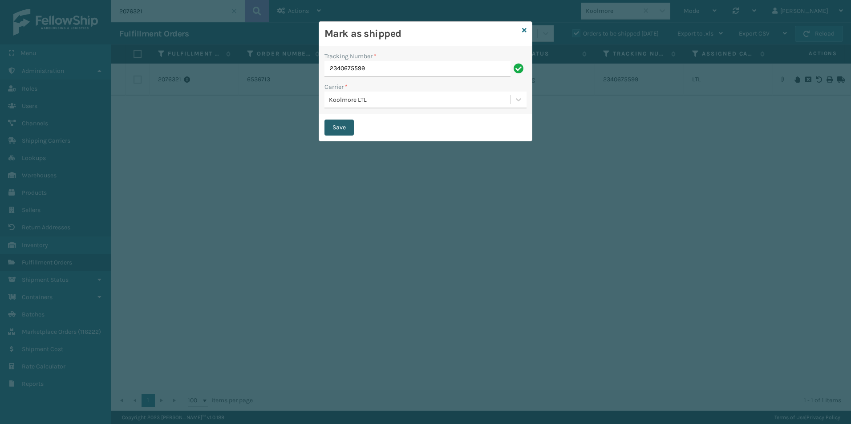
click at [343, 122] on button "Save" at bounding box center [338, 128] width 29 height 16
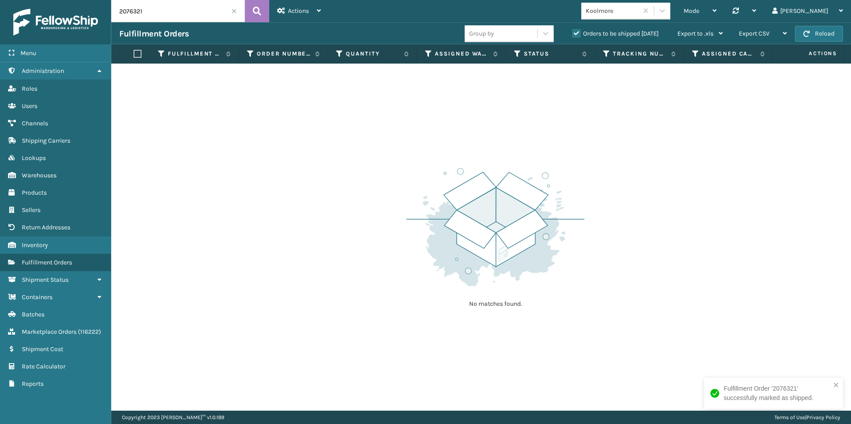
drag, startPoint x: 131, startPoint y: 14, endPoint x: 160, endPoint y: 12, distance: 29.0
click at [160, 12] on input "2076321" at bounding box center [177, 11] width 133 height 22
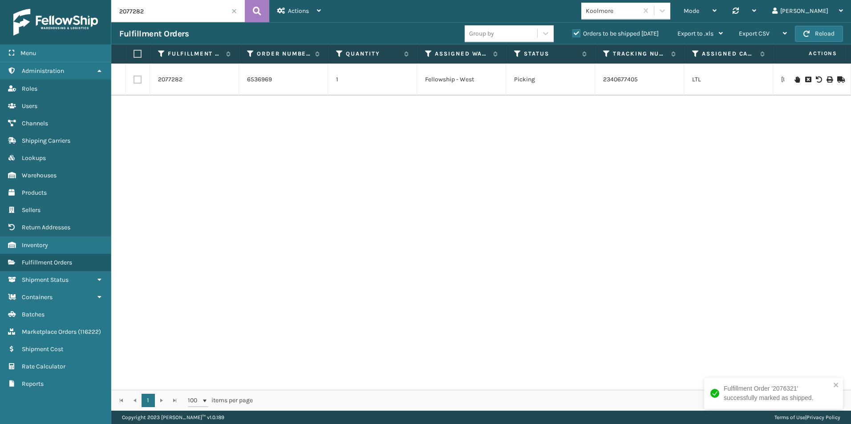
click at [837, 79] on icon at bounding box center [839, 80] width 5 height 6
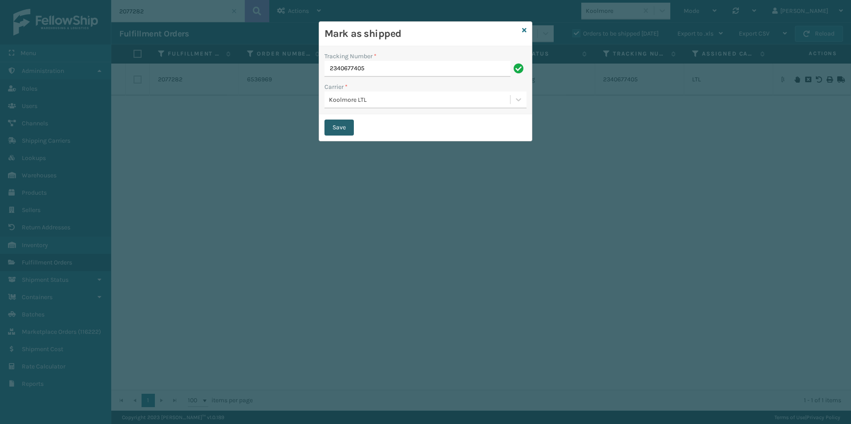
click at [332, 128] on button "Save" at bounding box center [338, 128] width 29 height 16
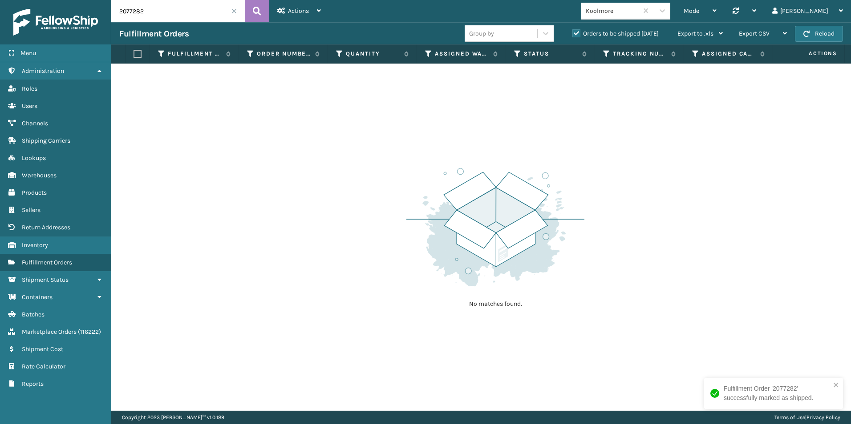
drag, startPoint x: 151, startPoint y: 12, endPoint x: 149, endPoint y: 24, distance: 12.7
click at [156, 13] on input "2077282" at bounding box center [177, 11] width 133 height 22
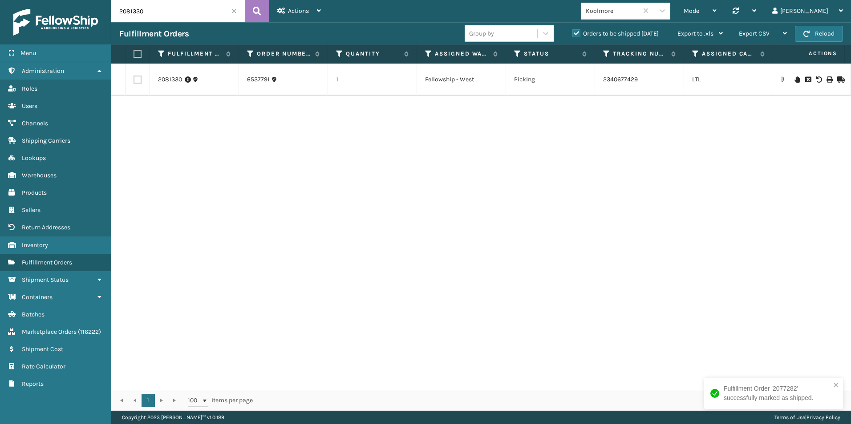
click at [837, 77] on icon at bounding box center [839, 80] width 5 height 6
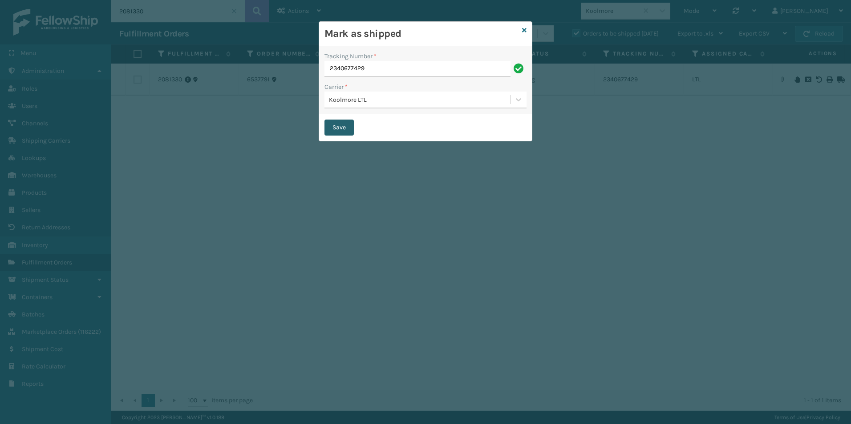
click at [339, 129] on button "Save" at bounding box center [338, 128] width 29 height 16
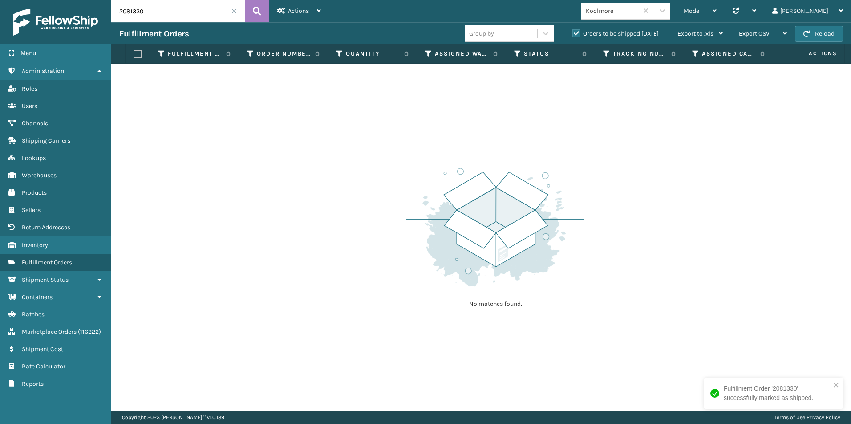
drag, startPoint x: 133, startPoint y: 11, endPoint x: 162, endPoint y: 11, distance: 28.5
click at [162, 11] on input "2081330" at bounding box center [177, 11] width 133 height 22
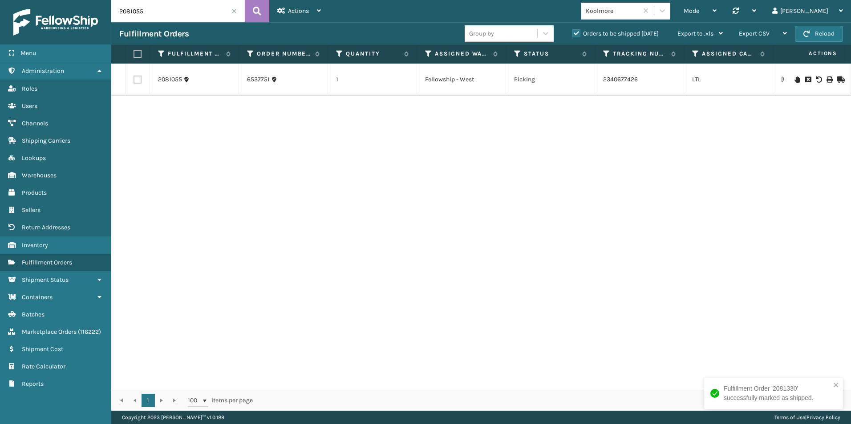
click at [837, 77] on icon at bounding box center [839, 80] width 5 height 6
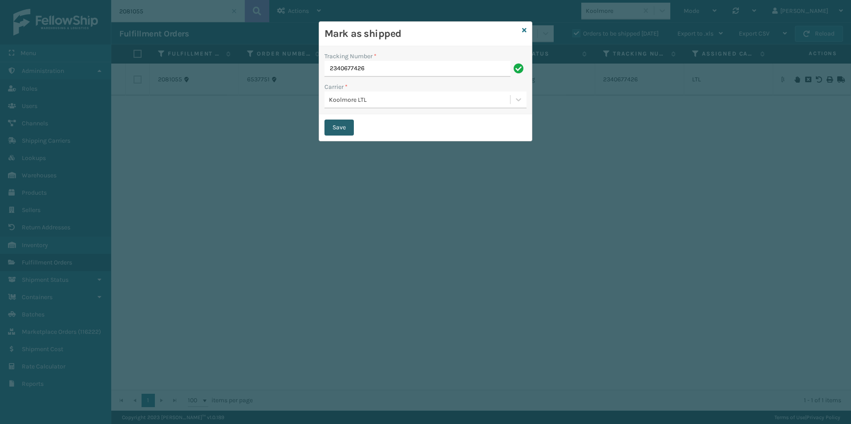
click at [336, 129] on button "Save" at bounding box center [338, 128] width 29 height 16
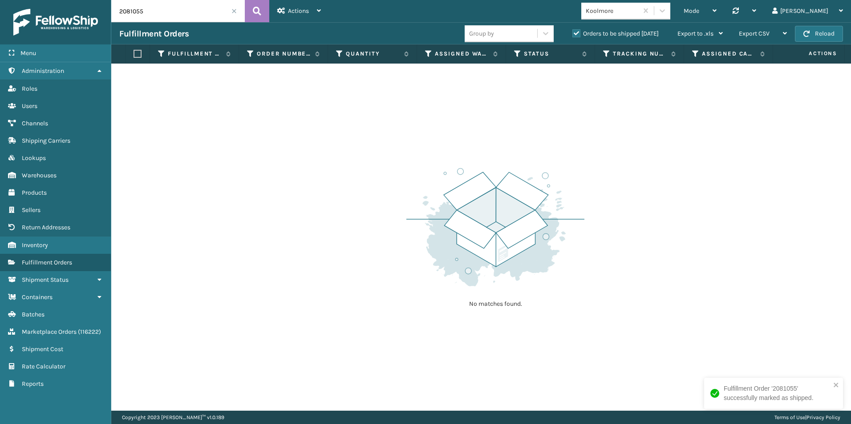
drag, startPoint x: 130, startPoint y: 12, endPoint x: 162, endPoint y: 14, distance: 31.7
click at [163, 13] on input "2081055" at bounding box center [177, 11] width 133 height 22
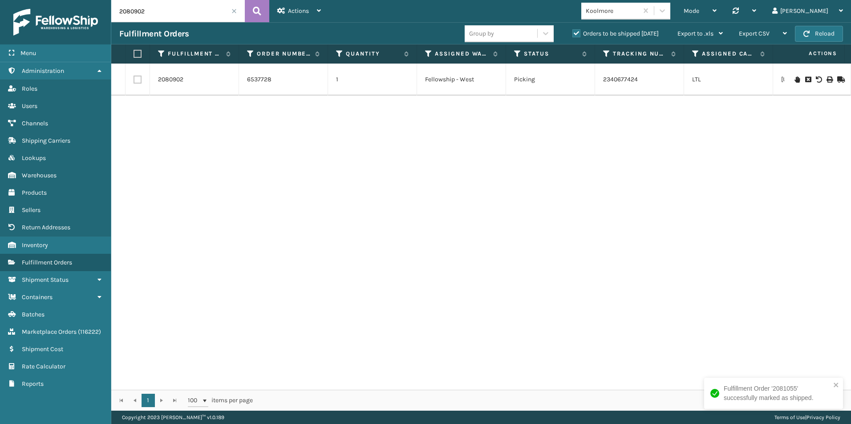
click at [837, 77] on icon at bounding box center [839, 80] width 5 height 6
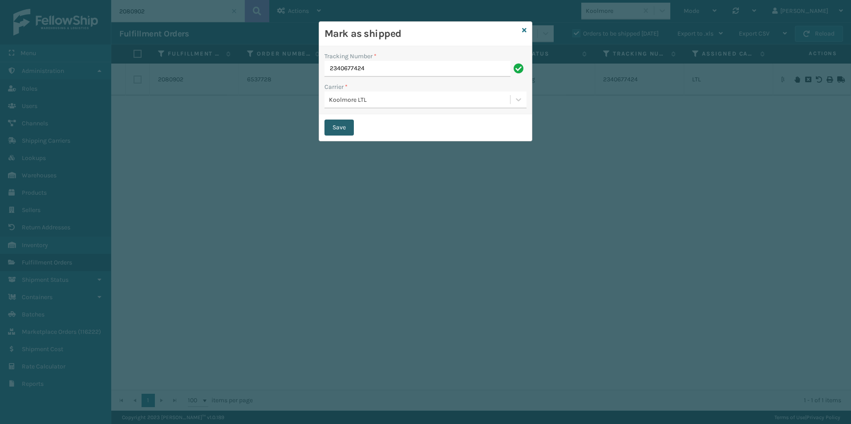
click at [343, 126] on button "Save" at bounding box center [338, 128] width 29 height 16
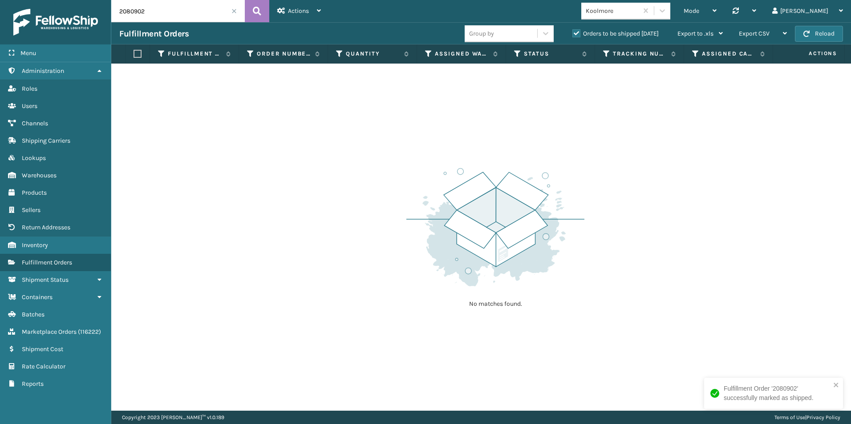
drag, startPoint x: 129, startPoint y: 12, endPoint x: 182, endPoint y: 14, distance: 52.1
click at [182, 14] on input "2080902" at bounding box center [177, 11] width 133 height 22
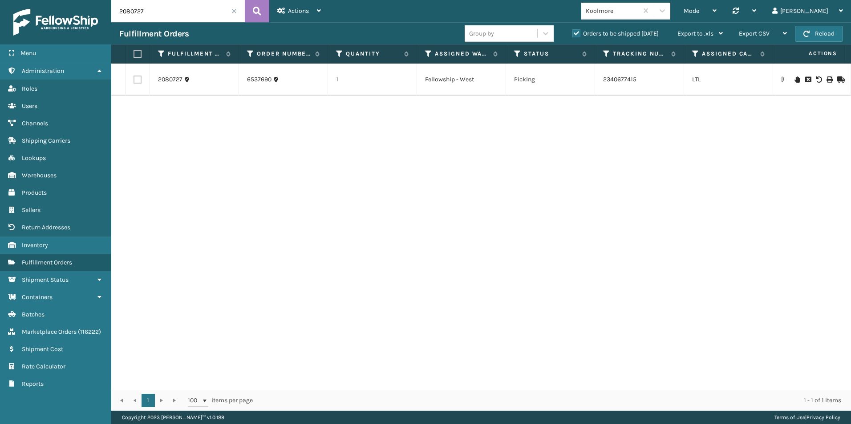
click at [837, 78] on icon at bounding box center [839, 80] width 5 height 6
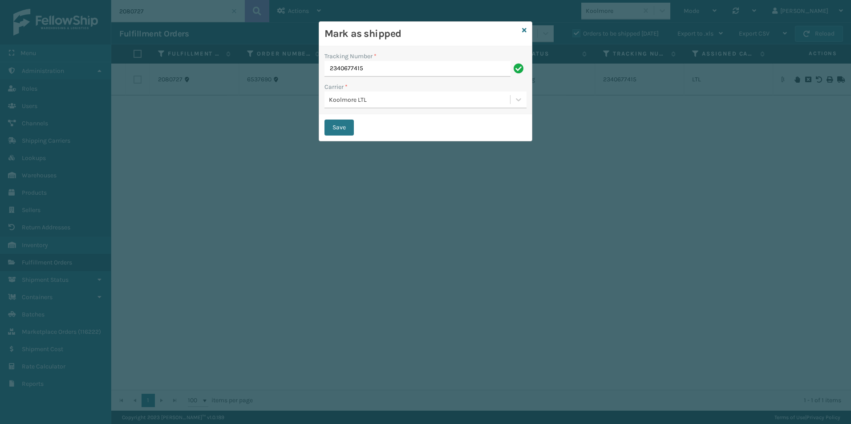
drag, startPoint x: 343, startPoint y: 129, endPoint x: 308, endPoint y: 133, distance: 35.0
click at [341, 129] on button "Save" at bounding box center [338, 128] width 29 height 16
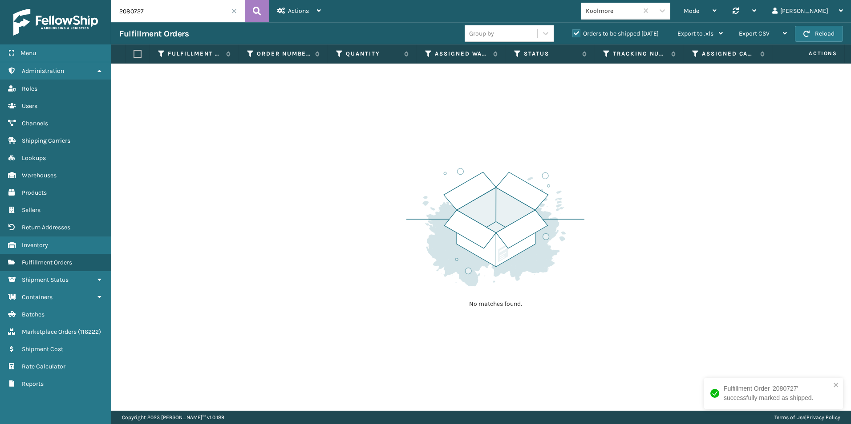
drag, startPoint x: 128, startPoint y: 12, endPoint x: 203, endPoint y: 19, distance: 76.0
click at [179, 13] on input "2080727" at bounding box center [177, 11] width 133 height 22
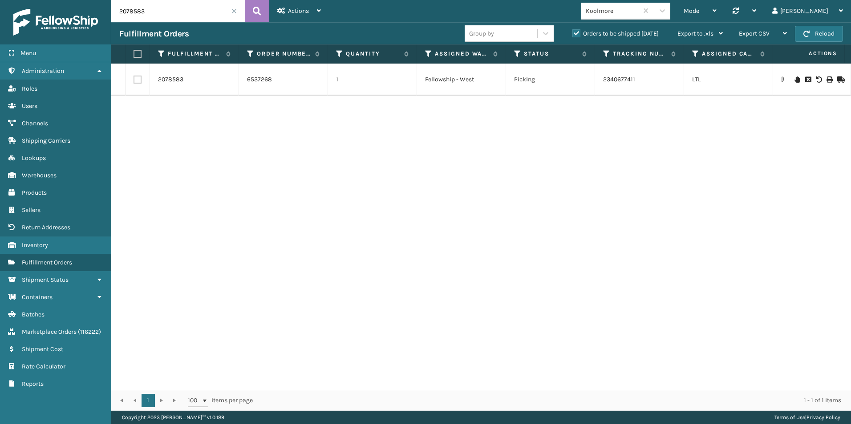
click at [837, 77] on icon at bounding box center [839, 80] width 5 height 6
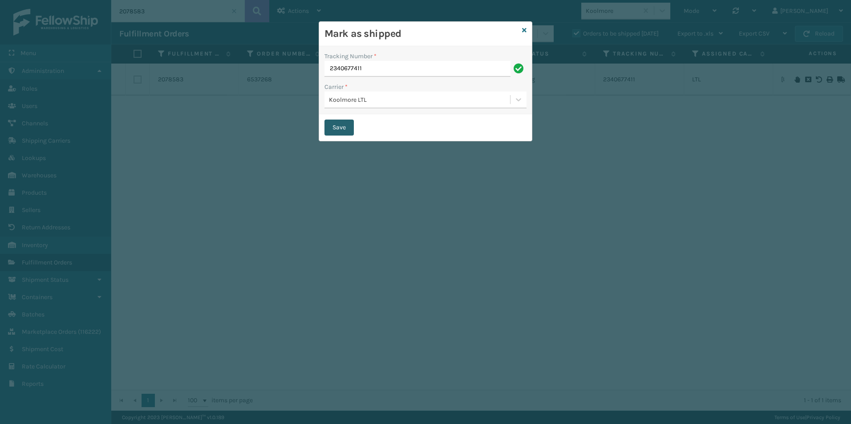
click at [345, 123] on button "Save" at bounding box center [338, 128] width 29 height 16
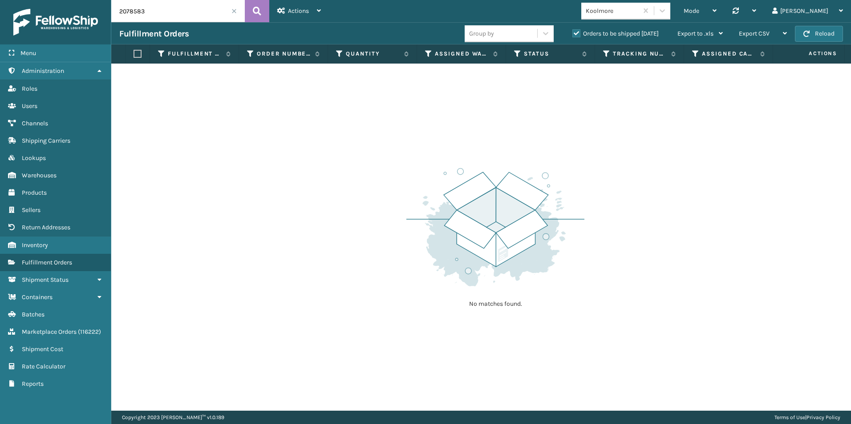
drag, startPoint x: 133, startPoint y: 13, endPoint x: 219, endPoint y: 10, distance: 86.4
click at [217, 10] on input "2078583" at bounding box center [177, 11] width 133 height 22
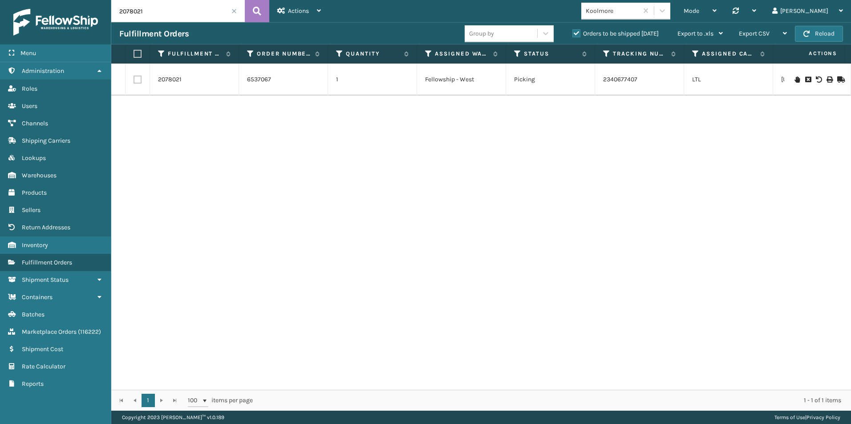
click at [837, 78] on icon at bounding box center [839, 80] width 5 height 6
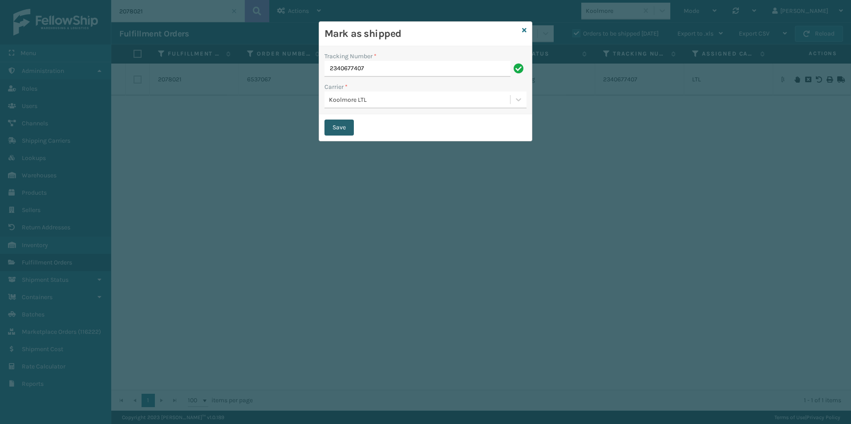
click at [342, 125] on button "Save" at bounding box center [338, 128] width 29 height 16
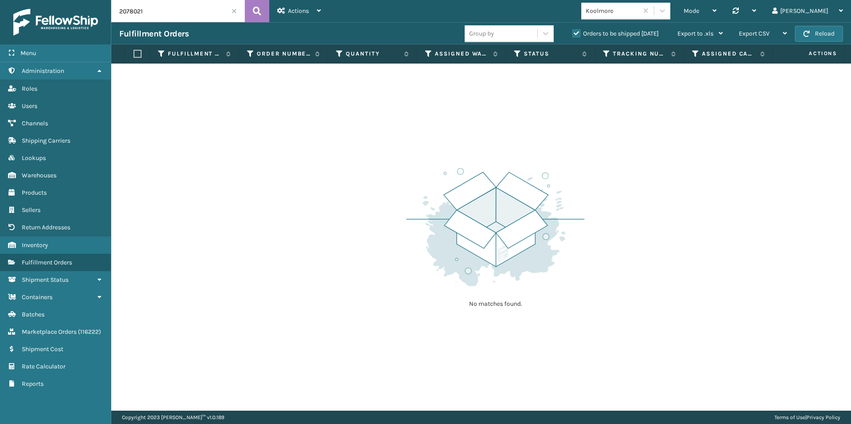
drag, startPoint x: 133, startPoint y: 9, endPoint x: 152, endPoint y: 9, distance: 19.1
click at [152, 9] on input "2078021" at bounding box center [177, 11] width 133 height 22
drag, startPoint x: 127, startPoint y: 8, endPoint x: 155, endPoint y: 16, distance: 28.5
click at [161, 9] on input "2078021" at bounding box center [177, 11] width 133 height 22
click at [147, 12] on input "2078583" at bounding box center [177, 11] width 133 height 22
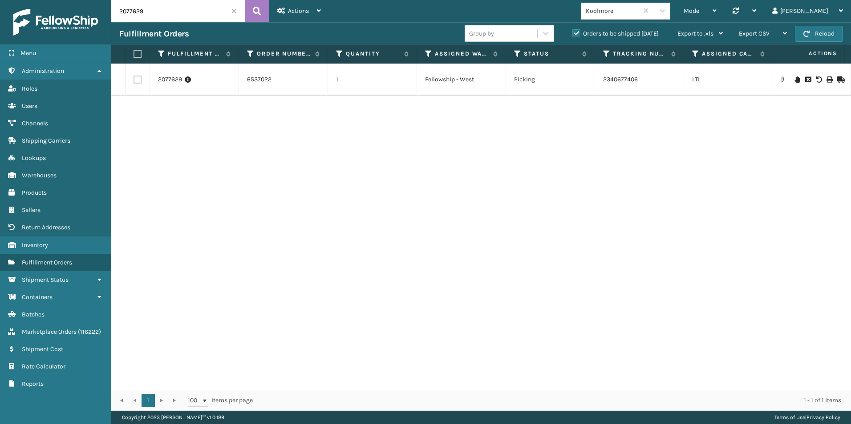
click at [837, 80] on icon at bounding box center [839, 80] width 5 height 6
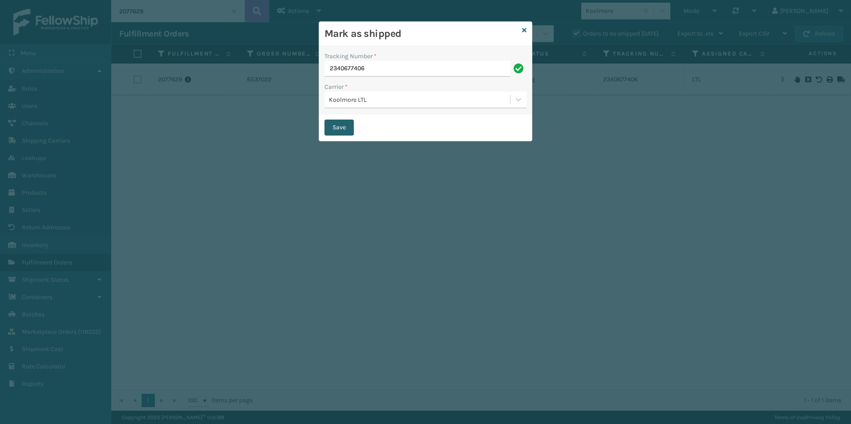
drag, startPoint x: 342, startPoint y: 126, endPoint x: 339, endPoint y: 131, distance: 6.1
click at [342, 126] on button "Save" at bounding box center [338, 128] width 29 height 16
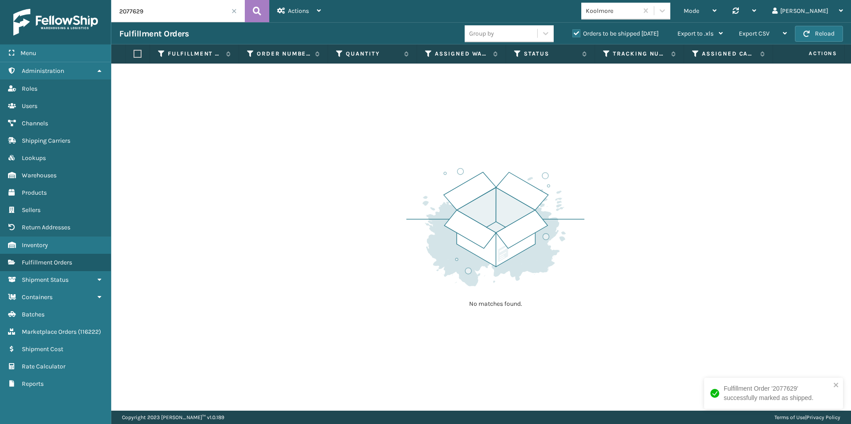
drag, startPoint x: 126, startPoint y: 11, endPoint x: 173, endPoint y: 14, distance: 46.8
click at [173, 14] on input "2077629" at bounding box center [177, 11] width 133 height 22
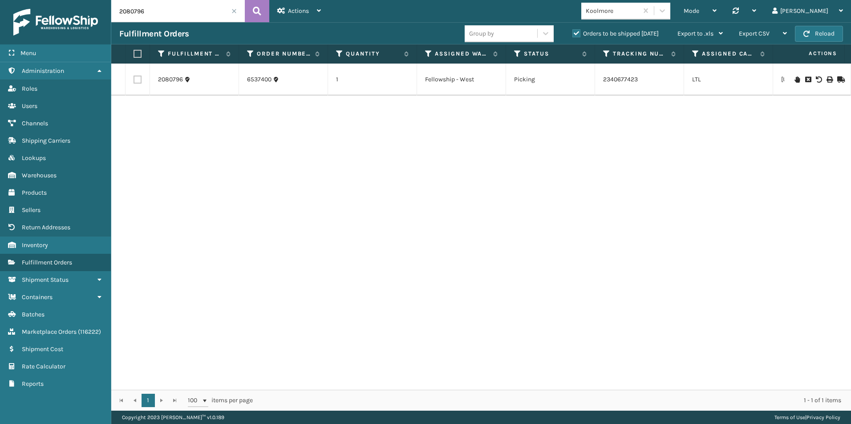
click at [837, 80] on icon at bounding box center [839, 80] width 5 height 6
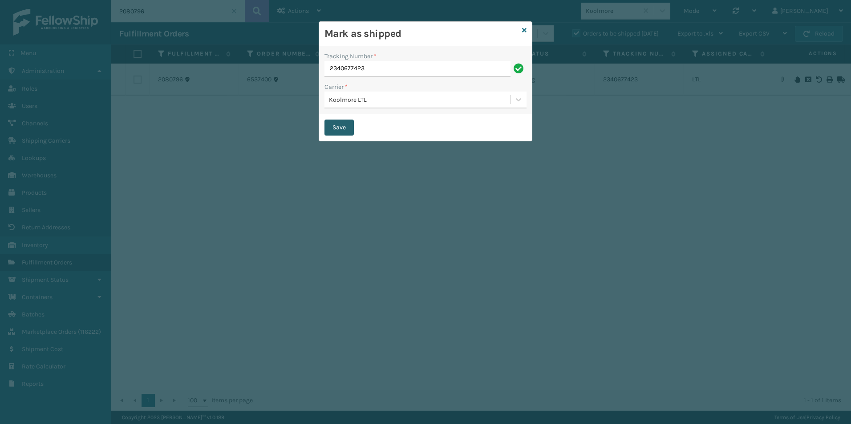
click at [343, 127] on button "Save" at bounding box center [338, 128] width 29 height 16
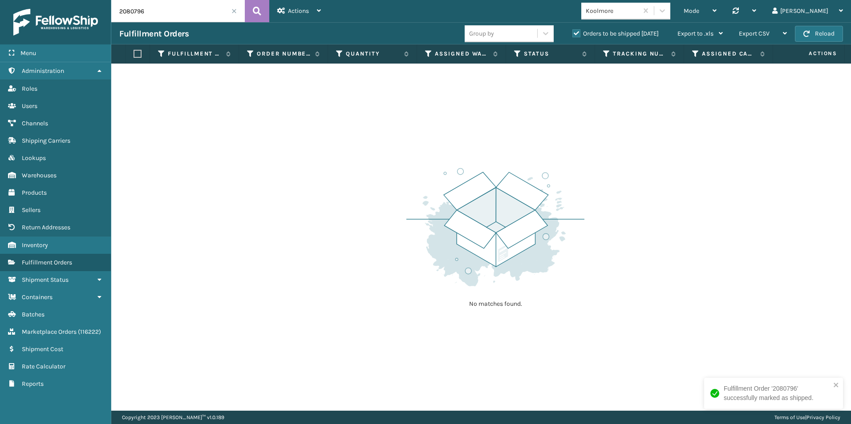
drag, startPoint x: 127, startPoint y: 13, endPoint x: 182, endPoint y: 18, distance: 54.5
click at [166, 13] on input "2080796" at bounding box center [177, 11] width 133 height 22
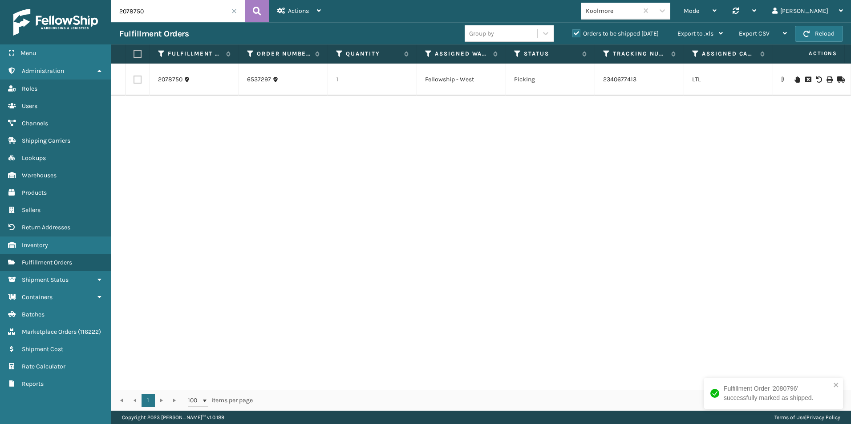
click at [837, 78] on icon at bounding box center [839, 80] width 5 height 6
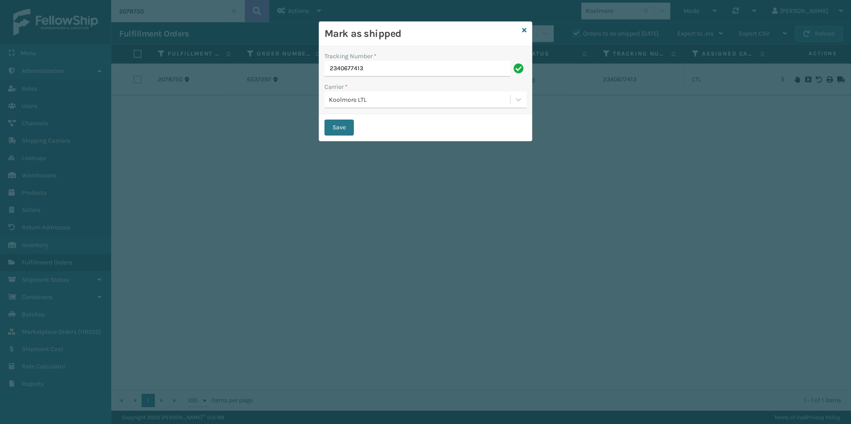
drag, startPoint x: 334, startPoint y: 130, endPoint x: 165, endPoint y: 141, distance: 169.4
click at [333, 129] on button "Save" at bounding box center [338, 128] width 29 height 16
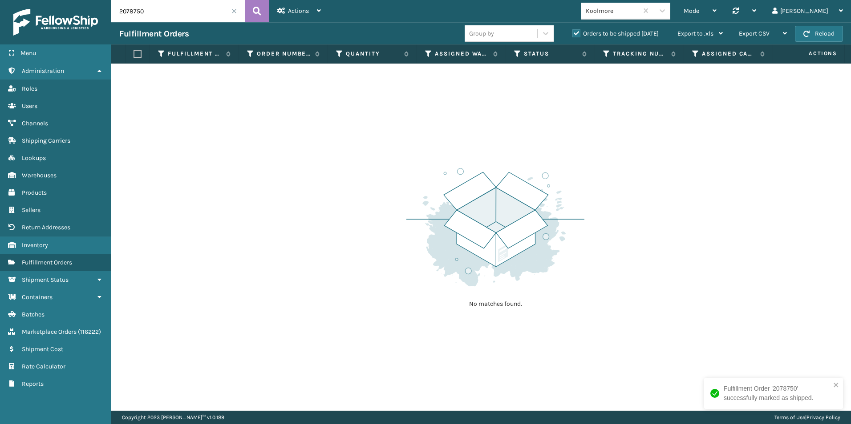
drag, startPoint x: 127, startPoint y: 11, endPoint x: 162, endPoint y: 12, distance: 35.2
click at [165, 11] on input "2078750" at bounding box center [177, 11] width 133 height 22
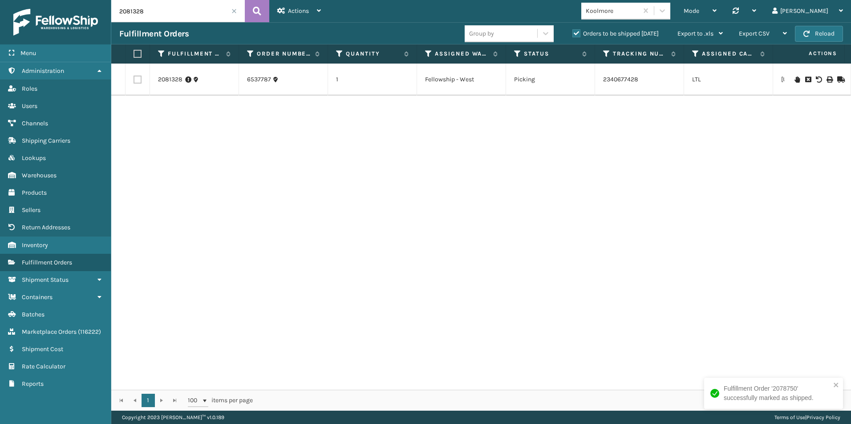
click at [837, 79] on icon at bounding box center [839, 80] width 5 height 6
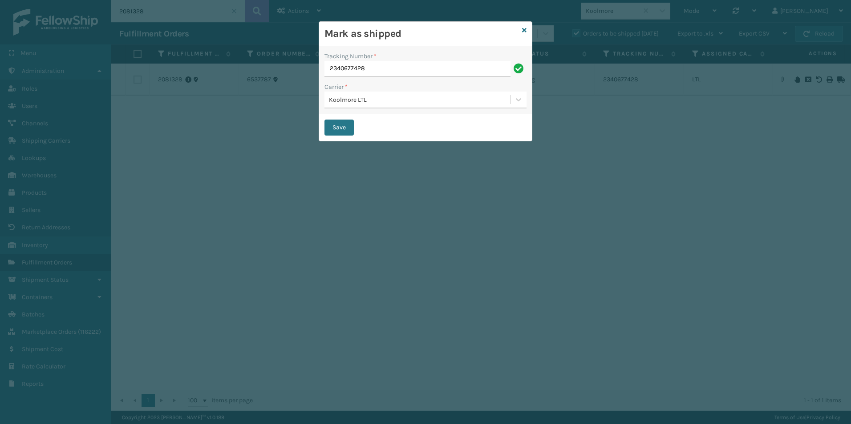
drag, startPoint x: 346, startPoint y: 124, endPoint x: 330, endPoint y: 109, distance: 22.3
click at [344, 122] on button "Save" at bounding box center [338, 128] width 29 height 16
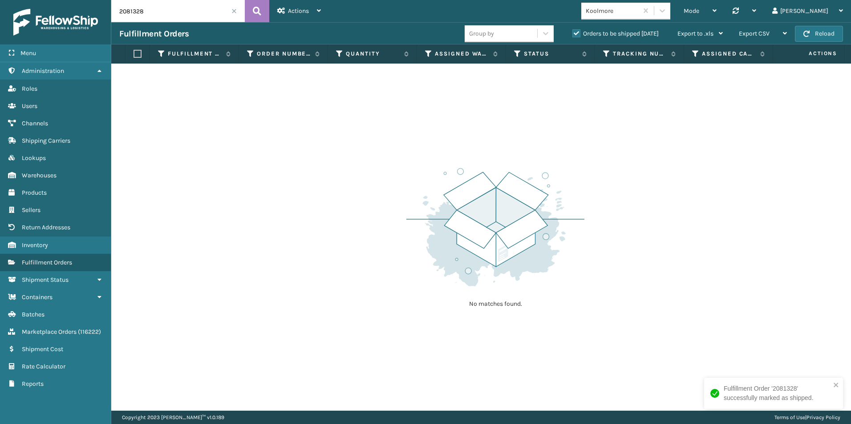
drag, startPoint x: 133, startPoint y: 14, endPoint x: 184, endPoint y: 16, distance: 51.2
click at [182, 16] on input "2081328" at bounding box center [177, 11] width 133 height 22
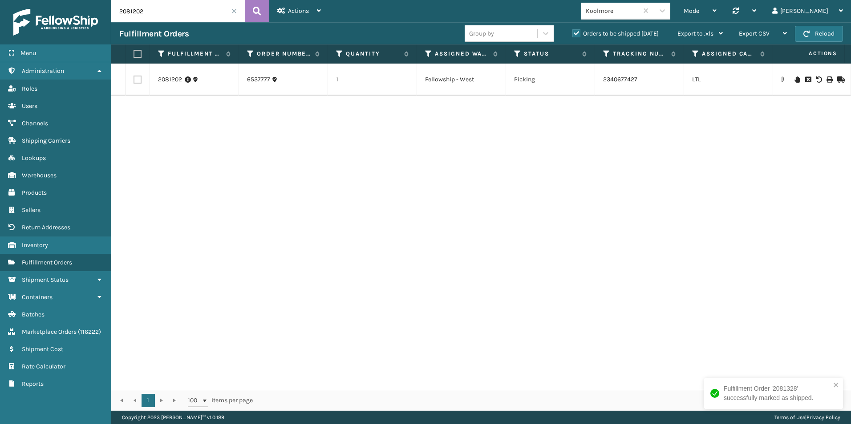
click at [837, 82] on icon at bounding box center [839, 80] width 5 height 6
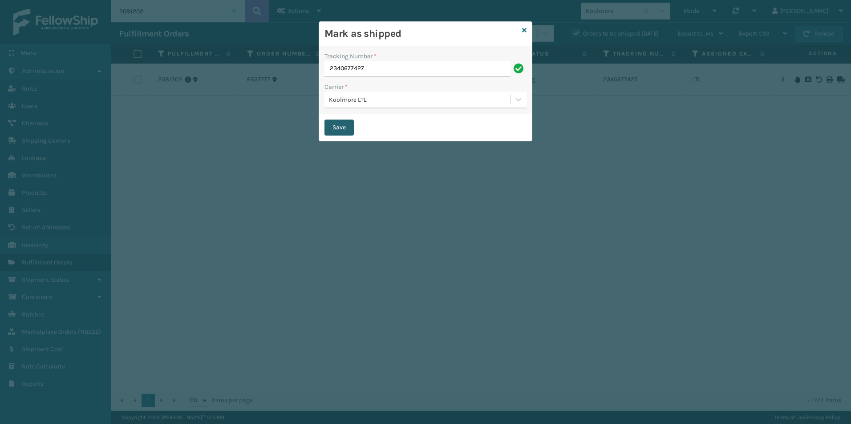
click at [337, 133] on button "Save" at bounding box center [338, 128] width 29 height 16
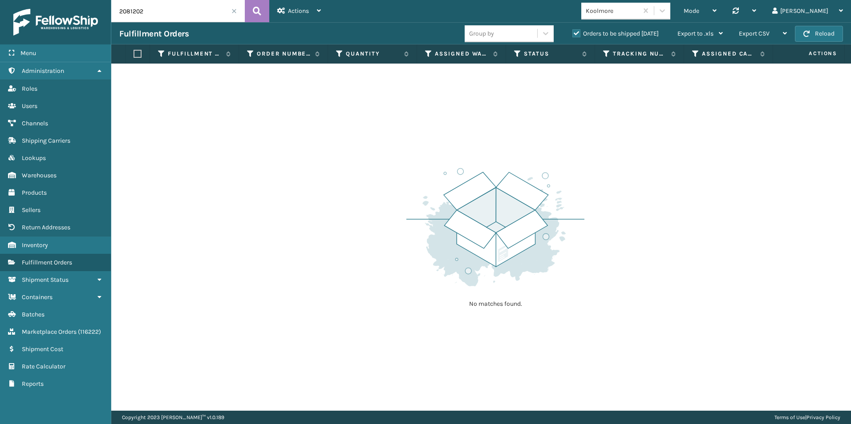
click at [166, 11] on input "2081202" at bounding box center [177, 11] width 133 height 22
type input "2080918"
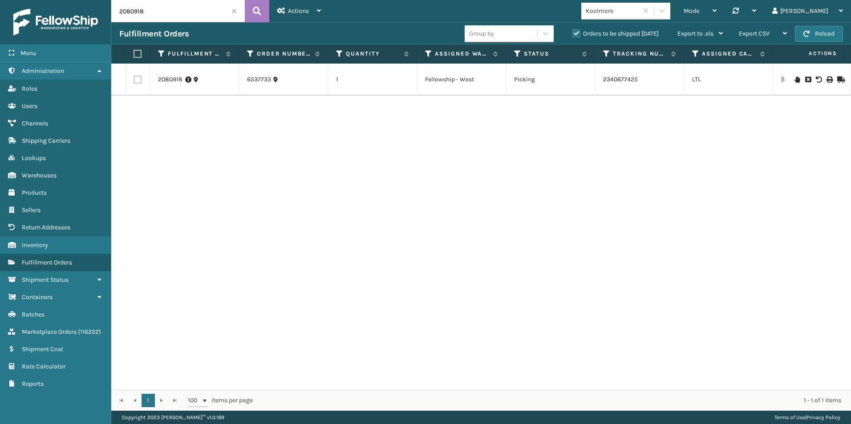
click at [837, 79] on icon at bounding box center [839, 80] width 5 height 6
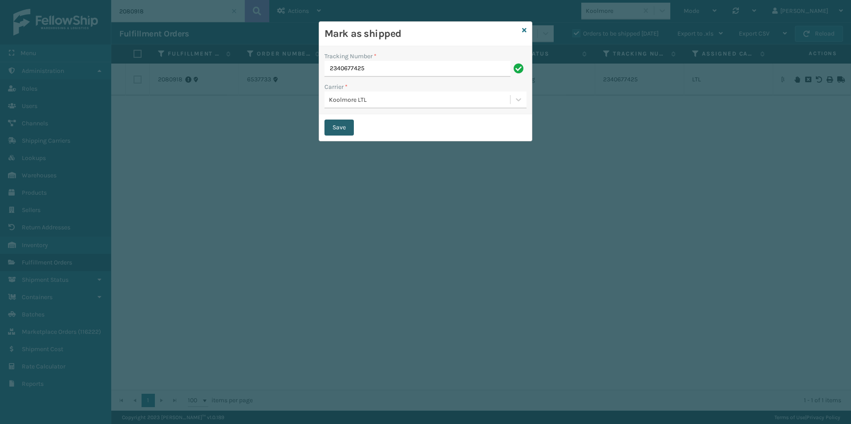
click at [329, 128] on button "Save" at bounding box center [338, 128] width 29 height 16
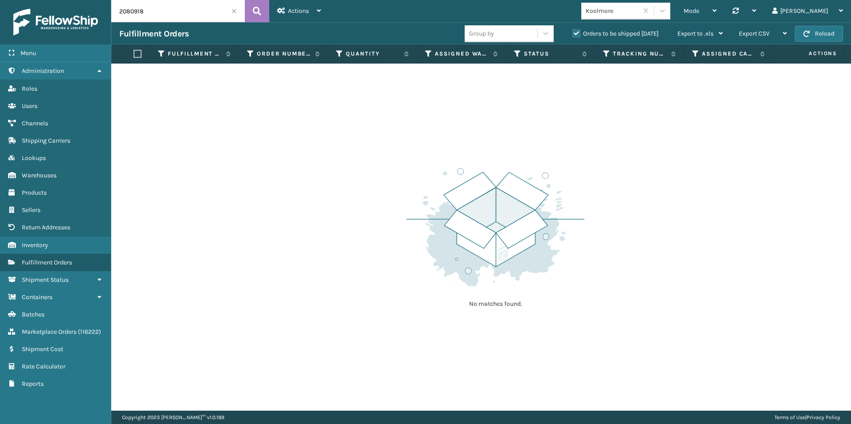
click at [234, 9] on span at bounding box center [233, 10] width 5 height 5
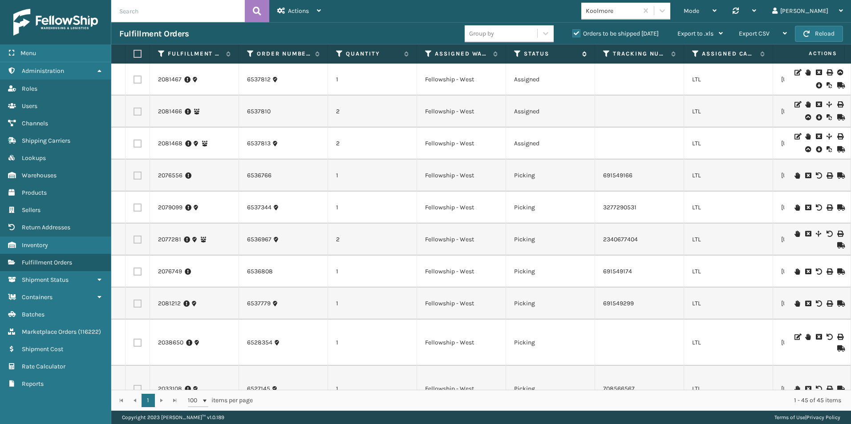
click at [518, 52] on icon at bounding box center [517, 54] width 7 height 8
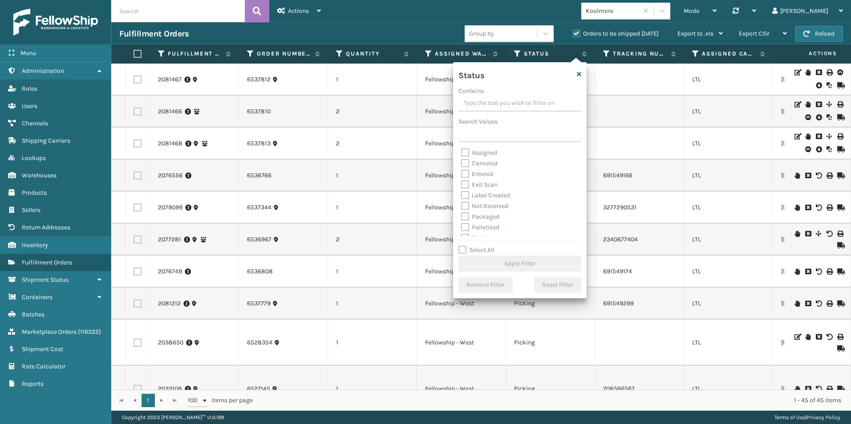
scroll to position [44, 0]
drag, startPoint x: 466, startPoint y: 194, endPoint x: 475, endPoint y: 192, distance: 8.7
click at [466, 194] on label "Picking" at bounding box center [477, 194] width 32 height 8
click at [461, 194] on input "Picking" at bounding box center [461, 192] width 0 height 6
checkbox input "true"
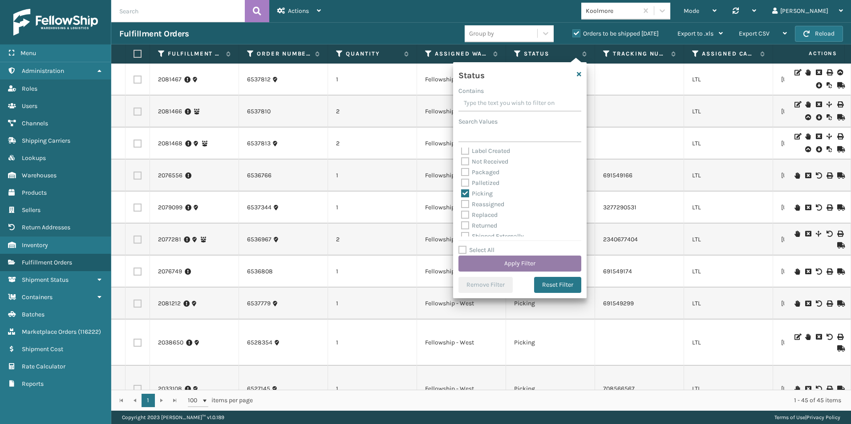
click at [507, 263] on button "Apply Filter" at bounding box center [519, 264] width 123 height 16
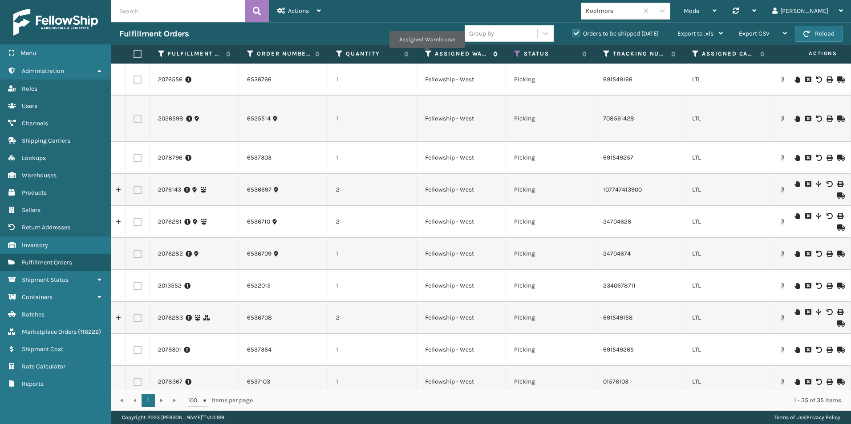
click at [427, 53] on icon at bounding box center [428, 54] width 7 height 8
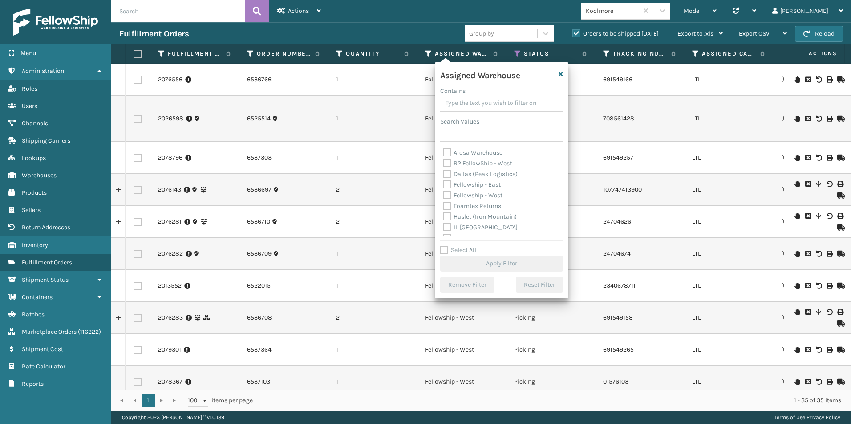
click at [448, 194] on label "Fellowship - West" at bounding box center [473, 196] width 60 height 8
click at [443, 194] on input "Fellowship - West" at bounding box center [443, 193] width 0 height 6
checkbox input "true"
click at [497, 263] on button "Apply Filter" at bounding box center [501, 264] width 123 height 16
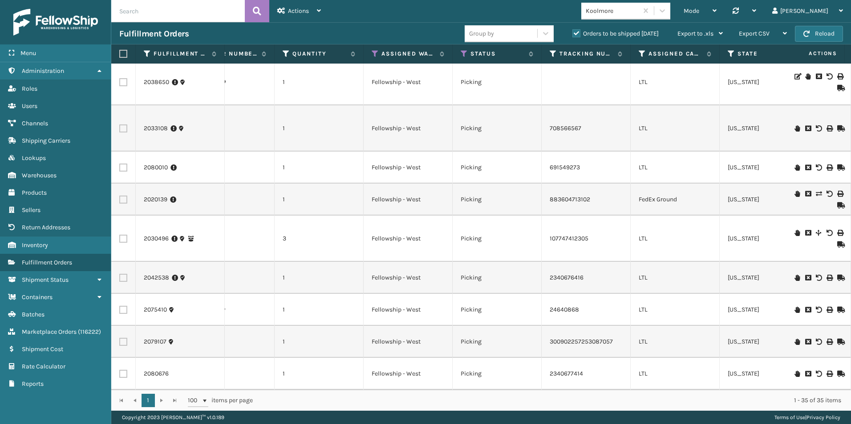
scroll to position [0, 0]
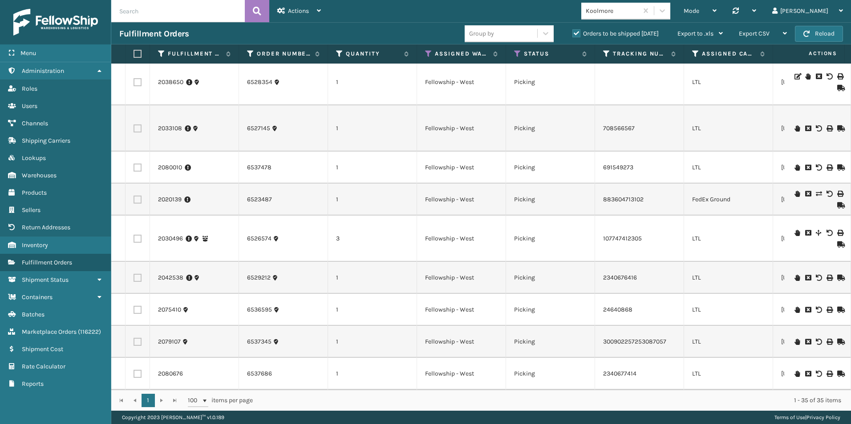
drag, startPoint x: 135, startPoint y: 368, endPoint x: 142, endPoint y: 368, distance: 7.1
click at [135, 370] on label at bounding box center [137, 374] width 8 height 8
click at [134, 370] on input "checkbox" at bounding box center [133, 373] width 0 height 6
checkbox input "true"
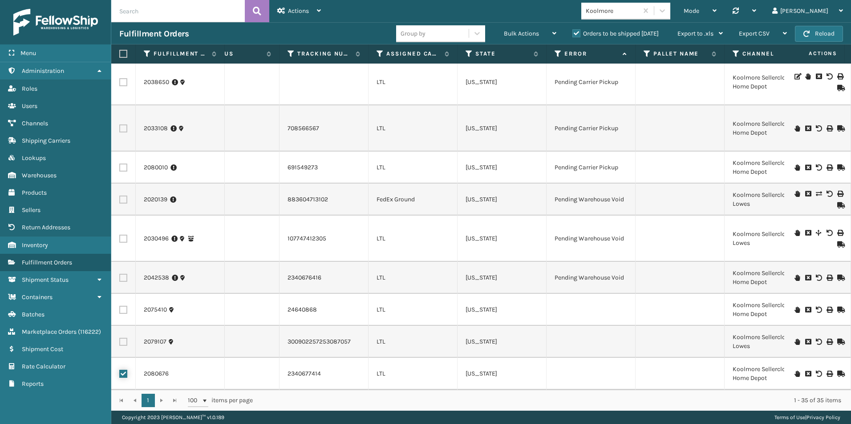
scroll to position [0, 154]
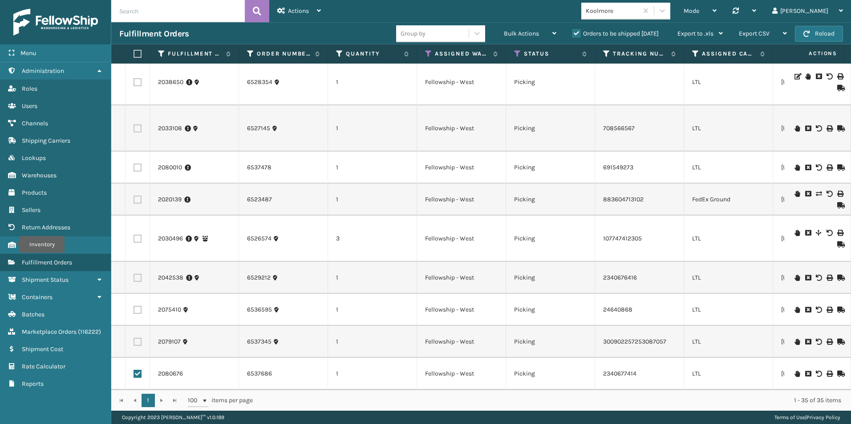
click at [837, 371] on icon at bounding box center [839, 374] width 5 height 6
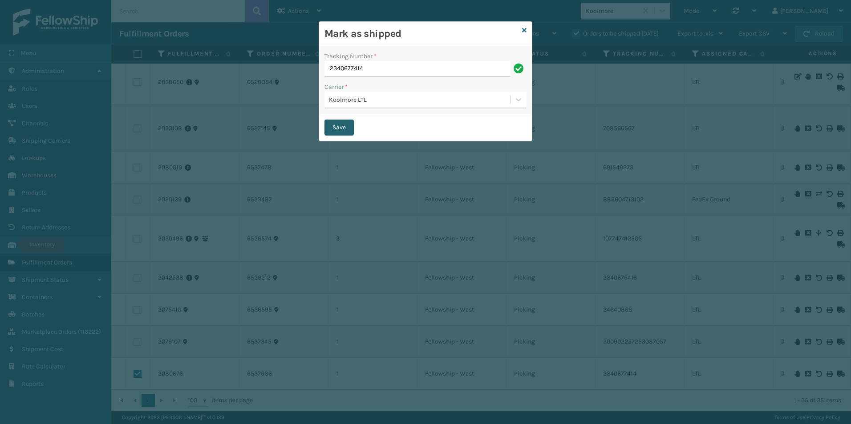
click at [335, 123] on button "Save" at bounding box center [338, 128] width 29 height 16
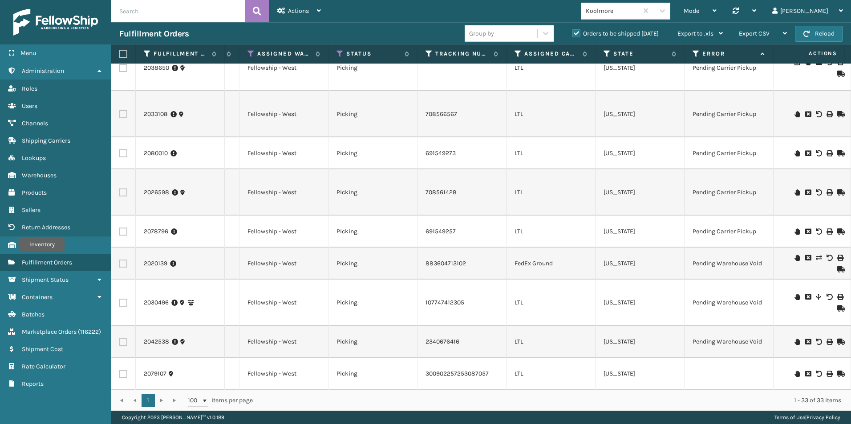
scroll to position [0, 196]
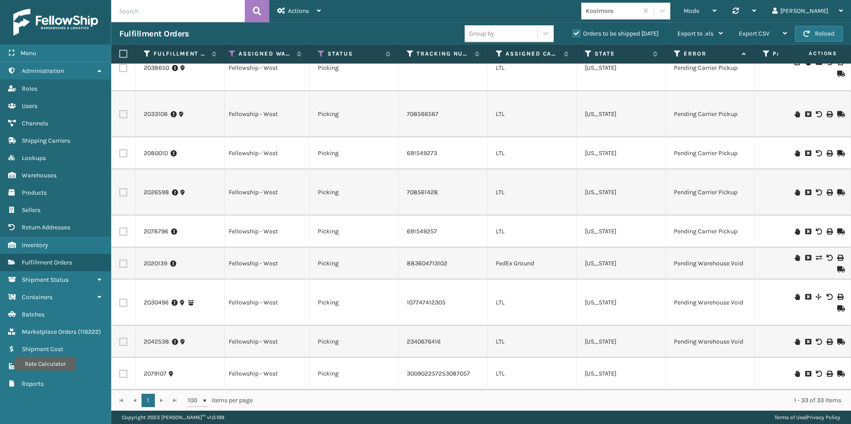
click at [794, 371] on icon at bounding box center [796, 374] width 5 height 6
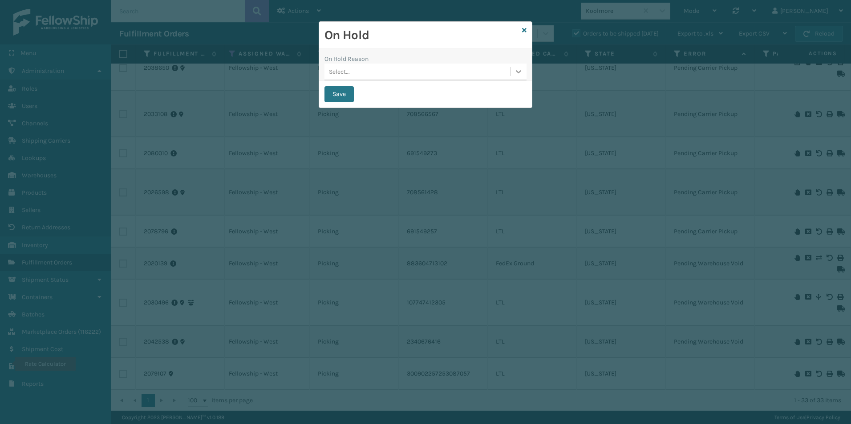
click at [520, 73] on icon at bounding box center [518, 71] width 9 height 9
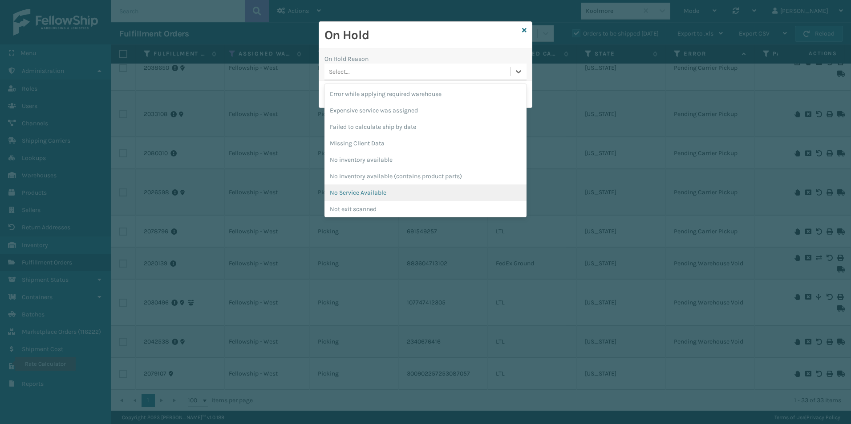
scroll to position [222, 0]
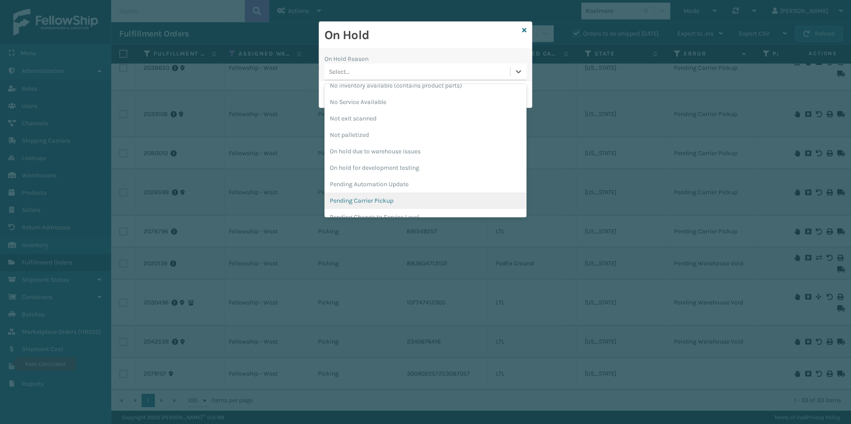
click at [366, 200] on div "Pending Carrier Pickup" at bounding box center [425, 201] width 202 height 16
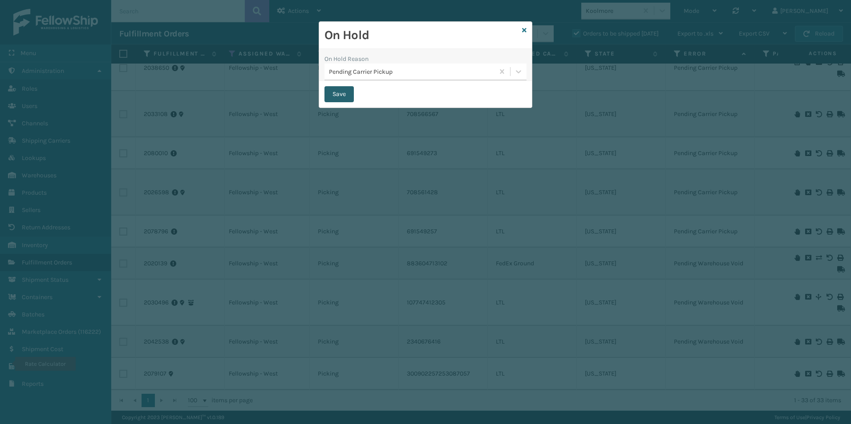
click at [335, 91] on button "Save" at bounding box center [338, 94] width 29 height 16
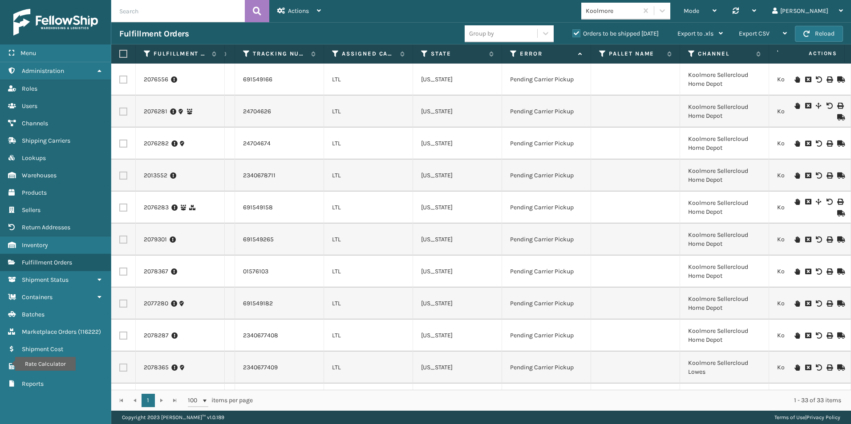
scroll to position [0, 375]
